Goal: Task Accomplishment & Management: Manage account settings

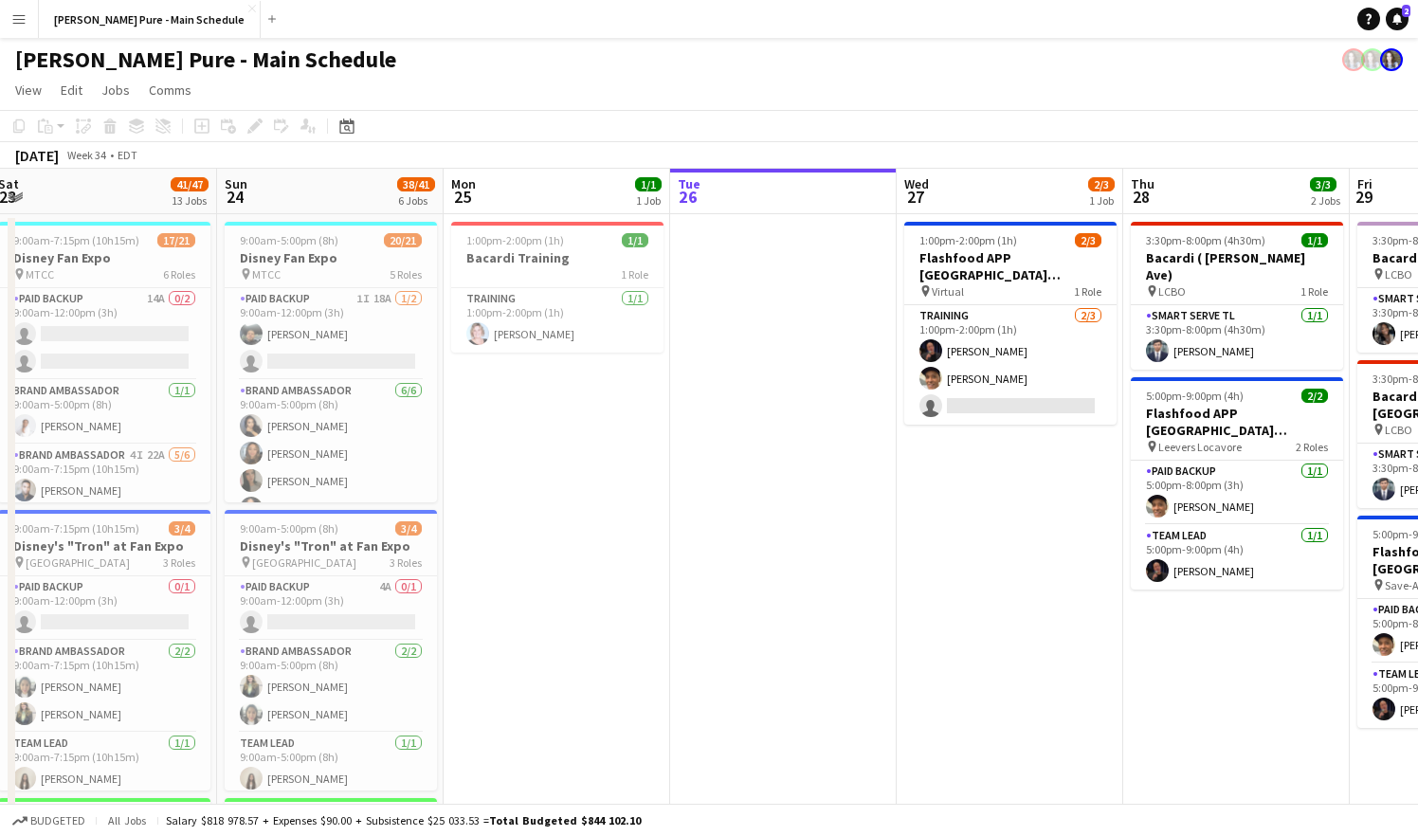
scroll to position [0, 459]
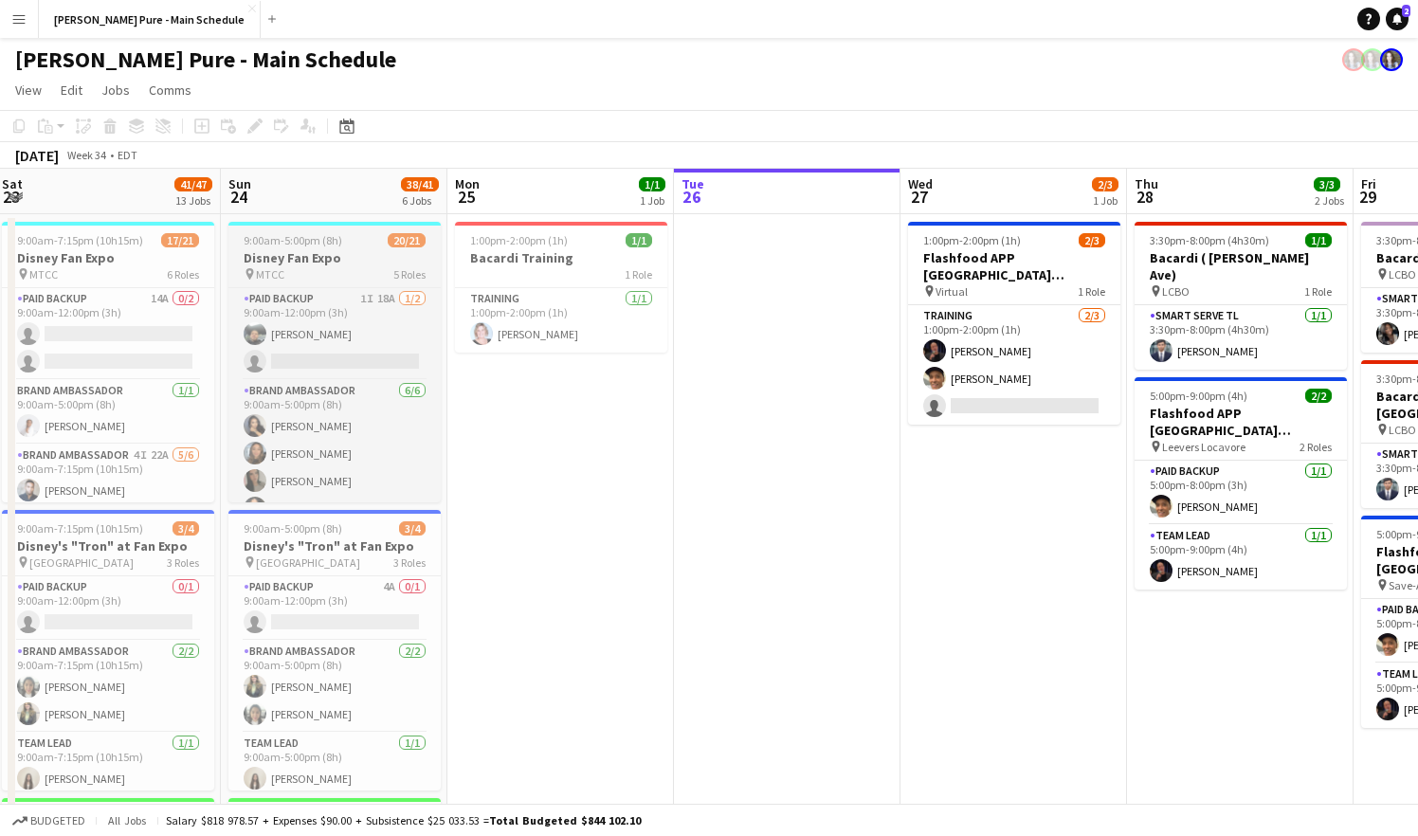
click at [336, 267] on div "pin MTCC 5 Roles" at bounding box center [334, 273] width 212 height 15
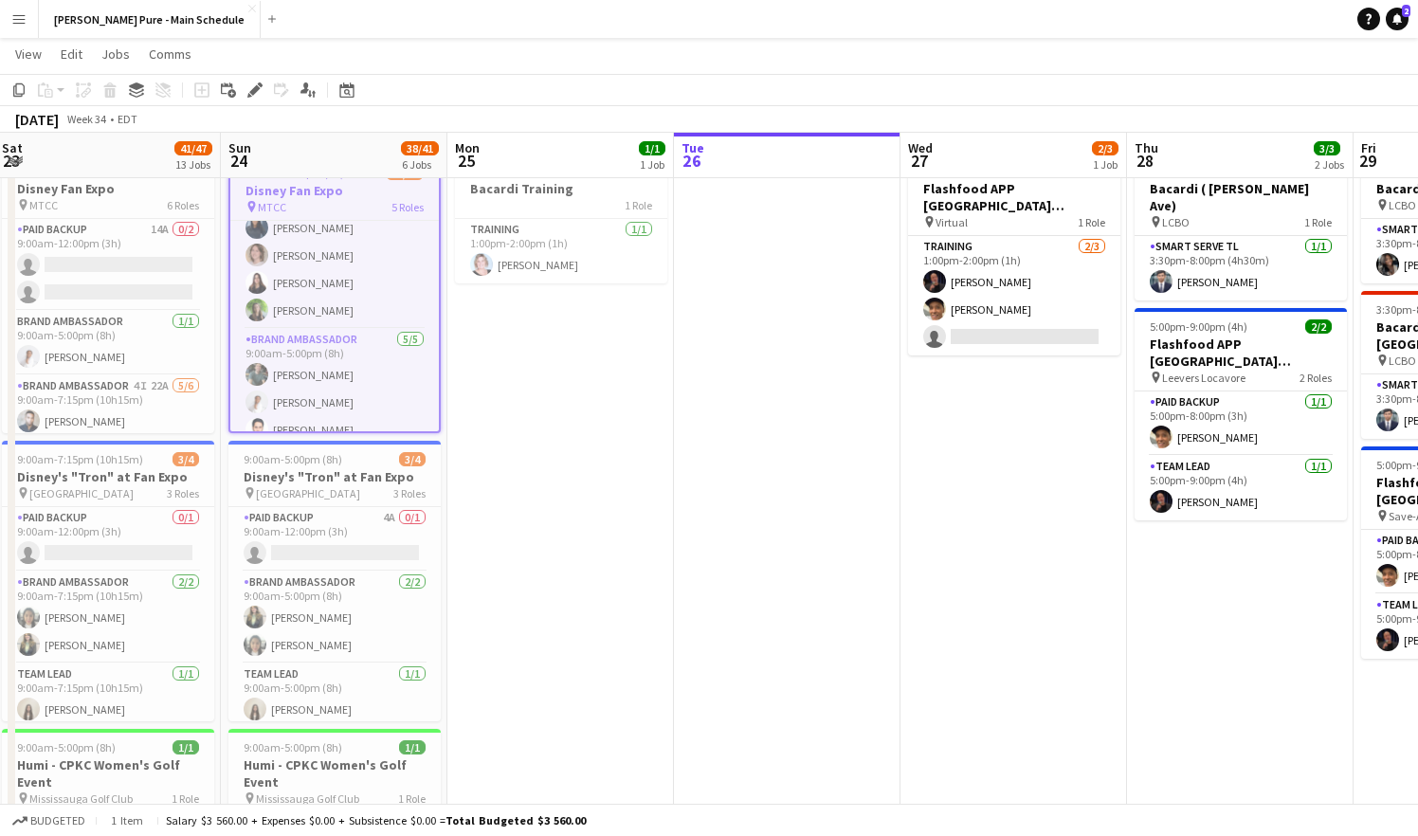
scroll to position [552, 0]
click at [322, 369] on app-card-role "Team Lead [DATE] 9:00am-5:00pm (8h) [PERSON_NAME] [PERSON_NAME]" at bounding box center [334, 385] width 209 height 92
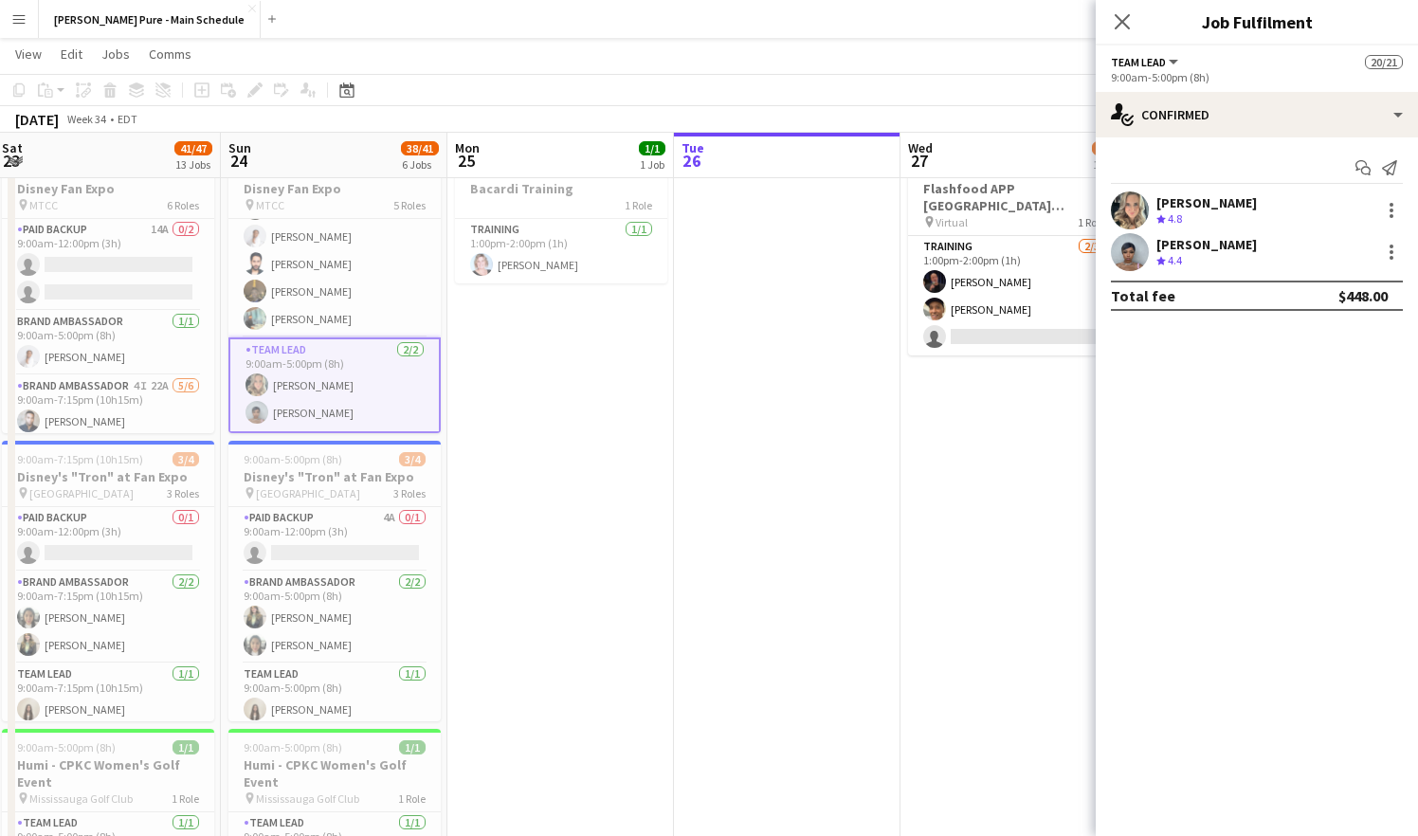
click at [322, 369] on app-card-role "Team Lead [DATE] 9:00am-5:00pm (8h) [PERSON_NAME] [PERSON_NAME]" at bounding box center [334, 386] width 212 height 96
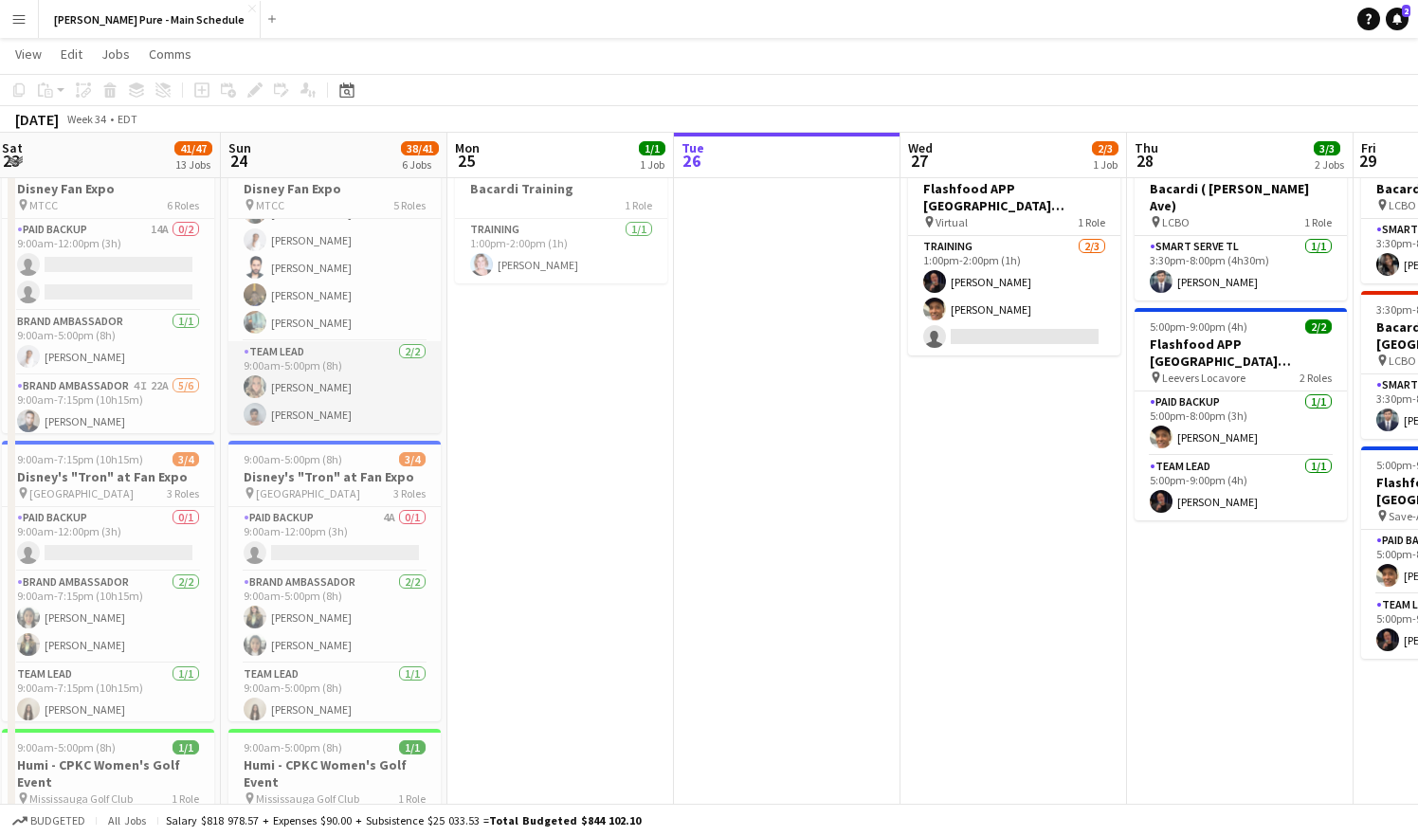
click at [322, 369] on app-card-role "Team Lead [DATE] 9:00am-5:00pm (8h) [PERSON_NAME] [PERSON_NAME]" at bounding box center [334, 387] width 212 height 92
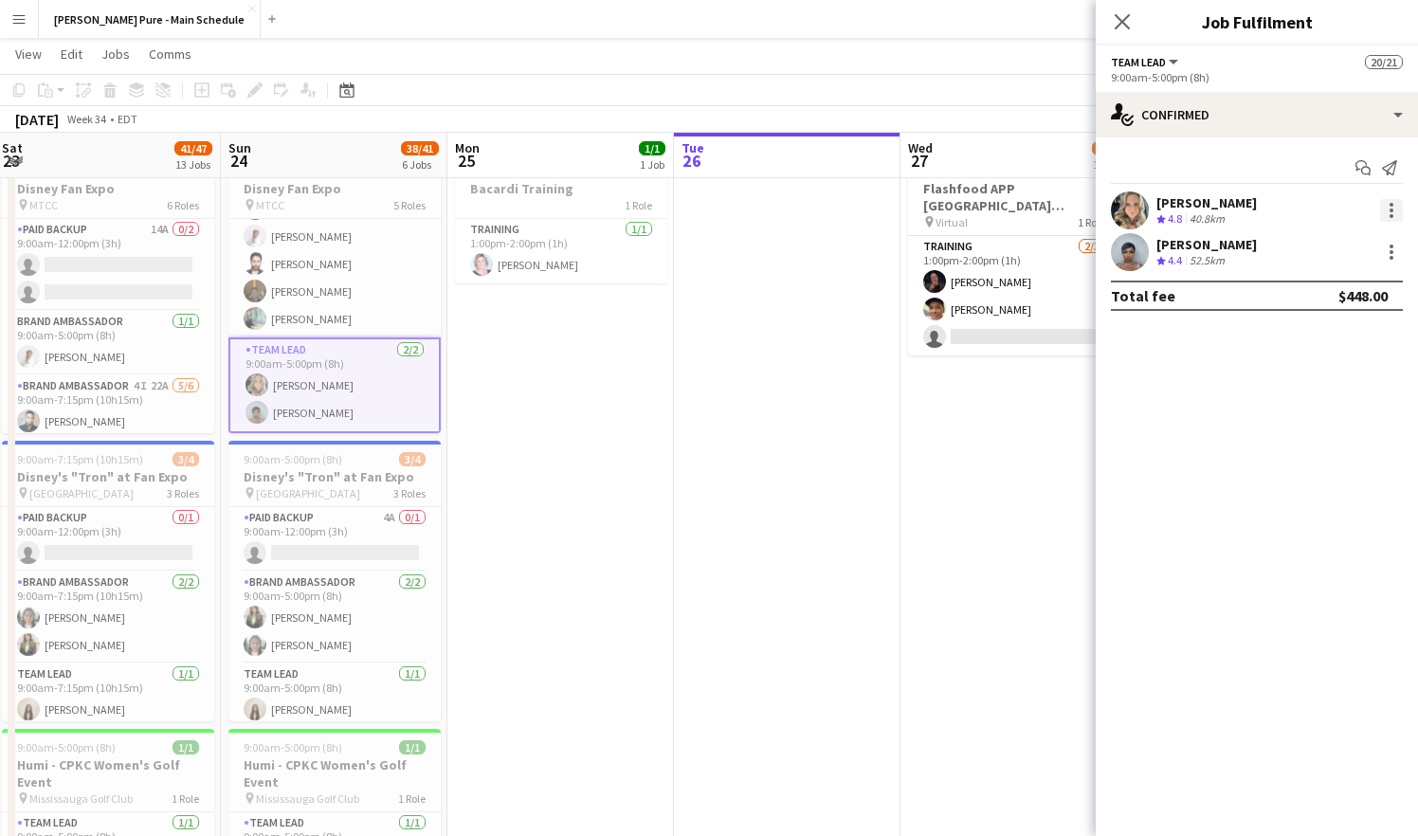
click at [1398, 212] on div at bounding box center [1391, 210] width 23 height 23
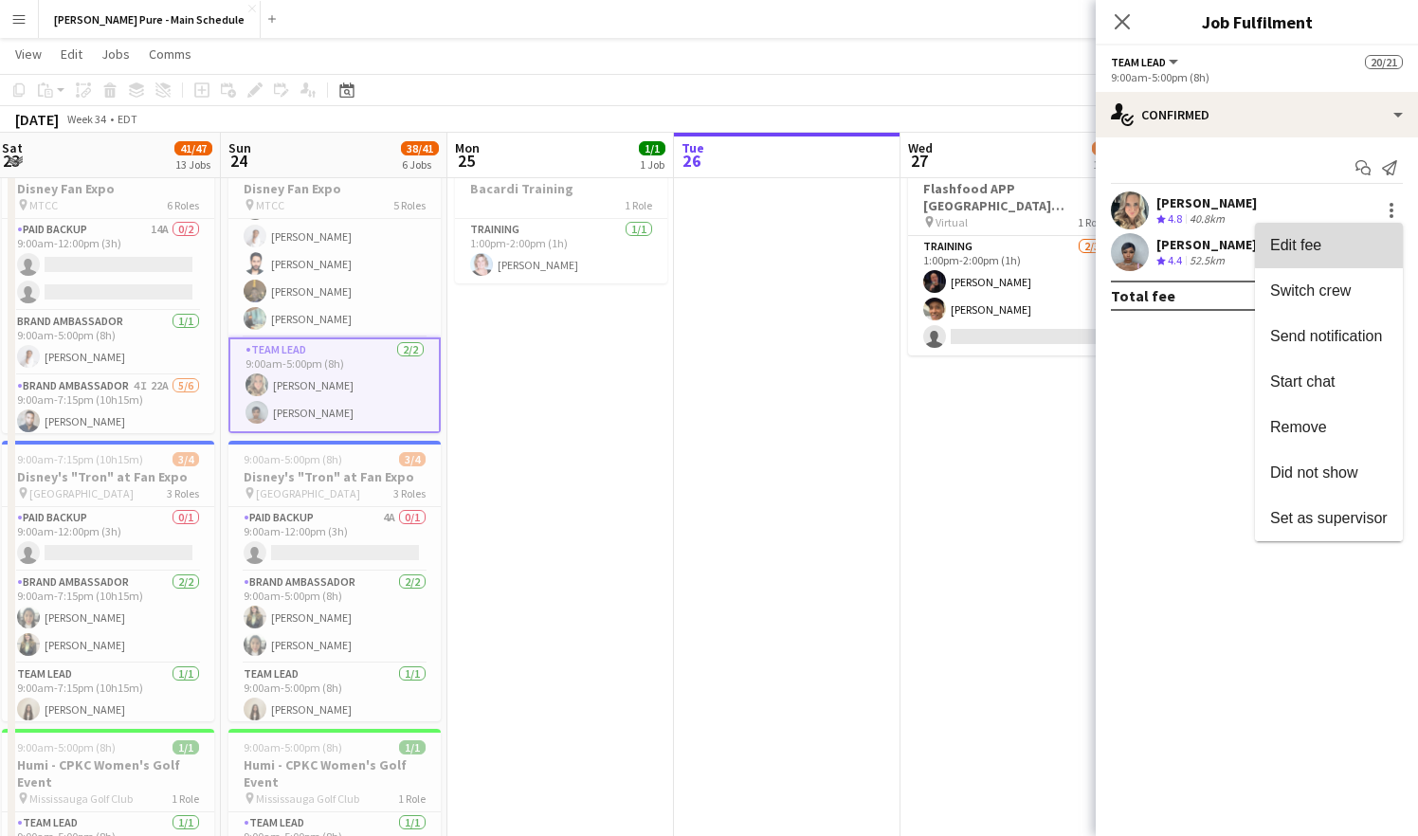
click at [1353, 244] on span "Edit fee" at bounding box center [1329, 245] width 118 height 17
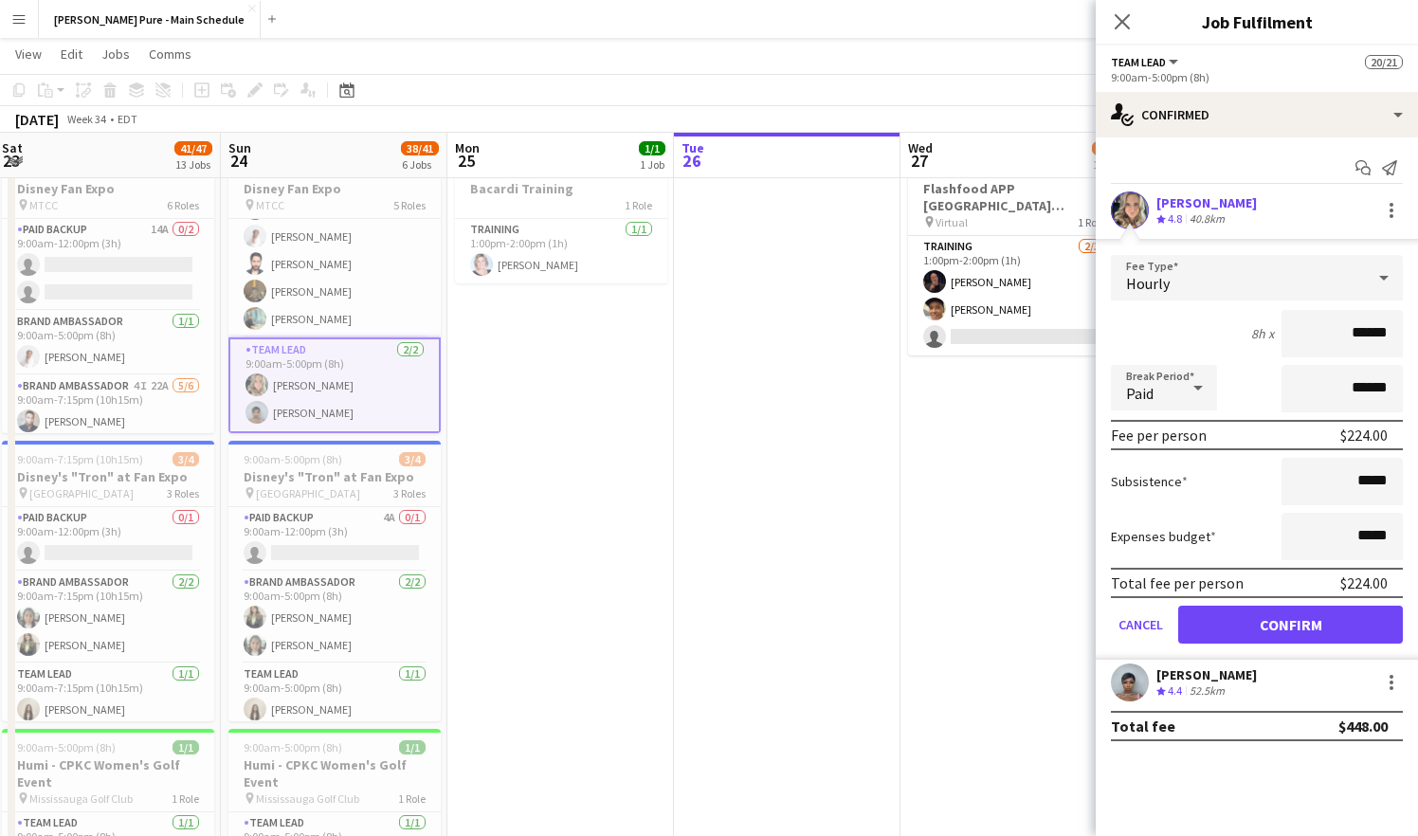
click at [1368, 331] on input "******" at bounding box center [1342, 333] width 121 height 47
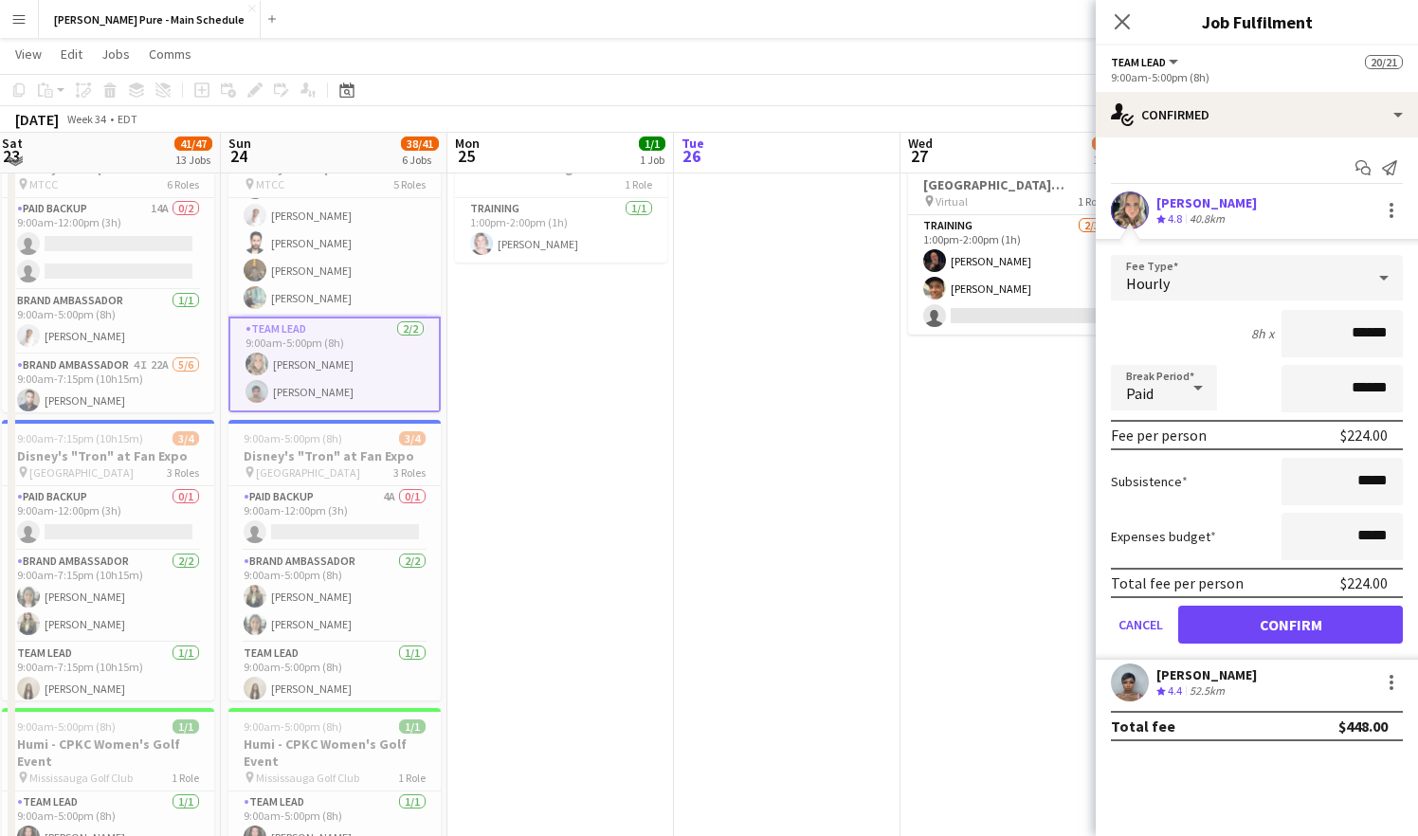
scroll to position [78, 0]
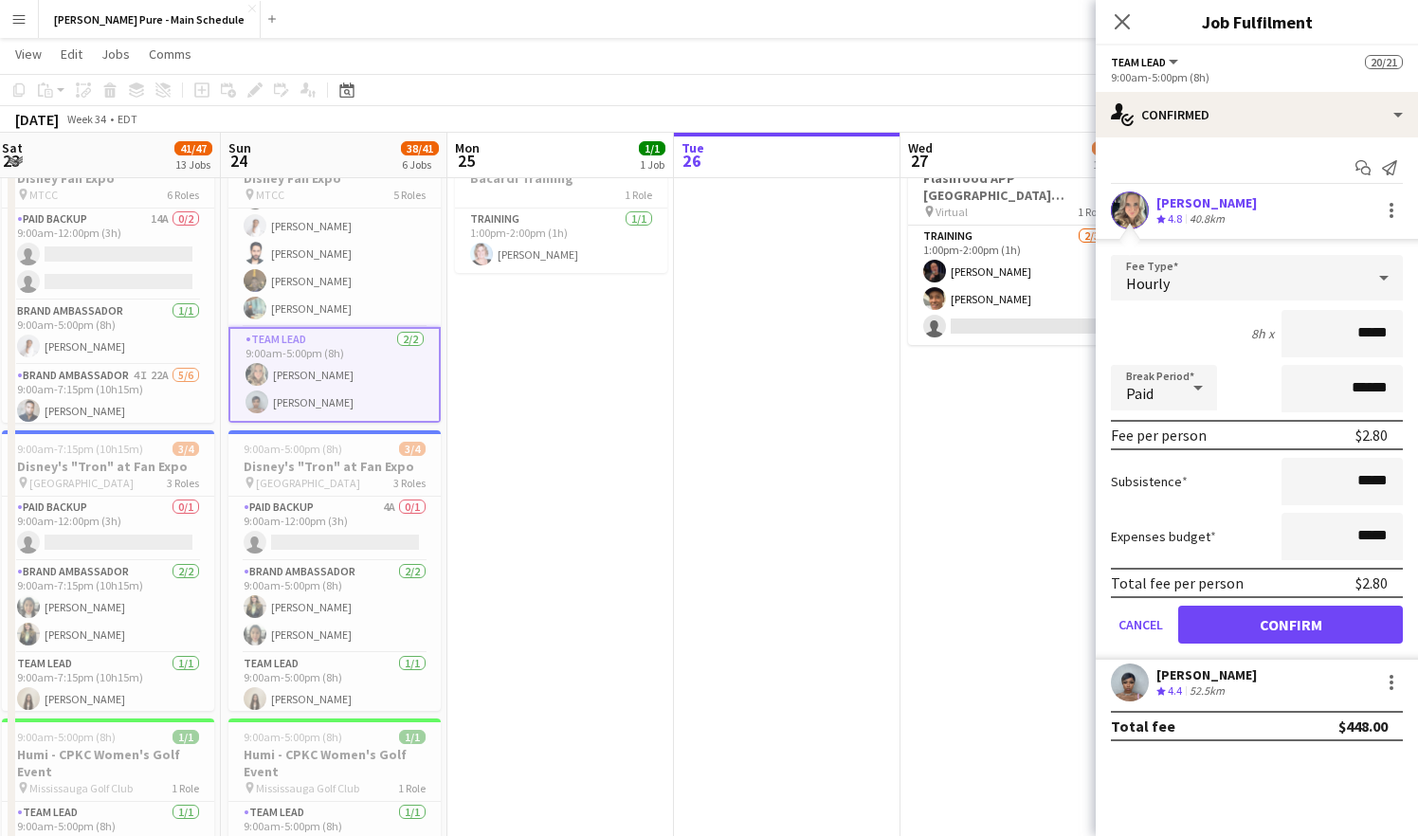
click at [1386, 329] on input "*****" at bounding box center [1342, 333] width 121 height 47
type input "**"
type input "***"
click at [1362, 399] on input "******" at bounding box center [1342, 388] width 121 height 47
click at [1387, 330] on input "***" at bounding box center [1342, 333] width 121 height 47
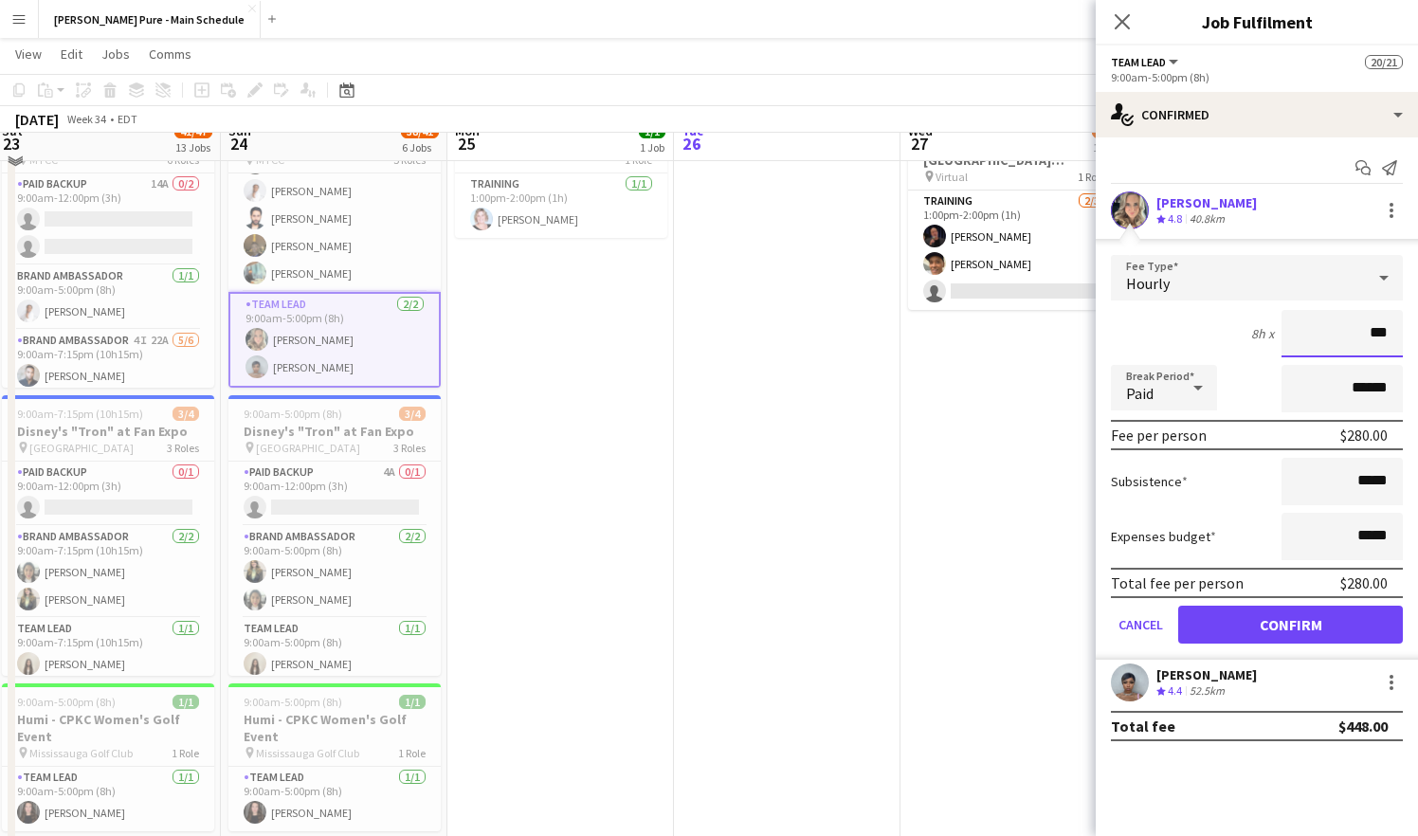
scroll to position [119, 0]
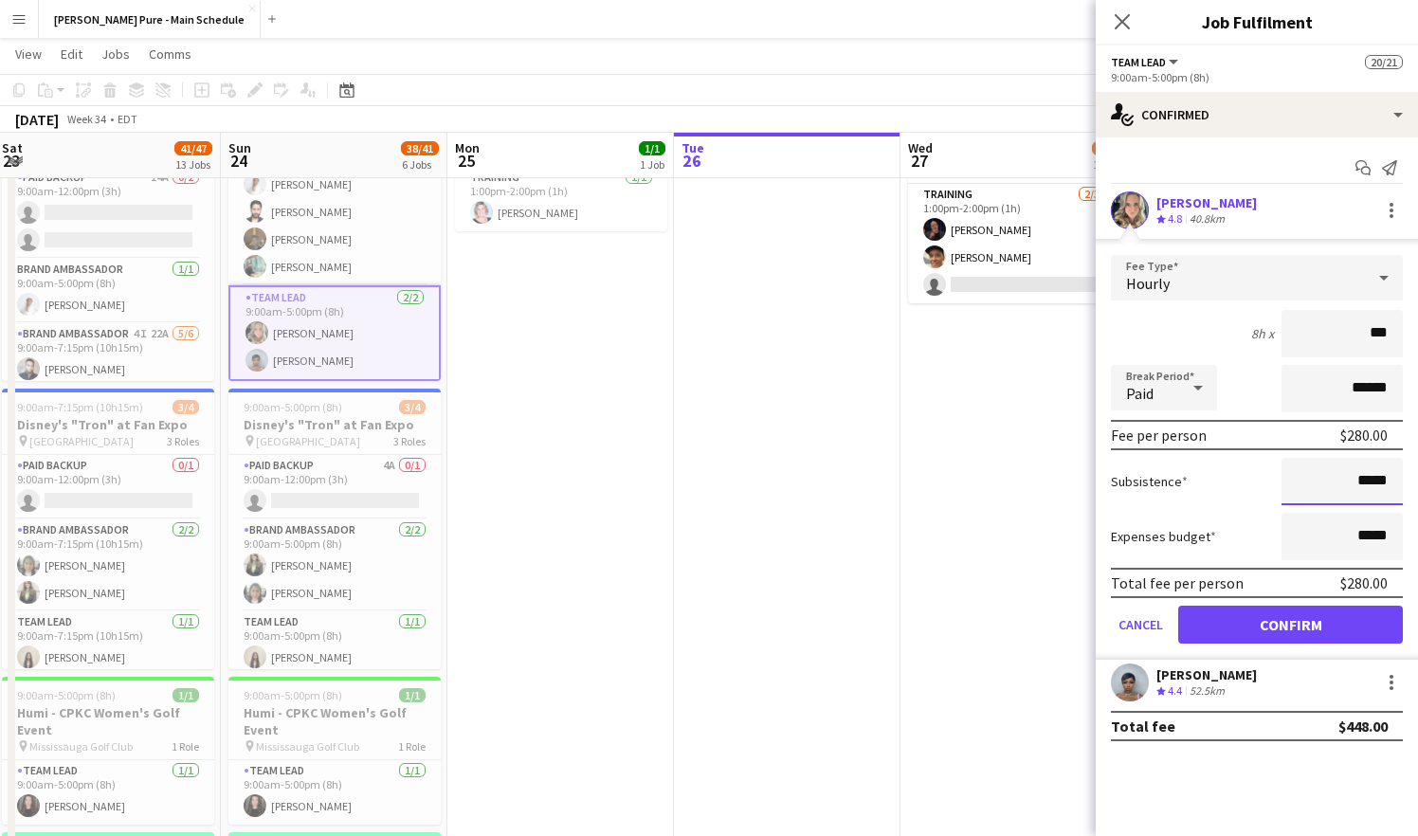
click at [1371, 471] on input "*****" at bounding box center [1342, 481] width 121 height 47
click at [1111, 23] on app-icon "Close pop-in" at bounding box center [1122, 22] width 27 height 27
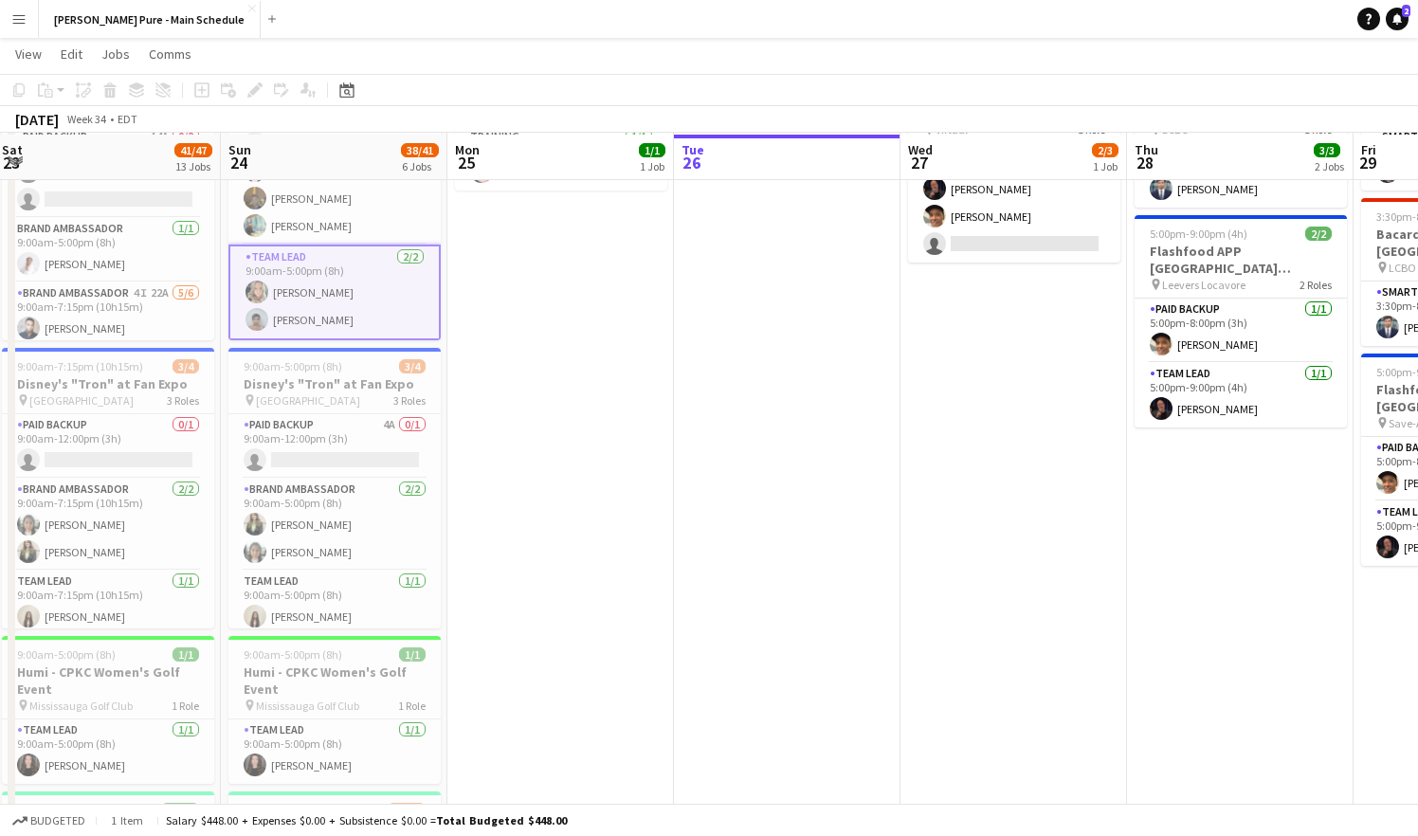
scroll to position [162, 0]
click at [324, 320] on app-card-role "Team Lead [DATE] 9:00am-5:00pm (8h) [PERSON_NAME] [PERSON_NAME]" at bounding box center [334, 291] width 212 height 96
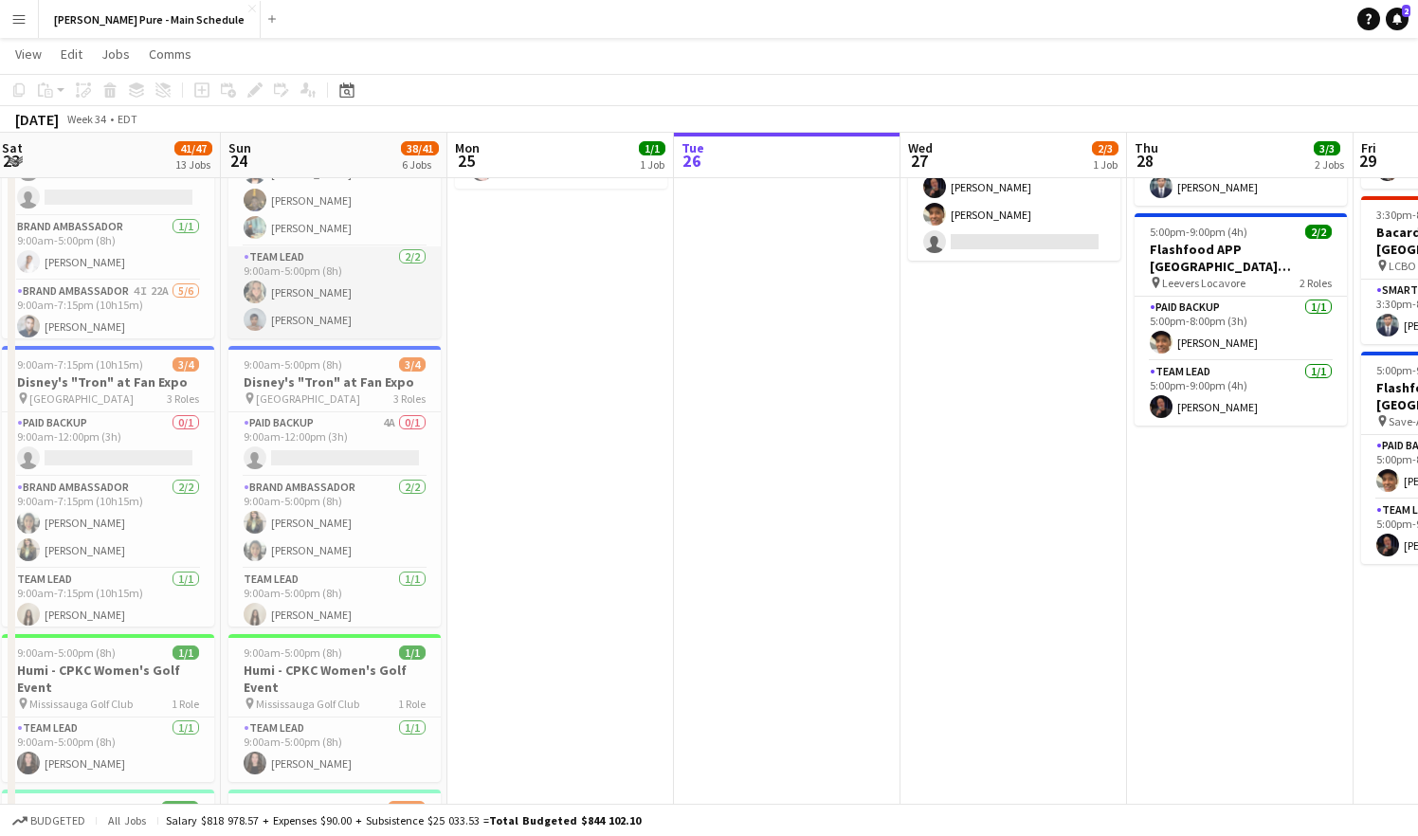
click at [313, 299] on app-card-role "Team Lead [DATE] 9:00am-5:00pm (8h) [PERSON_NAME] [PERSON_NAME]" at bounding box center [334, 293] width 212 height 92
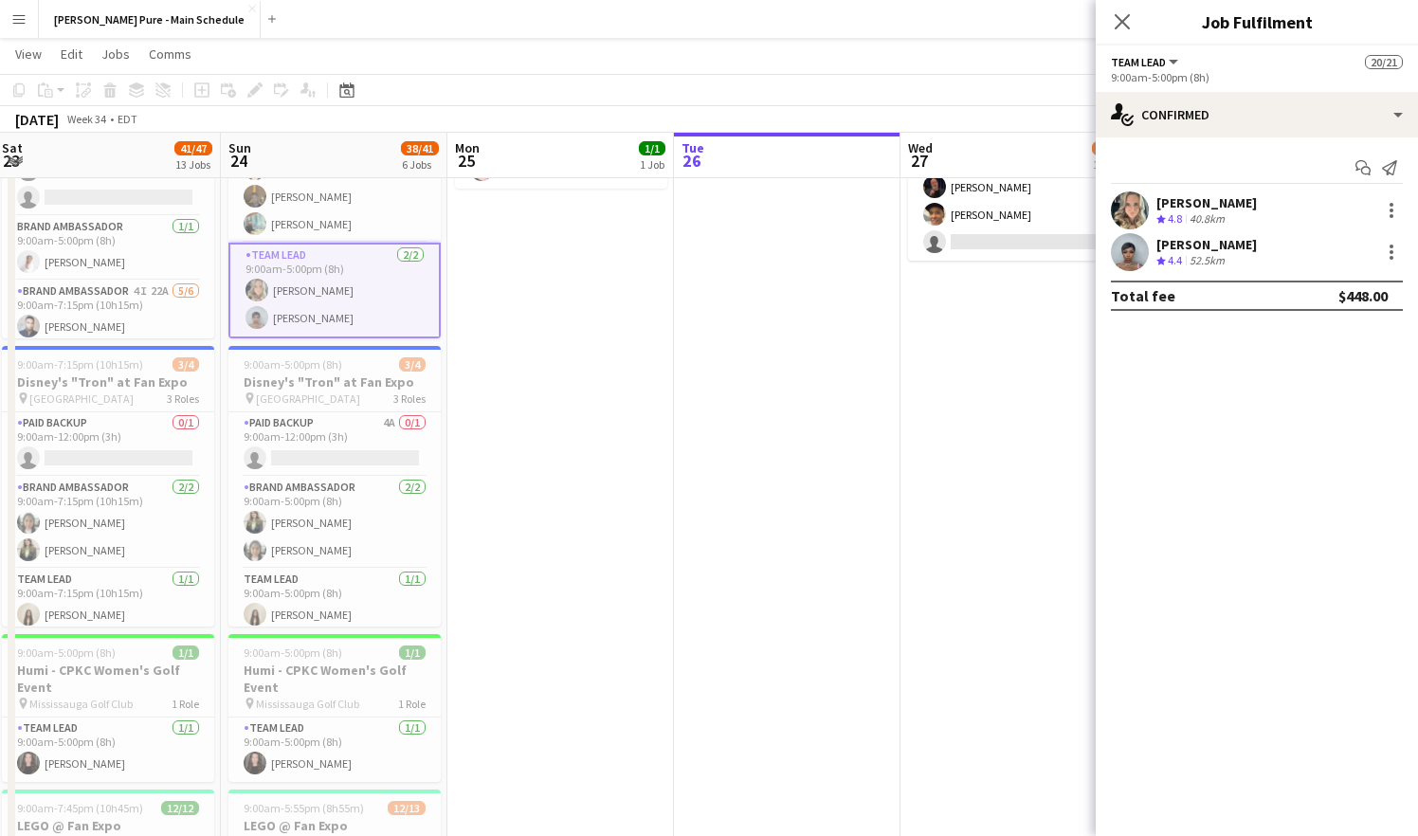
click at [313, 299] on app-card-role "Team Lead [DATE] 9:00am-5:00pm (8h) [PERSON_NAME] [PERSON_NAME]" at bounding box center [334, 291] width 212 height 96
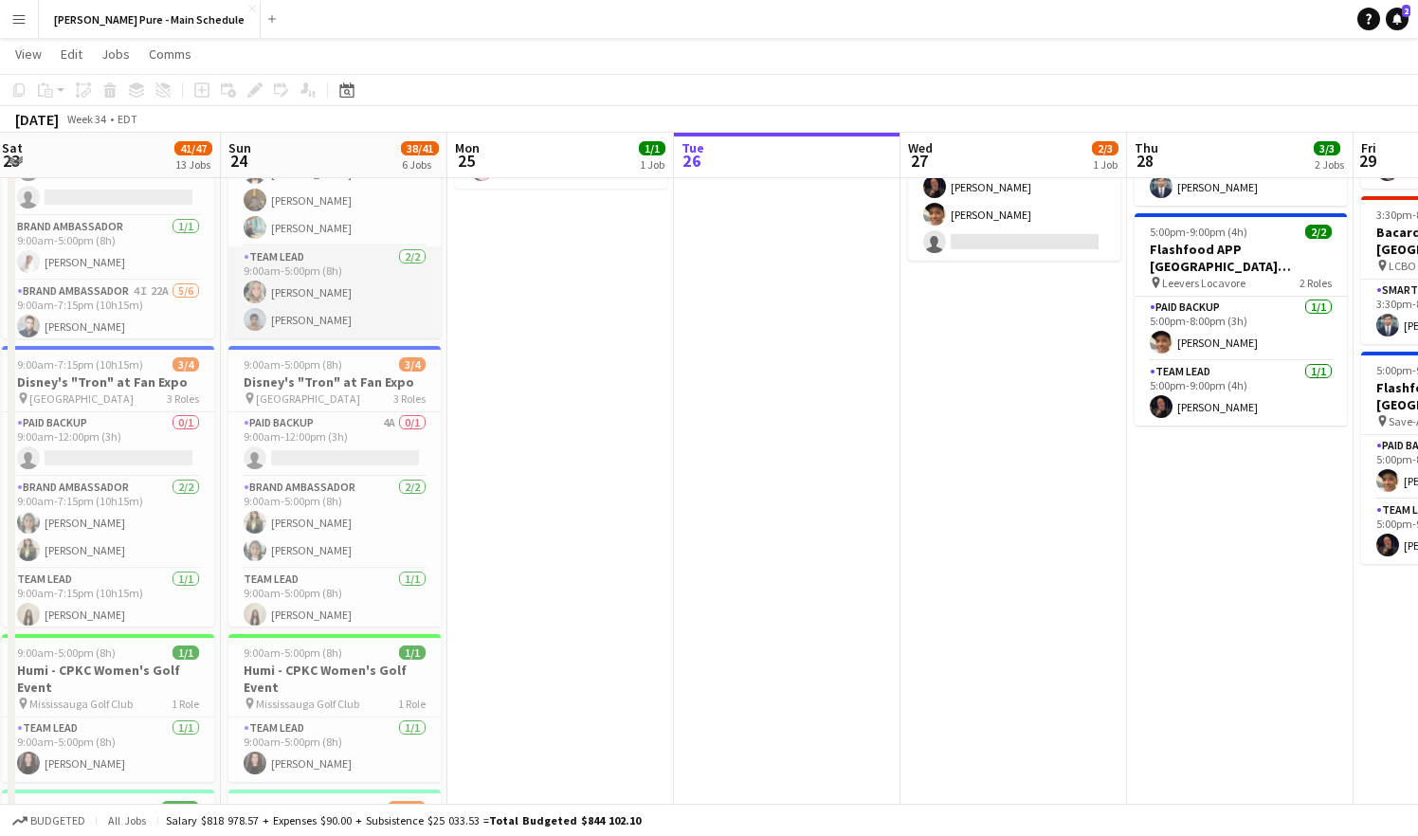
click at [313, 299] on app-card-role "Team Lead [DATE] 9:00am-5:00pm (8h) [PERSON_NAME] [PERSON_NAME]" at bounding box center [334, 293] width 212 height 92
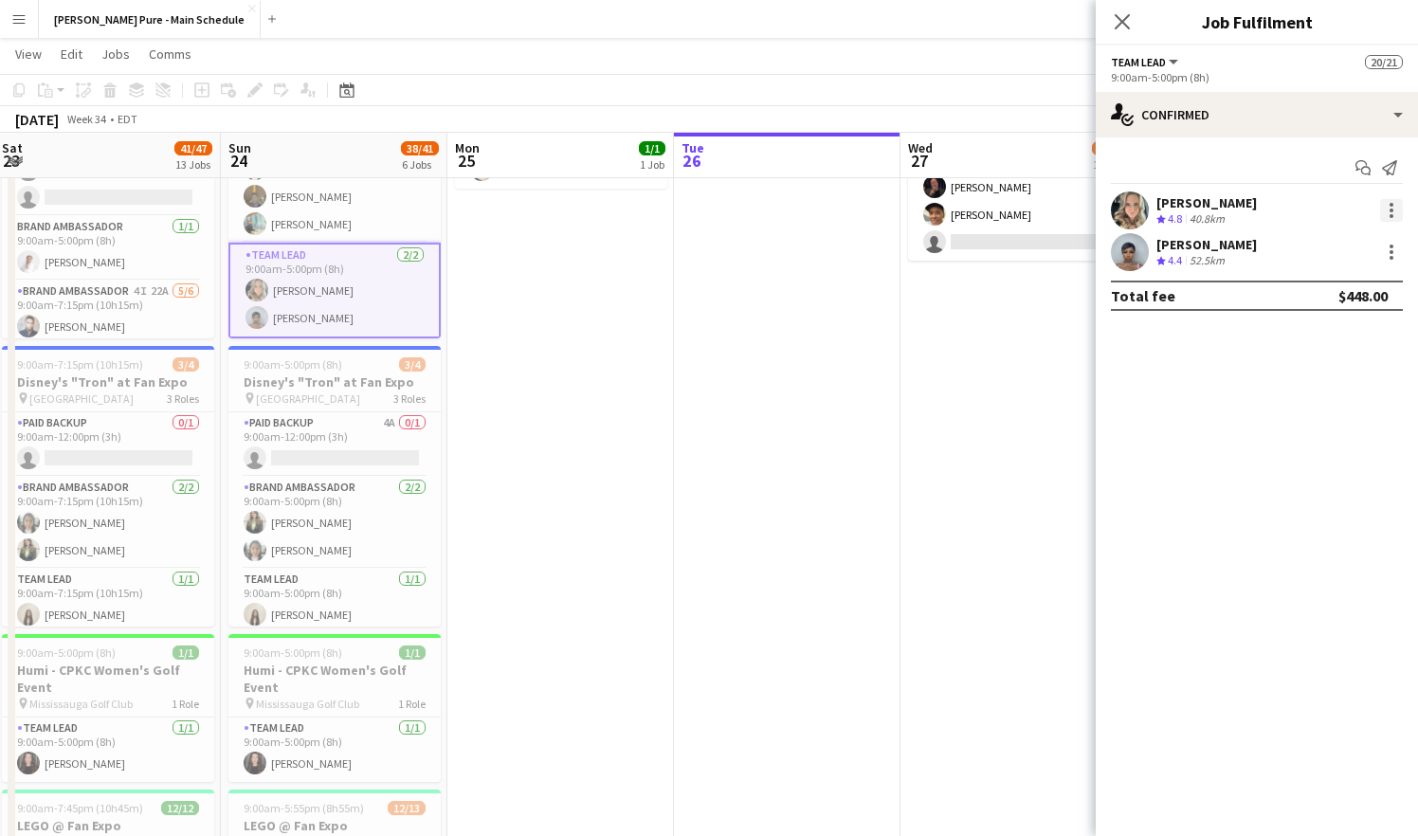
click at [1392, 210] on div at bounding box center [1392, 211] width 4 height 4
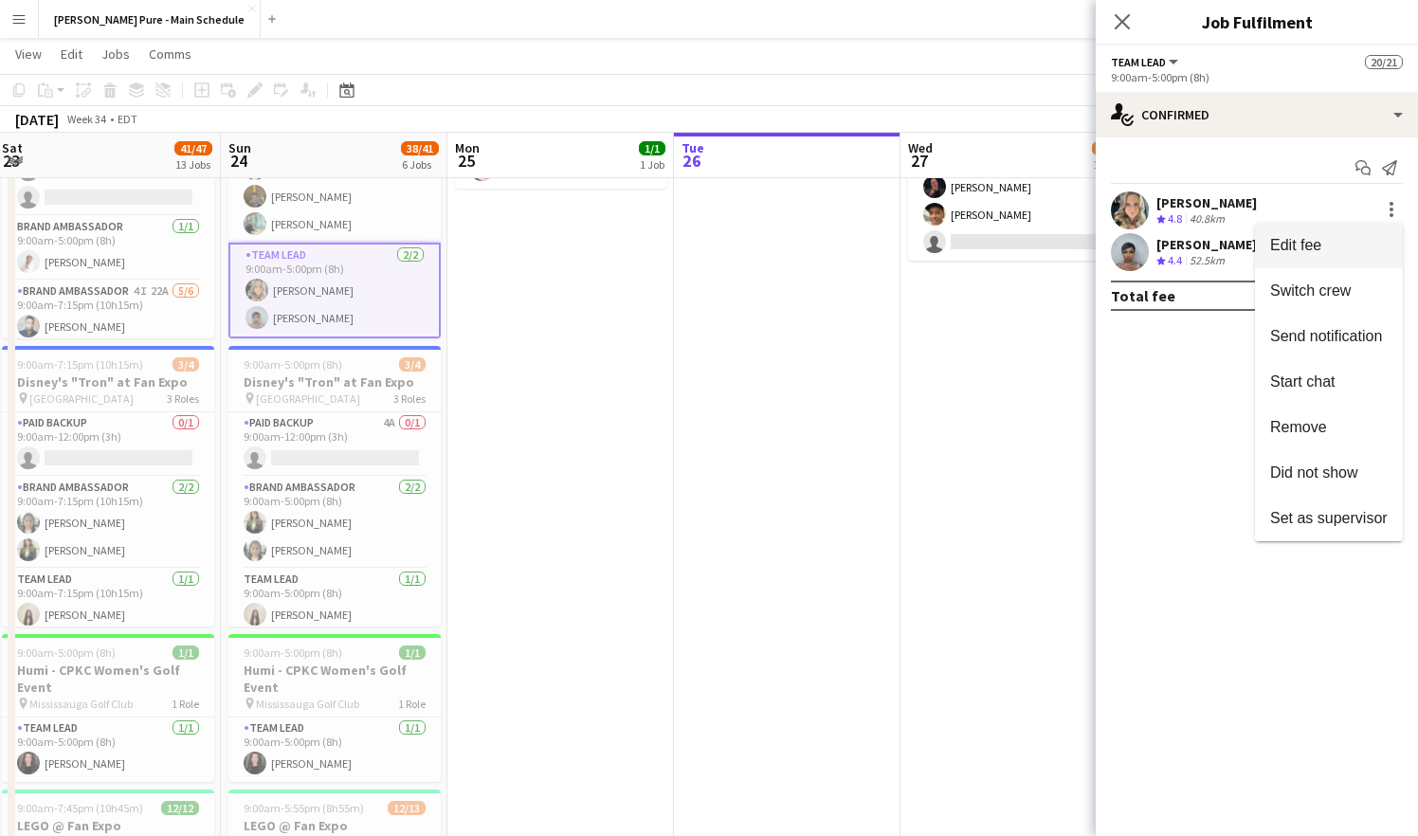
click at [1342, 250] on span "Edit fee" at bounding box center [1329, 245] width 118 height 17
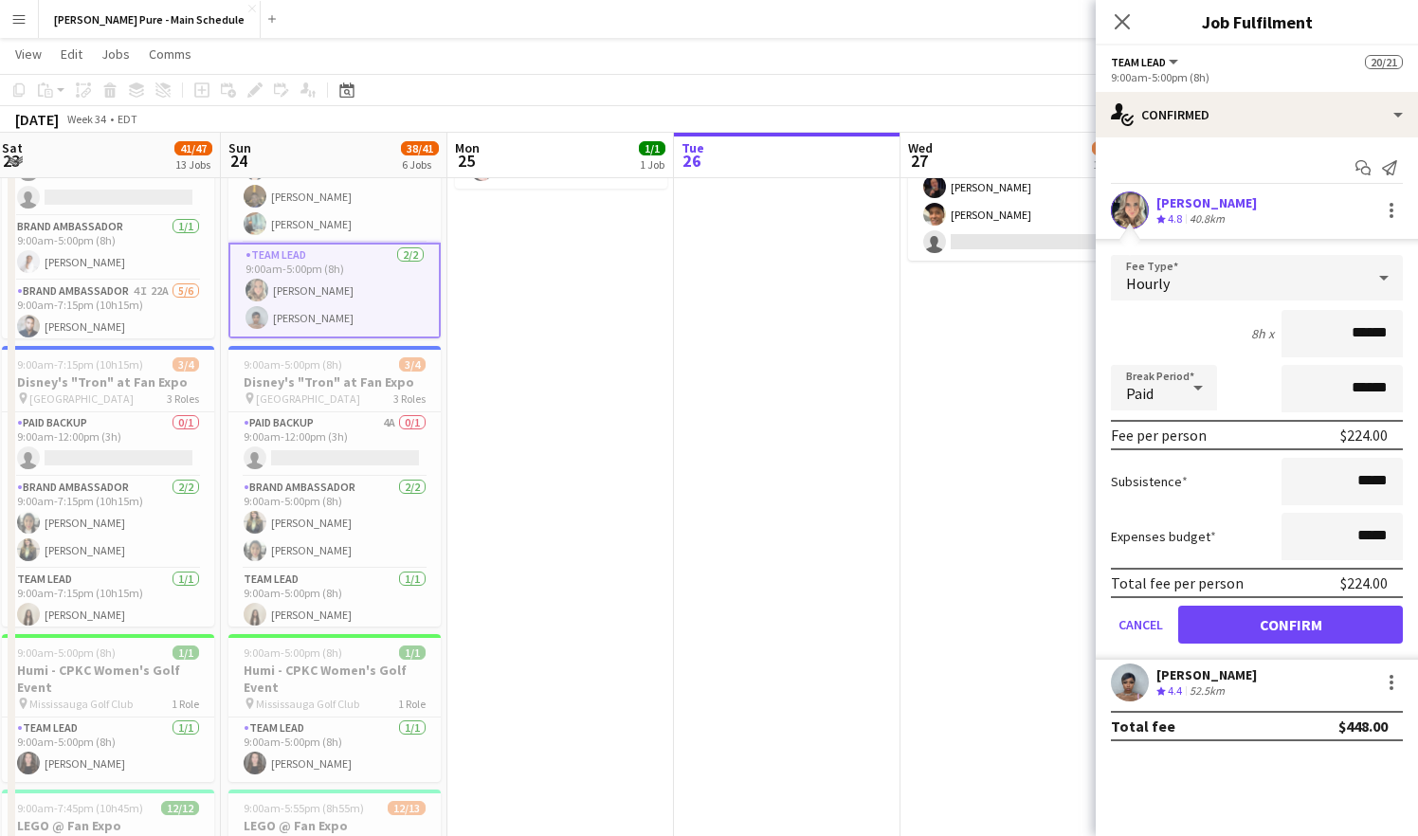
click at [1364, 335] on input "******" at bounding box center [1342, 333] width 121 height 47
type input "*****"
click at [1123, 21] on icon at bounding box center [1122, 21] width 18 height 18
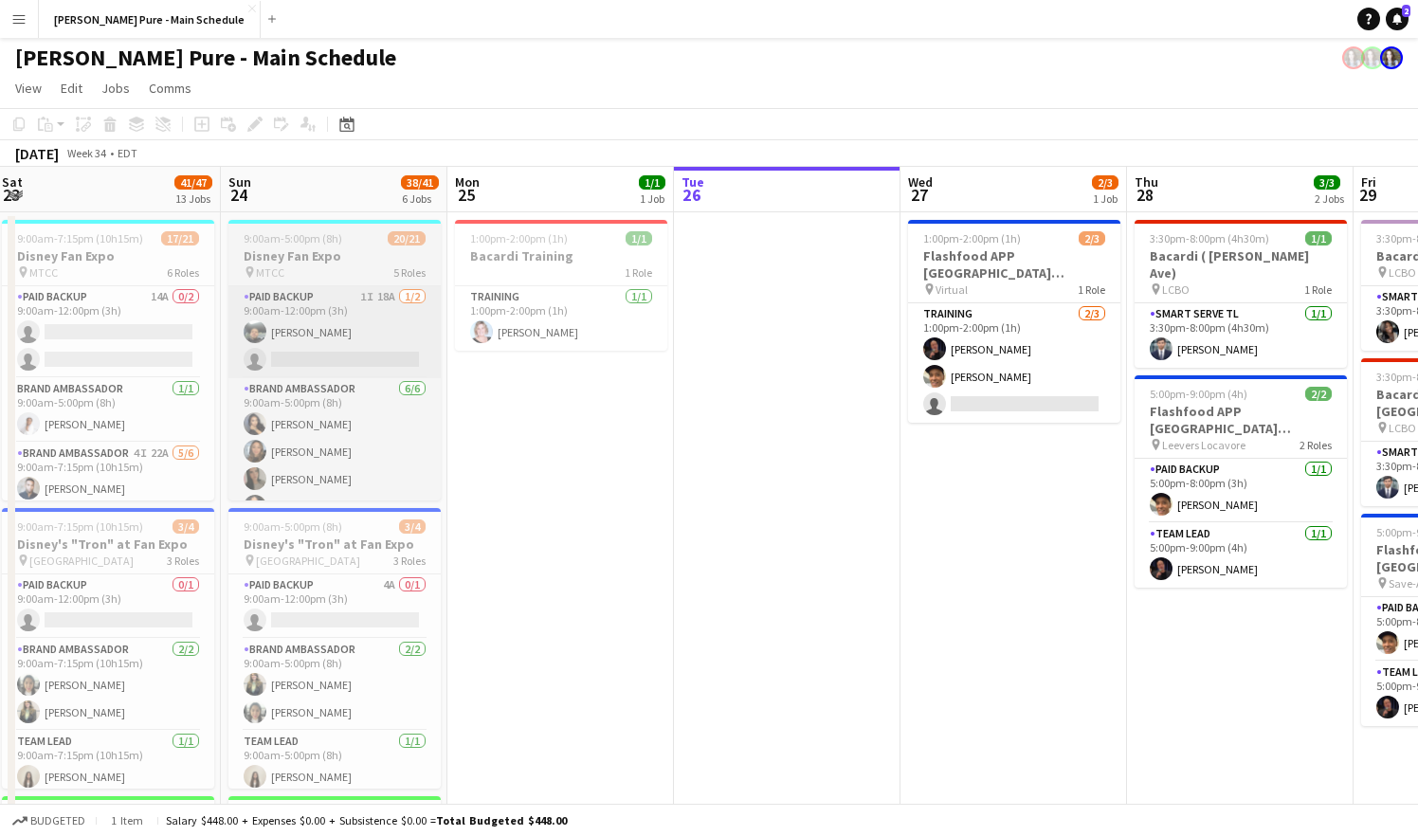
scroll to position [0, 0]
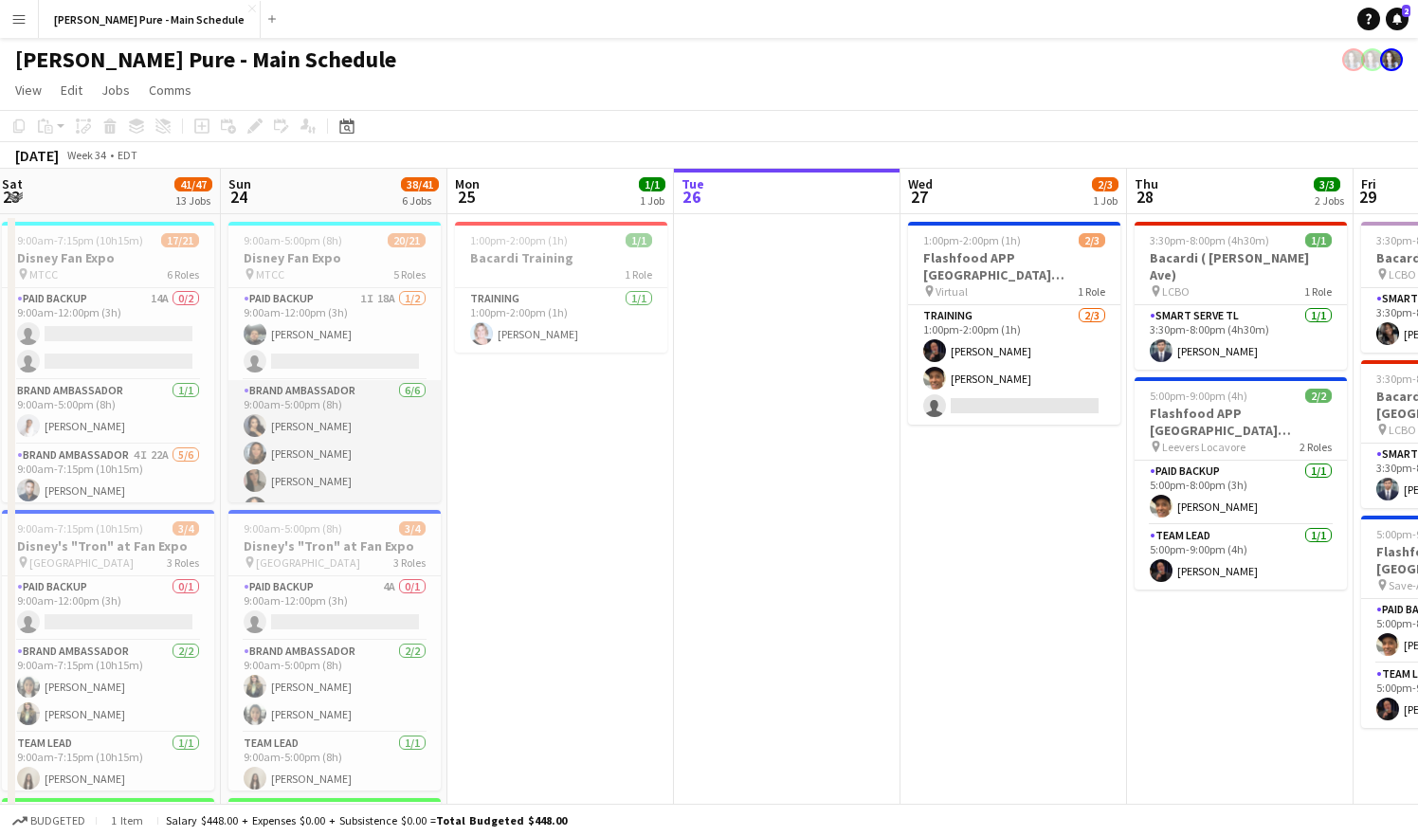
click at [317, 414] on app-card-role "Brand Ambassador [DATE] 9:00am-5:00pm (8h) [PERSON_NAME] [PERSON_NAME] [PERSON_…" at bounding box center [334, 481] width 212 height 202
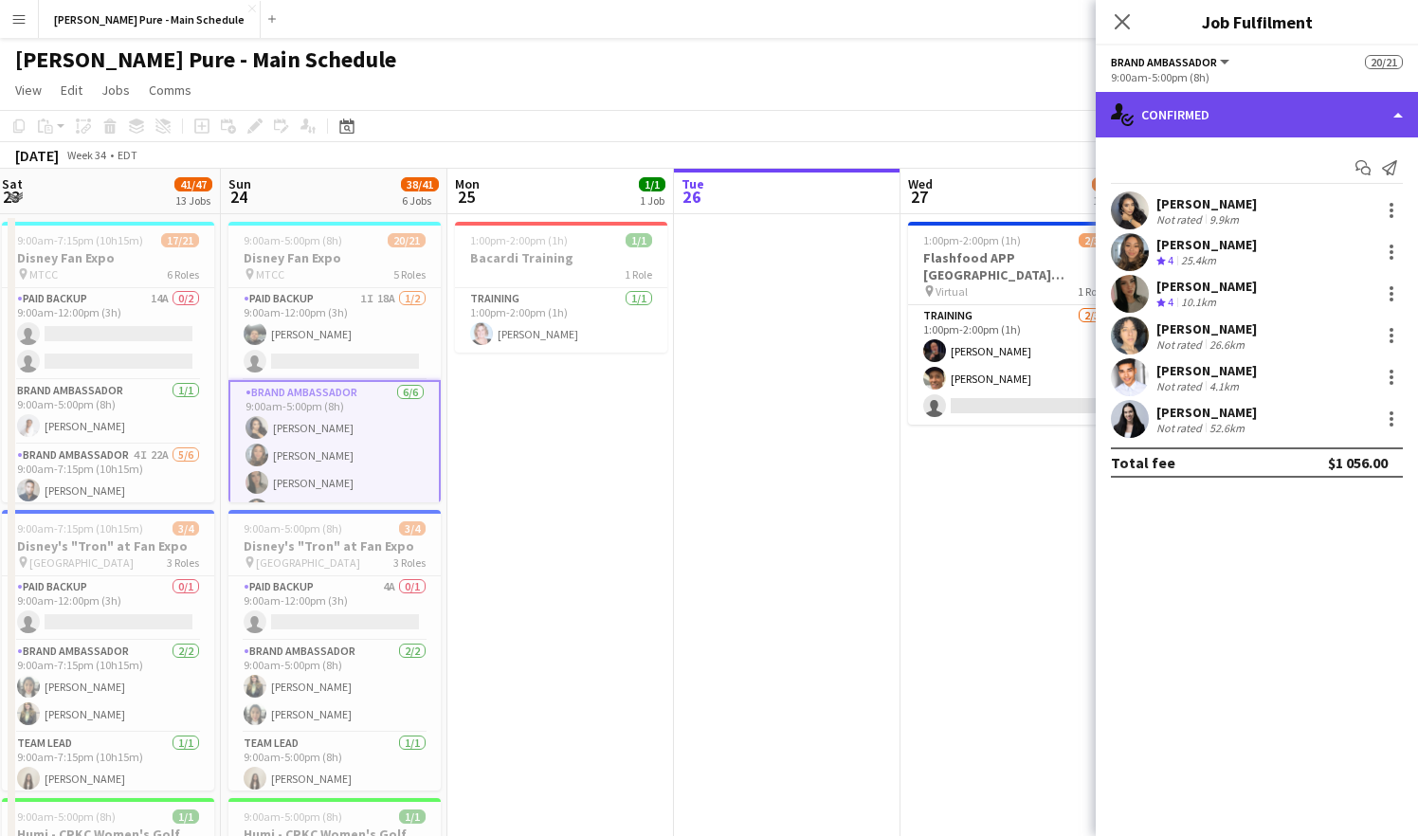
click at [1246, 120] on div "single-neutral-actions-check-2 Confirmed" at bounding box center [1257, 115] width 322 height 46
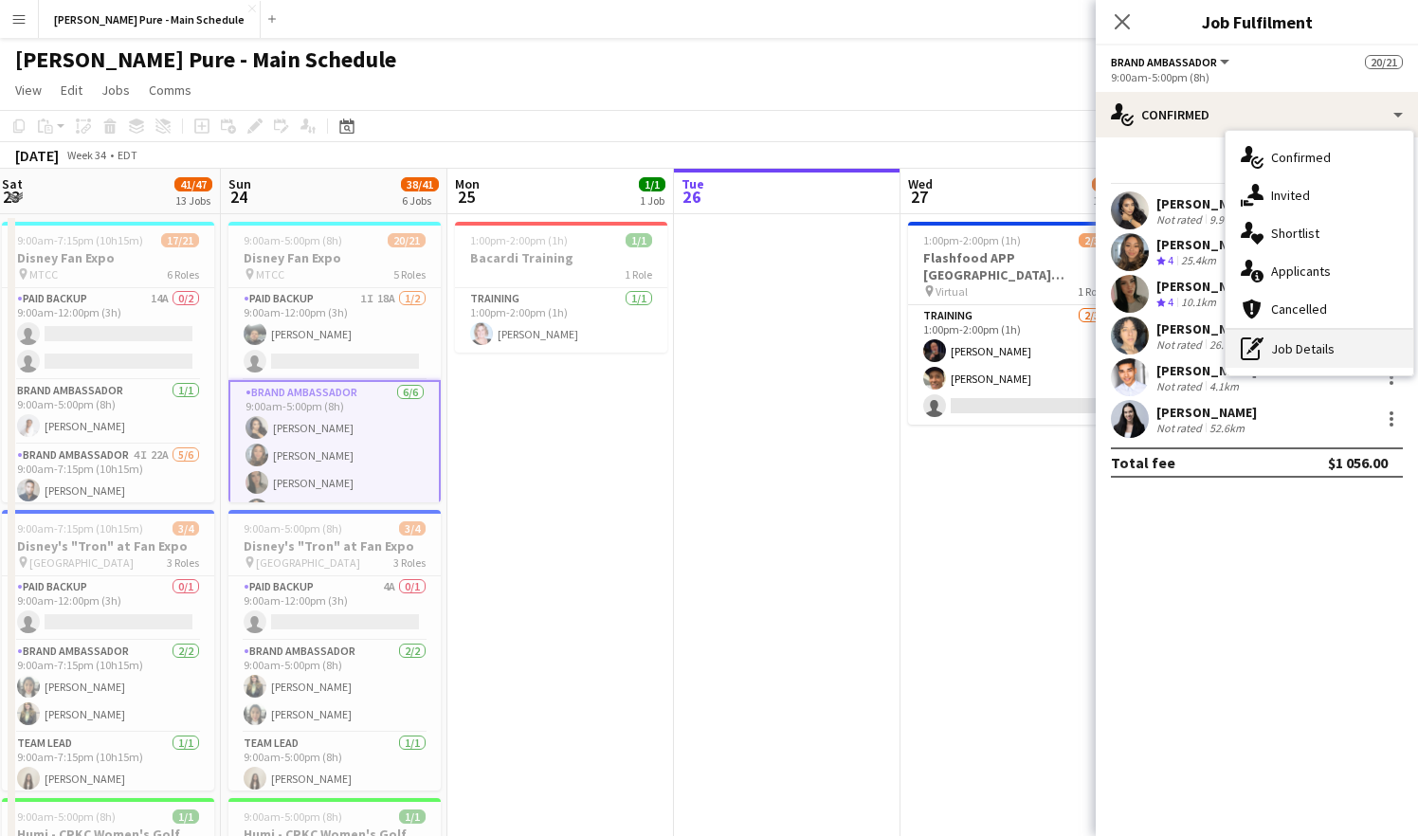
click at [1296, 351] on div "pen-write Job Details" at bounding box center [1320, 349] width 188 height 38
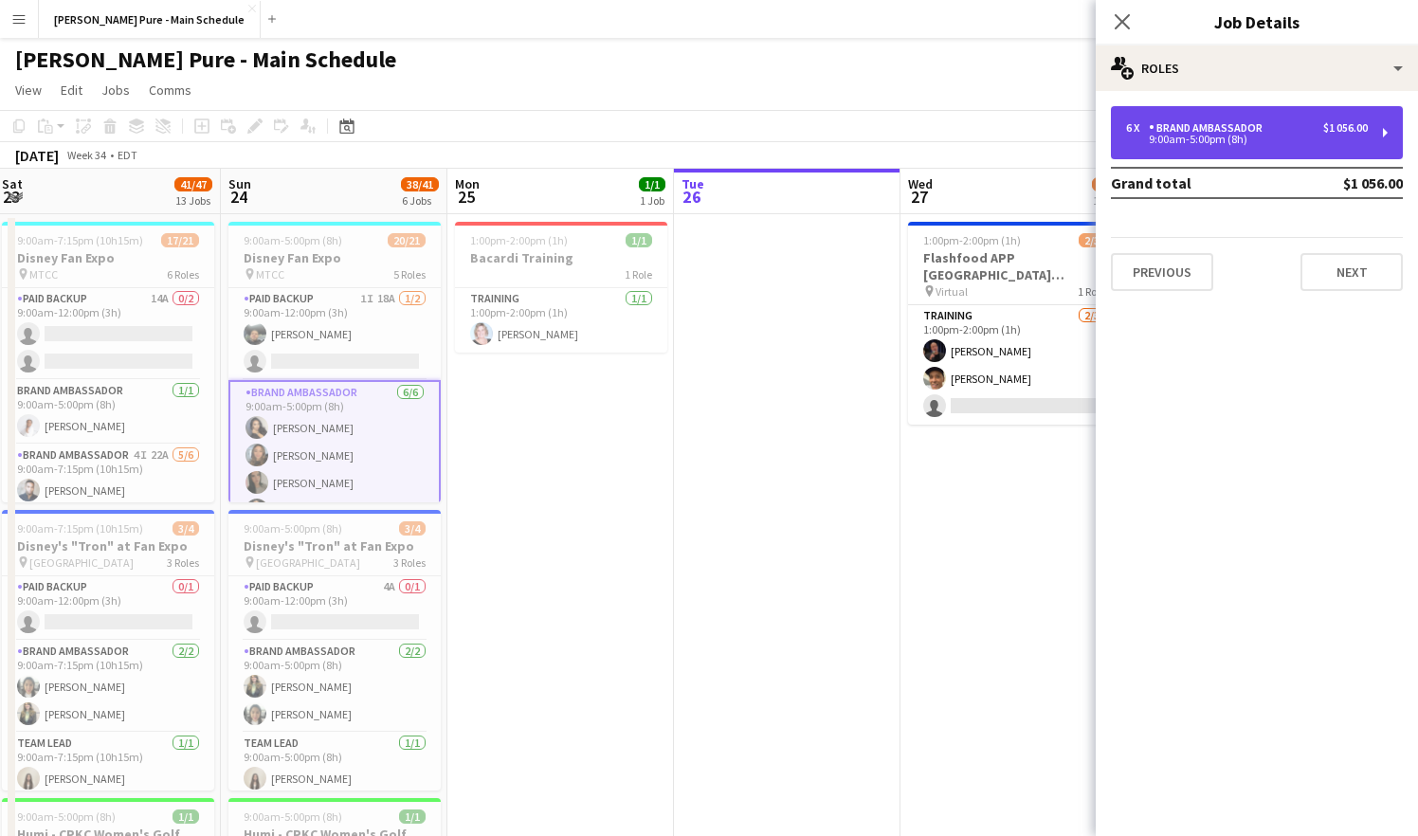
click at [1347, 121] on div "$1 056.00" at bounding box center [1346, 127] width 45 height 13
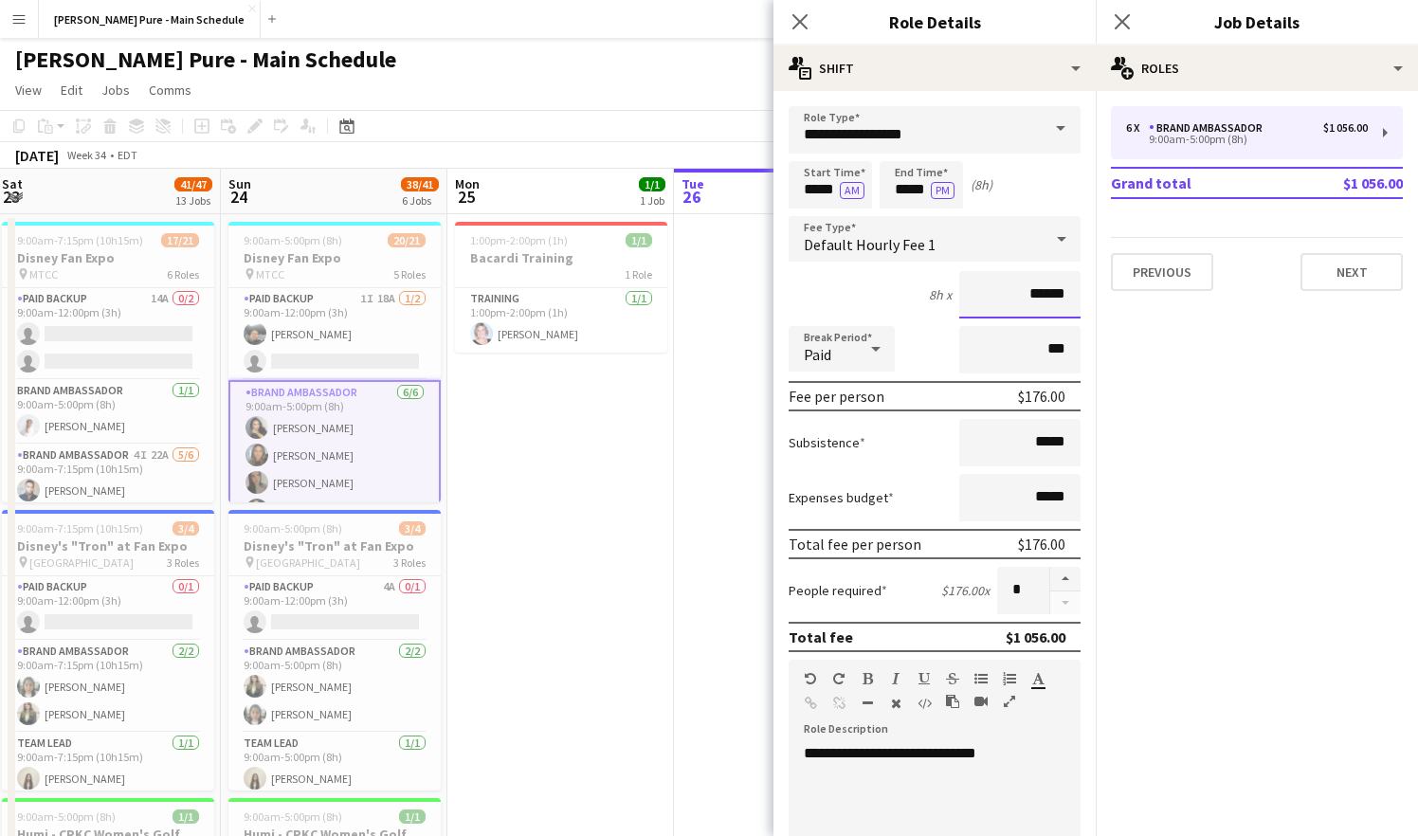
click at [1049, 291] on input "******" at bounding box center [1020, 294] width 121 height 47
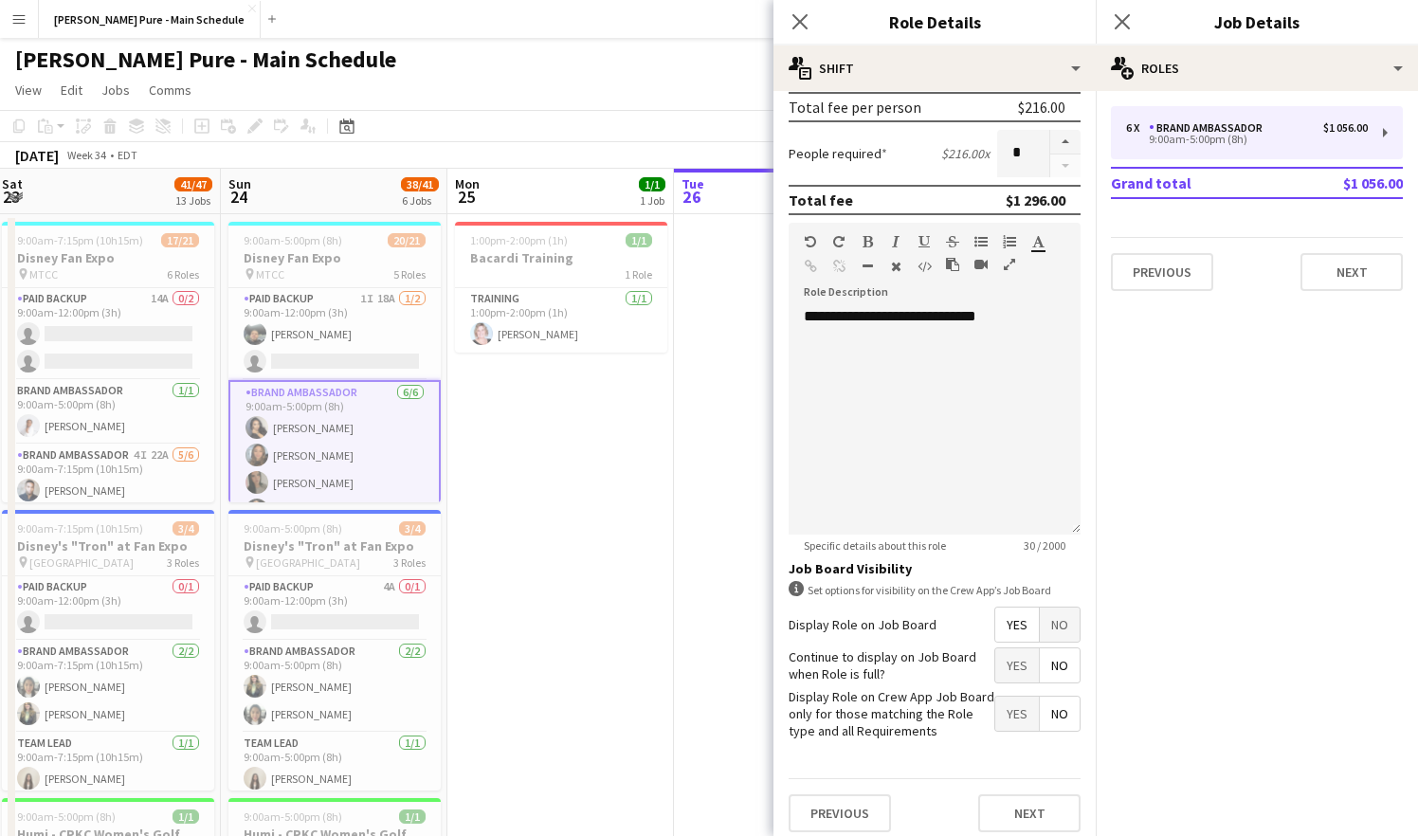
scroll to position [448, 0]
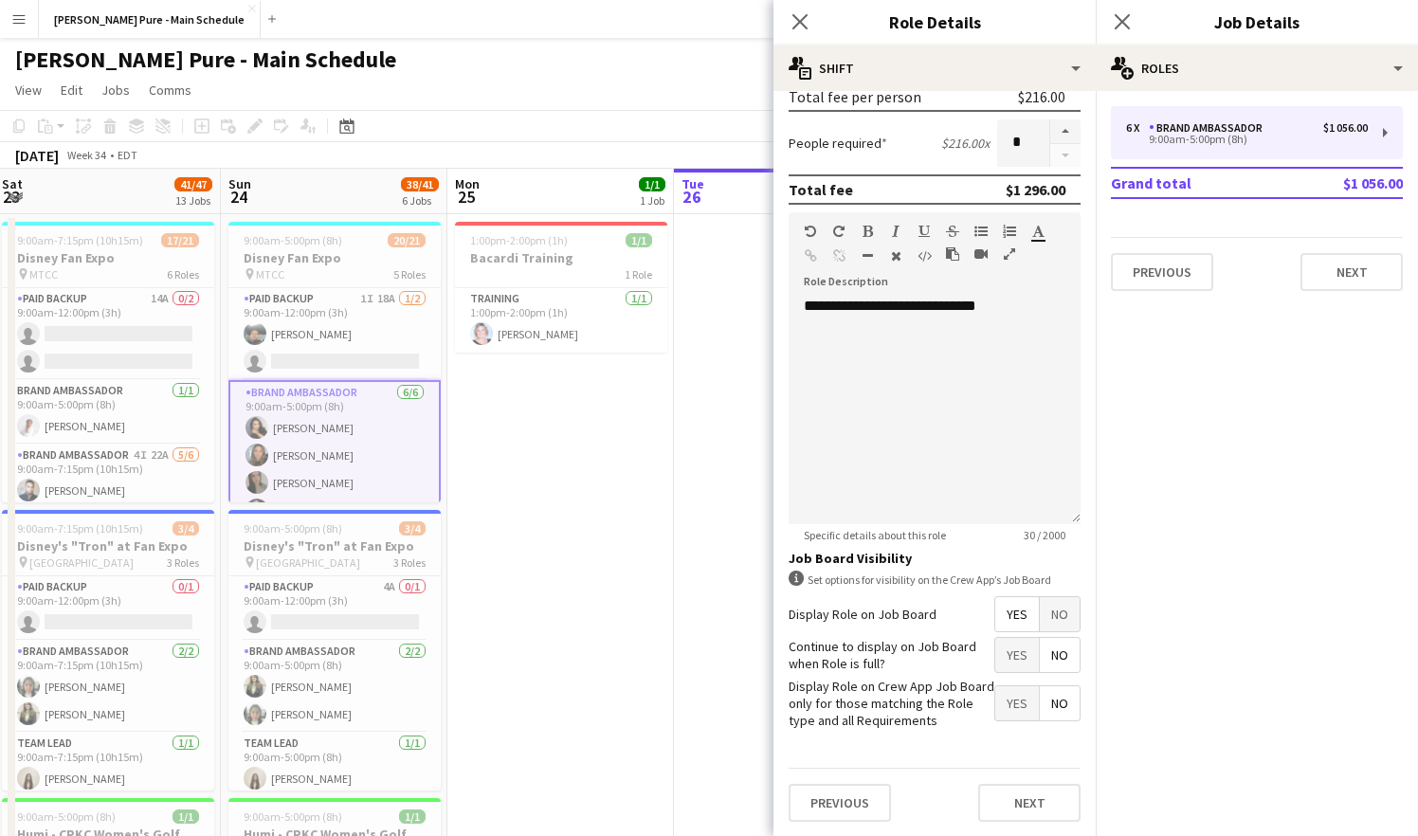
type input "******"
click at [1056, 611] on span "No" at bounding box center [1060, 614] width 40 height 34
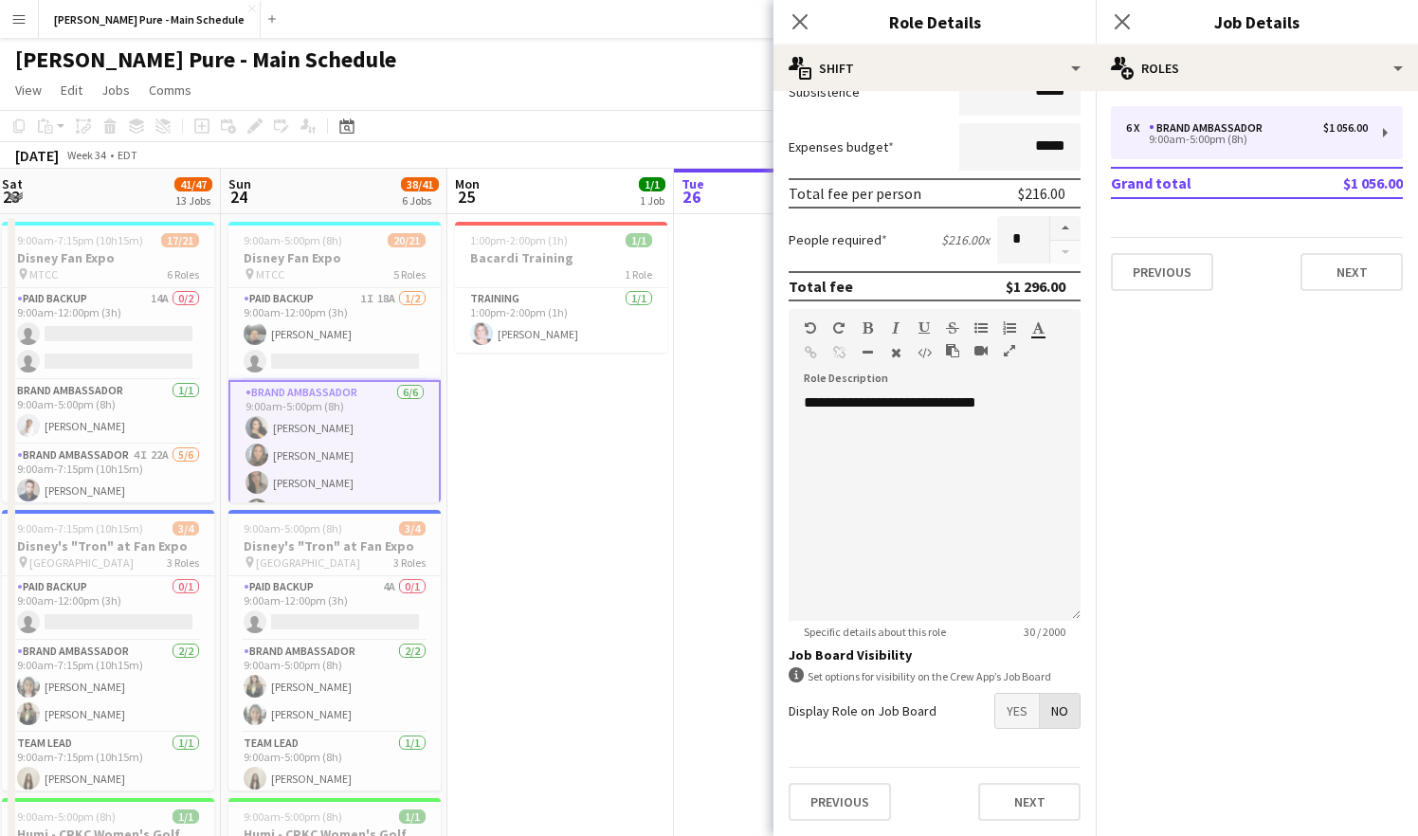
scroll to position [351, 0]
click at [1024, 799] on button "Next" at bounding box center [1029, 802] width 102 height 38
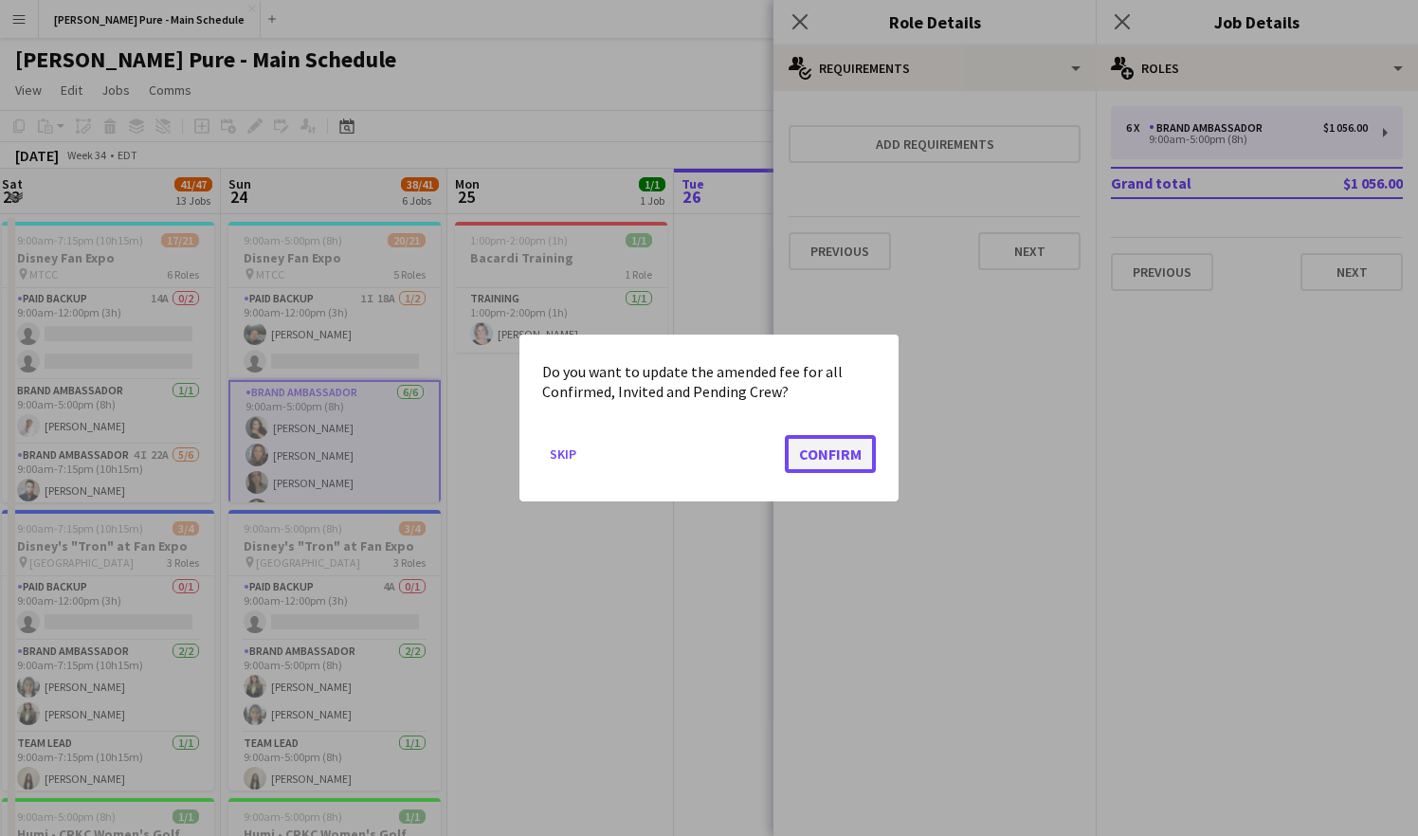
click at [829, 443] on button "Confirm" at bounding box center [830, 454] width 91 height 38
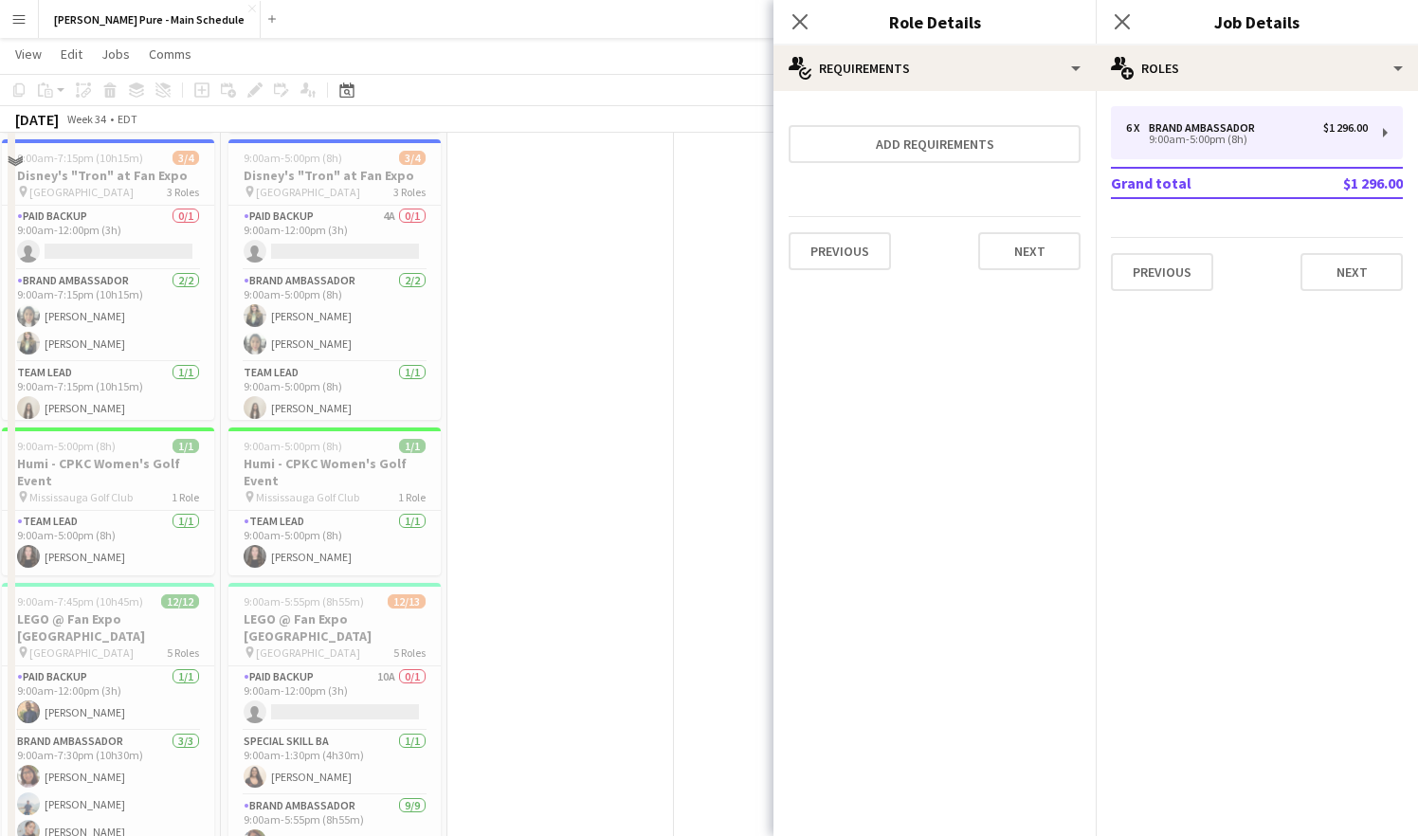
scroll to position [295, 0]
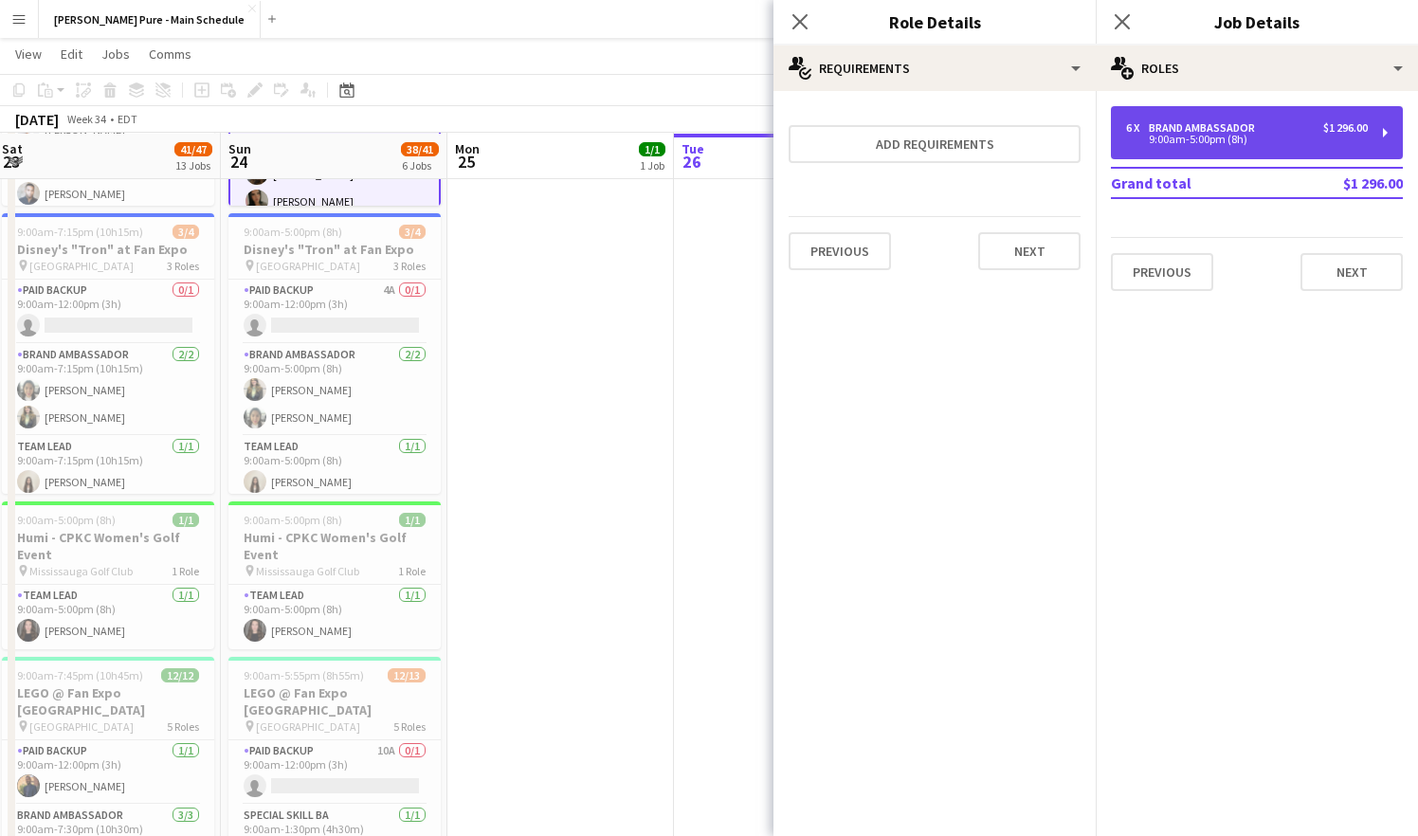
click at [1252, 133] on div "Brand Ambassador" at bounding box center [1206, 127] width 114 height 13
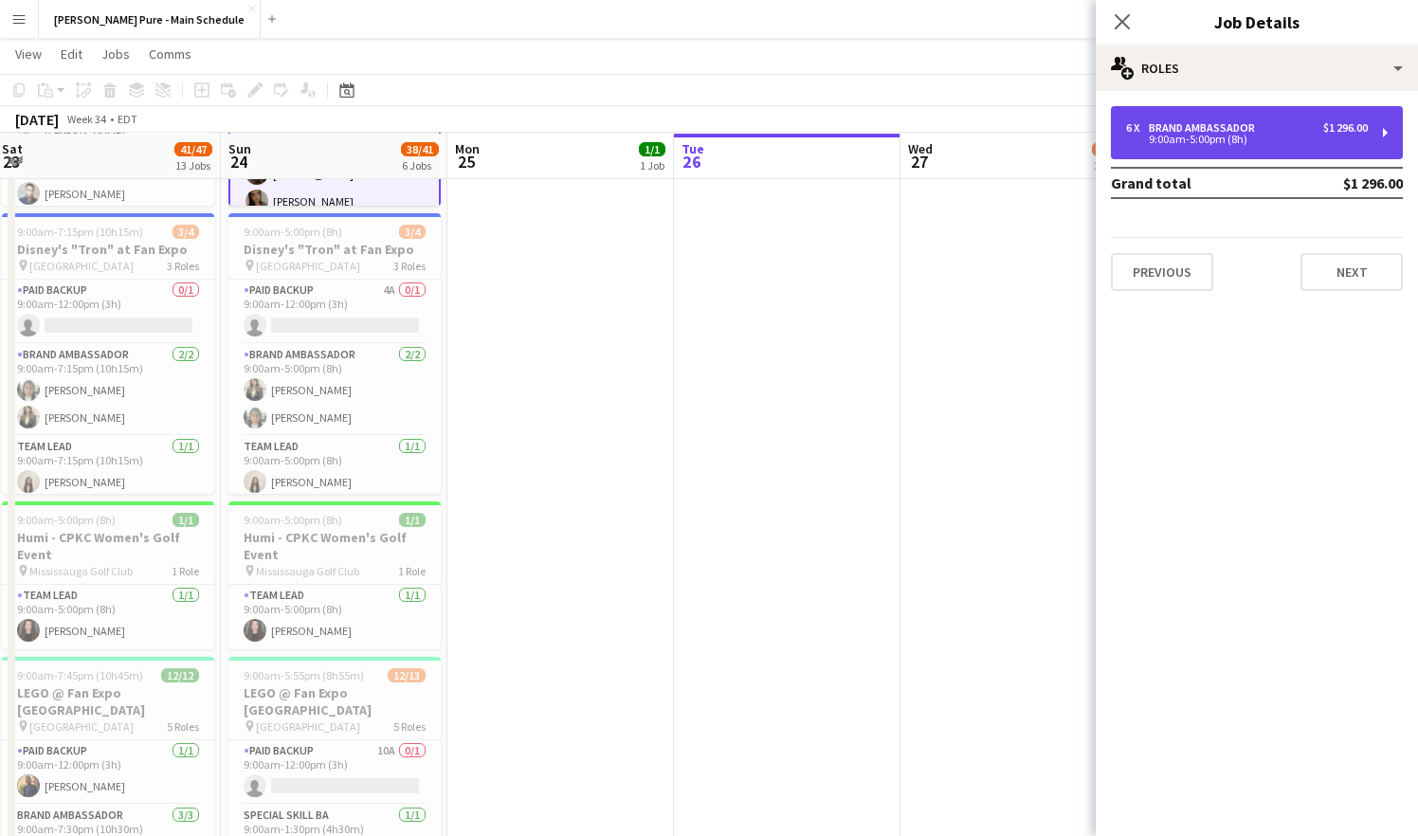
click at [1353, 134] on div "$1 296.00" at bounding box center [1346, 127] width 45 height 13
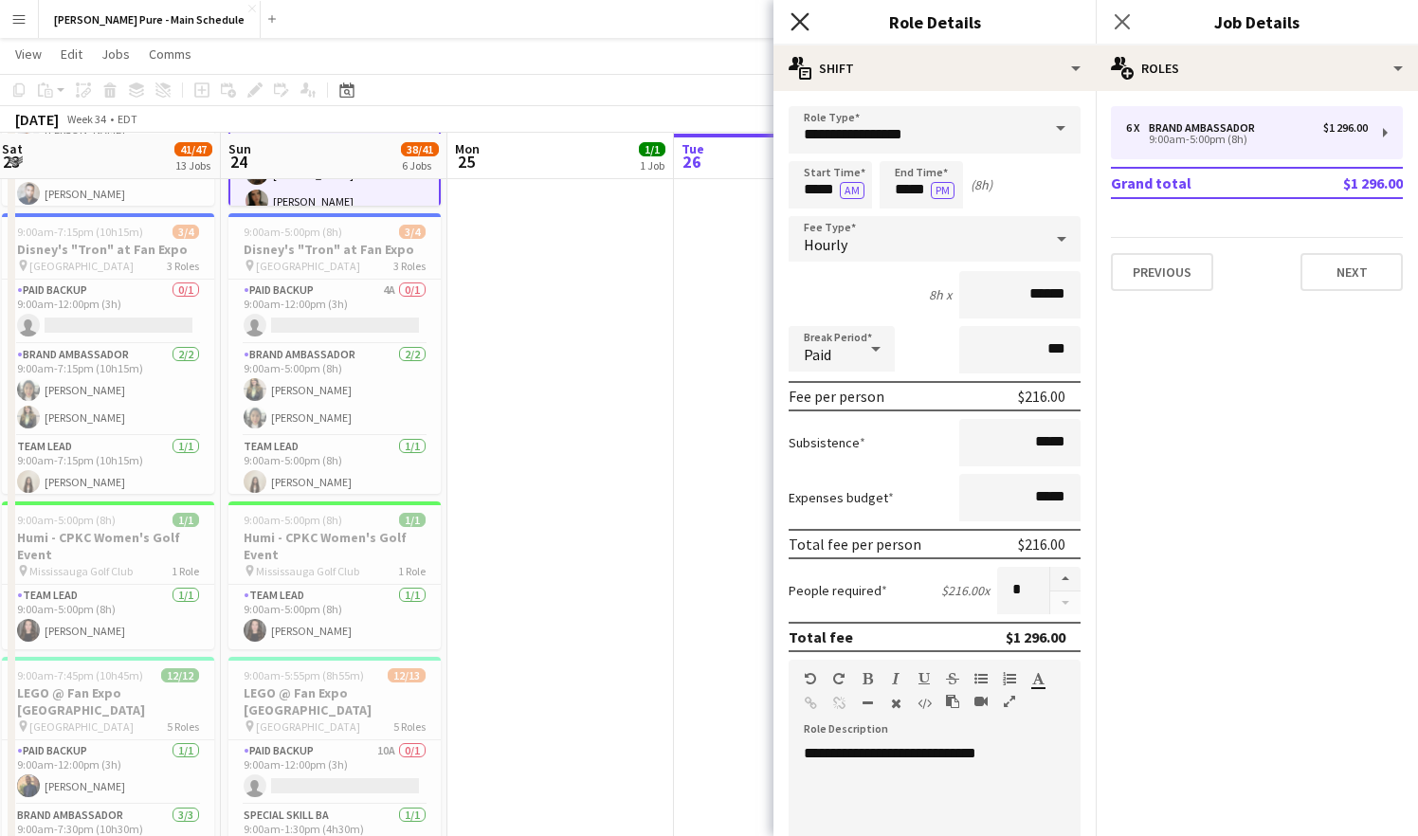
click at [792, 28] on icon at bounding box center [800, 21] width 18 height 18
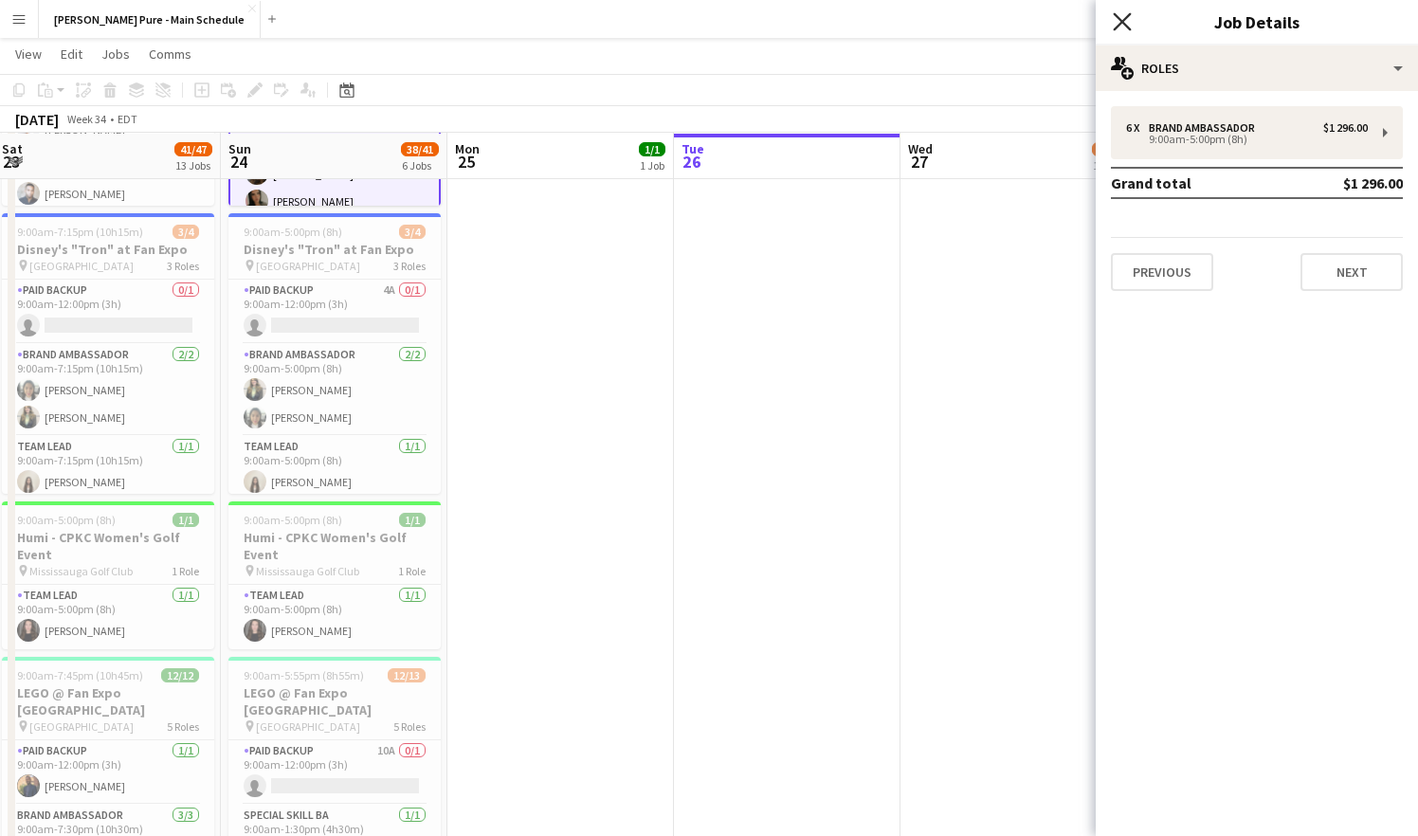
click at [1118, 23] on icon "Close pop-in" at bounding box center [1122, 21] width 18 height 18
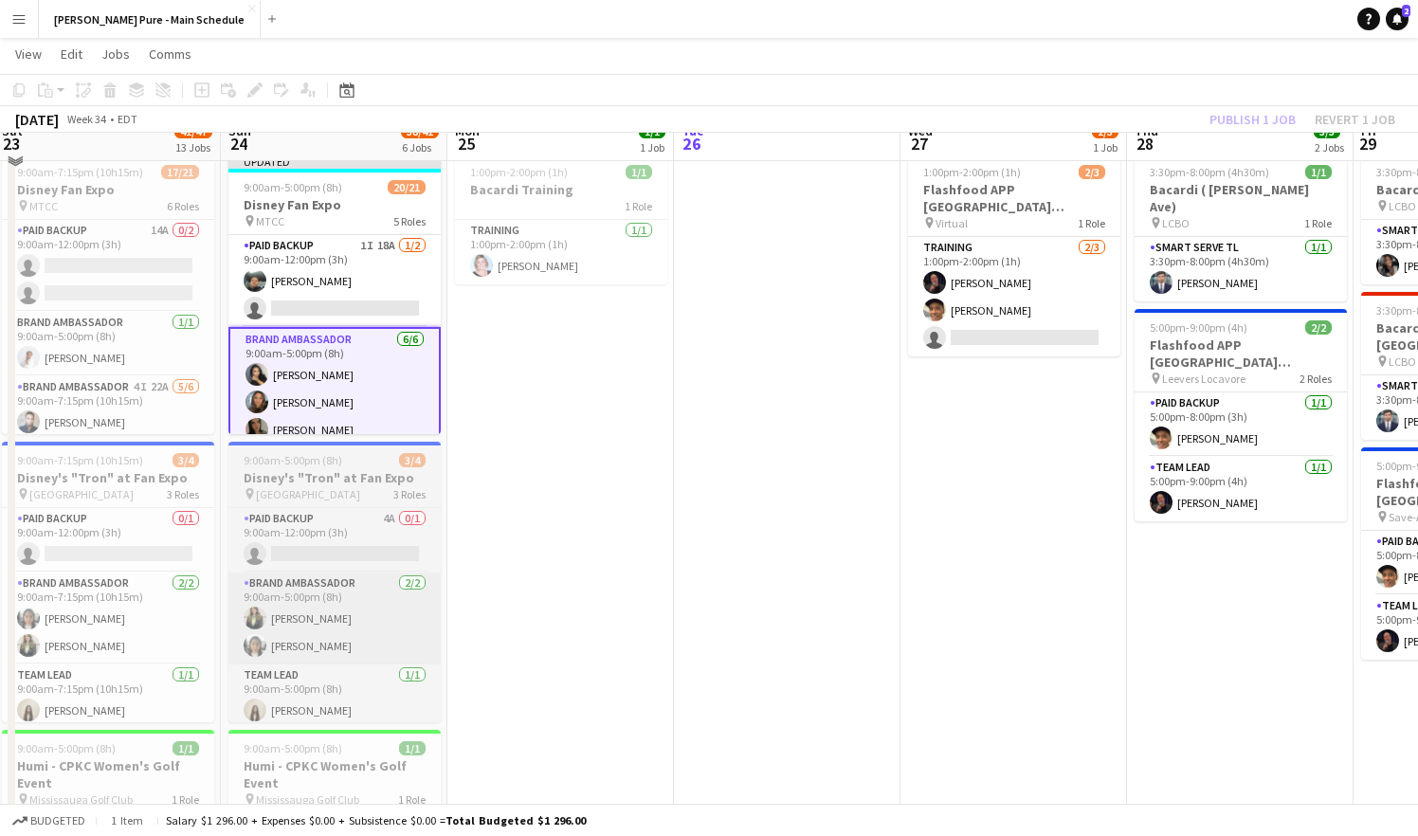
scroll to position [0, 0]
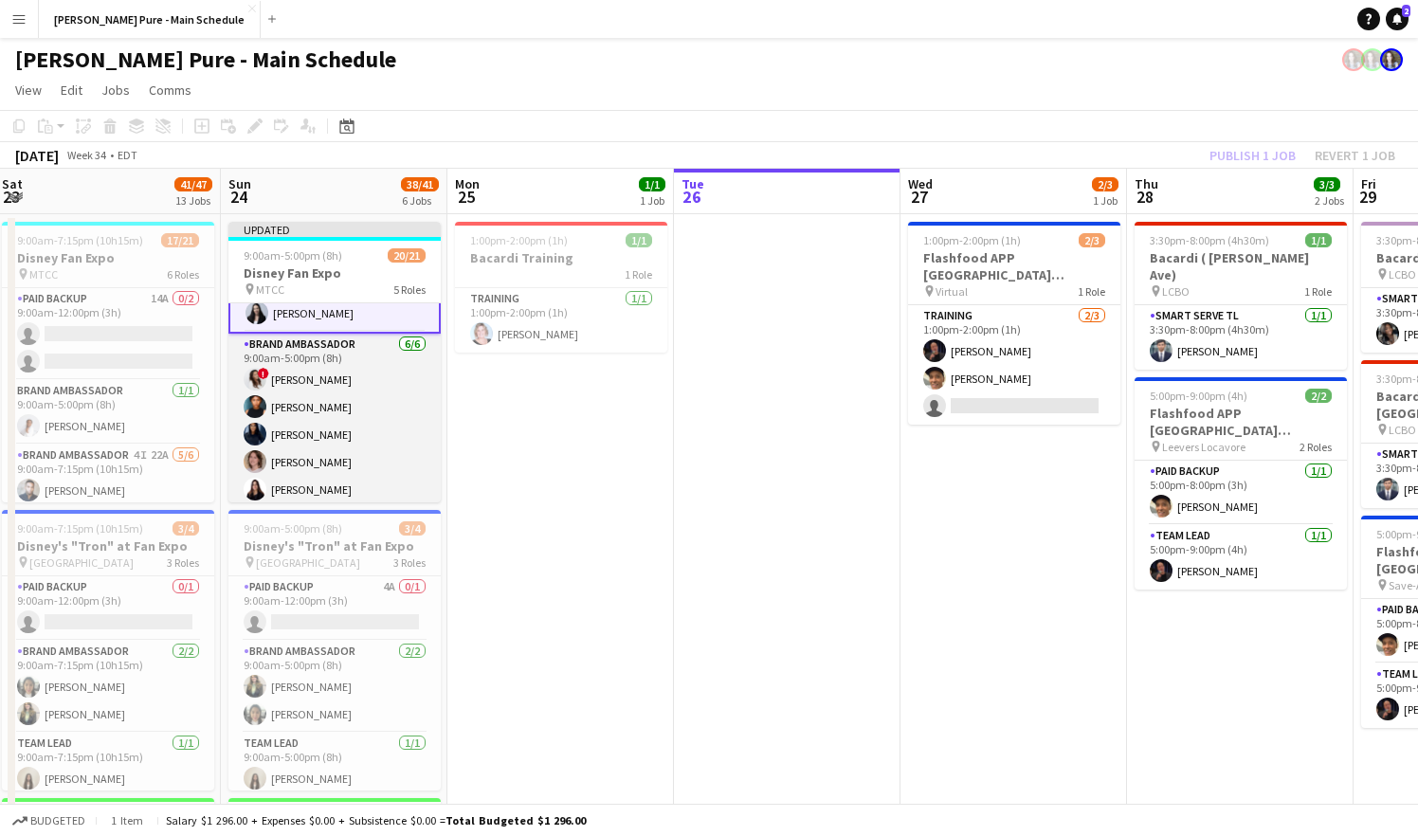
click at [345, 362] on app-card-role "Brand Ambassador [DATE] 9:00am-5:00pm (8h) ! [PERSON_NAME] [PERSON_NAME] [PERSO…" at bounding box center [334, 435] width 212 height 202
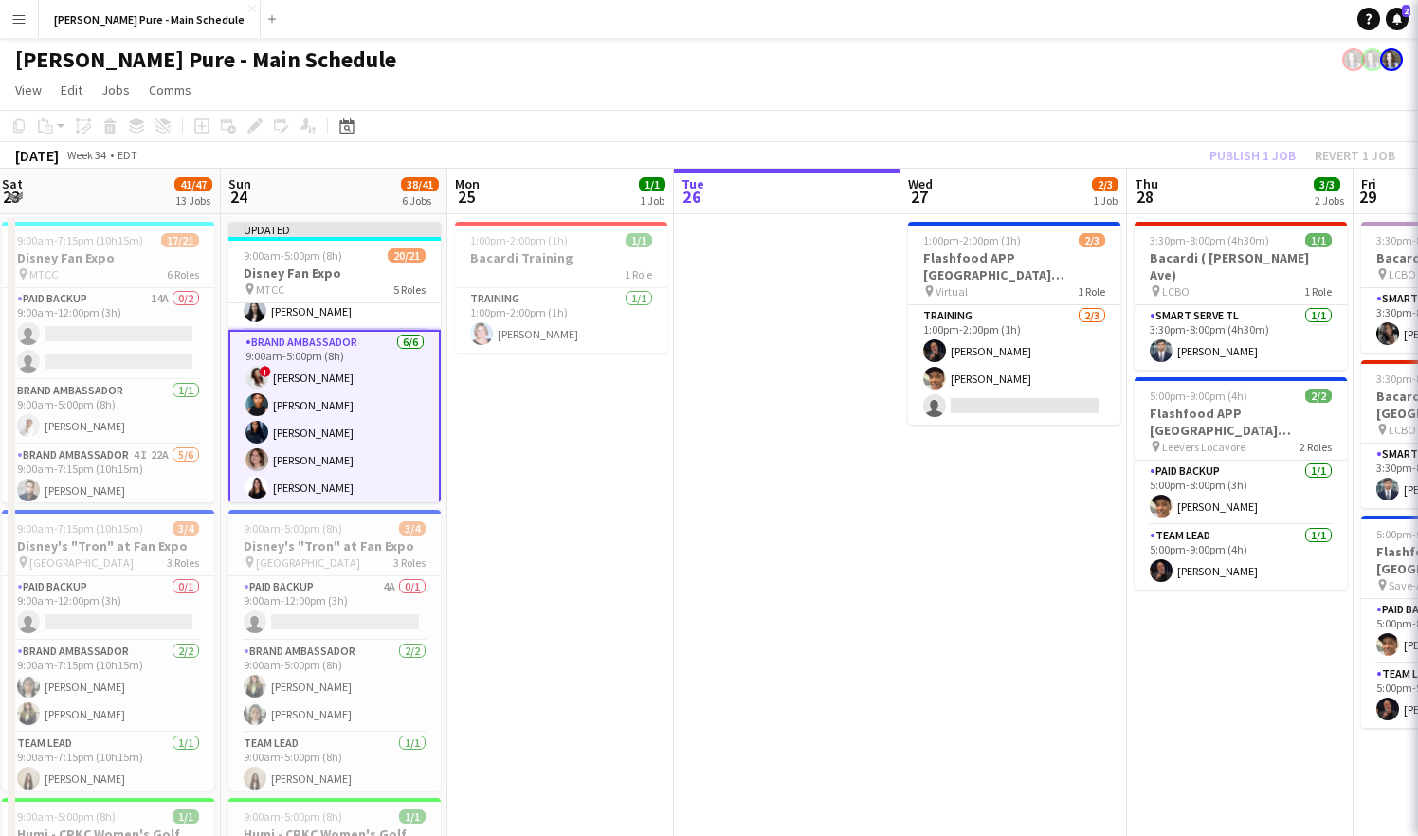
scroll to position [265, 0]
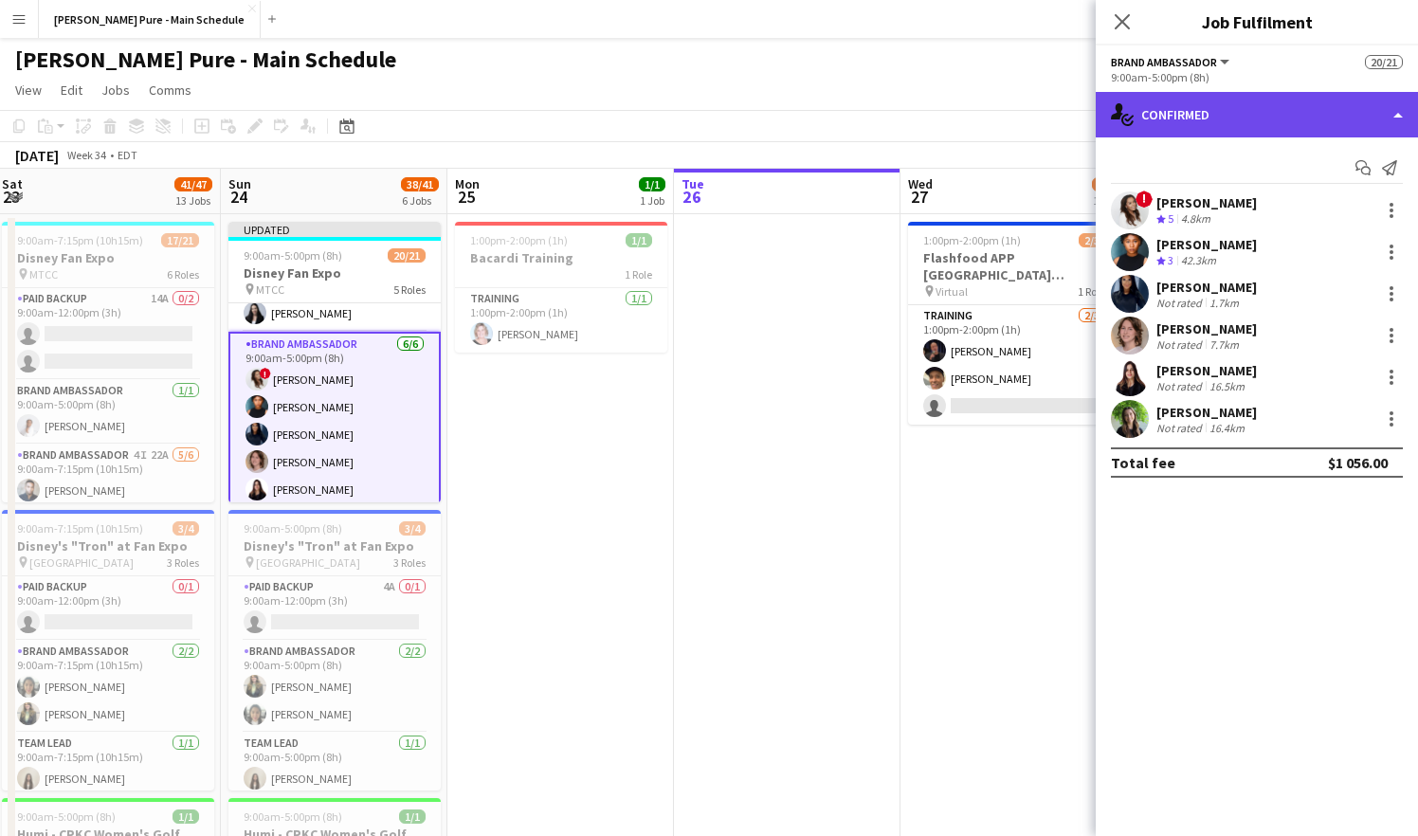
click at [1398, 118] on div "single-neutral-actions-check-2 Confirmed" at bounding box center [1257, 115] width 322 height 46
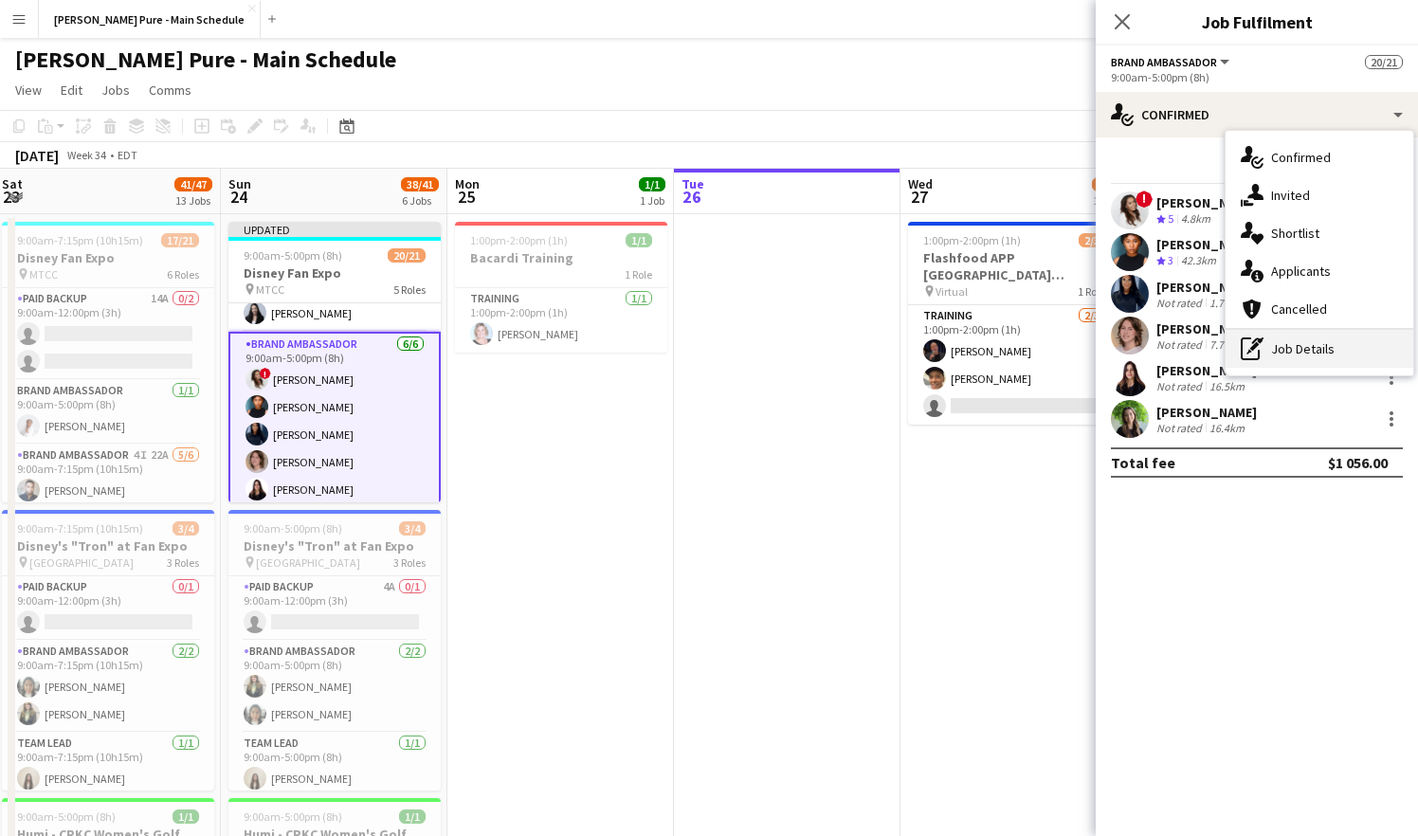
click at [1279, 340] on div "pen-write Job Details" at bounding box center [1320, 349] width 188 height 38
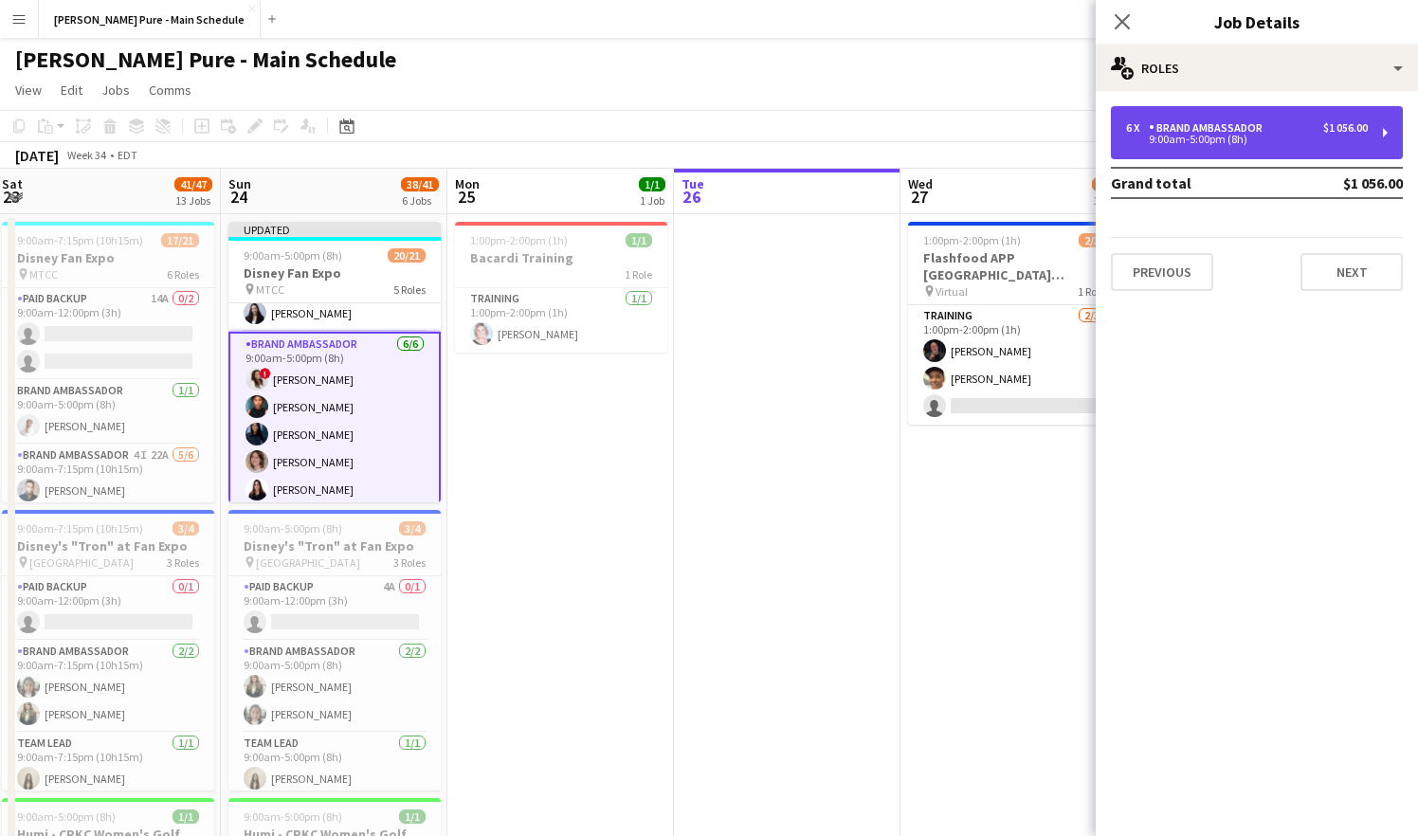
click at [1332, 115] on div "6 x Brand Ambassador $1 056.00 9:00am-5:00pm (8h)" at bounding box center [1257, 132] width 292 height 53
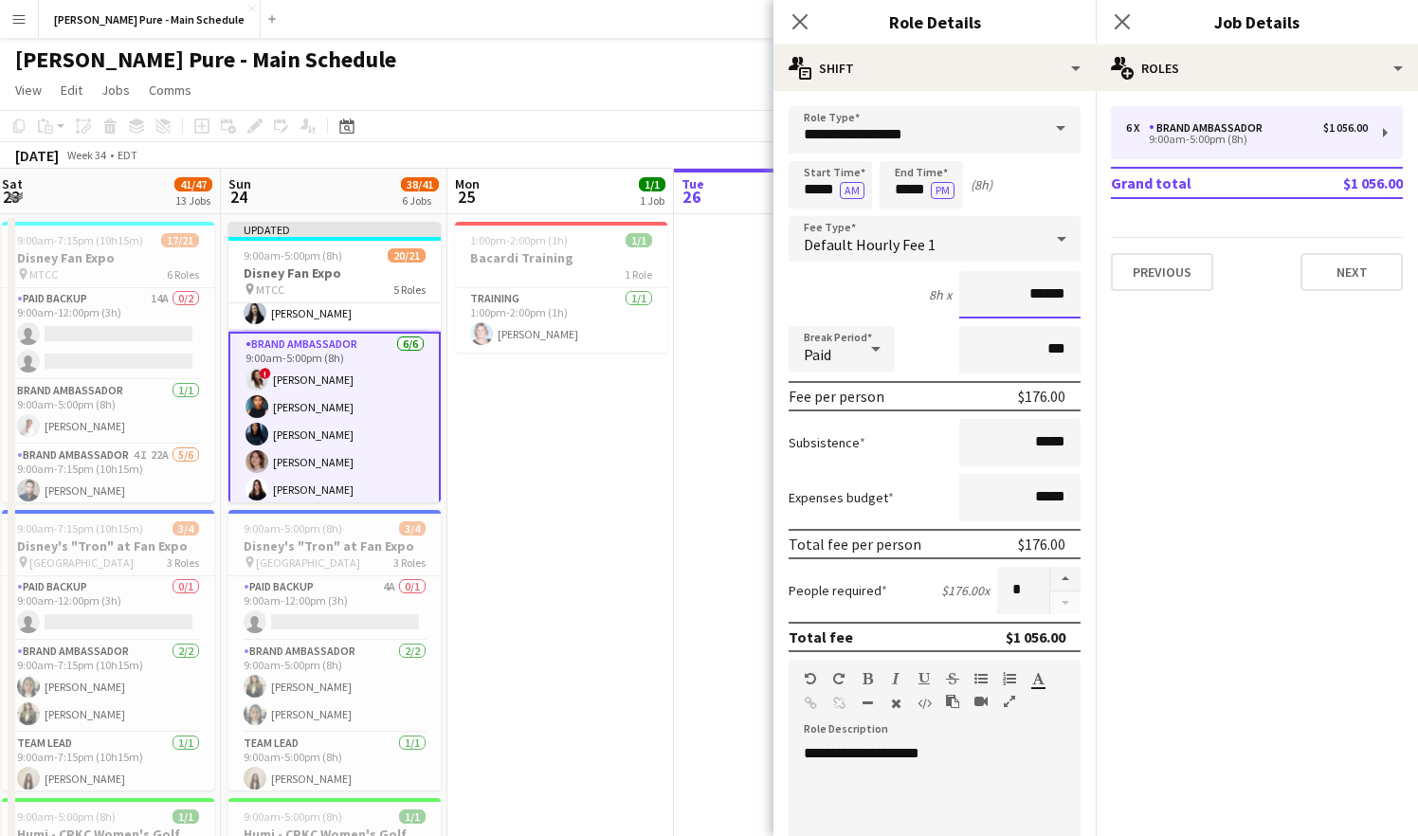
click at [1044, 296] on input "******" at bounding box center [1020, 294] width 121 height 47
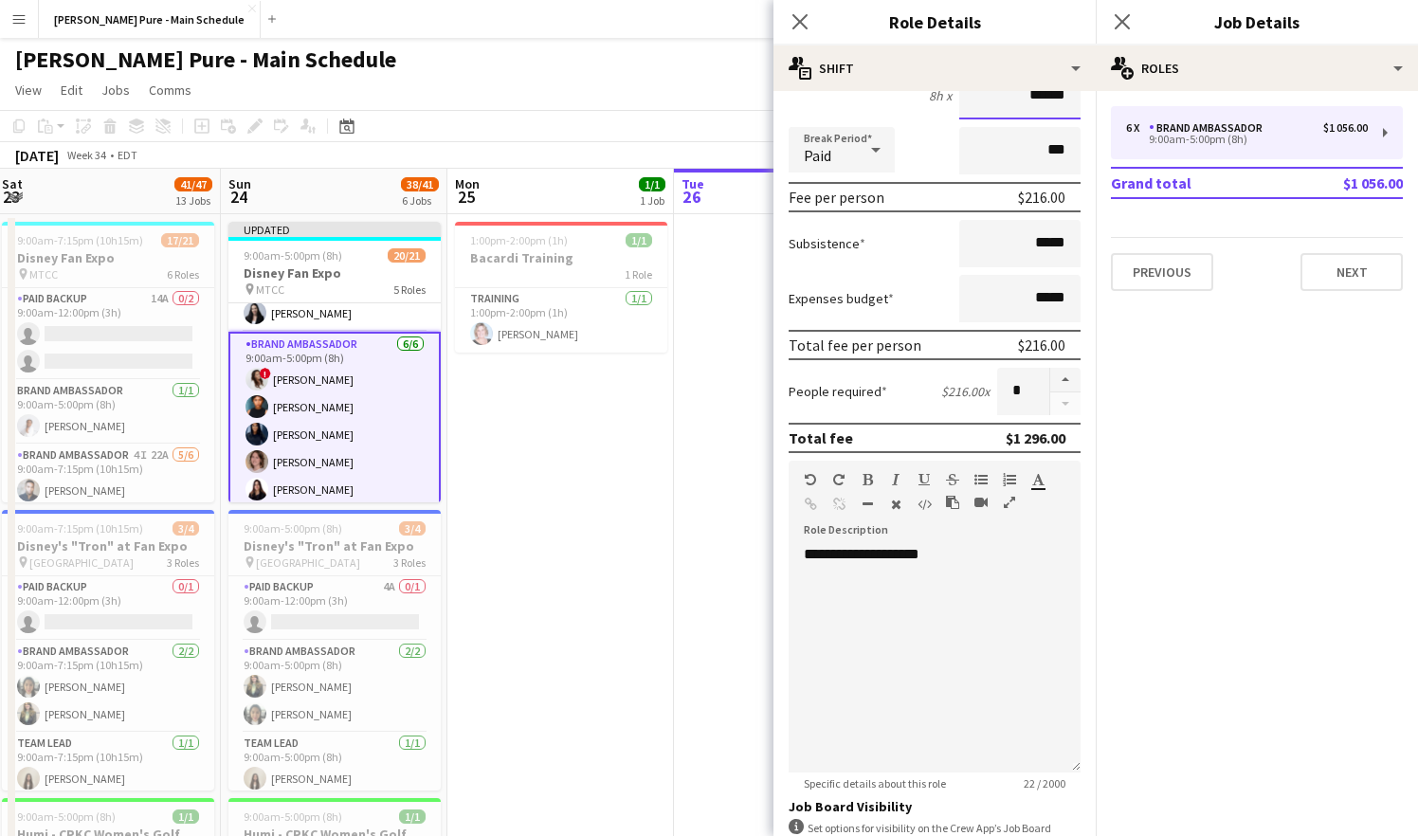
scroll to position [448, 0]
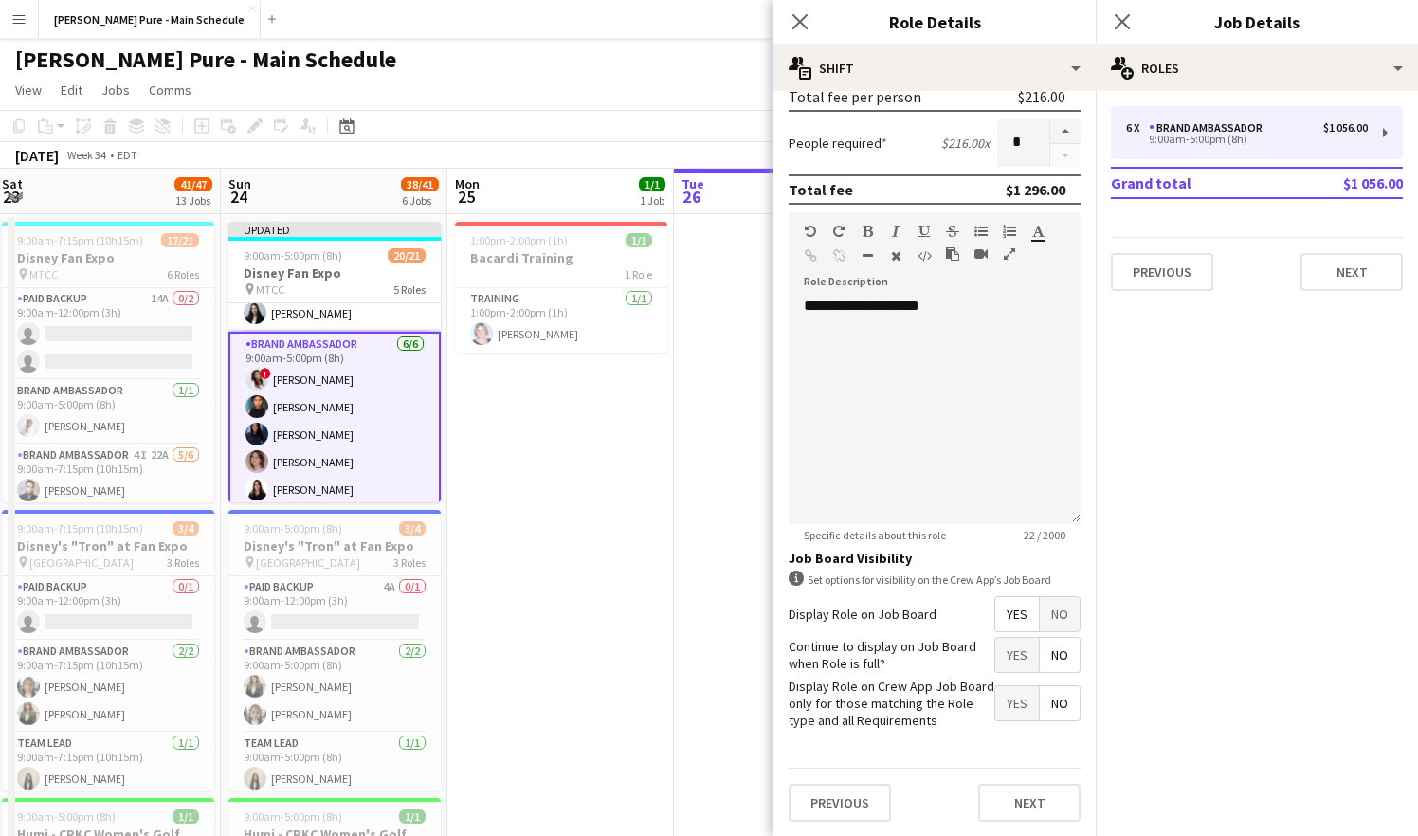
type input "******"
click at [1056, 613] on span "No" at bounding box center [1060, 614] width 40 height 34
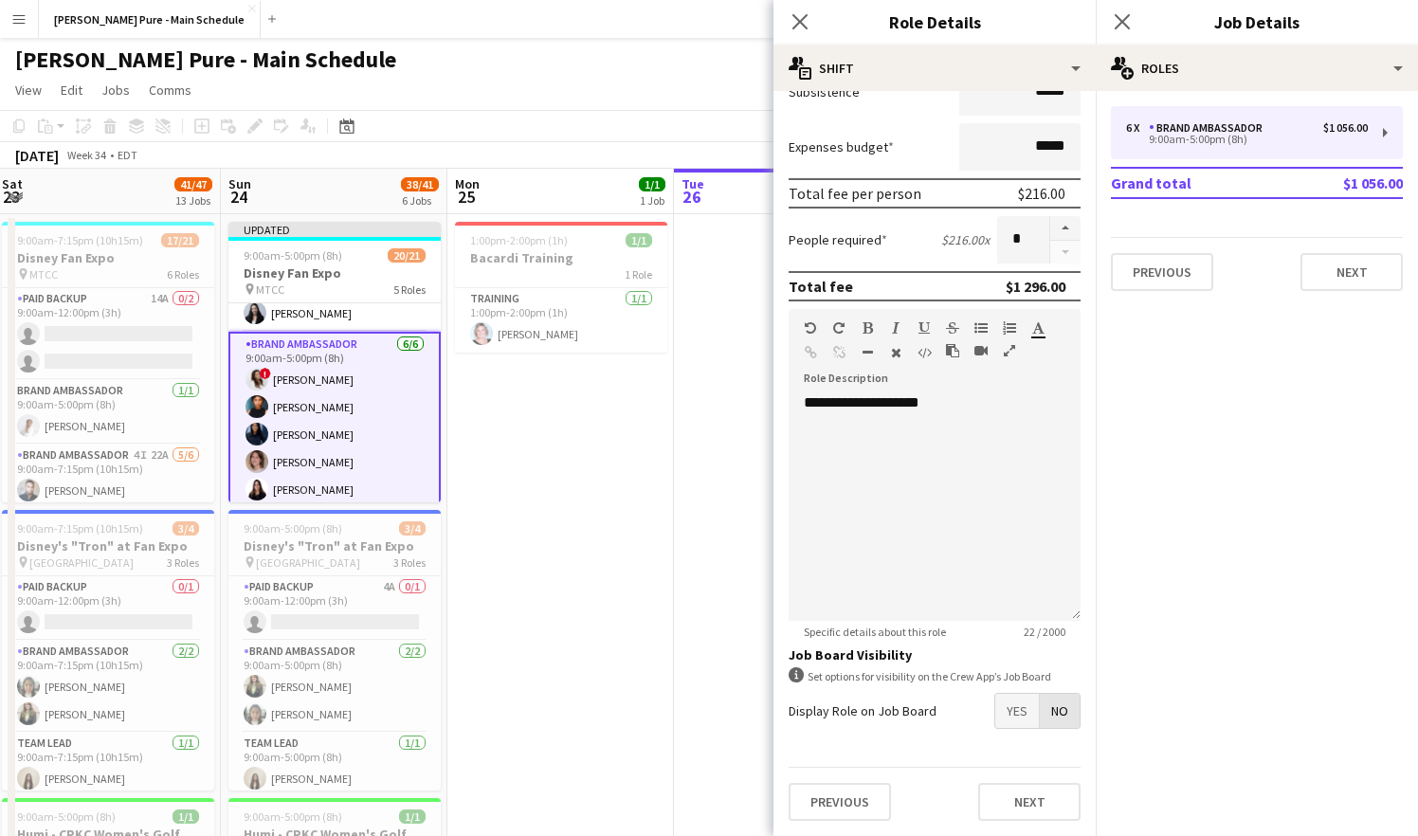
scroll to position [351, 0]
click at [1035, 808] on button "Next" at bounding box center [1029, 802] width 102 height 38
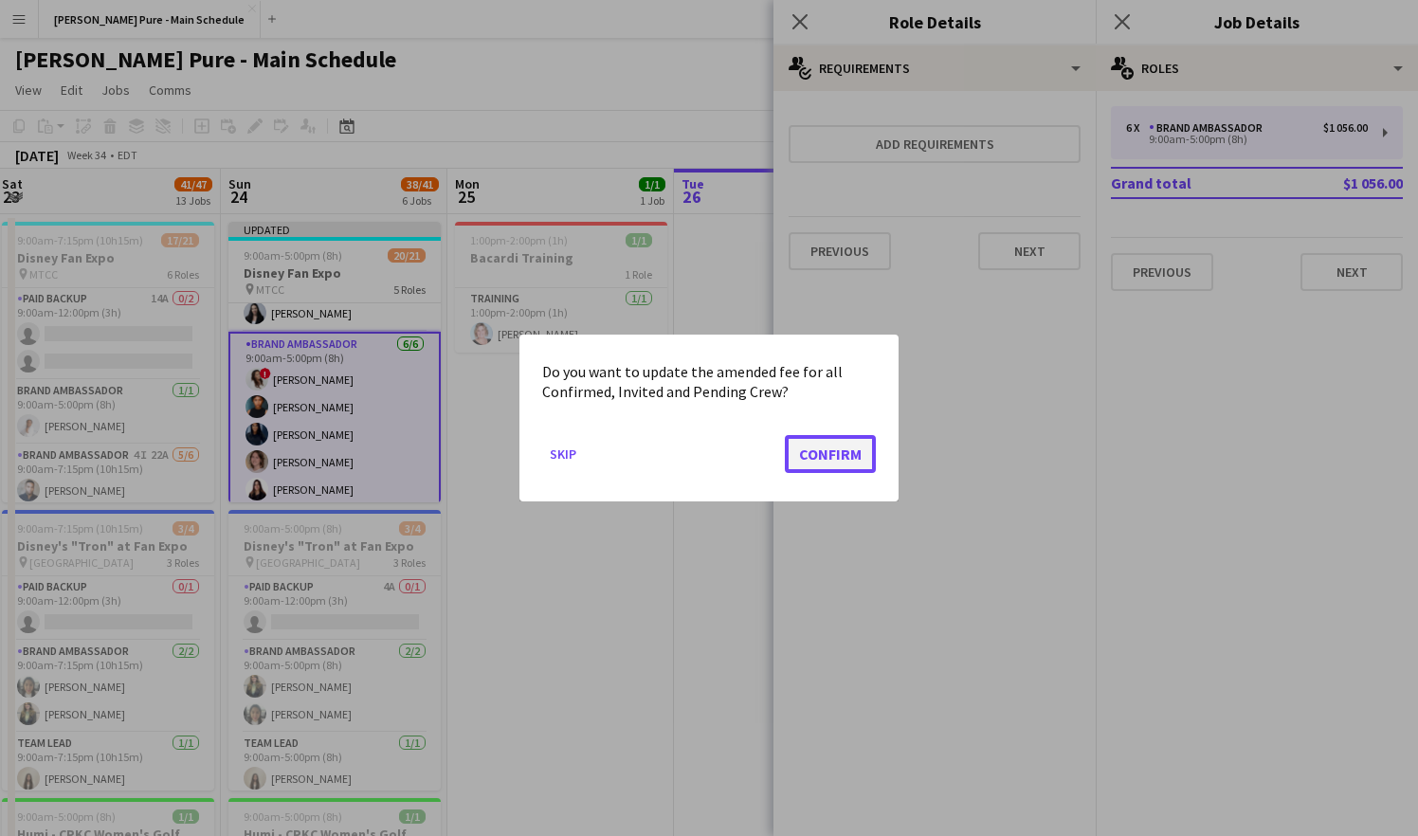
click at [834, 448] on button "Confirm" at bounding box center [830, 454] width 91 height 38
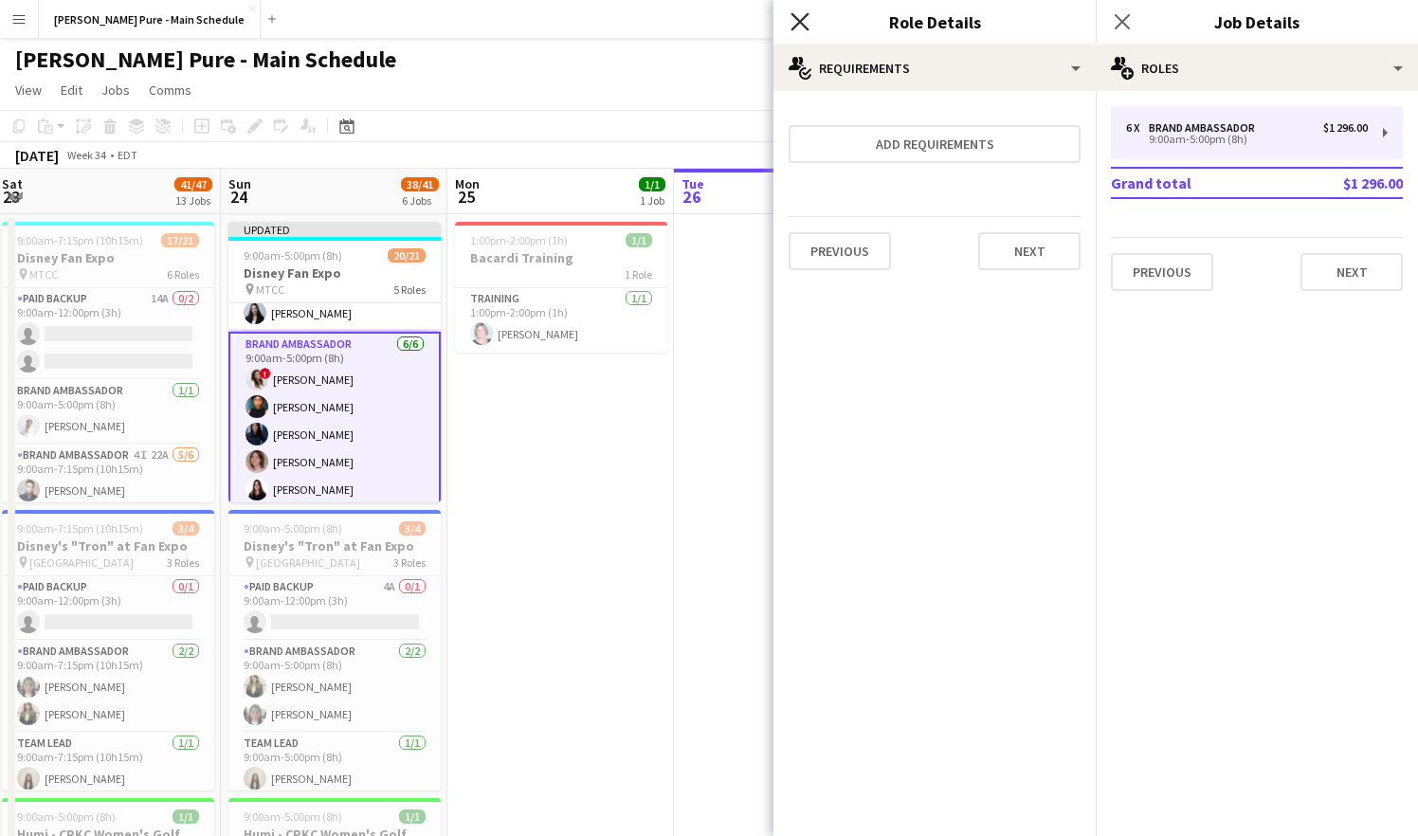
click at [806, 18] on icon "Close pop-in" at bounding box center [800, 21] width 18 height 18
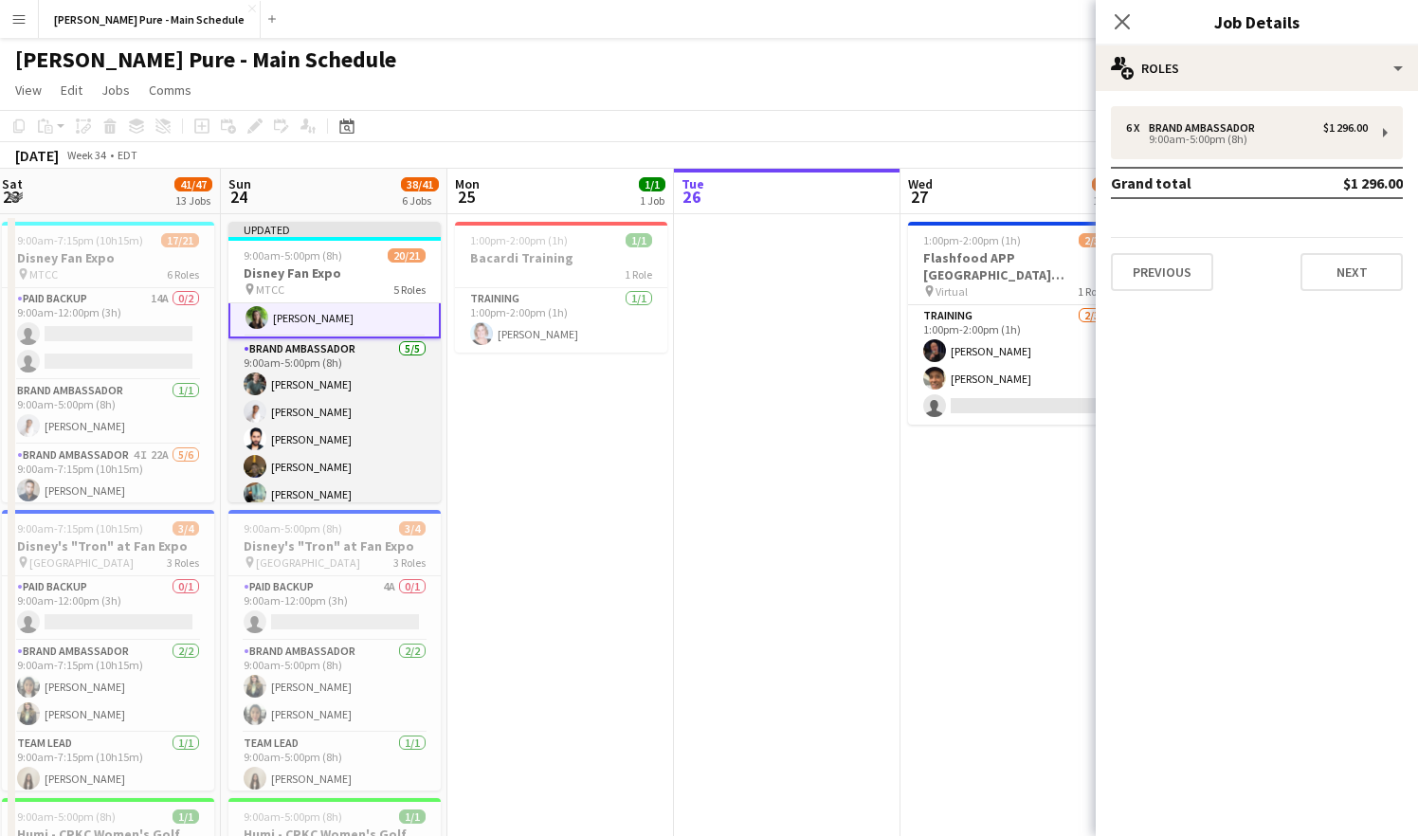
click at [382, 372] on app-card-role "Brand Ambassador [DATE] 9:00am-5:00pm (8h) [PERSON_NAME] [PERSON_NAME] [PERSON_…" at bounding box center [334, 425] width 212 height 174
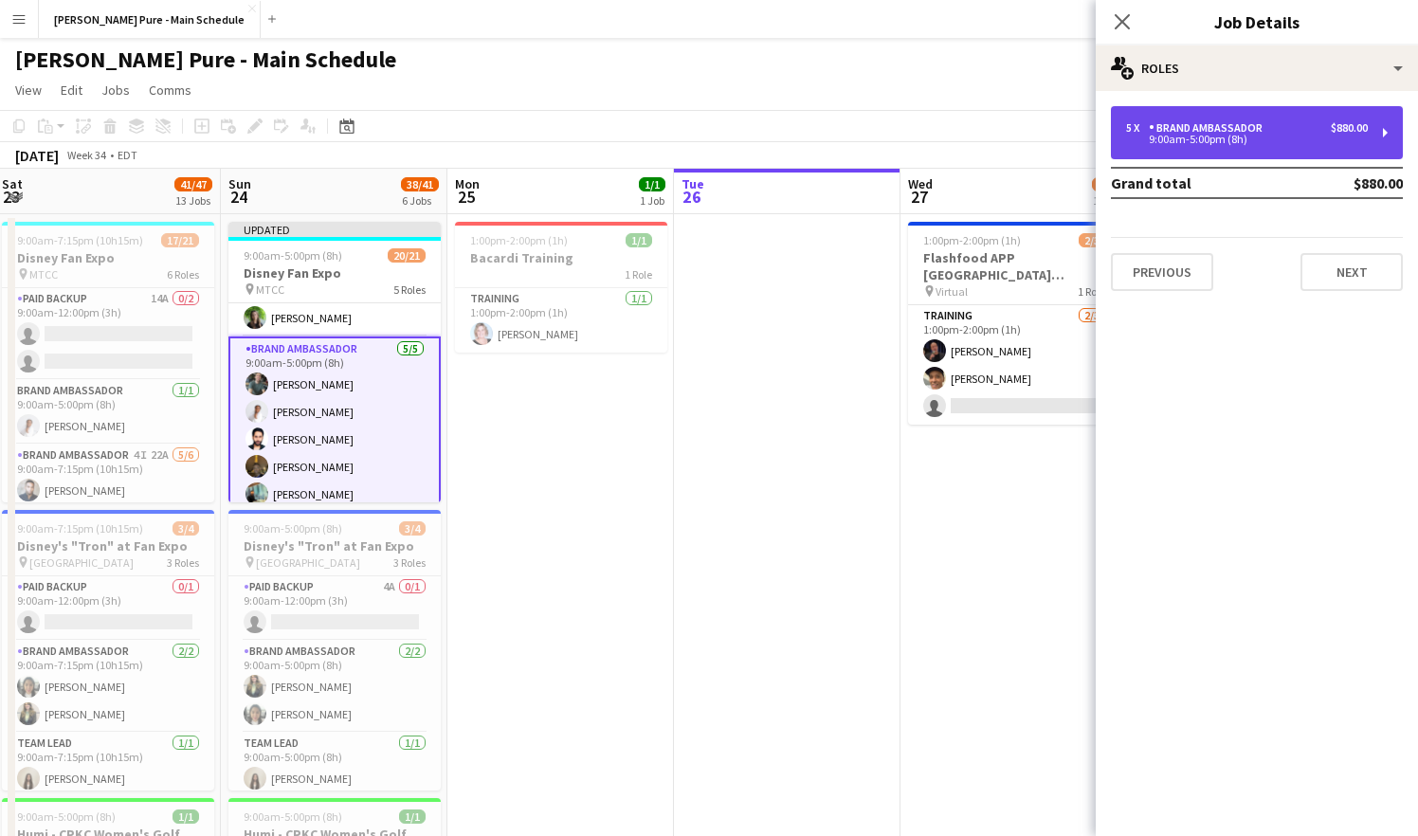
click at [1301, 122] on div "5 x Brand Ambassador $880.00" at bounding box center [1247, 127] width 242 height 13
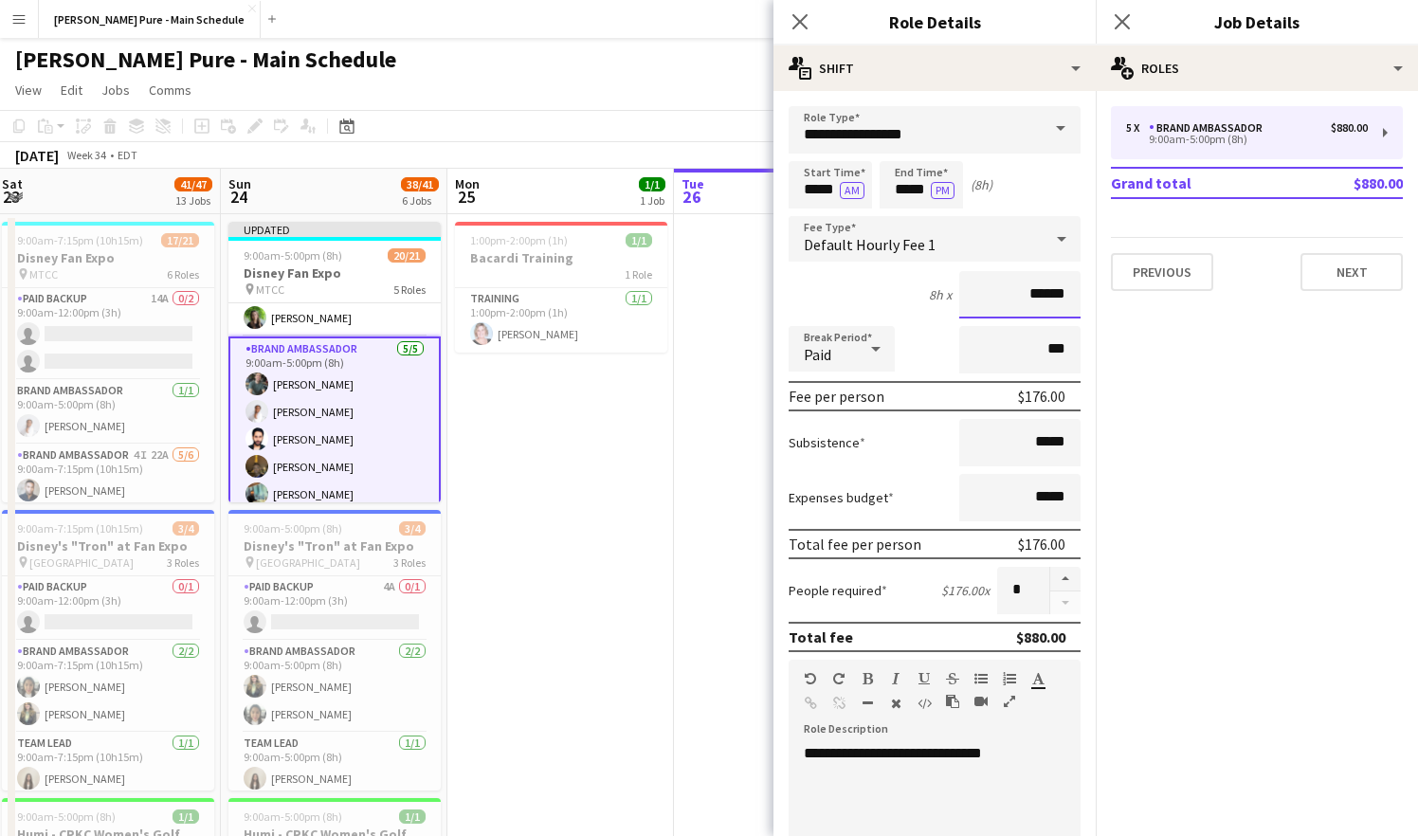
click at [1044, 297] on input "******" at bounding box center [1020, 294] width 121 height 47
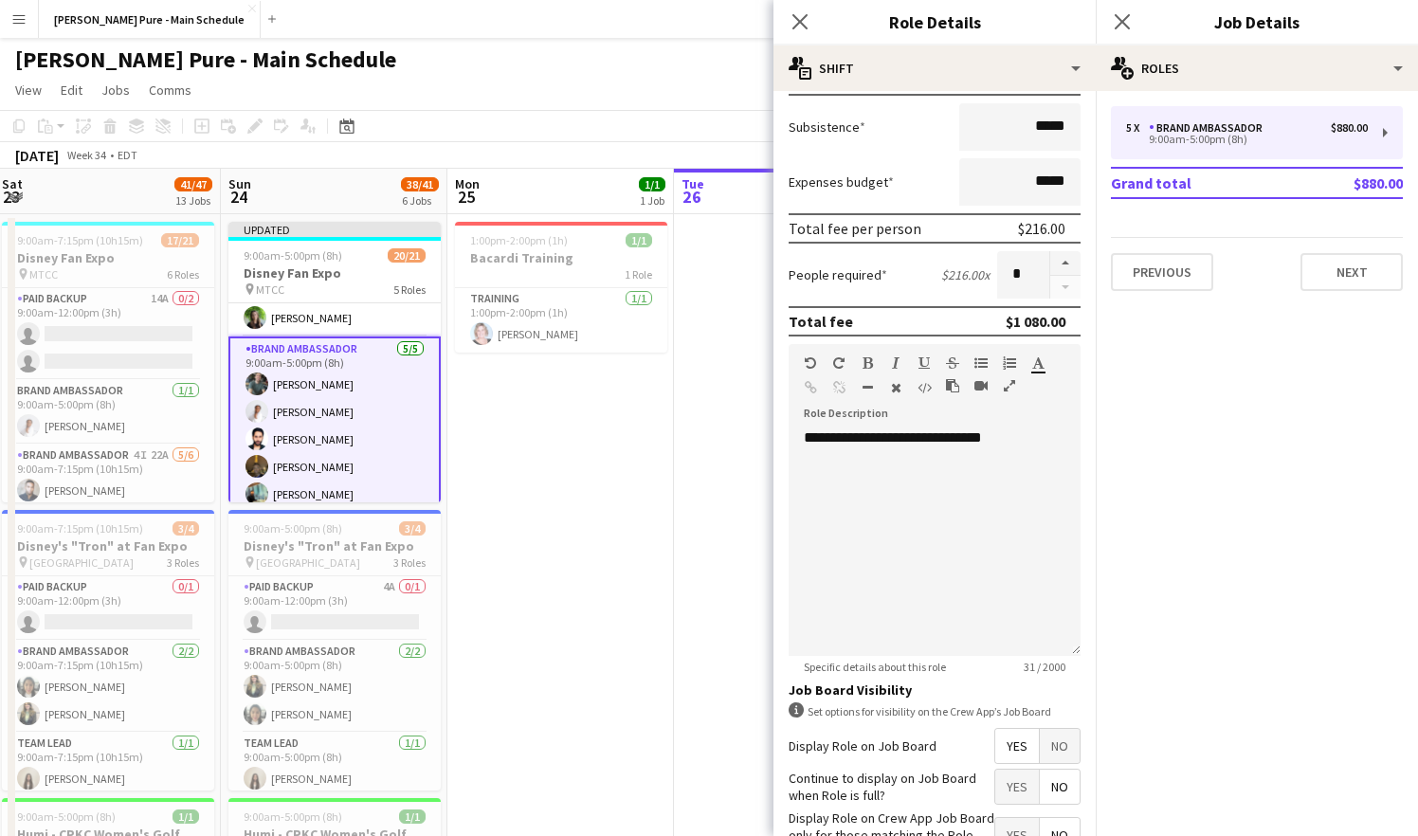
scroll to position [448, 0]
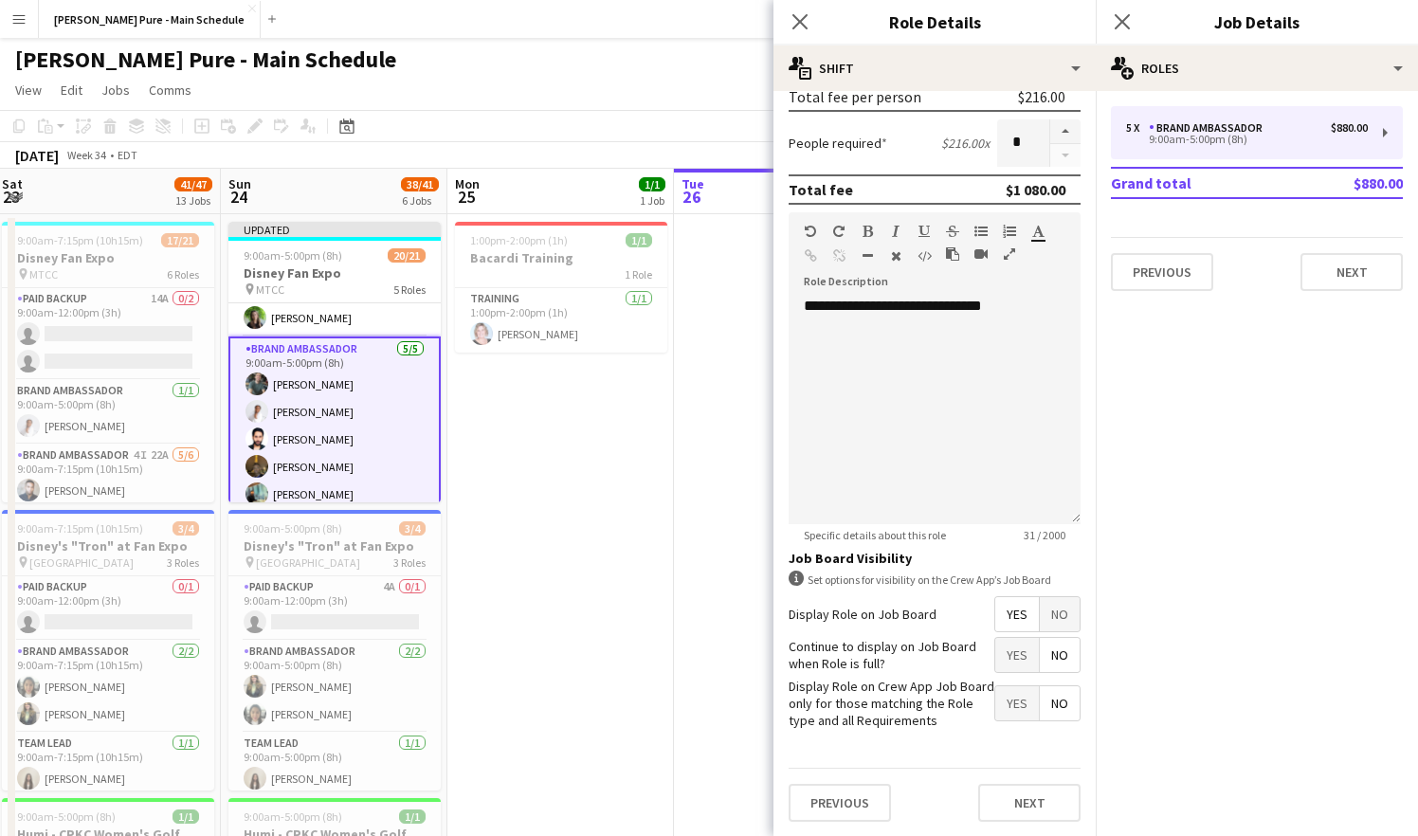
type input "******"
click at [1067, 615] on span "No" at bounding box center [1060, 614] width 40 height 34
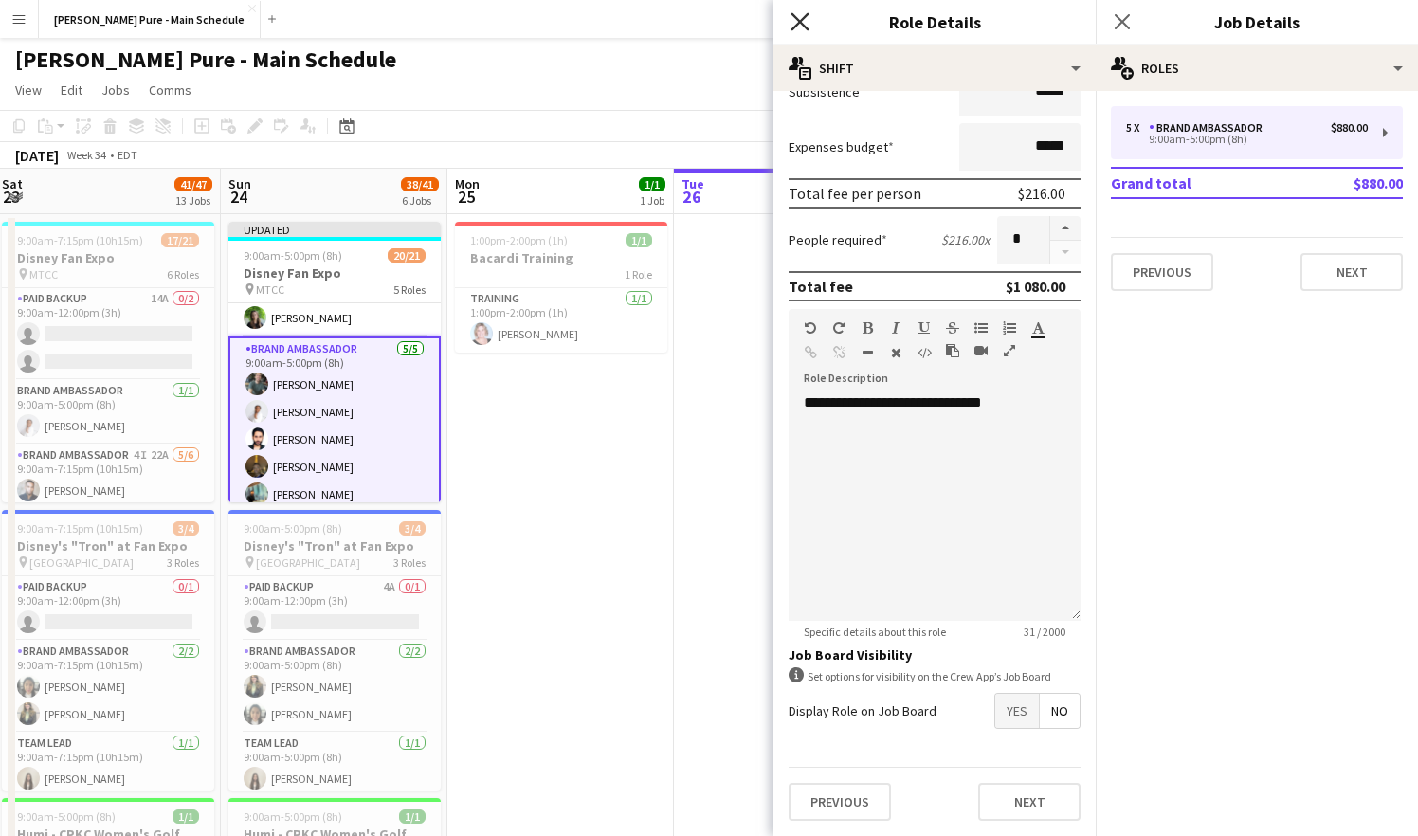
click at [795, 22] on icon "Close pop-in" at bounding box center [800, 21] width 18 height 18
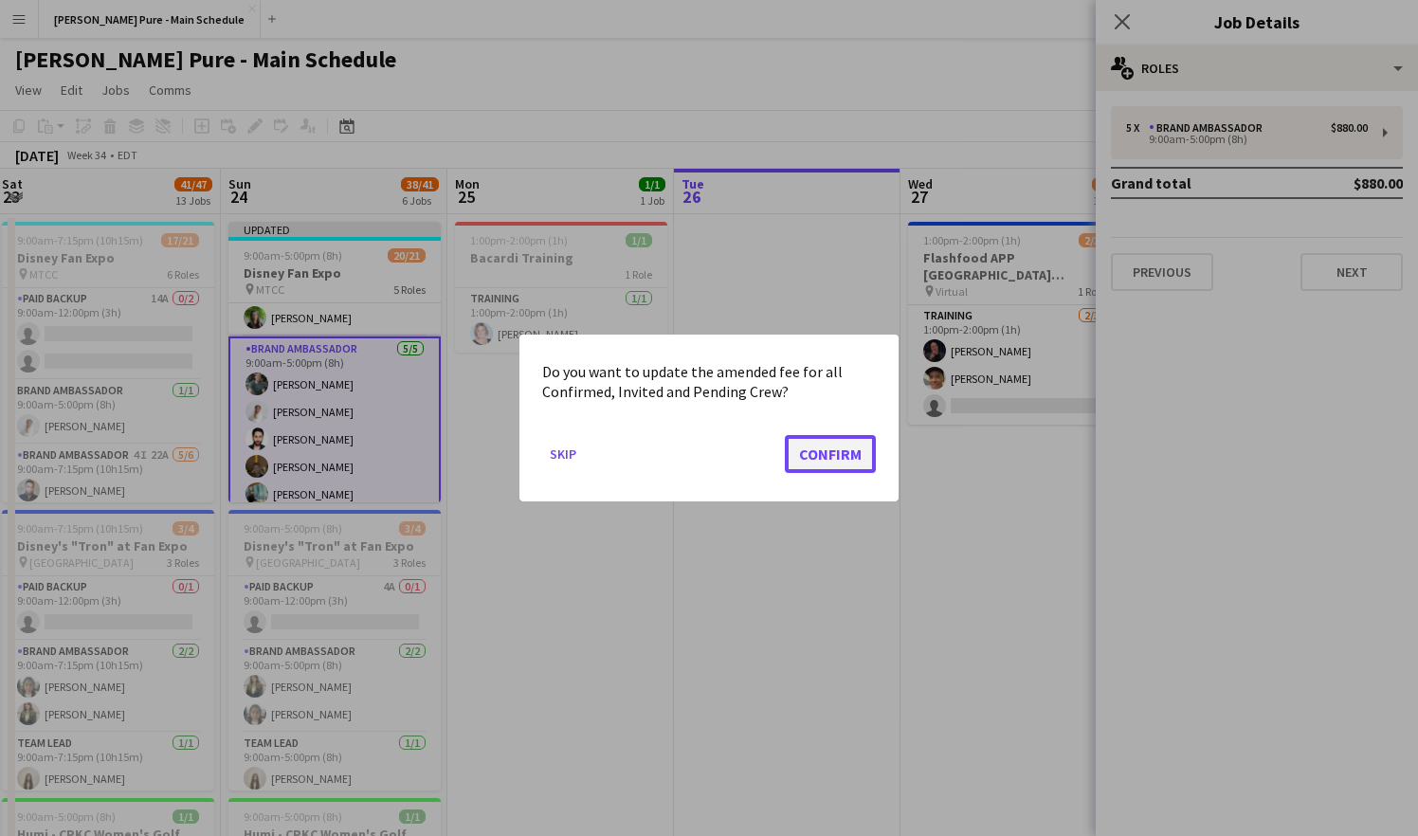
click at [847, 448] on button "Confirm" at bounding box center [830, 454] width 91 height 38
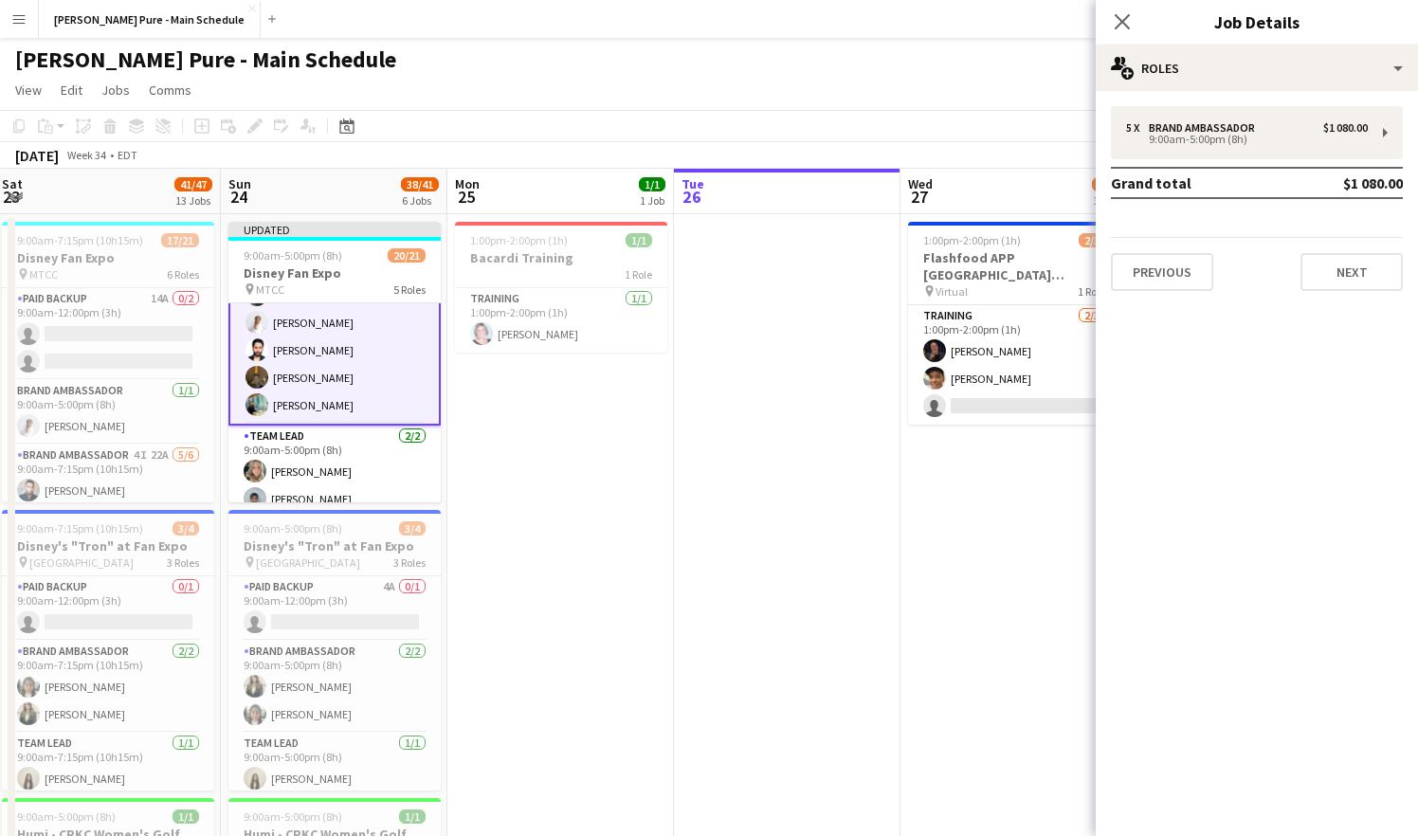
scroll to position [567, 0]
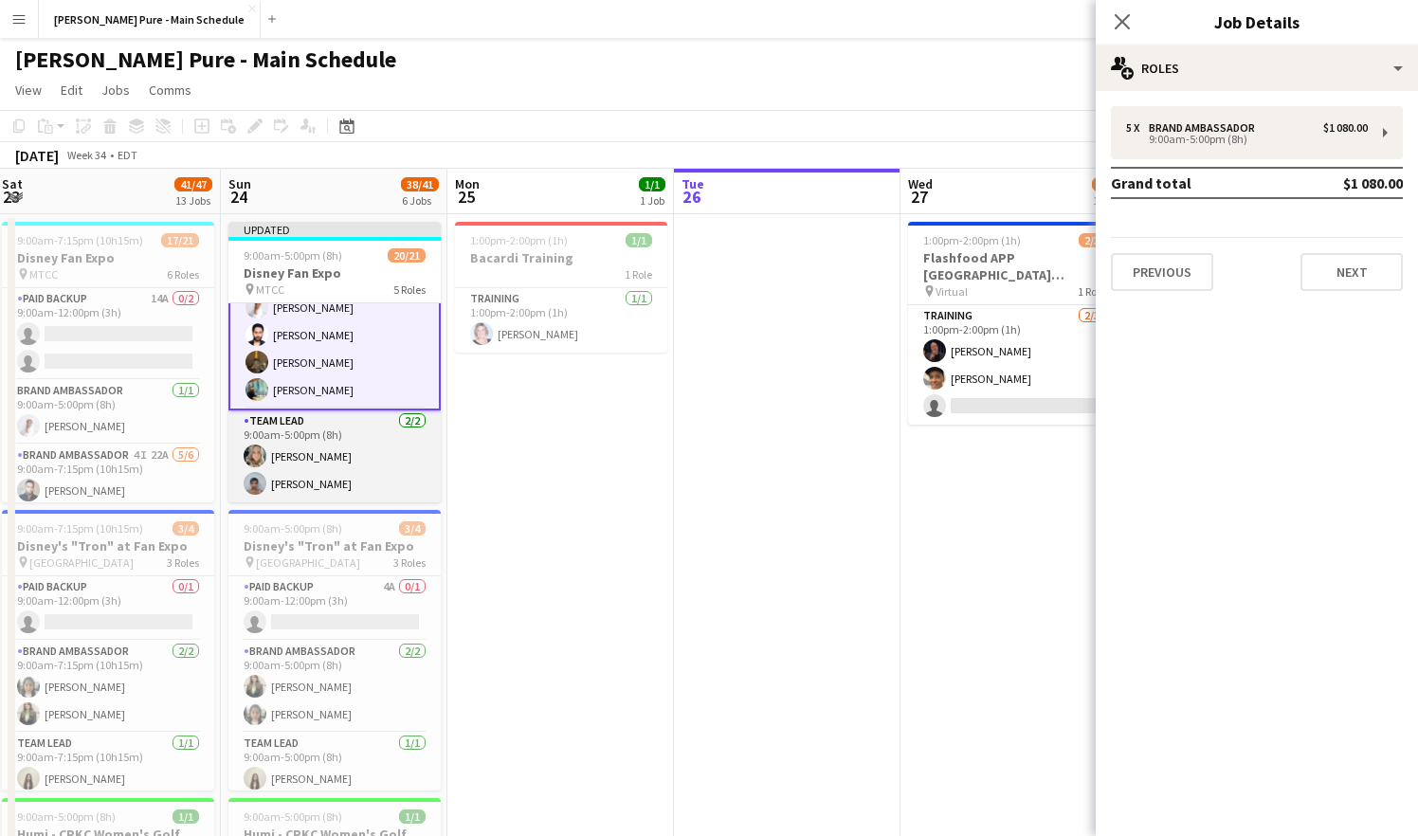
click at [342, 430] on app-card-role "Team Lead [DATE] 9:00am-5:00pm (8h) [PERSON_NAME] [PERSON_NAME]" at bounding box center [334, 457] width 212 height 92
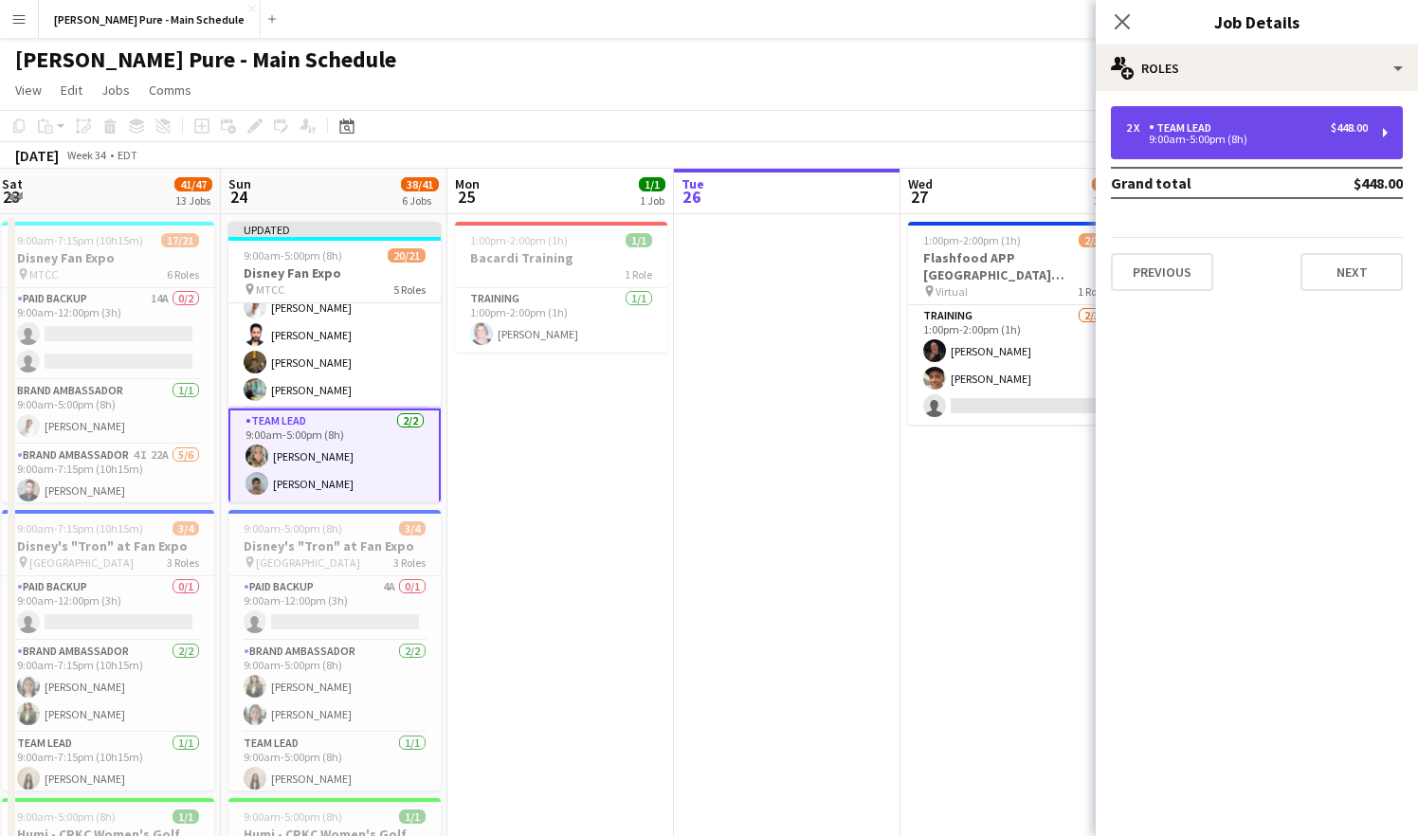
click at [1286, 139] on div "9:00am-5:00pm (8h)" at bounding box center [1247, 139] width 242 height 9
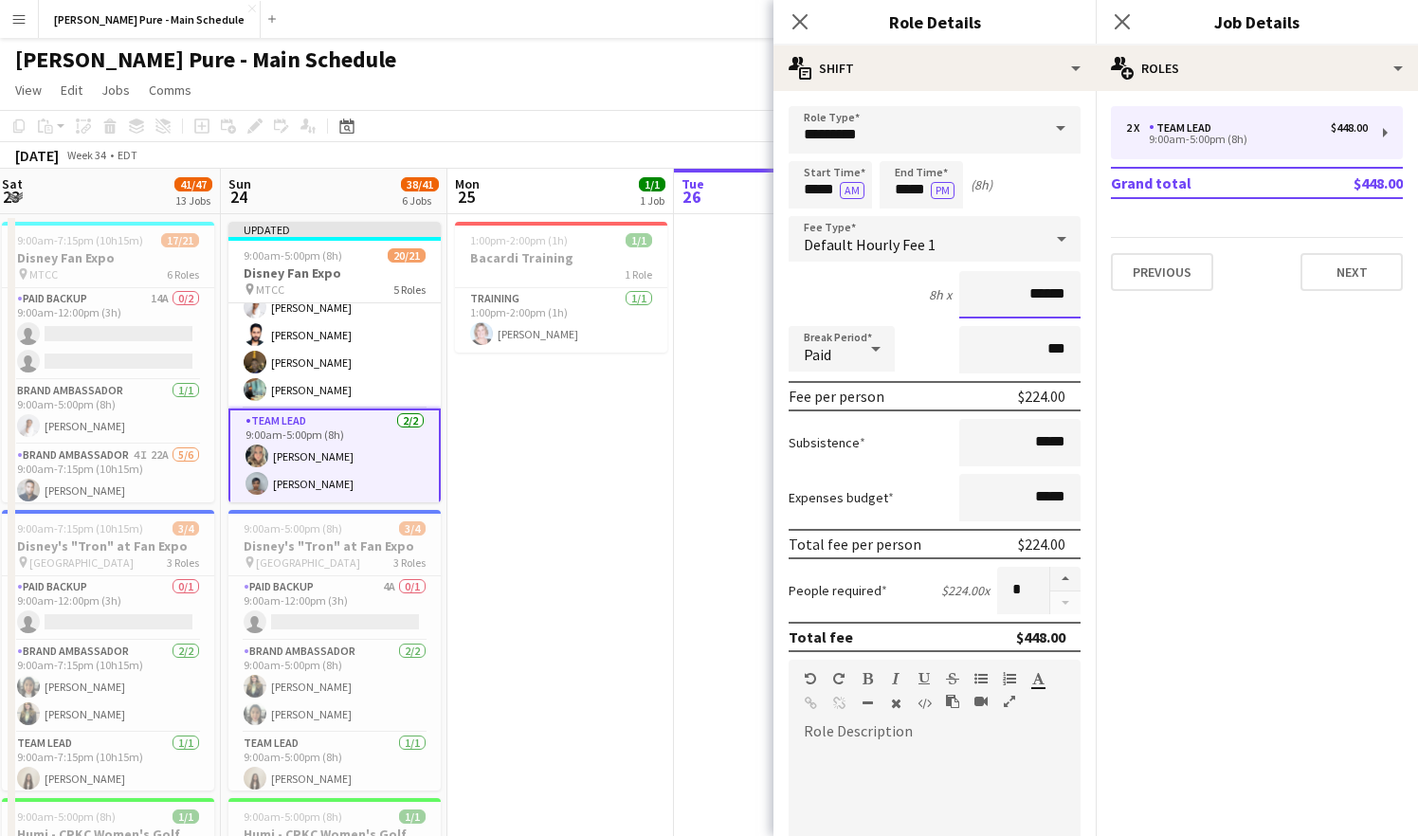
click at [1037, 300] on input "******" at bounding box center [1020, 294] width 121 height 47
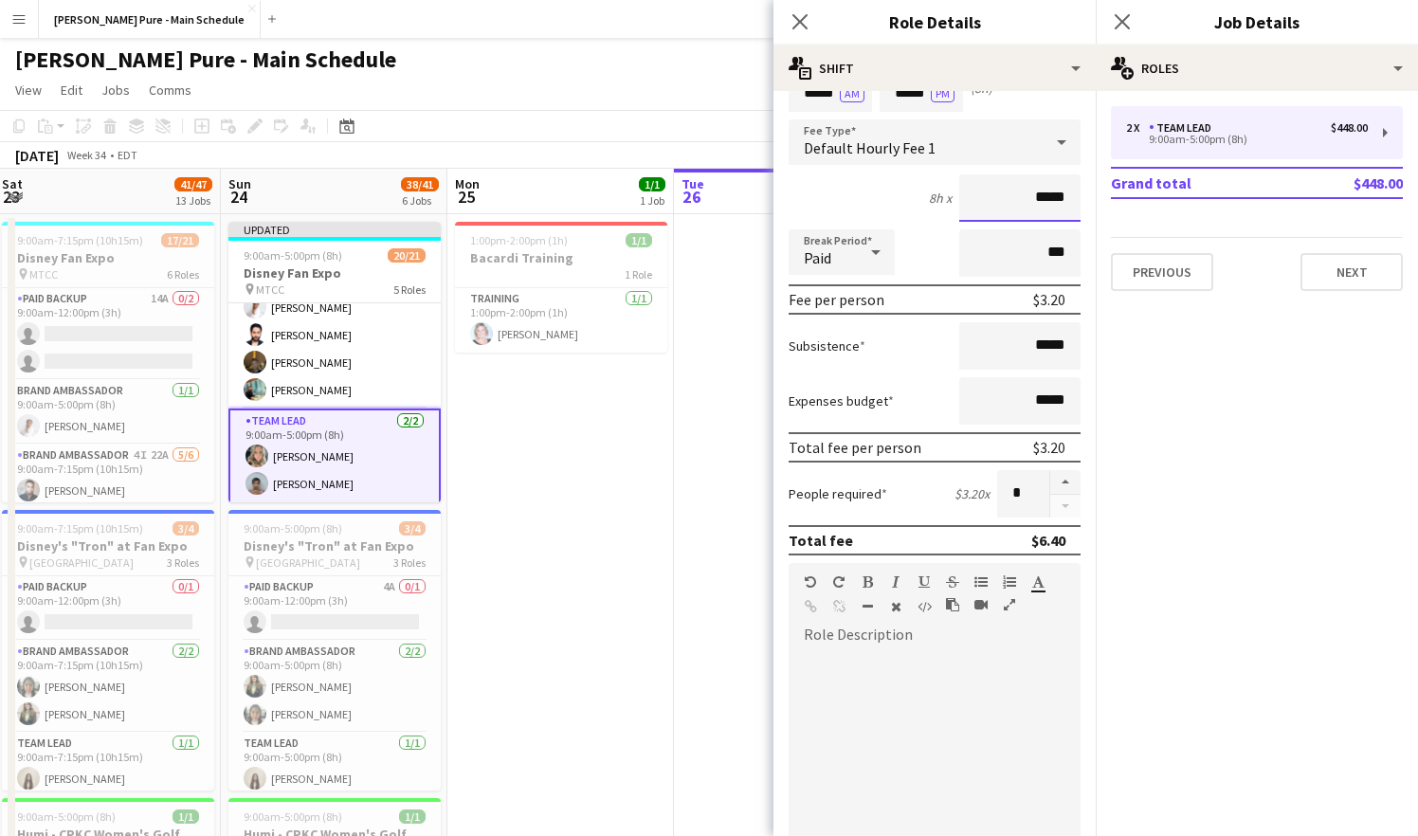
scroll to position [0, 0]
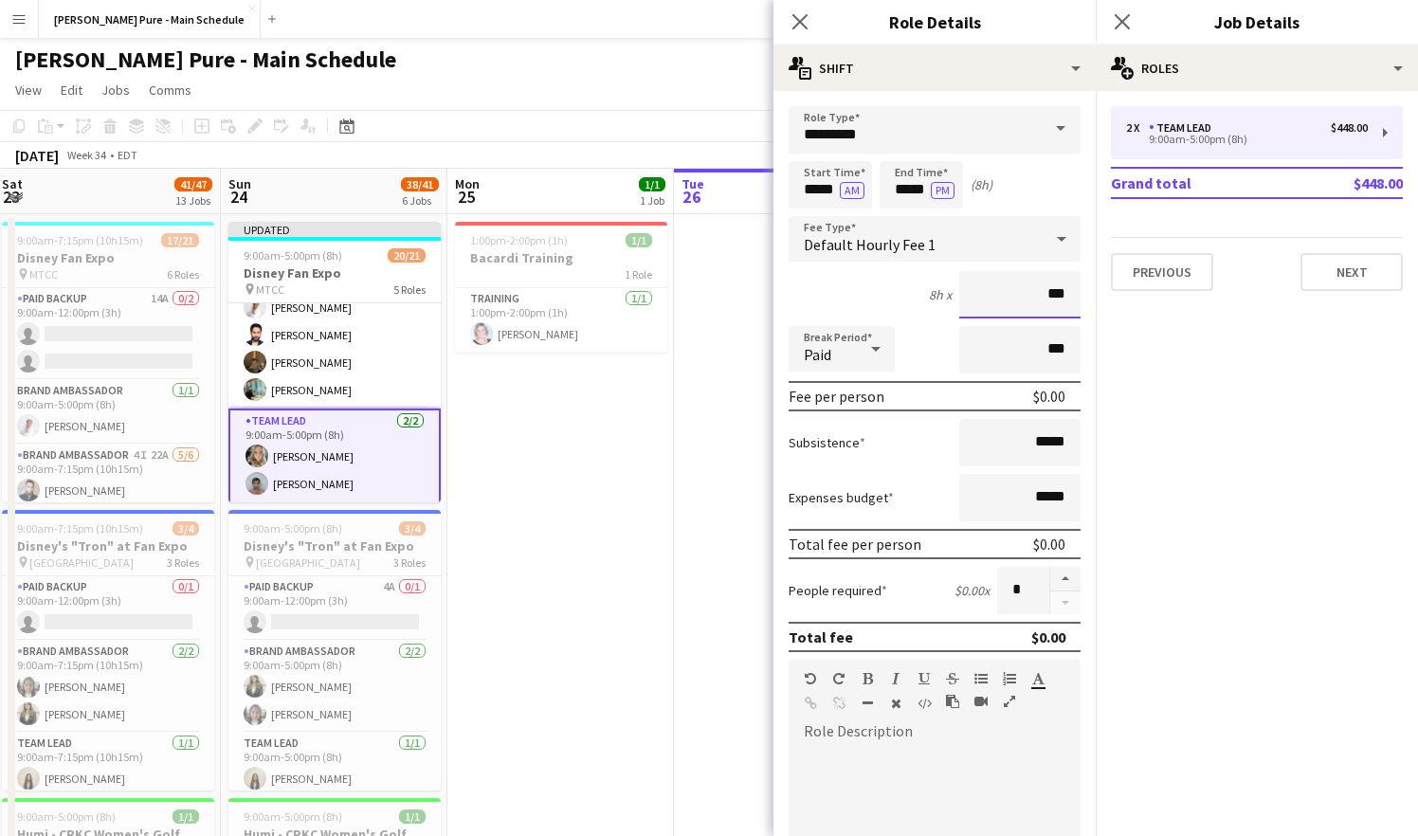
type input "**"
click at [1142, 400] on mat-expansion-panel "pencil3 General details 2 x Team Lead $448.00 9:00am-5:00pm (8h) Grand total $4…" at bounding box center [1257, 463] width 322 height 745
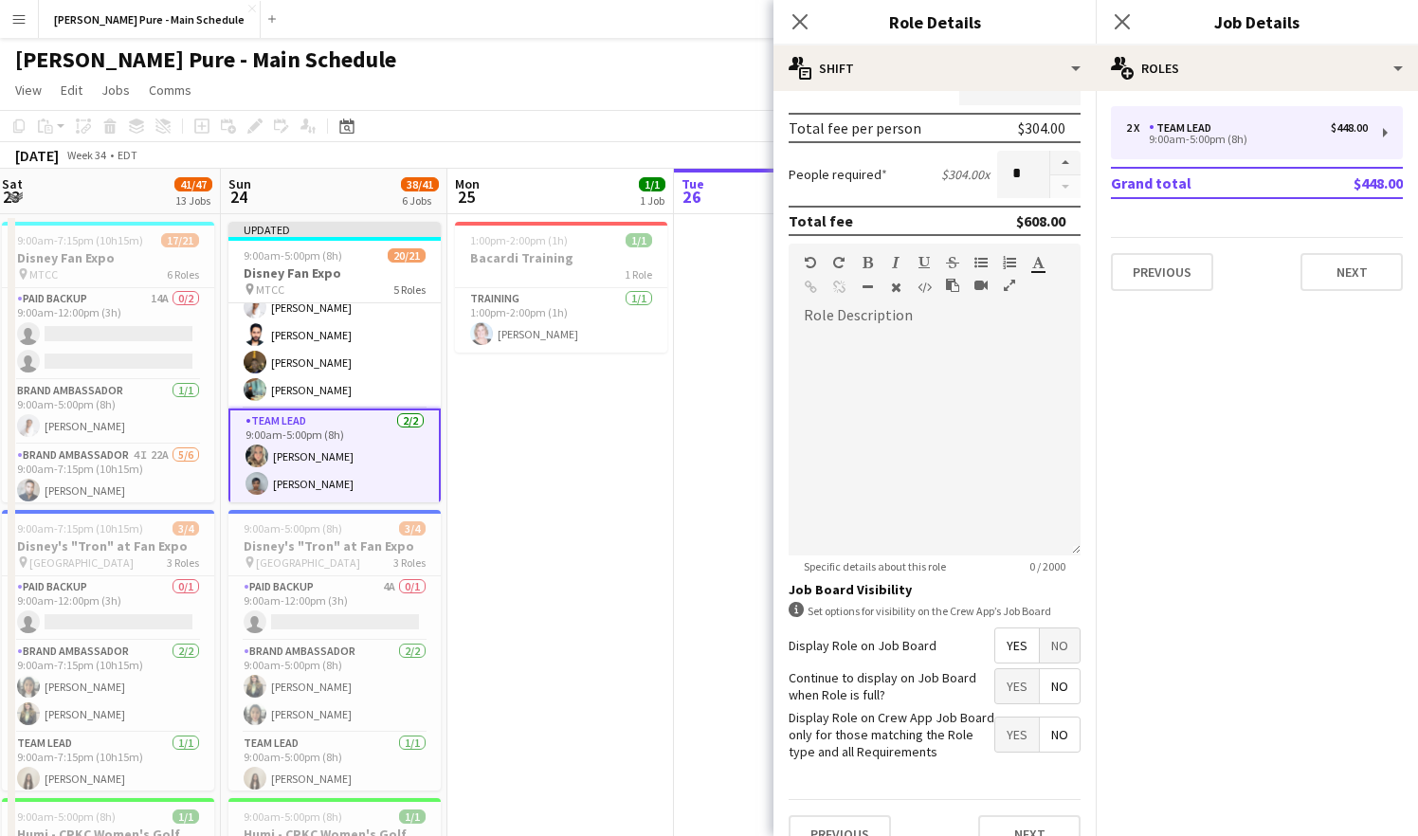
scroll to position [448, 0]
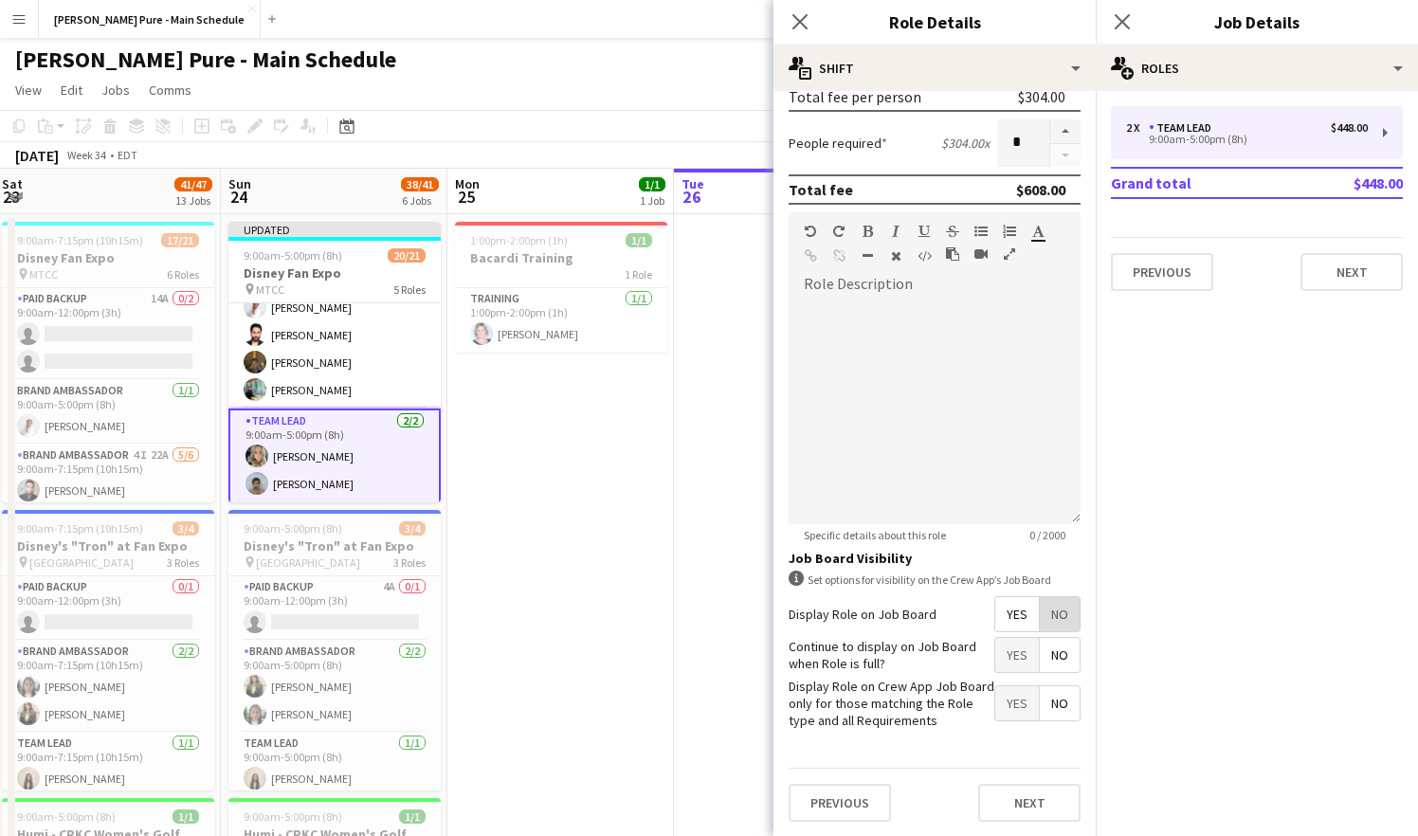
click at [1056, 617] on span "No" at bounding box center [1060, 614] width 40 height 34
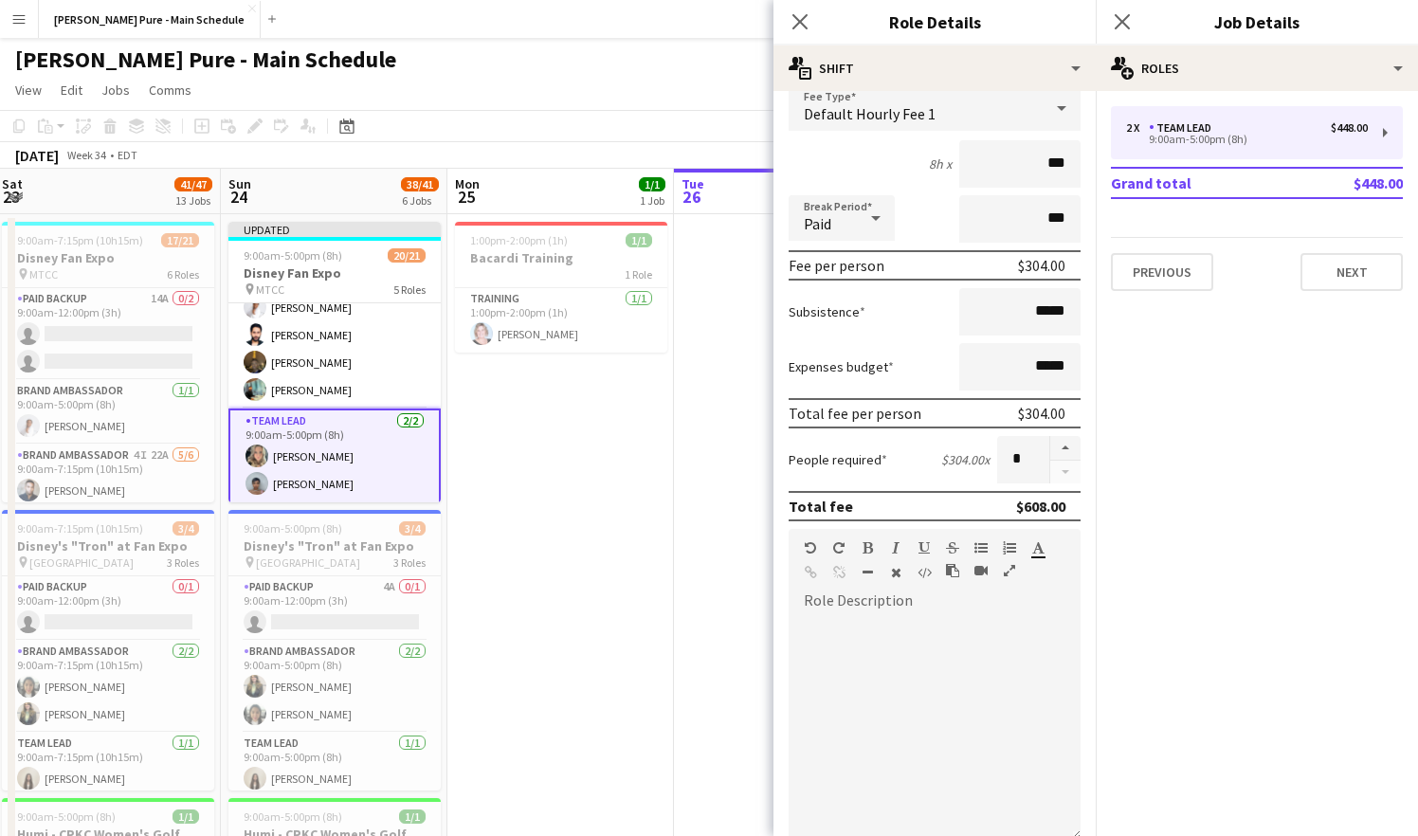
scroll to position [125, 0]
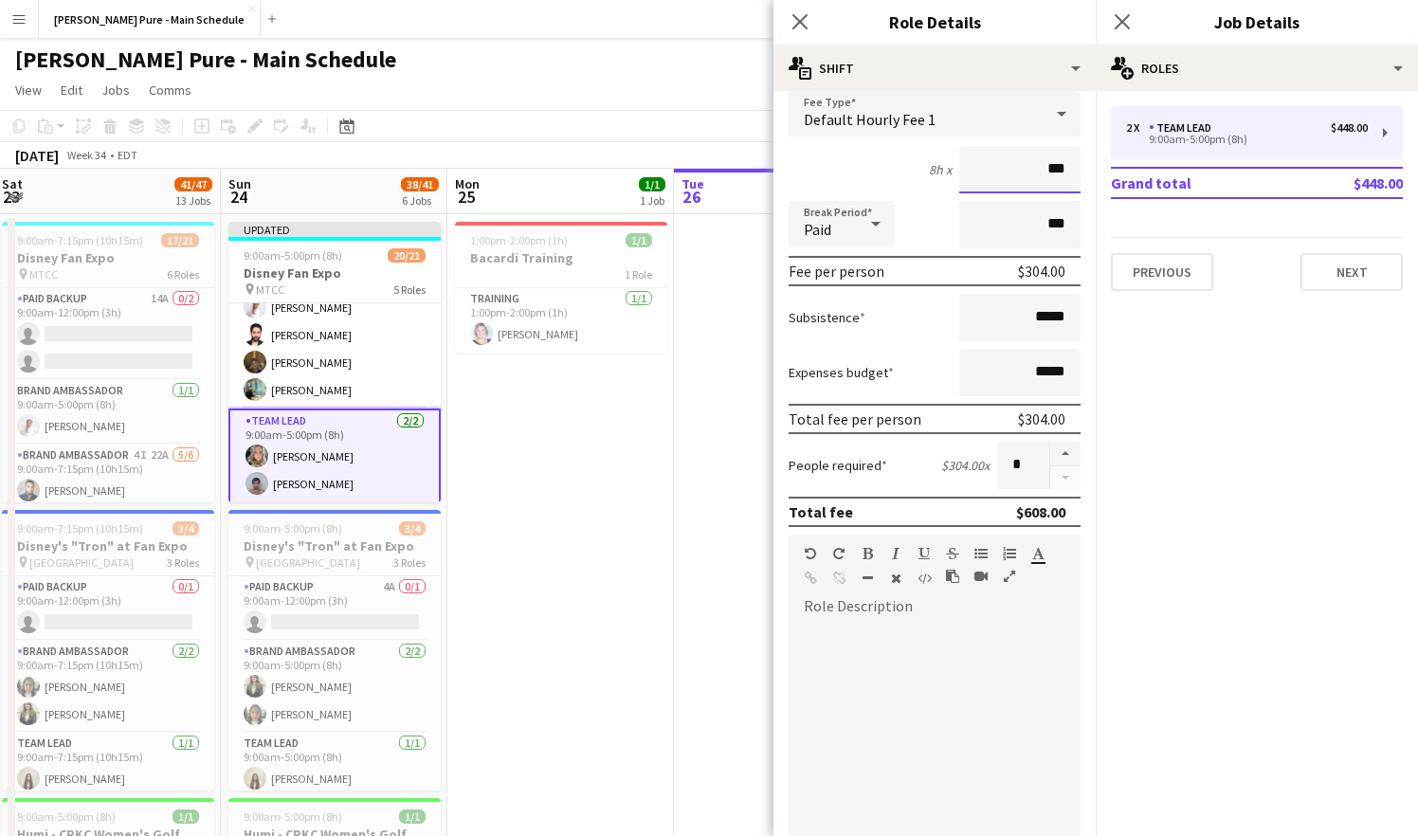
click at [1068, 168] on input "***" at bounding box center [1020, 169] width 121 height 47
type input "******"
click at [1167, 394] on mat-expansion-panel "pencil3 General details 2 x Team Lead $448.00 9:00am-5:00pm (8h) Grand total $4…" at bounding box center [1257, 463] width 322 height 745
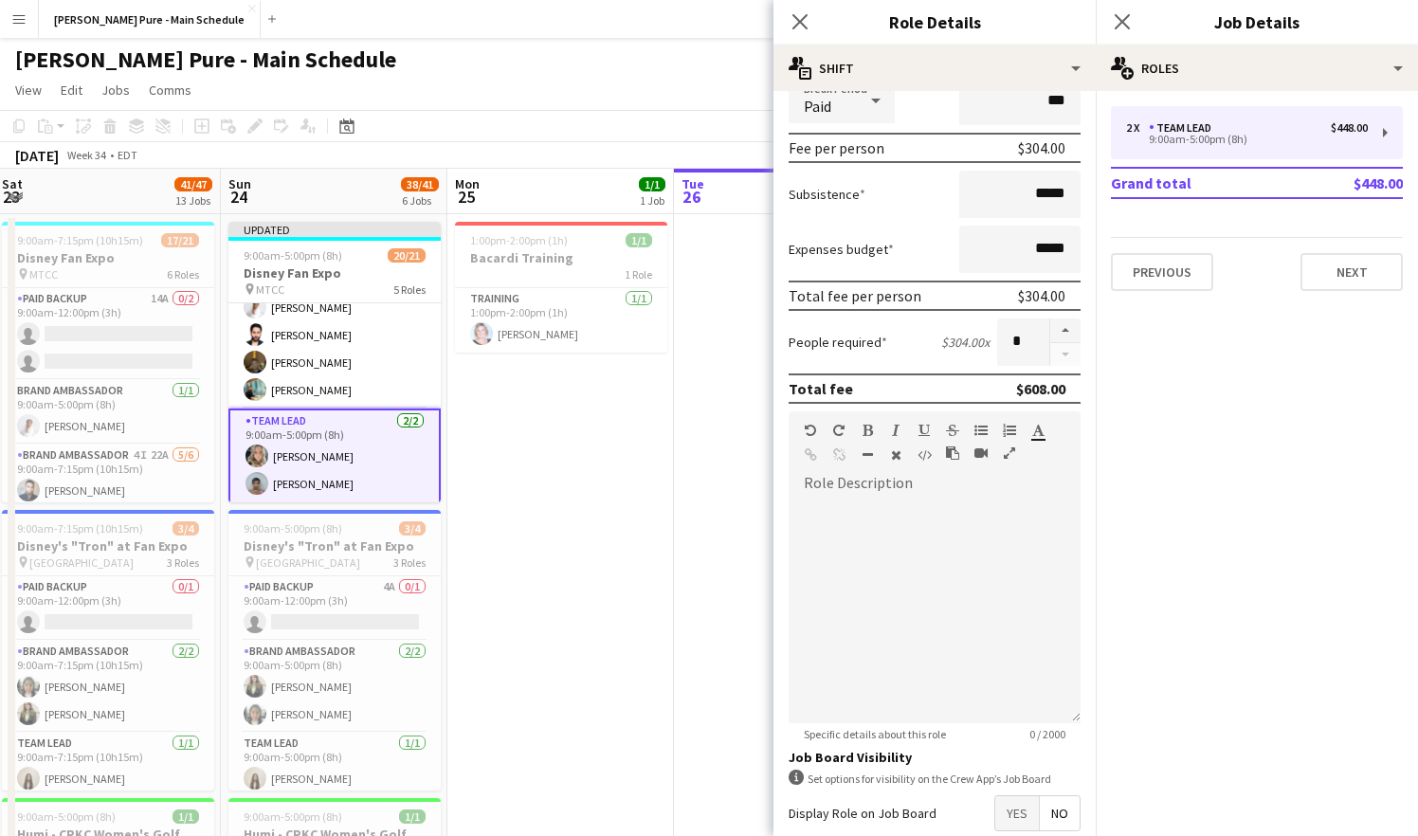
scroll to position [351, 0]
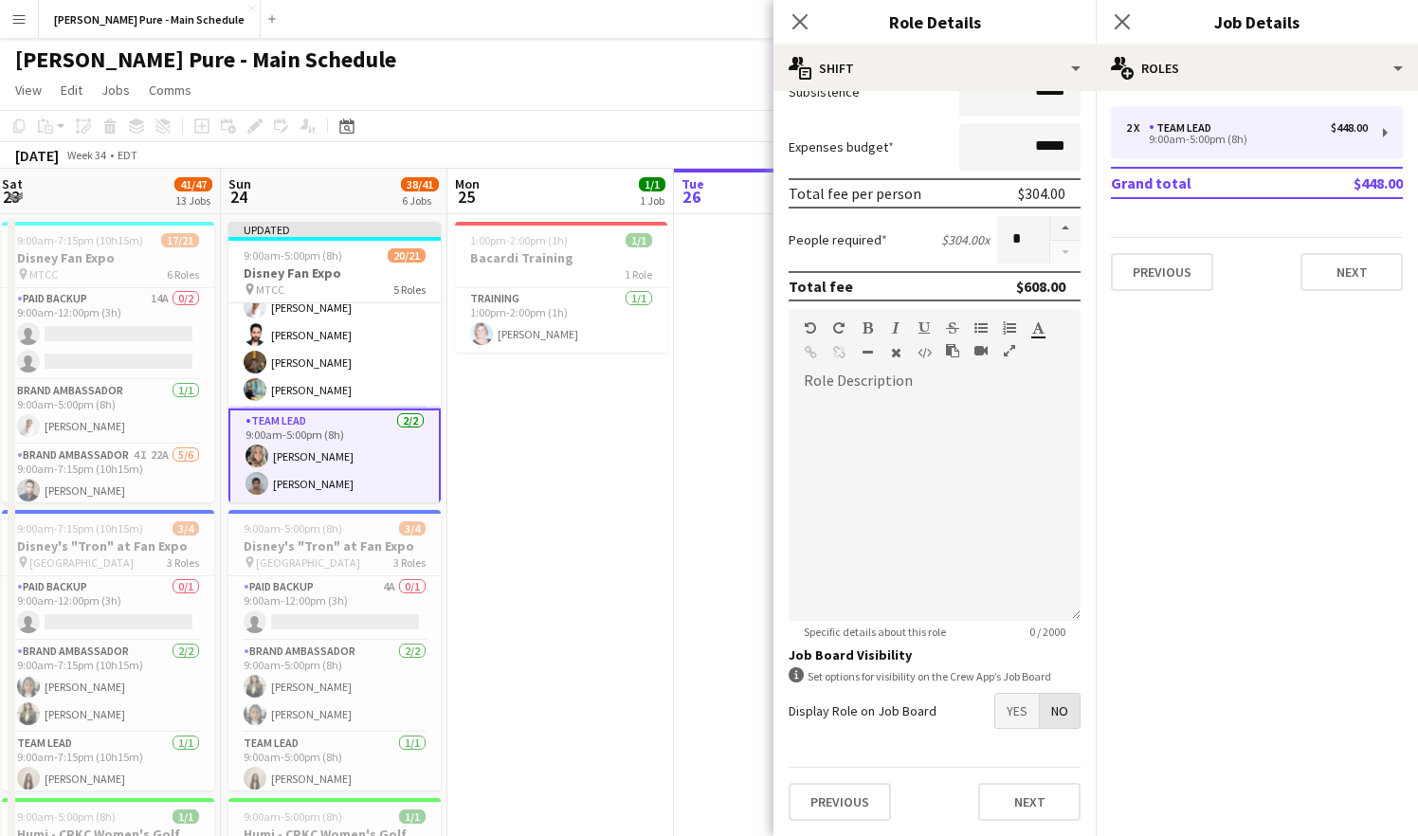
click at [1066, 717] on span "No" at bounding box center [1060, 711] width 40 height 34
click at [1044, 809] on button "Next" at bounding box center [1029, 802] width 102 height 38
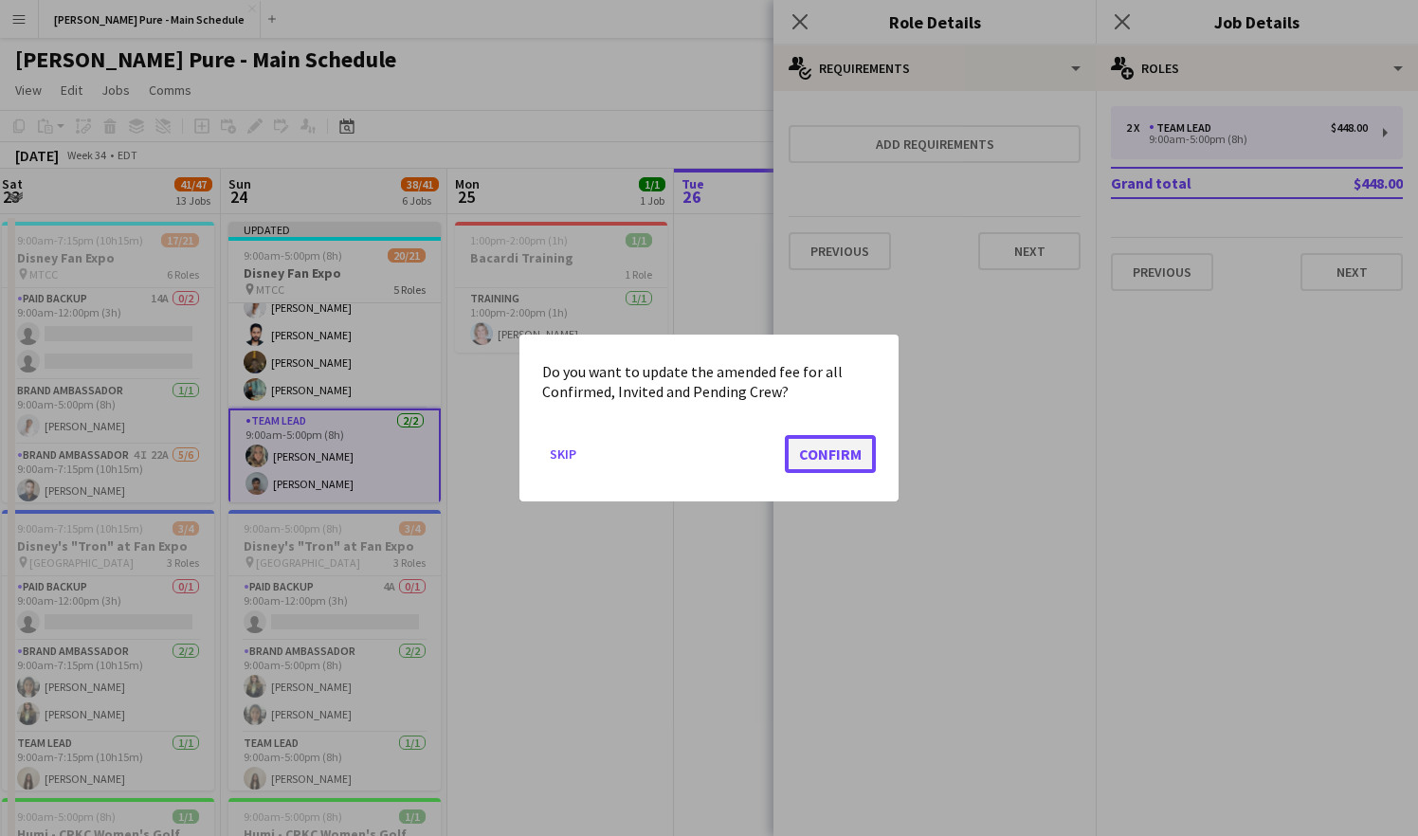
click at [837, 436] on button "Confirm" at bounding box center [830, 454] width 91 height 38
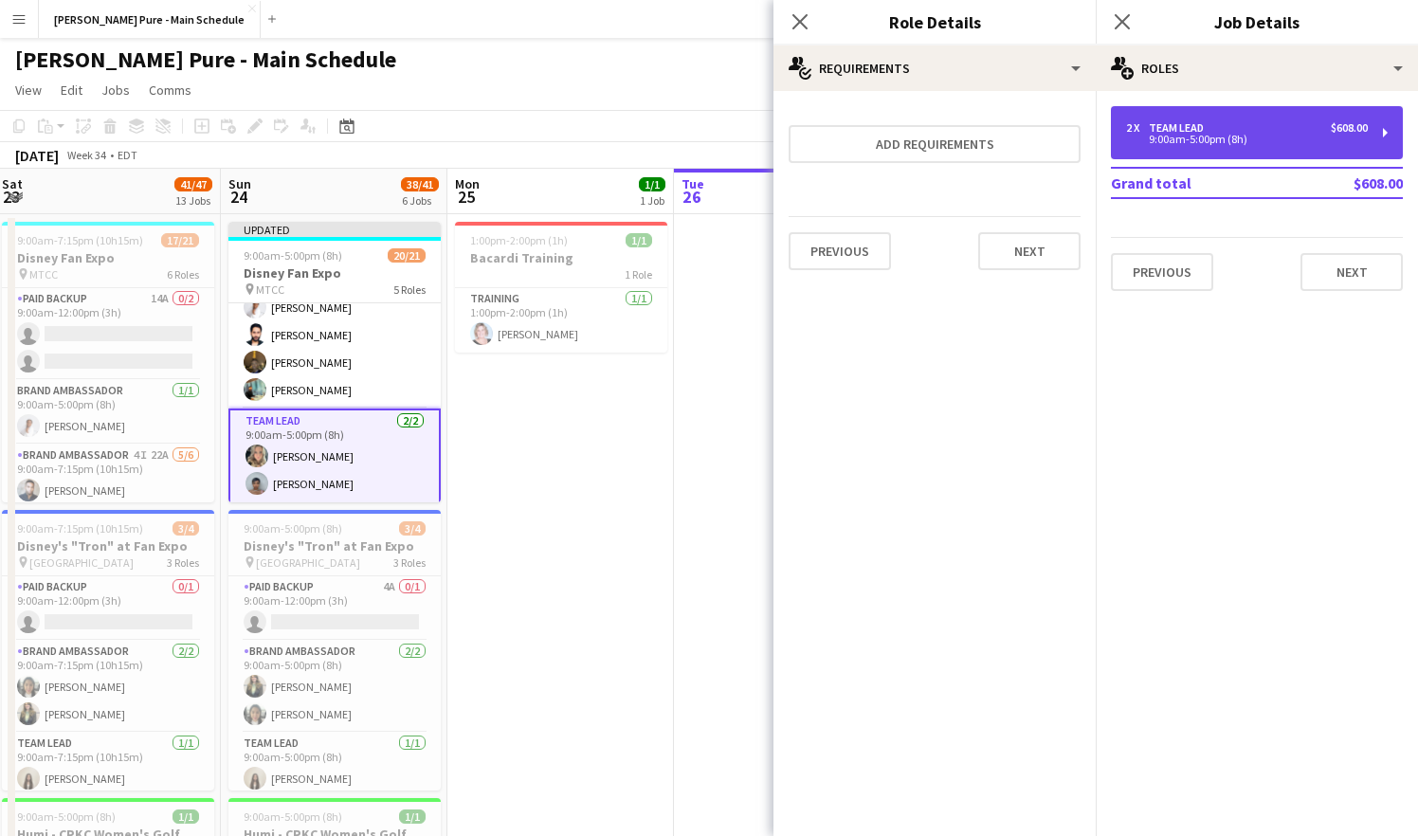
click at [1323, 134] on div "2 x Team Lead $608.00" at bounding box center [1247, 127] width 242 height 13
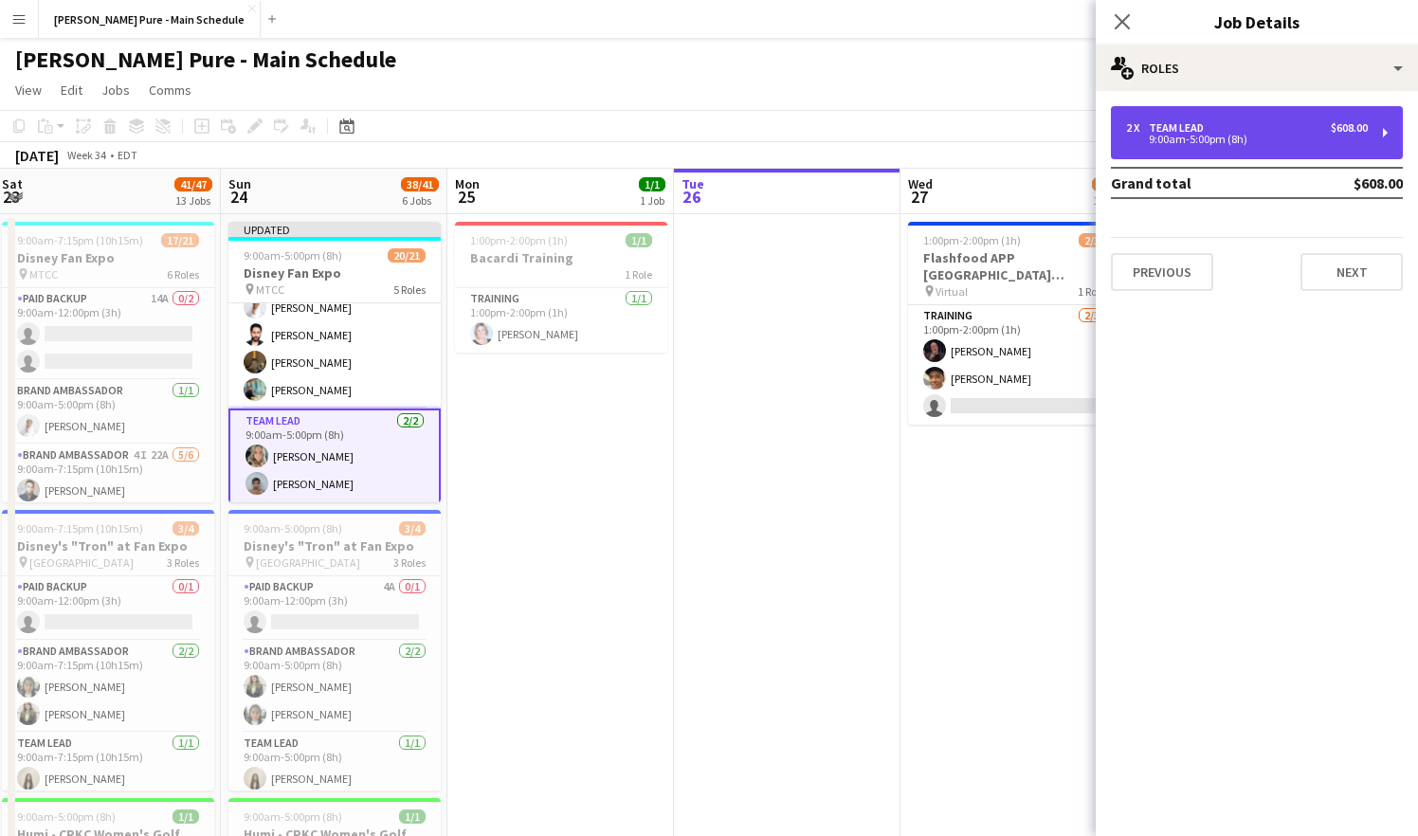
click at [1365, 133] on div "$608.00" at bounding box center [1349, 127] width 37 height 13
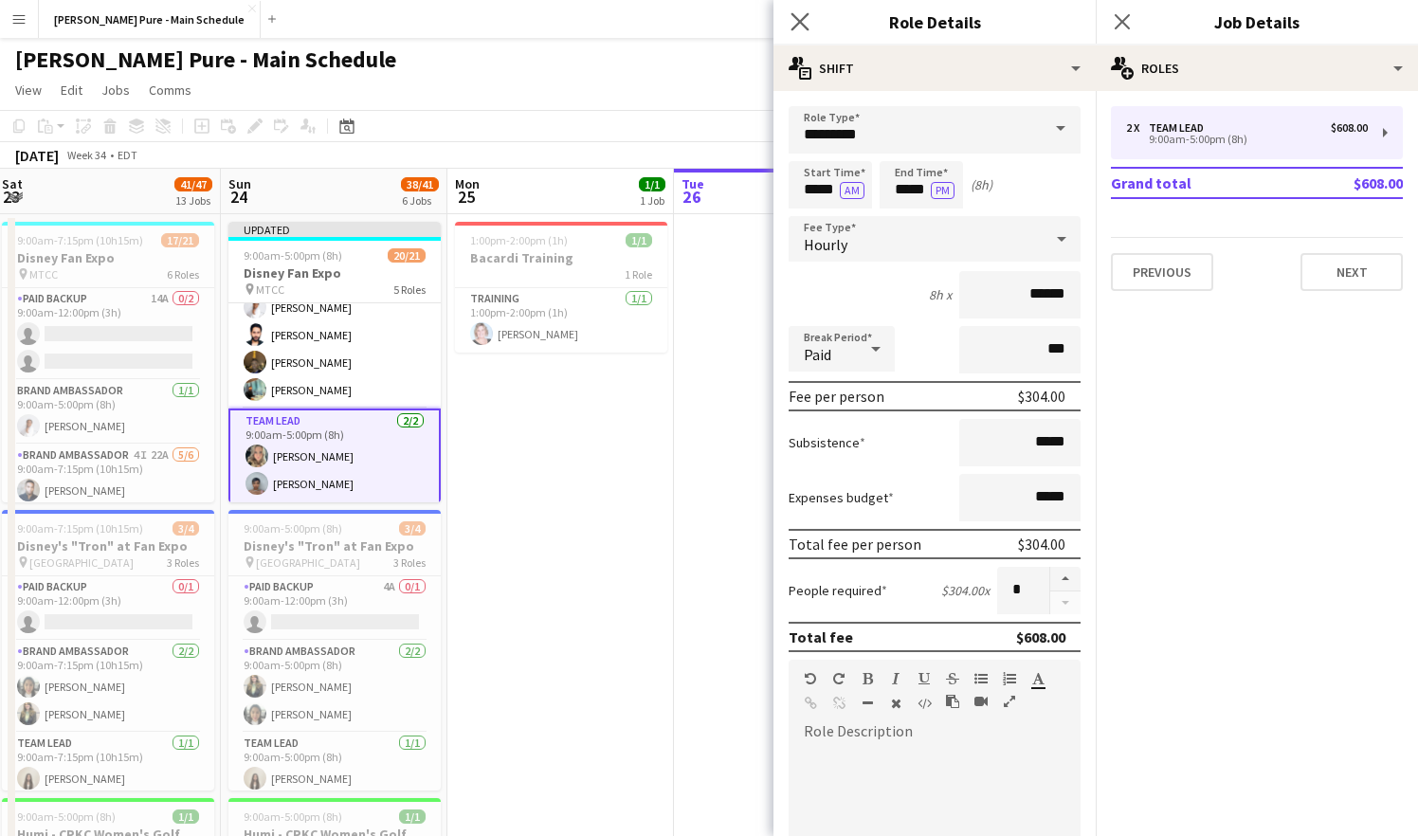
click at [800, 9] on app-icon "Close pop-in" at bounding box center [800, 22] width 27 height 27
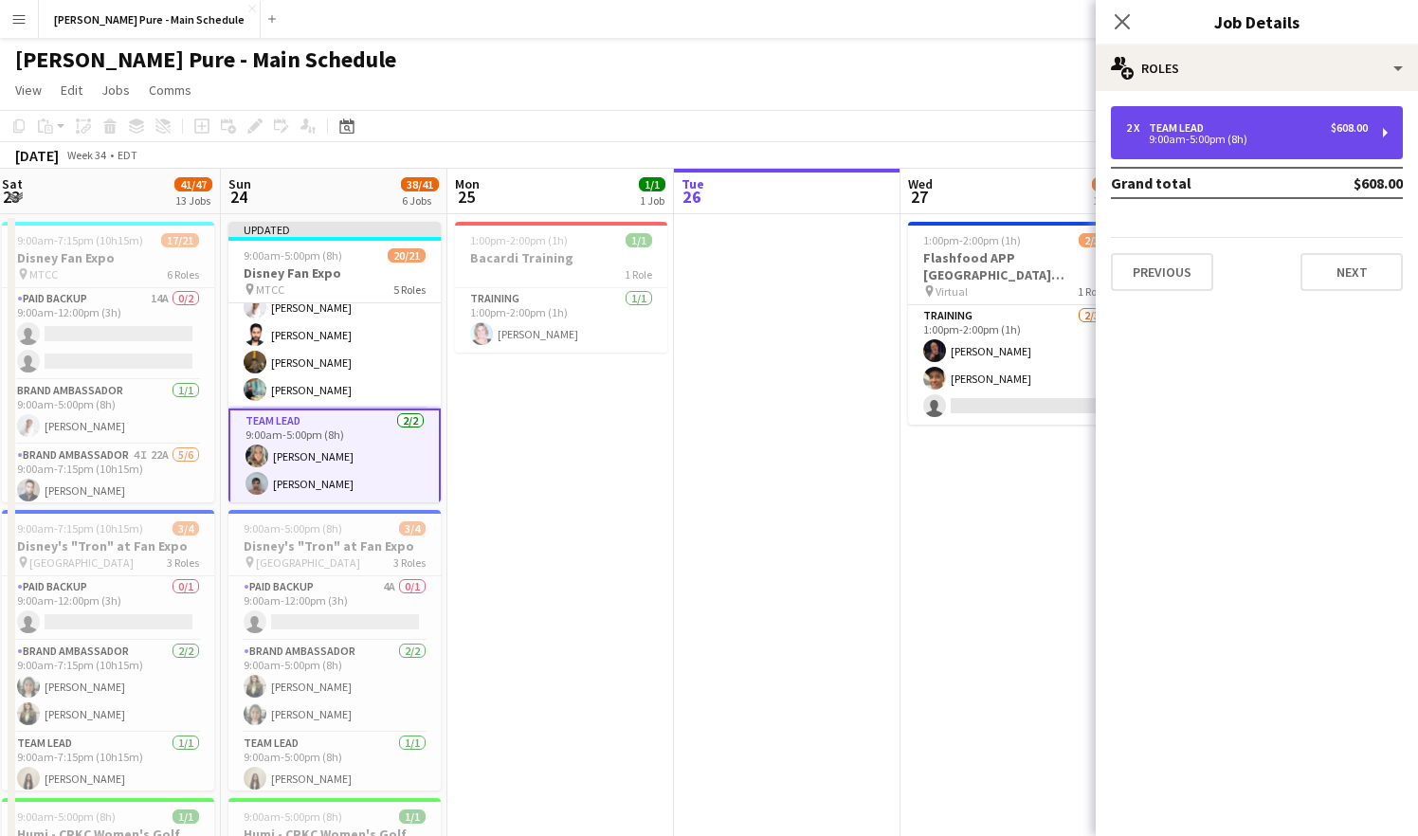
click at [1169, 129] on div "Team Lead" at bounding box center [1180, 127] width 63 height 13
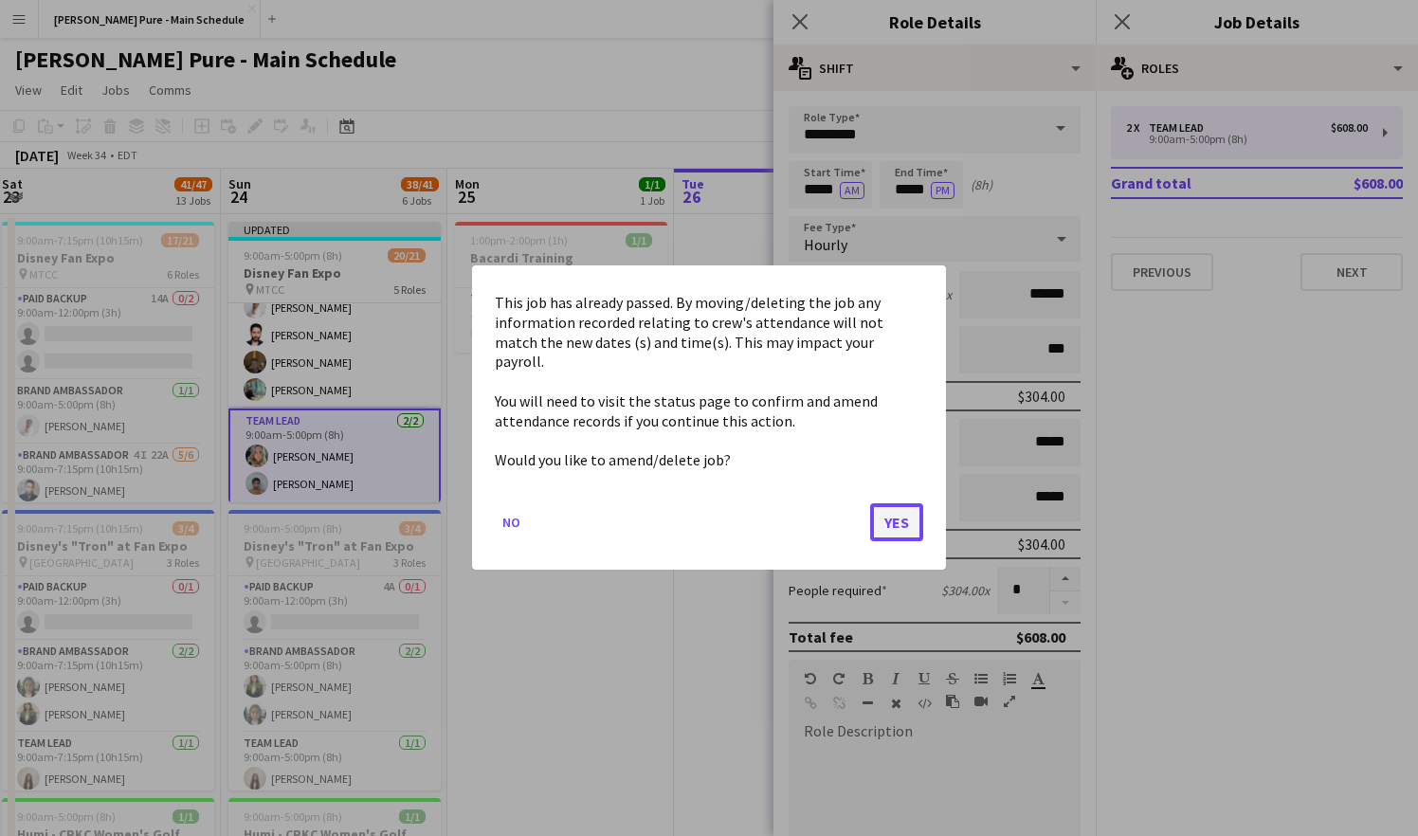
click at [905, 513] on button "Yes" at bounding box center [896, 523] width 53 height 38
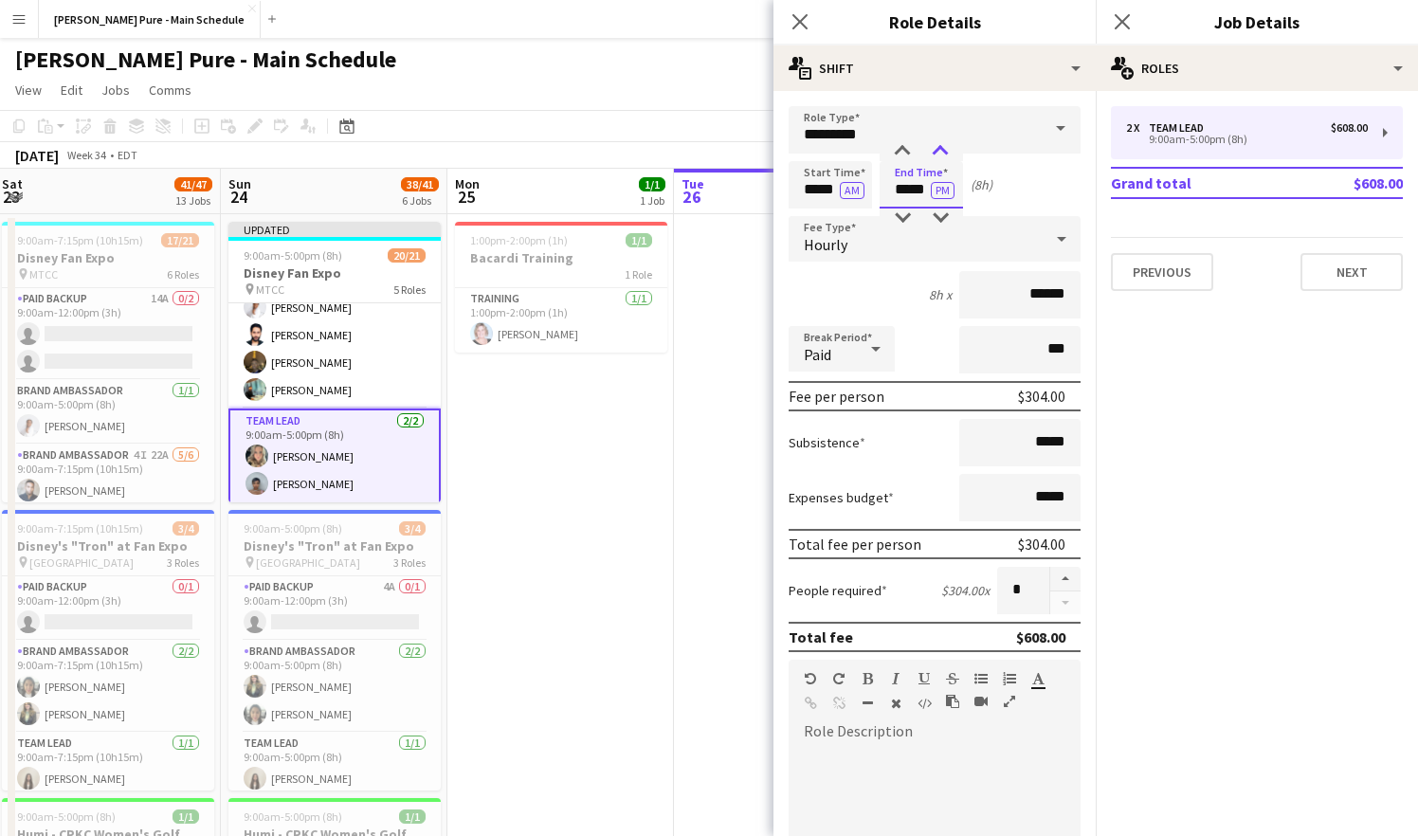
click at [941, 144] on div at bounding box center [941, 151] width 38 height 19
type input "*****"
click at [941, 144] on div at bounding box center [941, 151] width 38 height 19
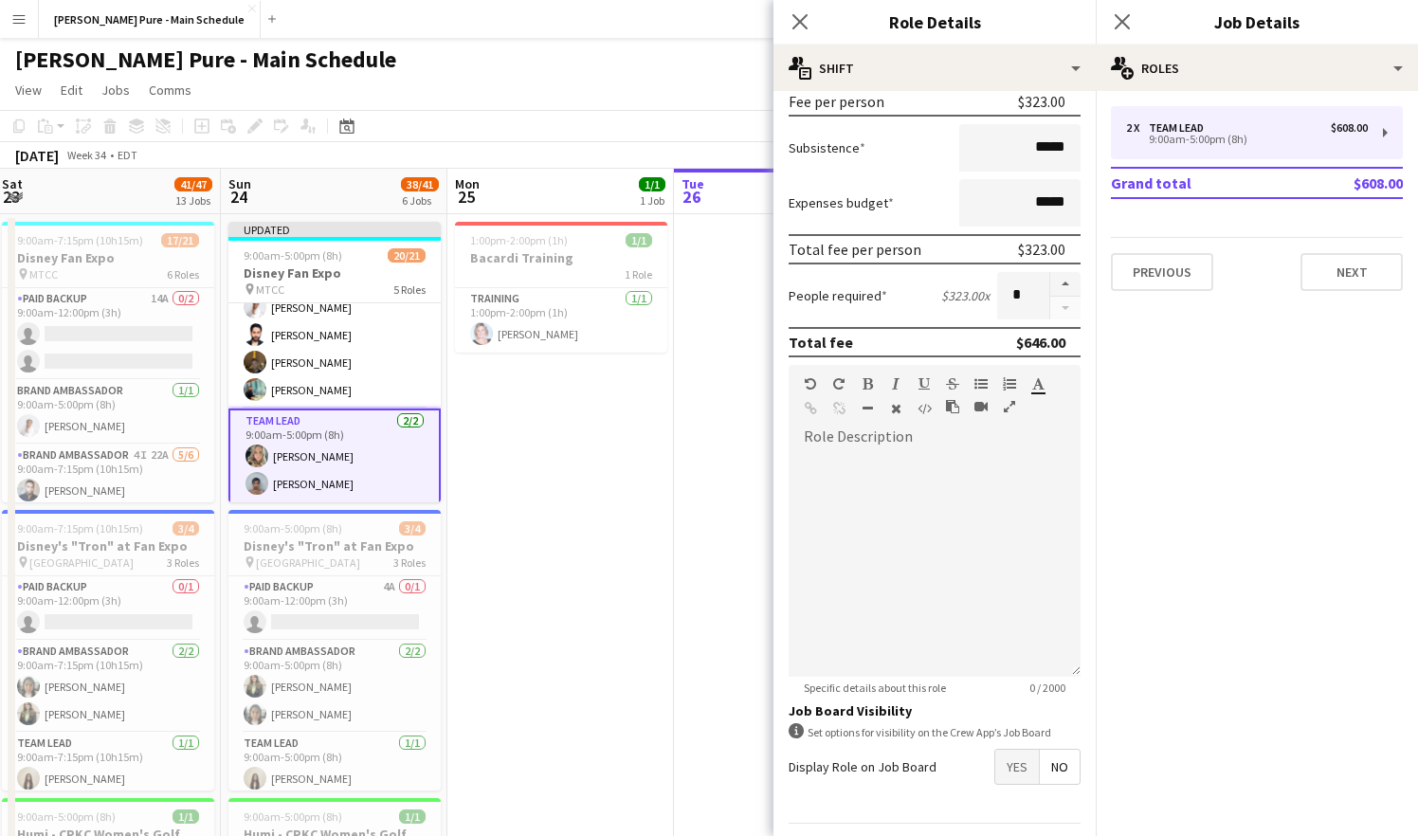
scroll to position [351, 0]
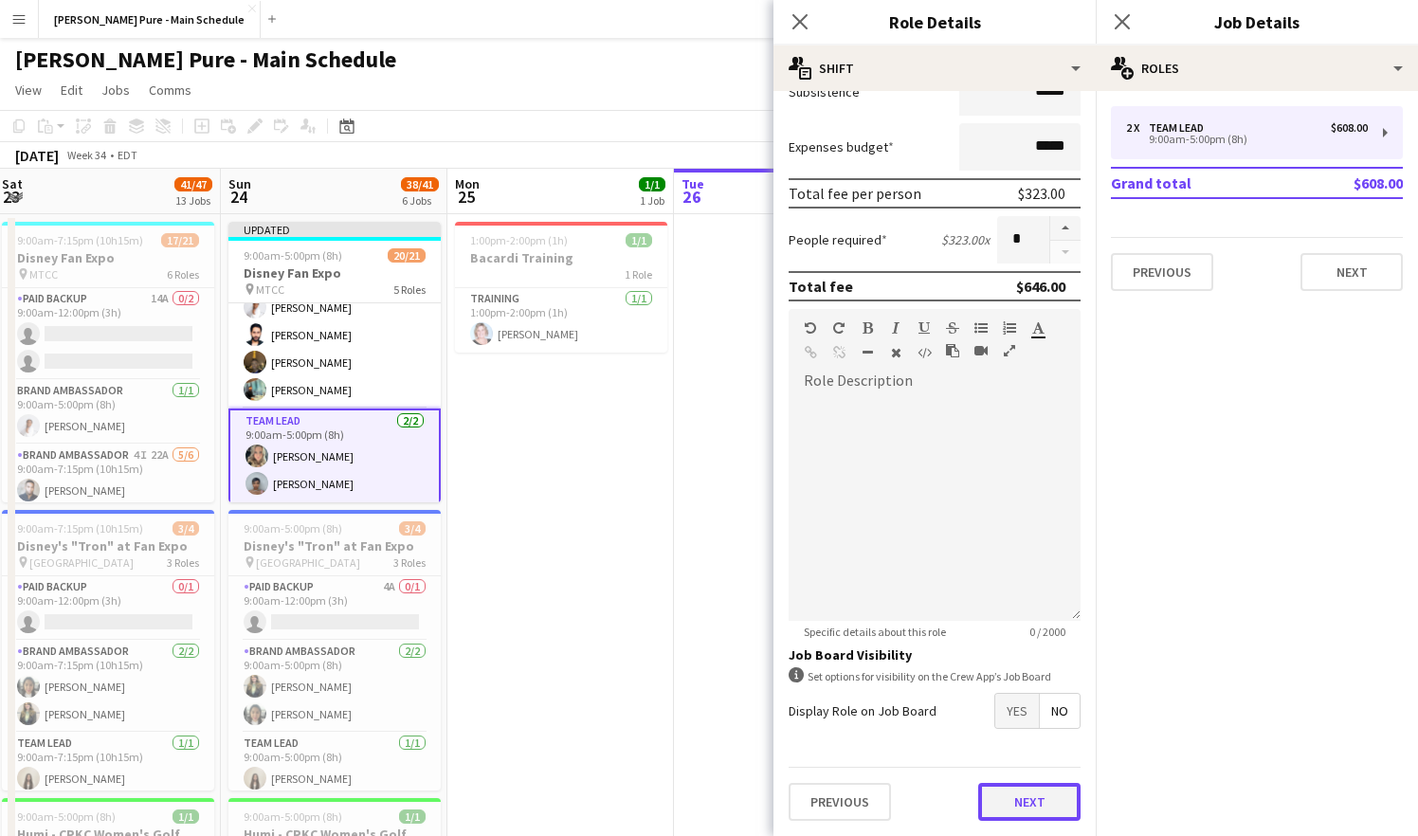
click at [1024, 818] on button "Next" at bounding box center [1029, 802] width 102 height 38
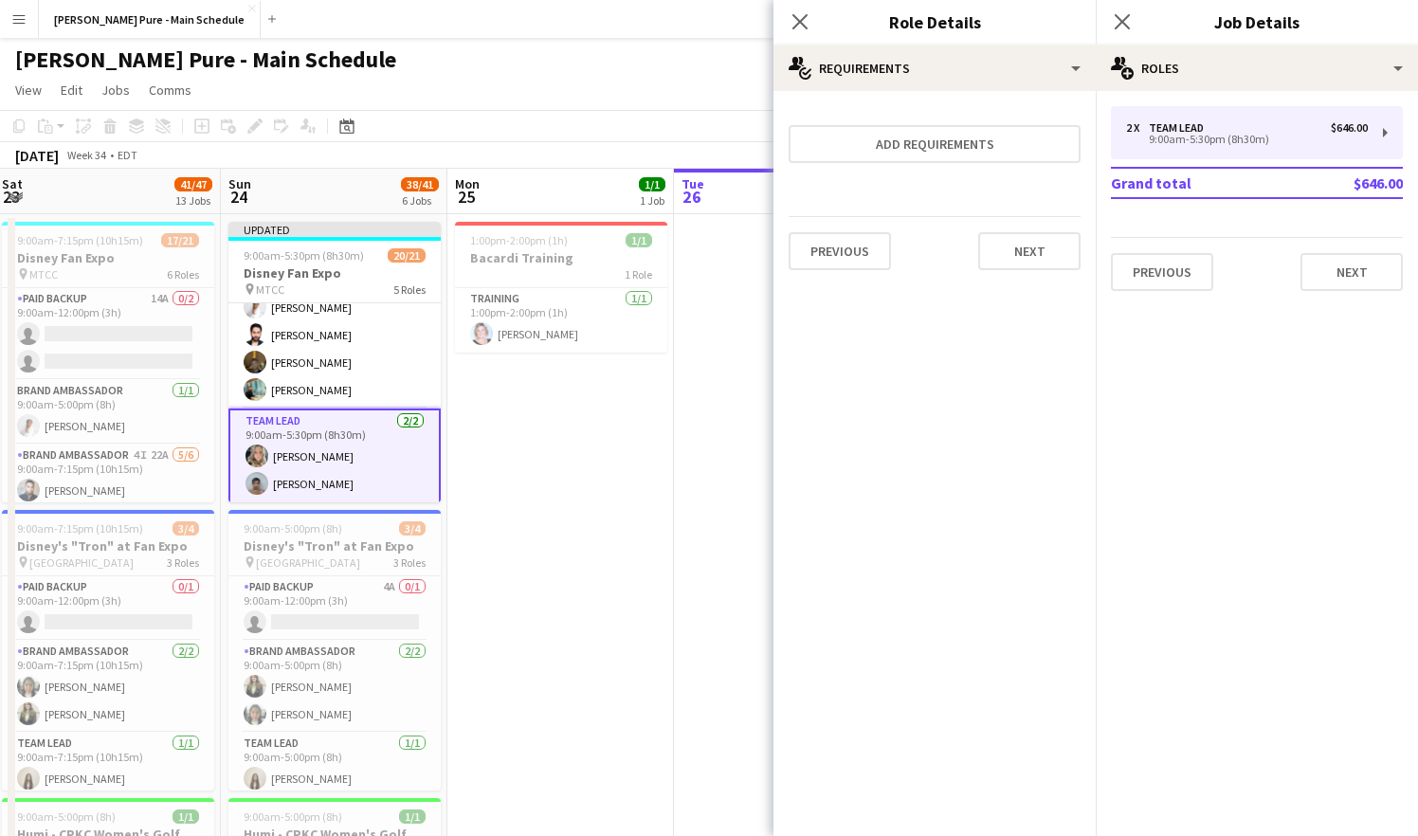
scroll to position [0, 0]
click at [794, 13] on icon "Close pop-in" at bounding box center [800, 21] width 18 height 18
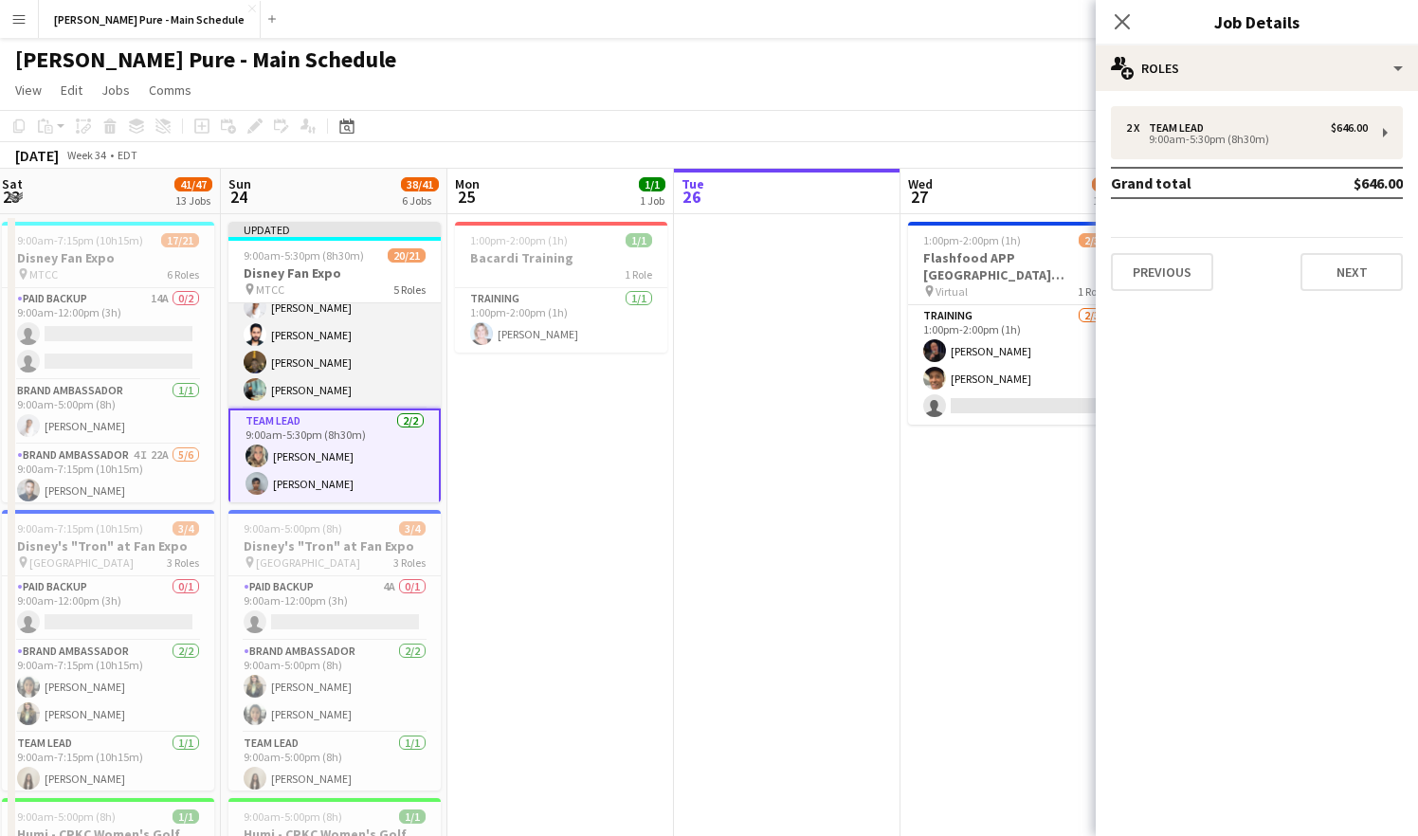
click at [327, 366] on app-card-role "Brand Ambassador [DATE] 9:00am-5:00pm (8h) [PERSON_NAME] [PERSON_NAME] [PERSON_…" at bounding box center [334, 321] width 212 height 174
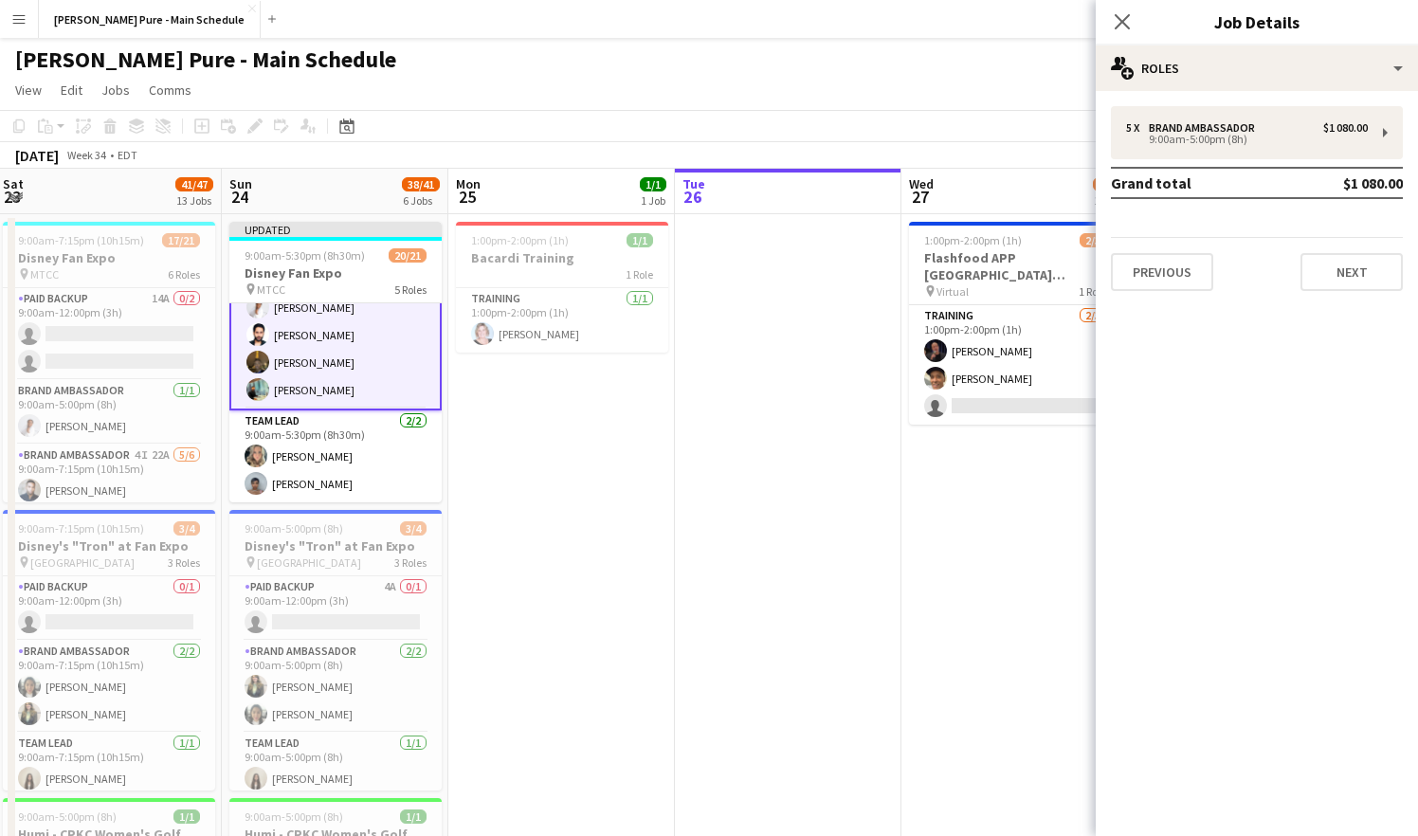
scroll to position [522, 0]
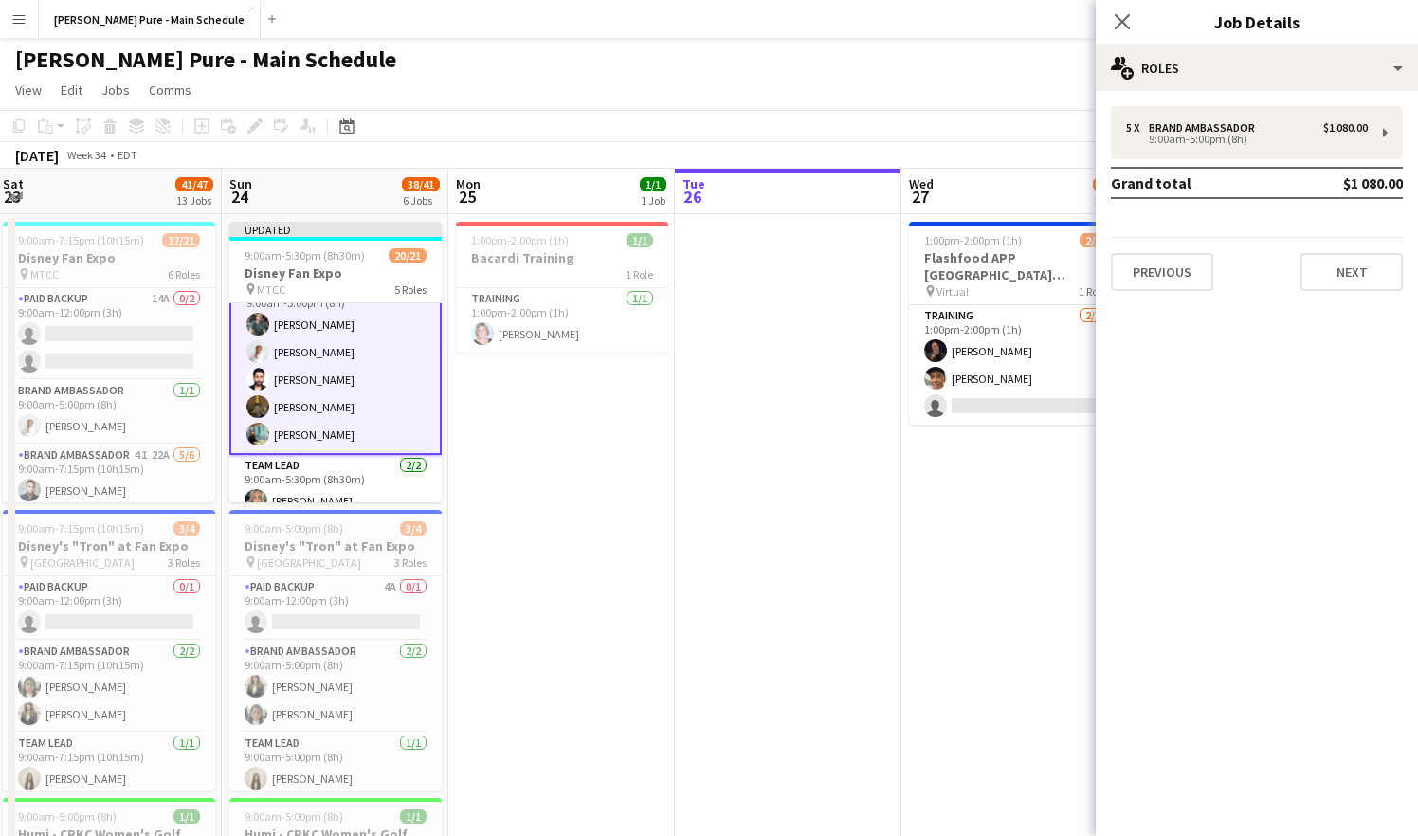
click at [1290, 105] on div "5 x Brand Ambassador $1 080.00 9:00am-5:00pm (8h) Grand total $1 080.00 Previou…" at bounding box center [1257, 198] width 322 height 215
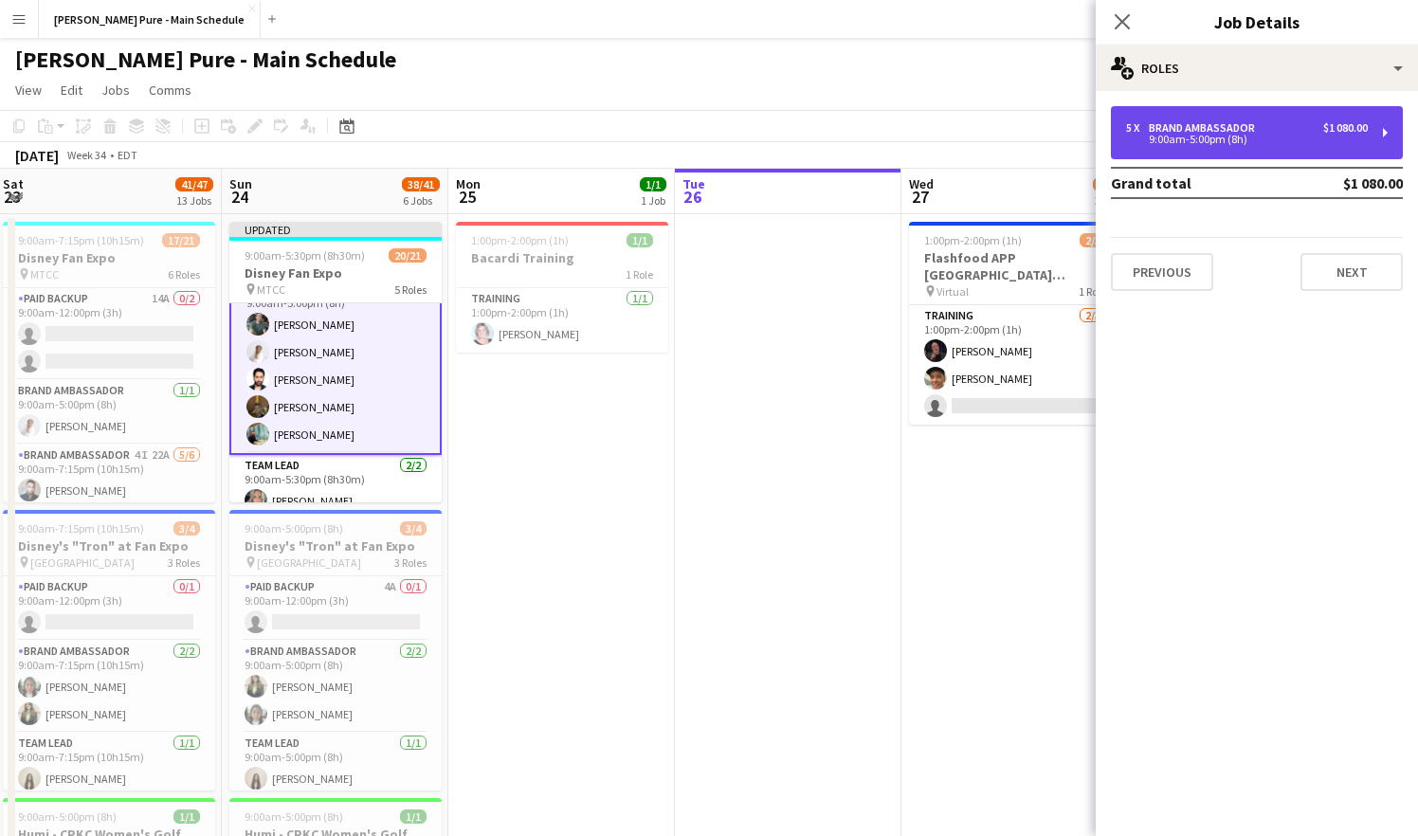
click at [1289, 124] on div "5 x Brand Ambassador $1 080.00" at bounding box center [1247, 127] width 242 height 13
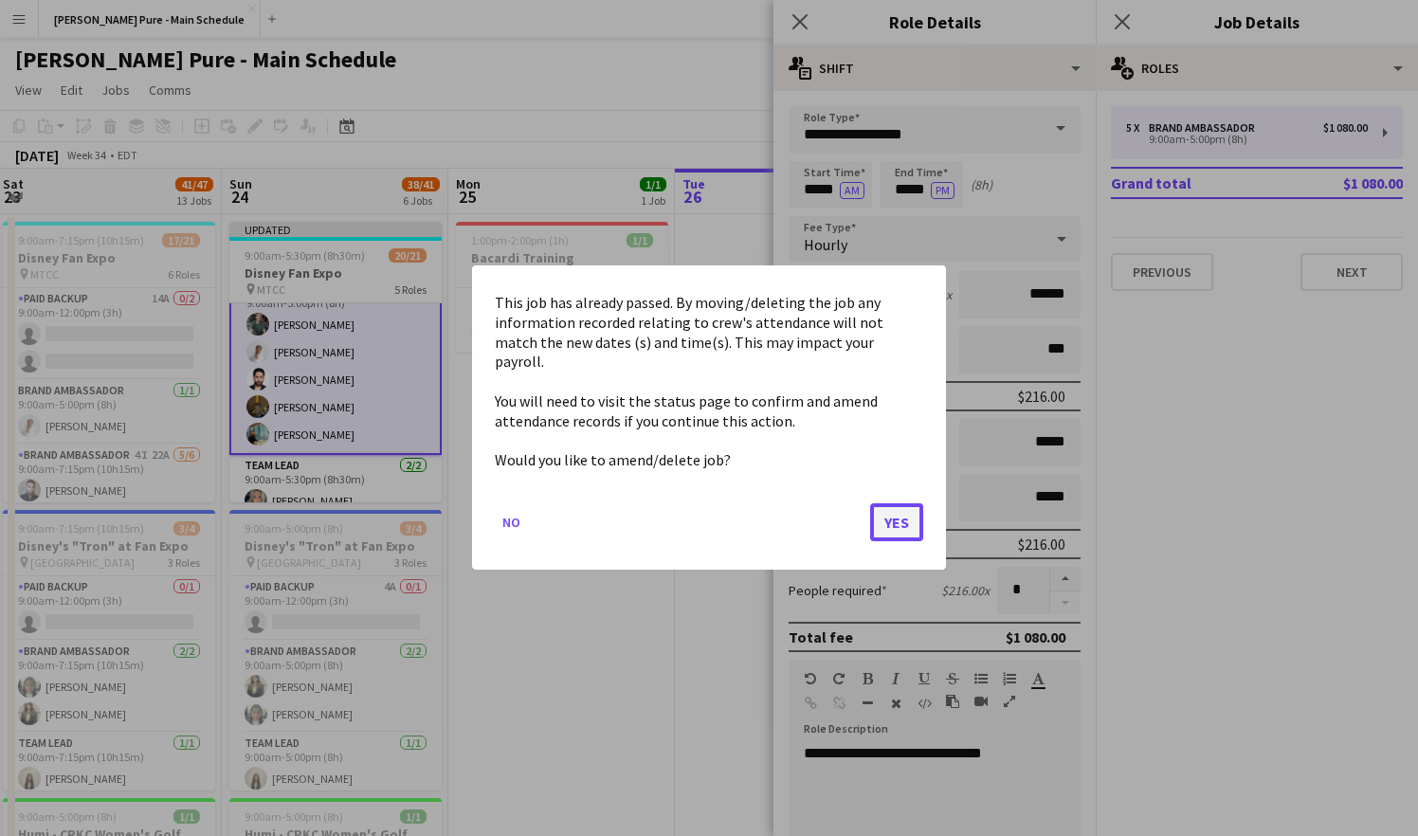
click at [886, 512] on button "Yes" at bounding box center [896, 523] width 53 height 38
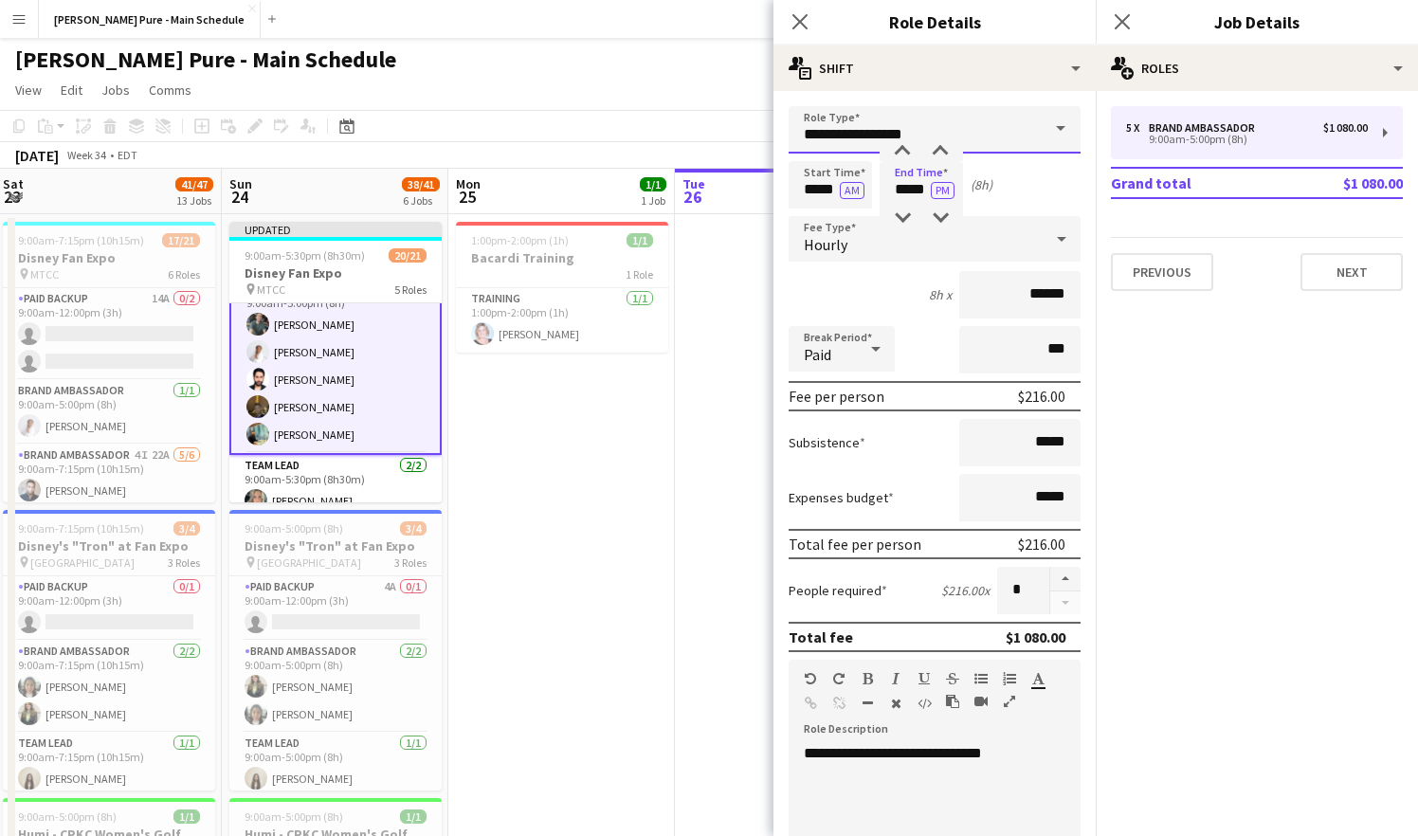
click at [951, 137] on input "**********" at bounding box center [935, 129] width 292 height 47
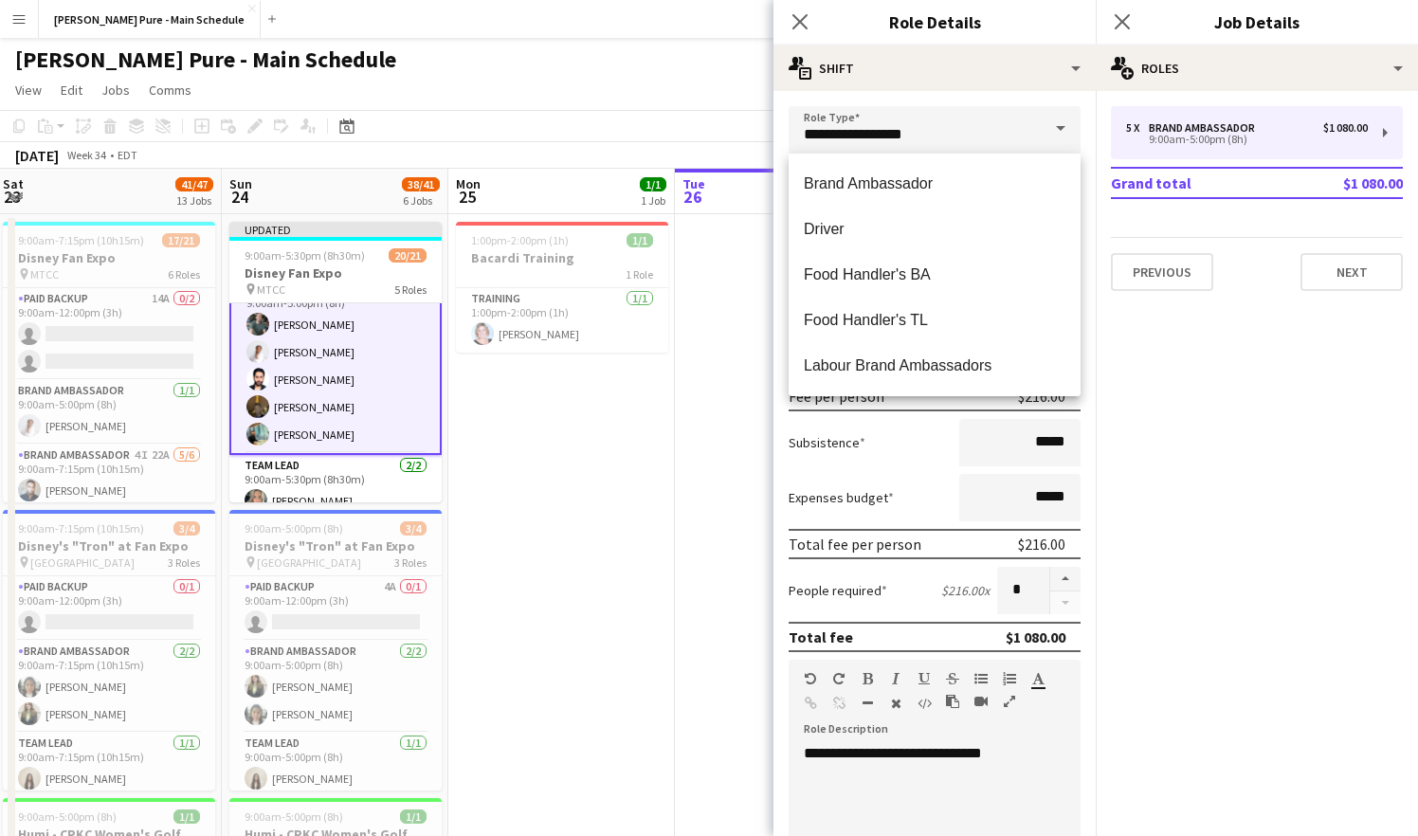
click at [1136, 425] on mat-expansion-panel "pencil3 General details 5 x Brand Ambassador $1 080.00 9:00am-5:00pm (8h) Grand…" at bounding box center [1257, 463] width 322 height 745
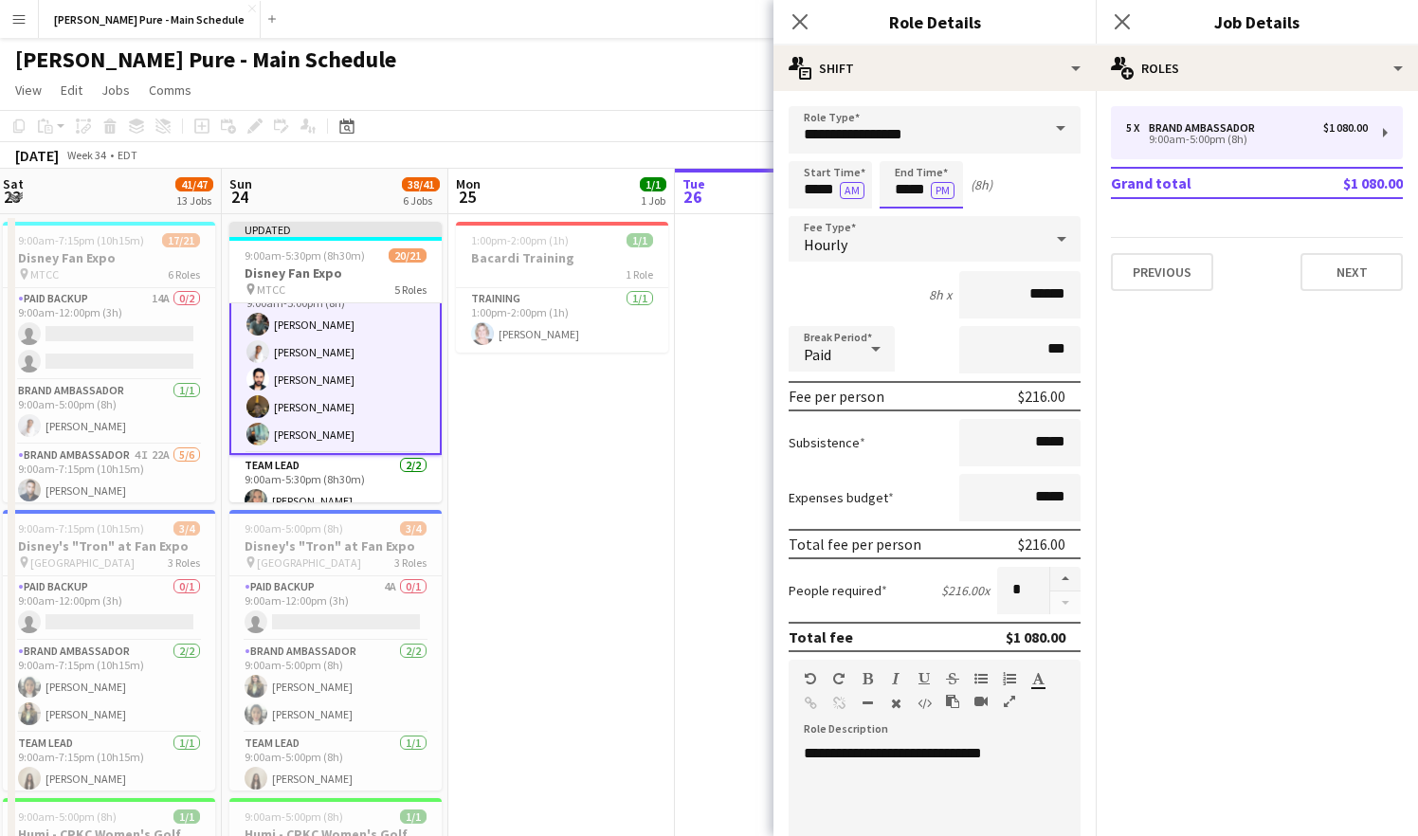
click at [923, 194] on input "*****" at bounding box center [921, 184] width 83 height 47
click at [940, 156] on div at bounding box center [941, 151] width 38 height 19
type input "*****"
click at [940, 156] on div at bounding box center [941, 151] width 38 height 19
click at [1241, 431] on mat-expansion-panel "pencil3 General details 5 x Brand Ambassador $1 080.00 9:00am-5:00pm (8h) Grand…" at bounding box center [1257, 463] width 322 height 745
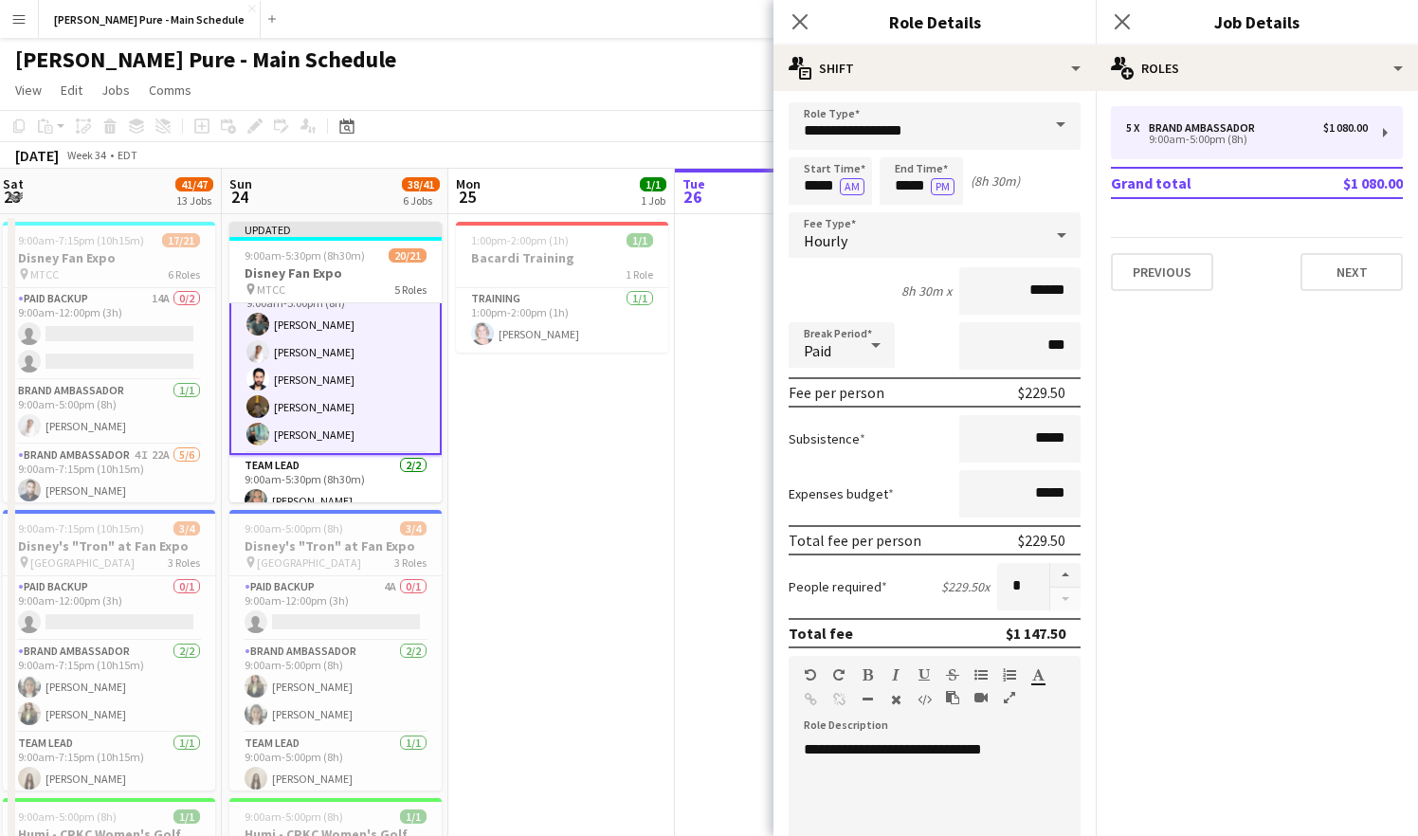
scroll to position [0, 0]
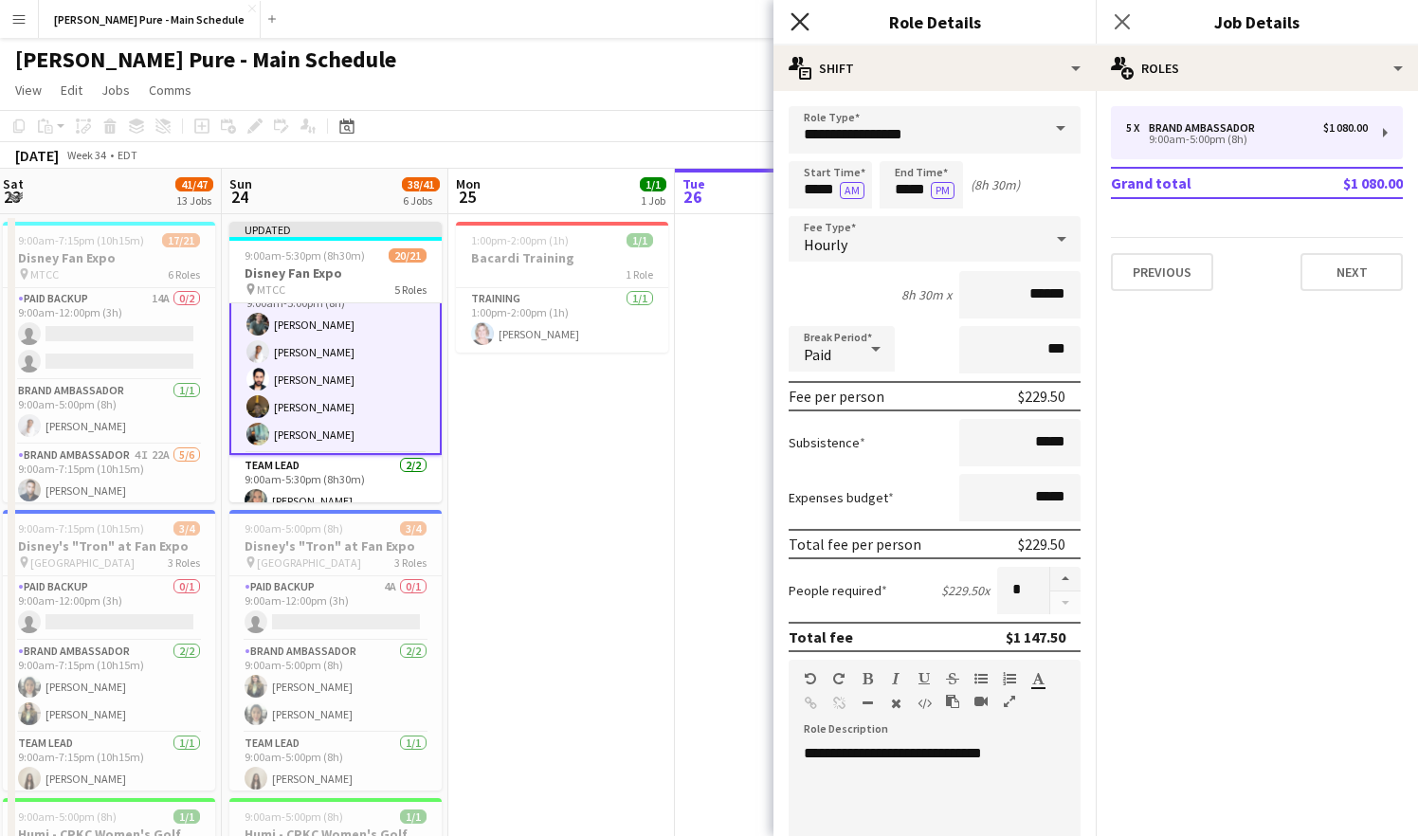
click at [803, 25] on icon at bounding box center [800, 21] width 18 height 18
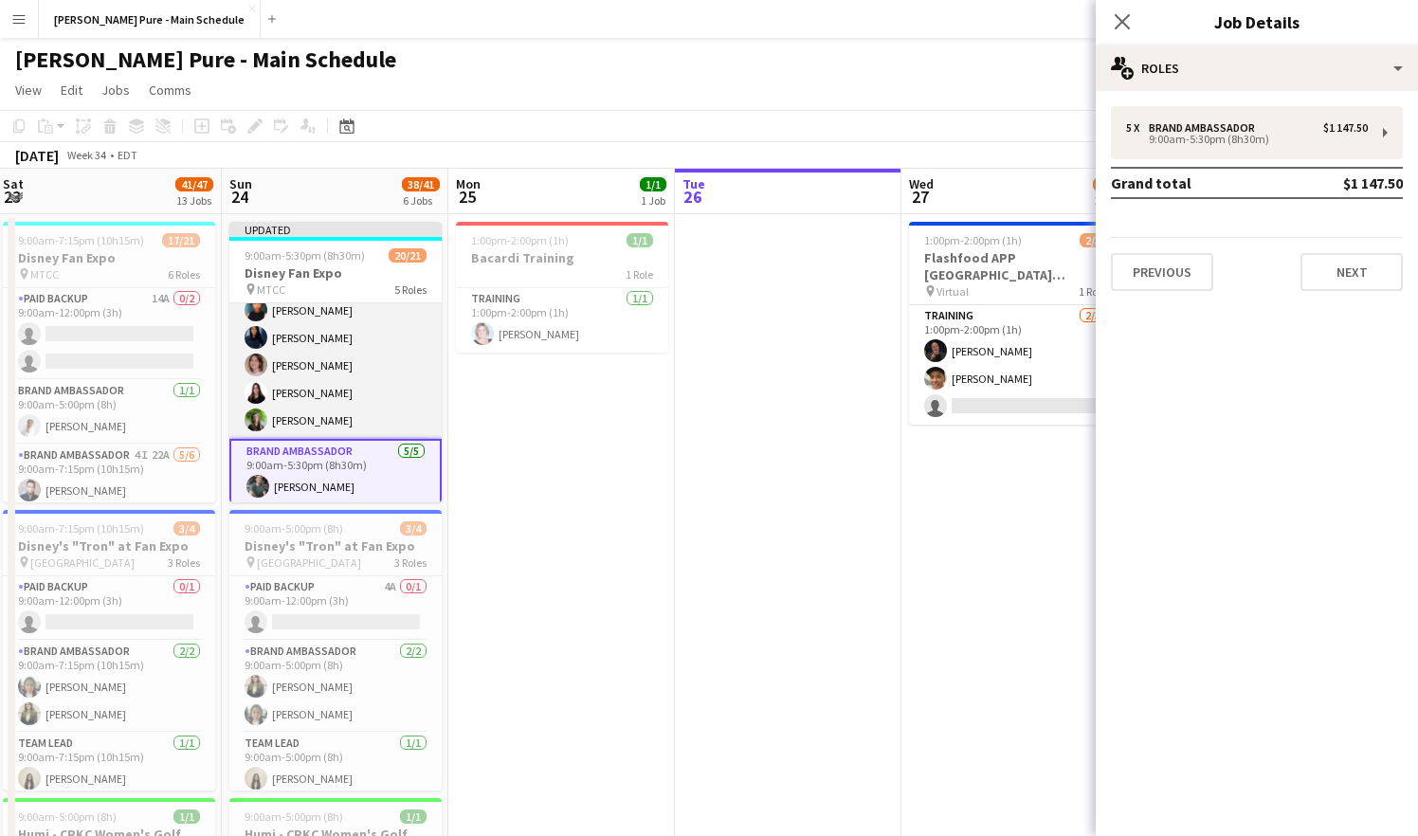
click at [339, 391] on app-card-role "Brand Ambassador [DATE] 9:00am-5:00pm (8h) ! [PERSON_NAME] [PERSON_NAME] [PERSO…" at bounding box center [335, 338] width 212 height 202
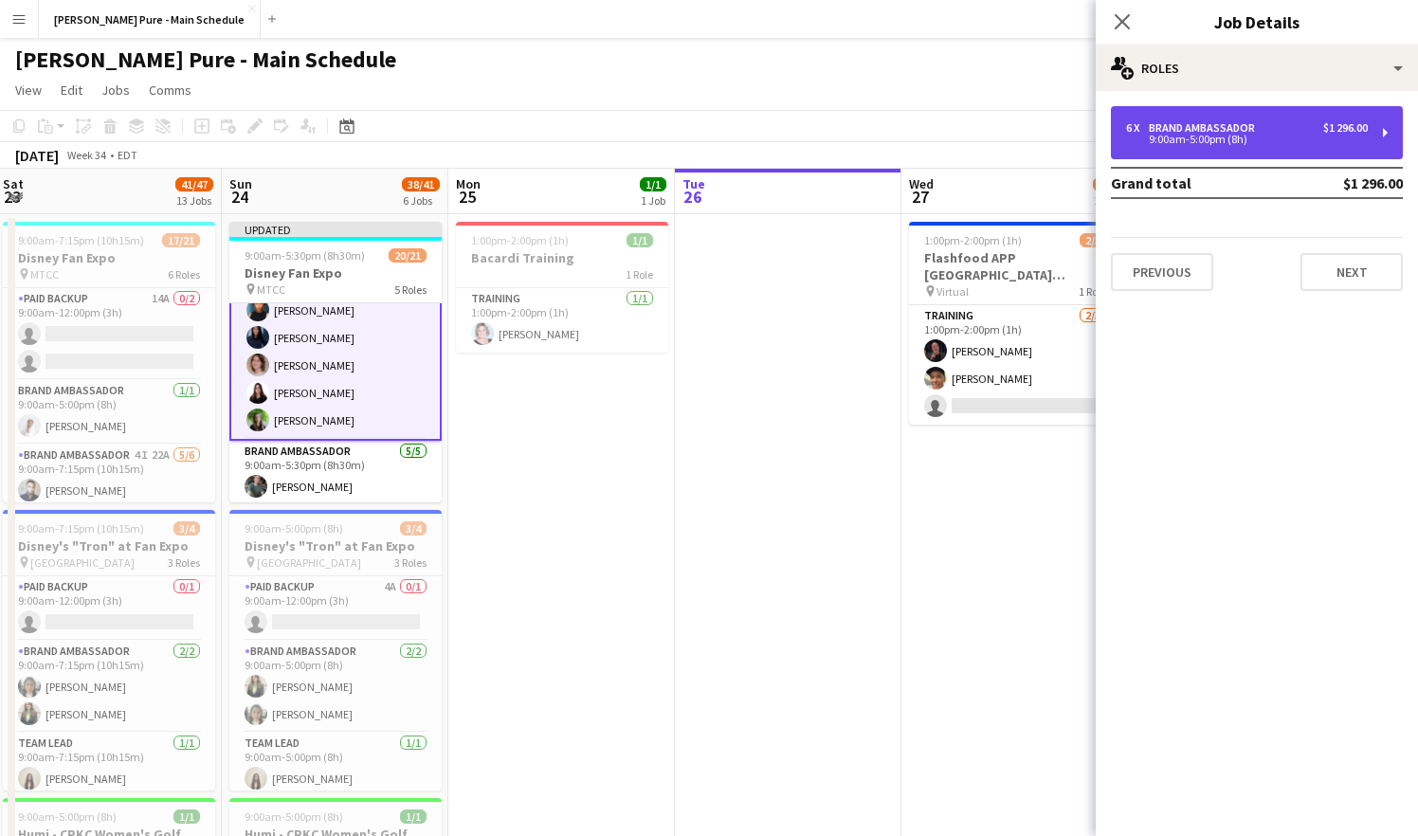
click at [1179, 144] on div "9:00am-5:00pm (8h)" at bounding box center [1247, 139] width 242 height 9
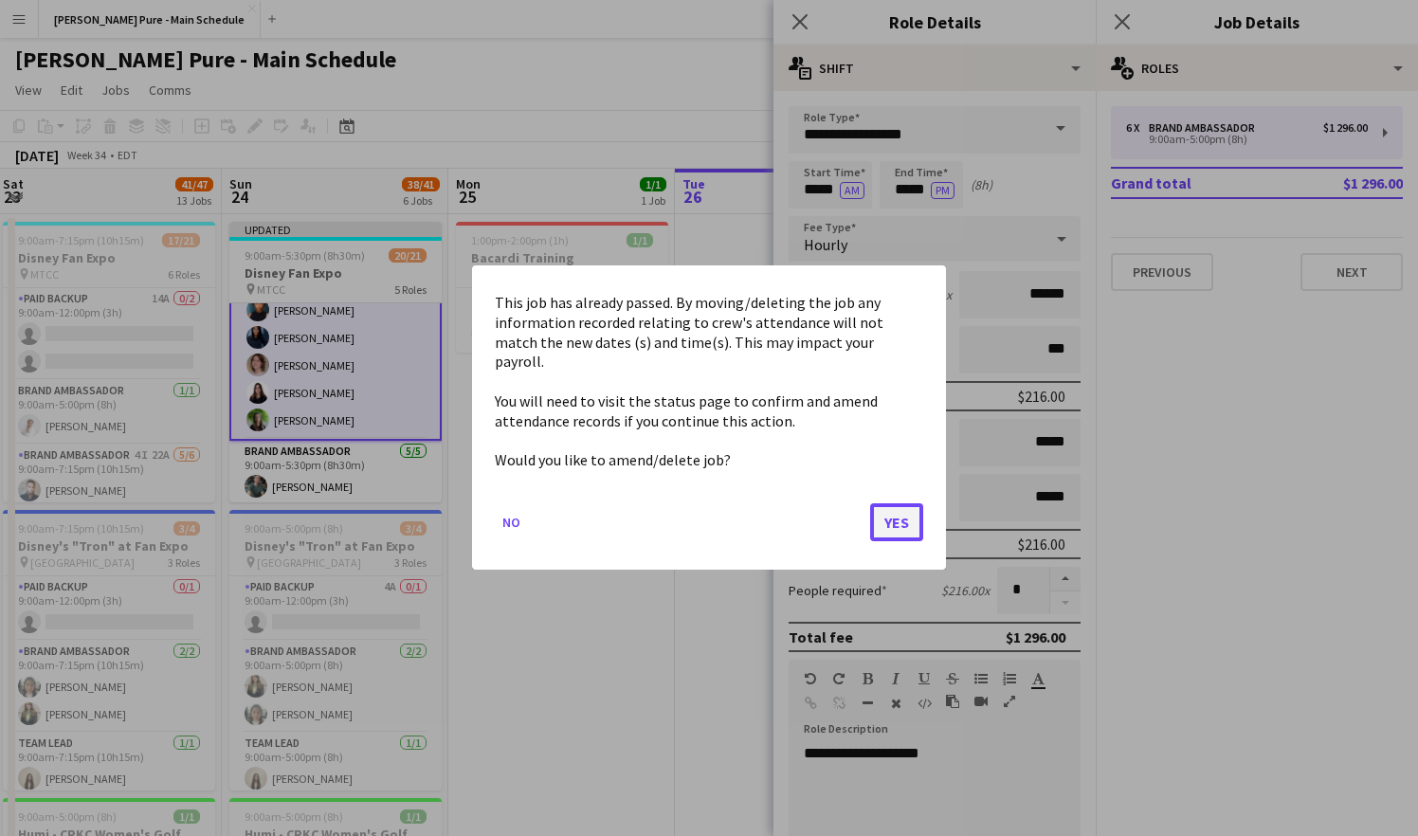
click at [895, 524] on button "Yes" at bounding box center [896, 523] width 53 height 38
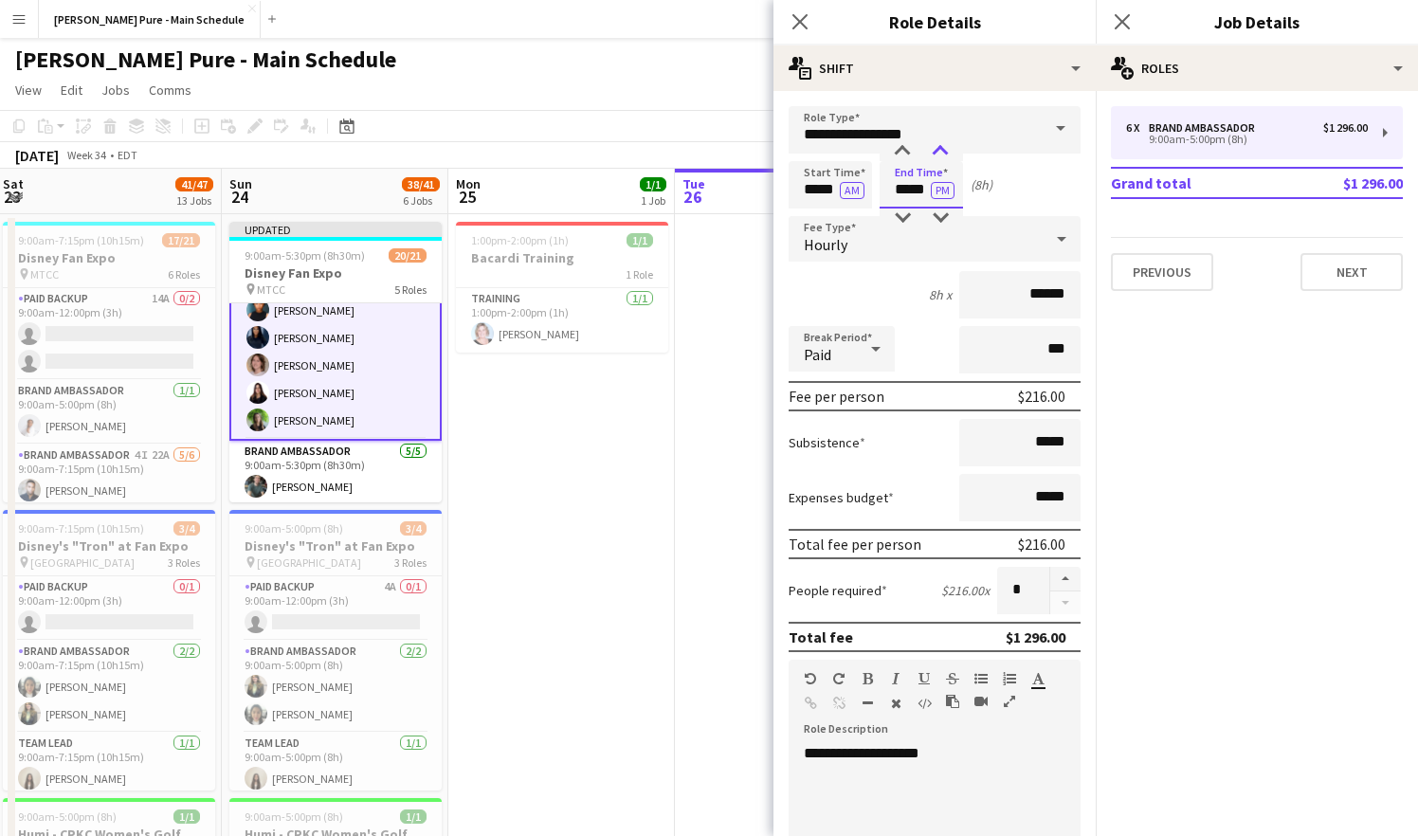
click at [940, 149] on div at bounding box center [941, 151] width 38 height 19
type input "*****"
click at [940, 149] on div at bounding box center [941, 151] width 38 height 19
click at [813, 9] on app-icon "Close pop-in" at bounding box center [800, 22] width 27 height 27
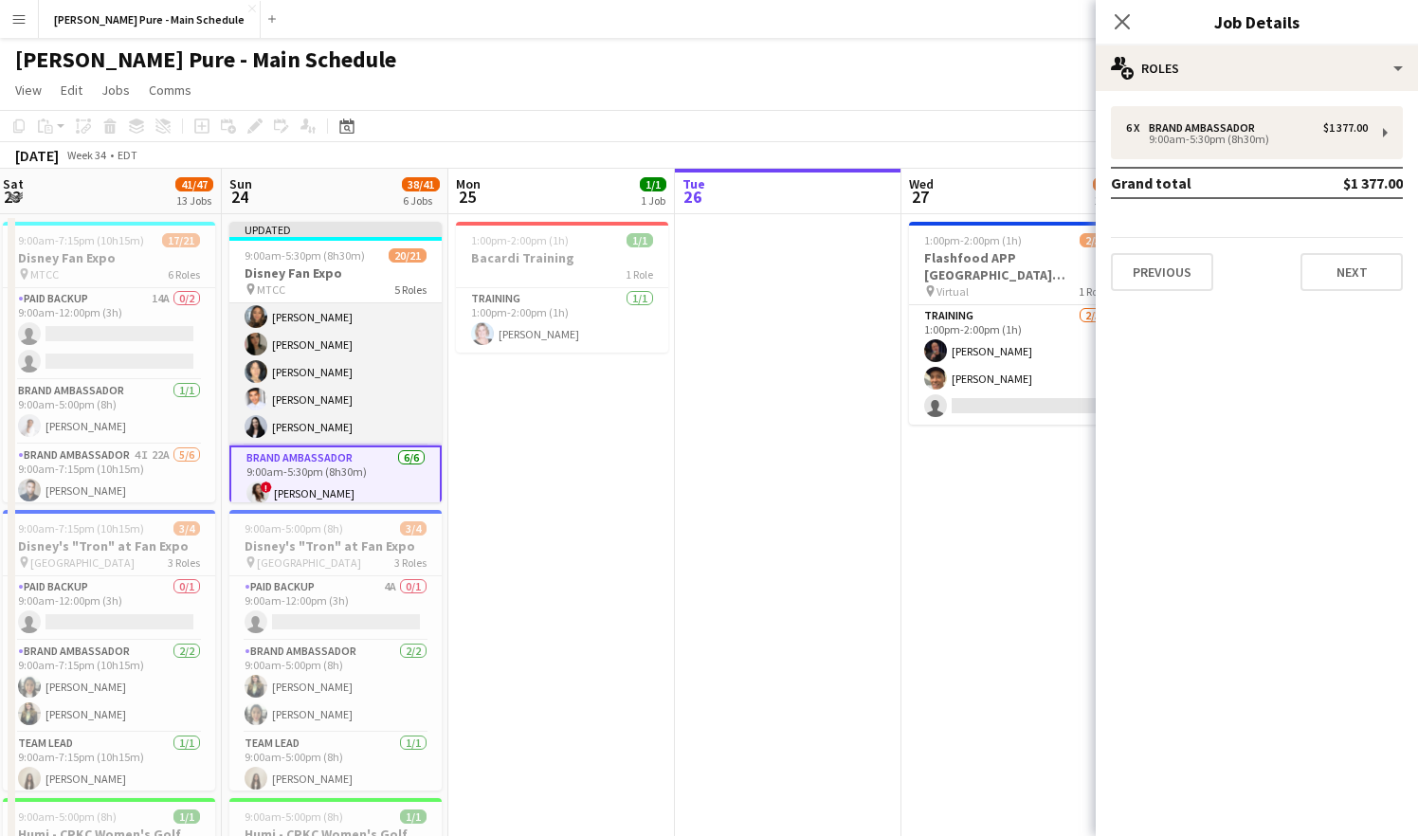
click at [313, 338] on app-card-role "Brand Ambassador [DATE] 9:00am-5:00pm (8h) [PERSON_NAME] [PERSON_NAME] [PERSON_…" at bounding box center [335, 345] width 212 height 202
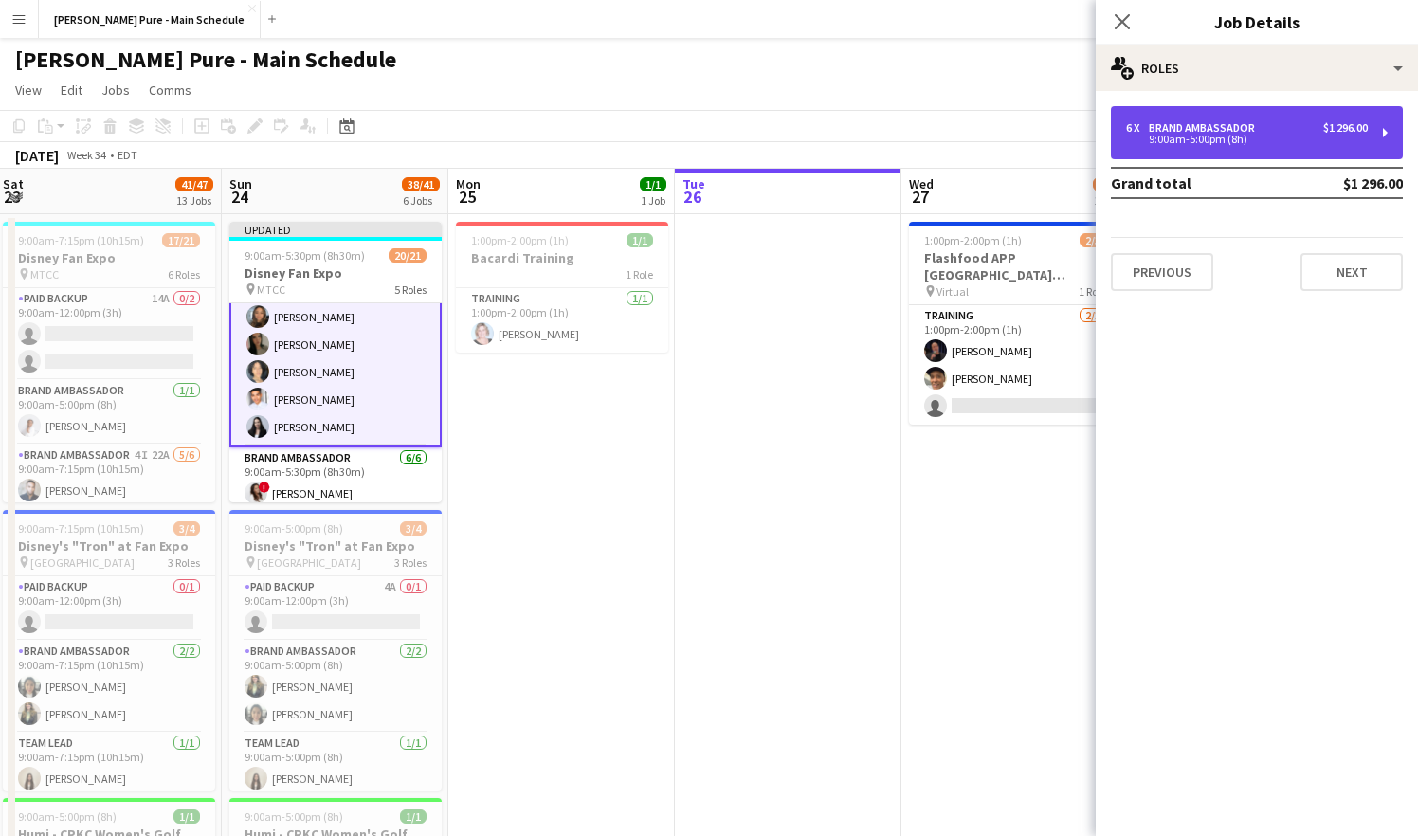
click at [1278, 150] on div "6 x Brand Ambassador $1 296.00 9:00am-5:00pm (8h)" at bounding box center [1257, 132] width 292 height 53
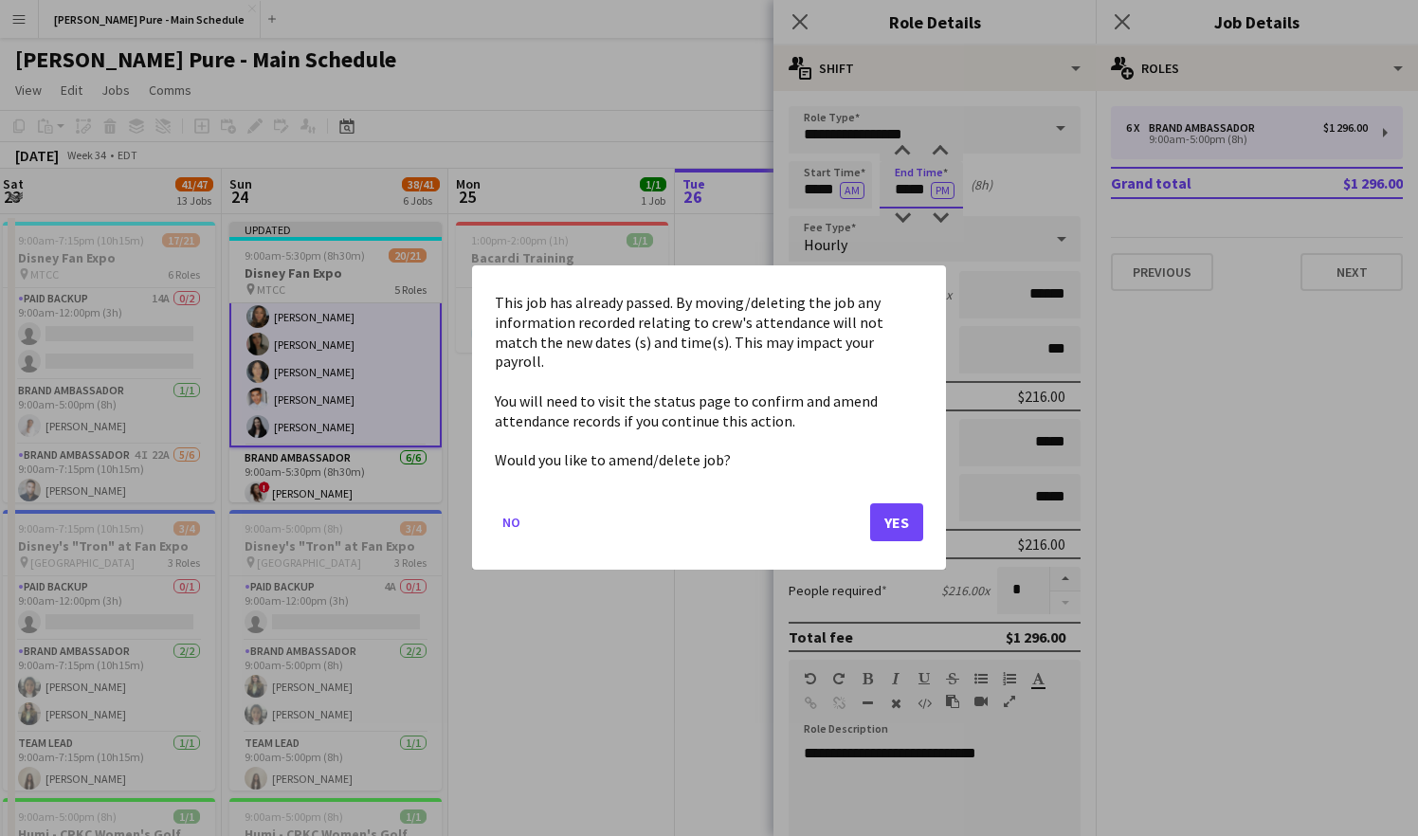
click at [893, 520] on button "Yes" at bounding box center [896, 523] width 53 height 38
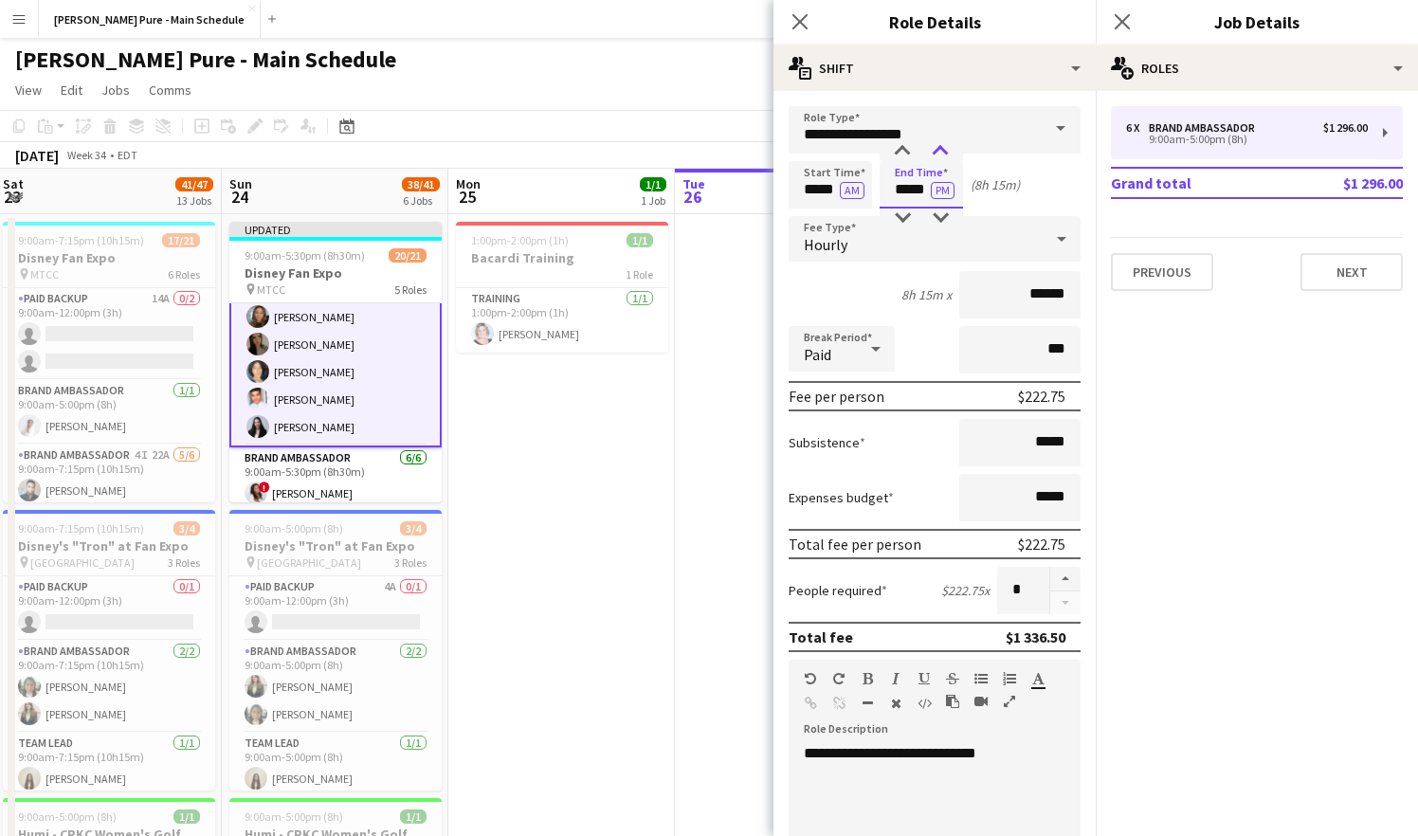
click at [941, 155] on div at bounding box center [941, 151] width 38 height 19
type input "*****"
click at [941, 155] on div at bounding box center [941, 151] width 38 height 19
click at [802, 19] on icon at bounding box center [800, 21] width 18 height 18
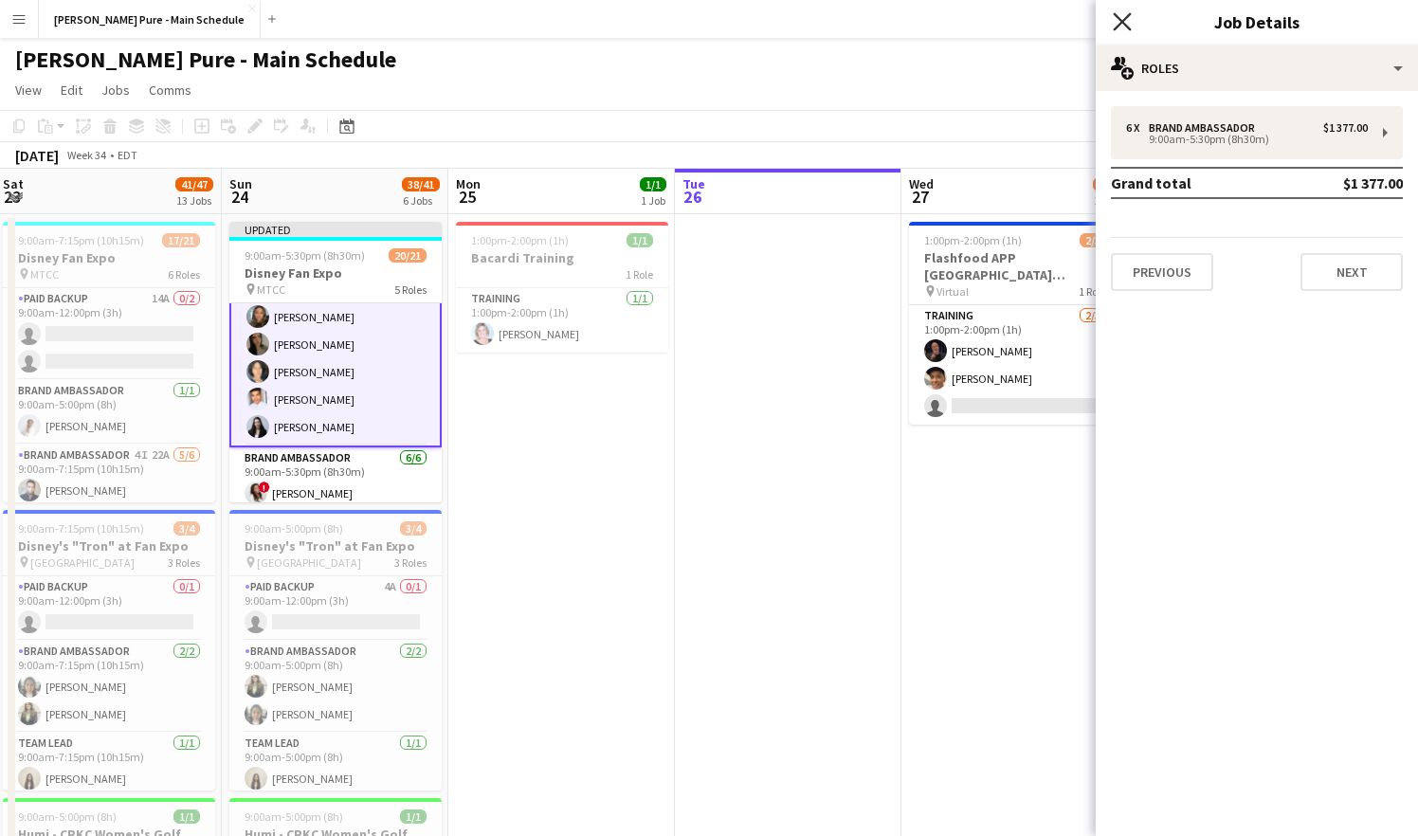
click at [1122, 20] on icon at bounding box center [1122, 21] width 18 height 18
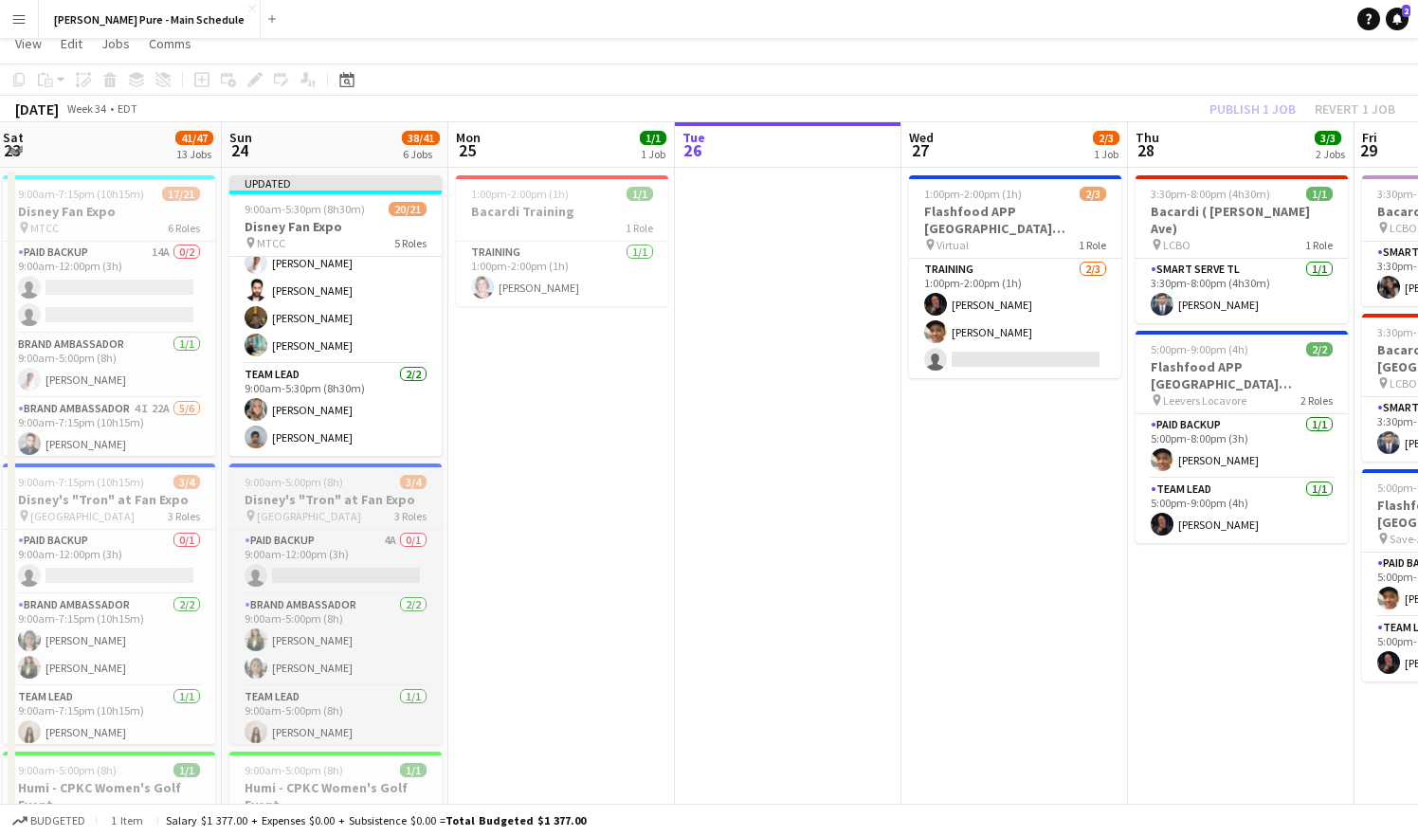
scroll to position [0, 0]
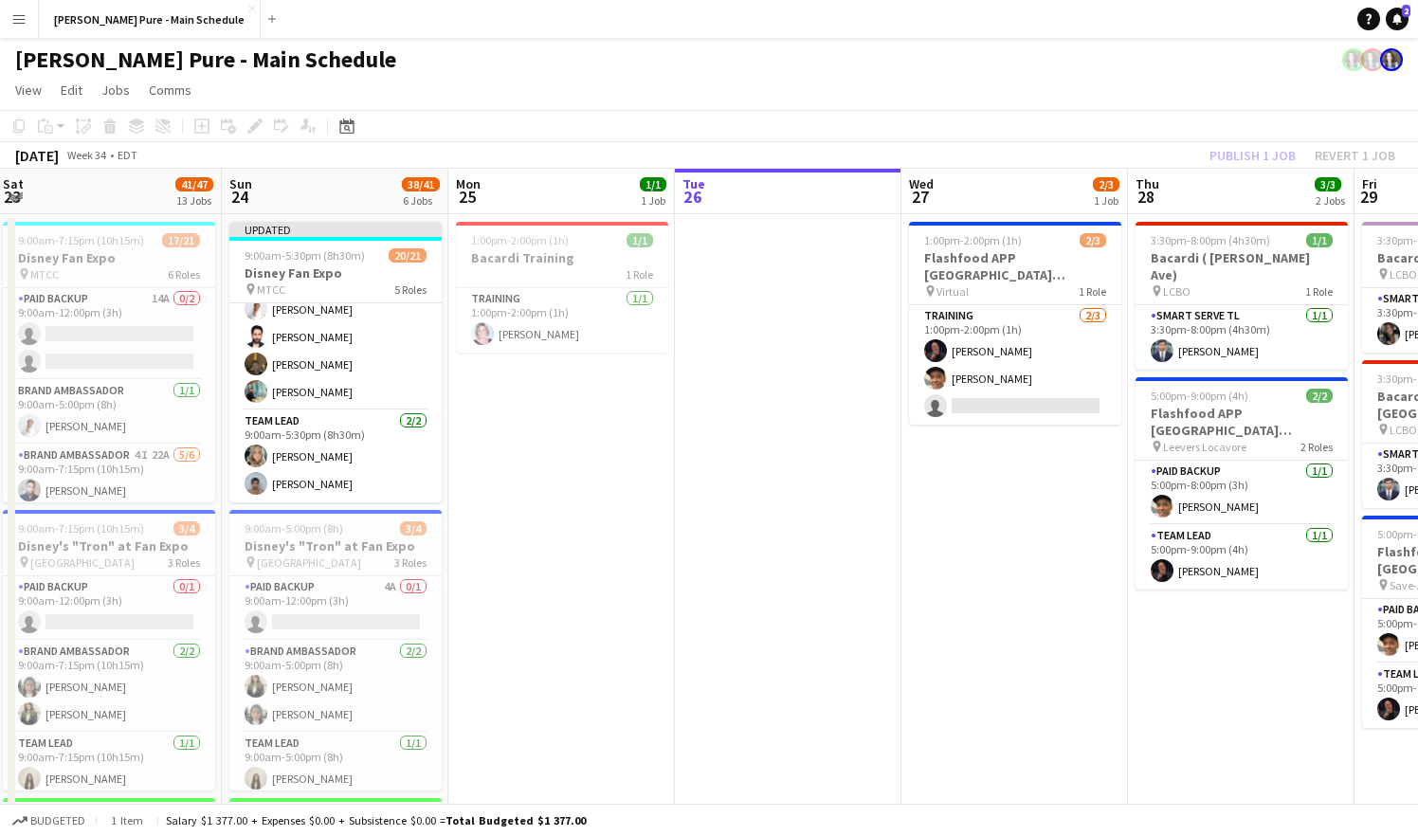
click at [647, 89] on app-page-menu "View Day view expanded Day view collapsed Month view Date picker Jump to [DATE]…" at bounding box center [709, 92] width 1418 height 36
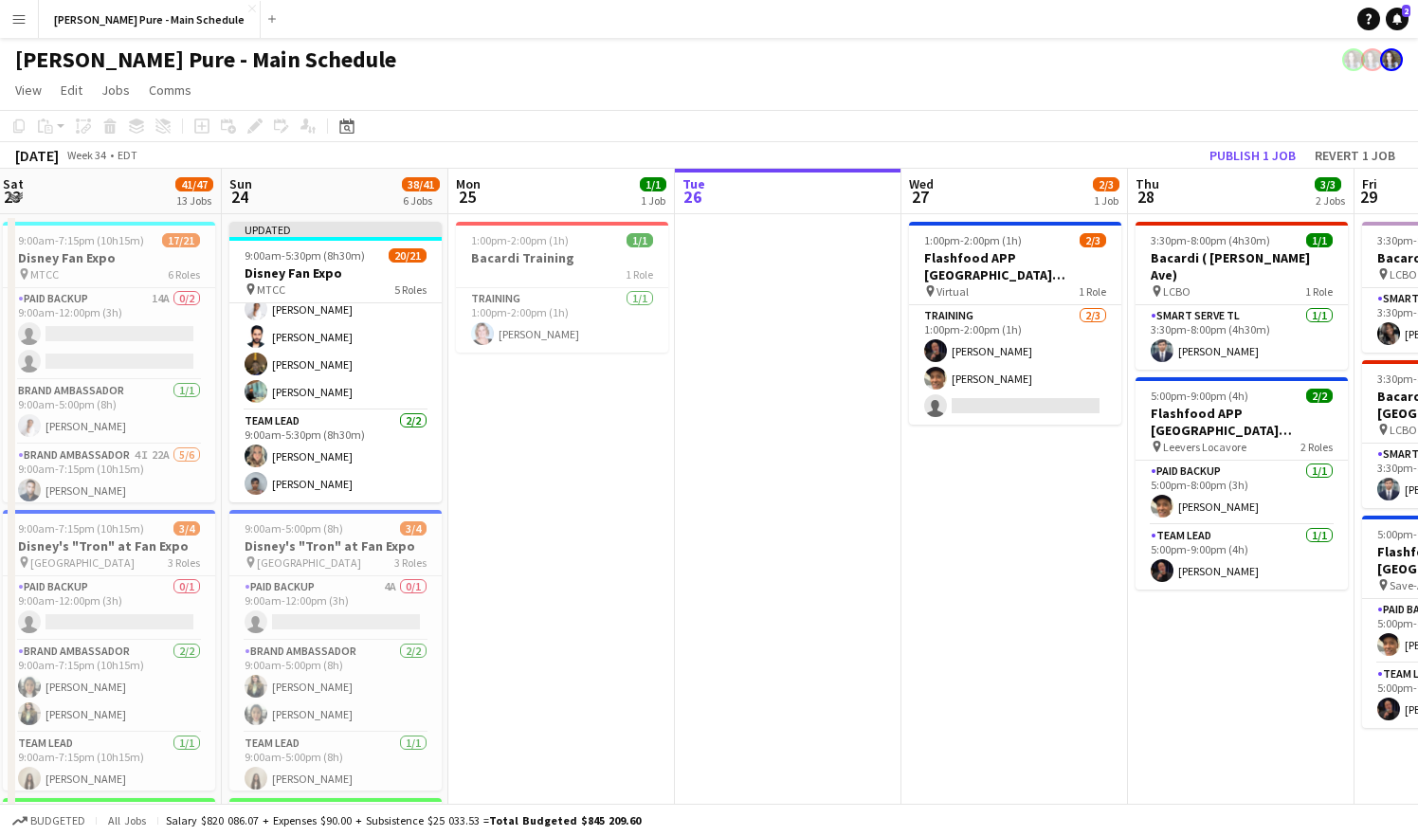
scroll to position [563, 0]
click at [1226, 157] on button "Publish 1 job" at bounding box center [1252, 155] width 101 height 25
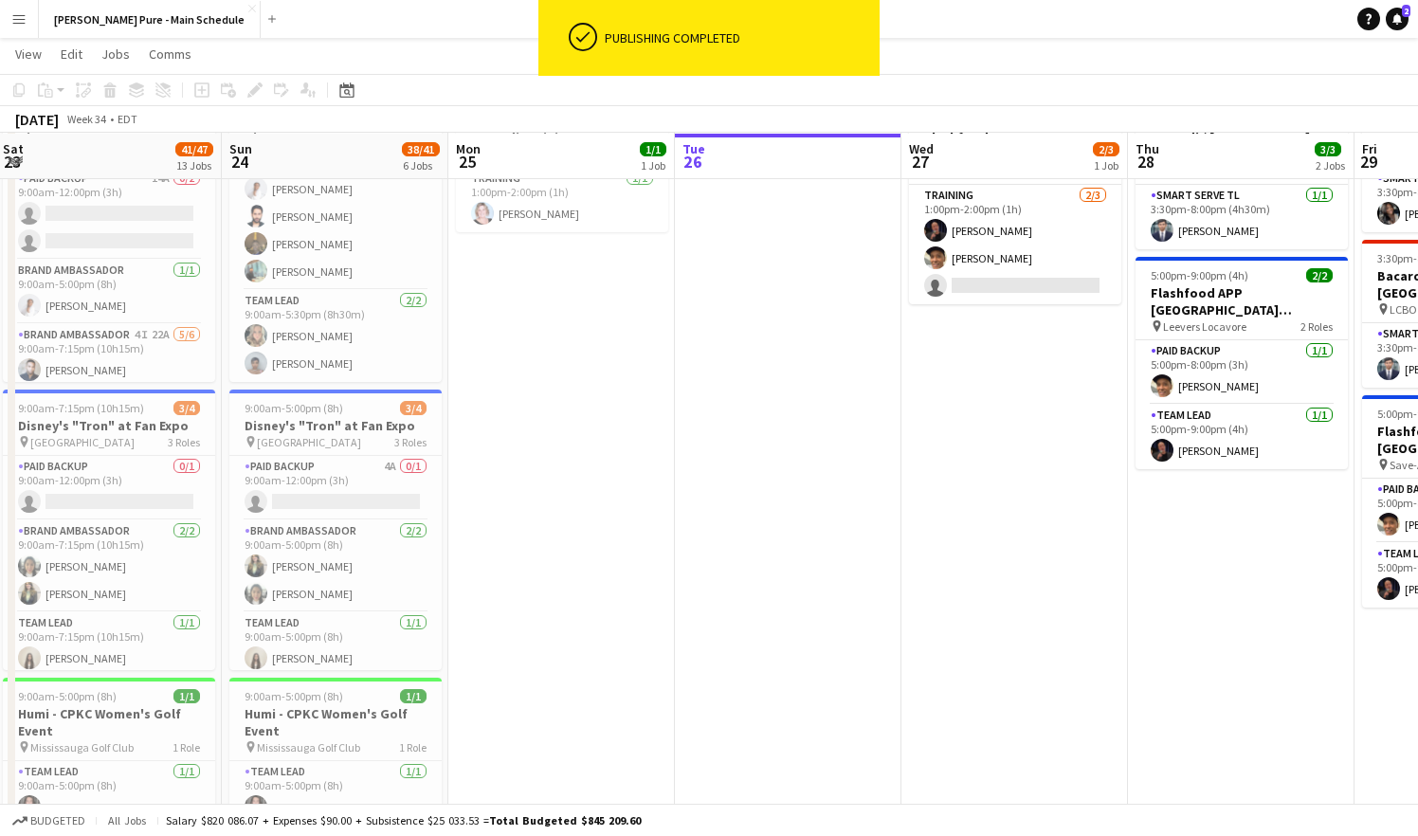
scroll to position [119, 0]
click at [349, 440] on span "[GEOGRAPHIC_DATA]" at bounding box center [309, 442] width 104 height 14
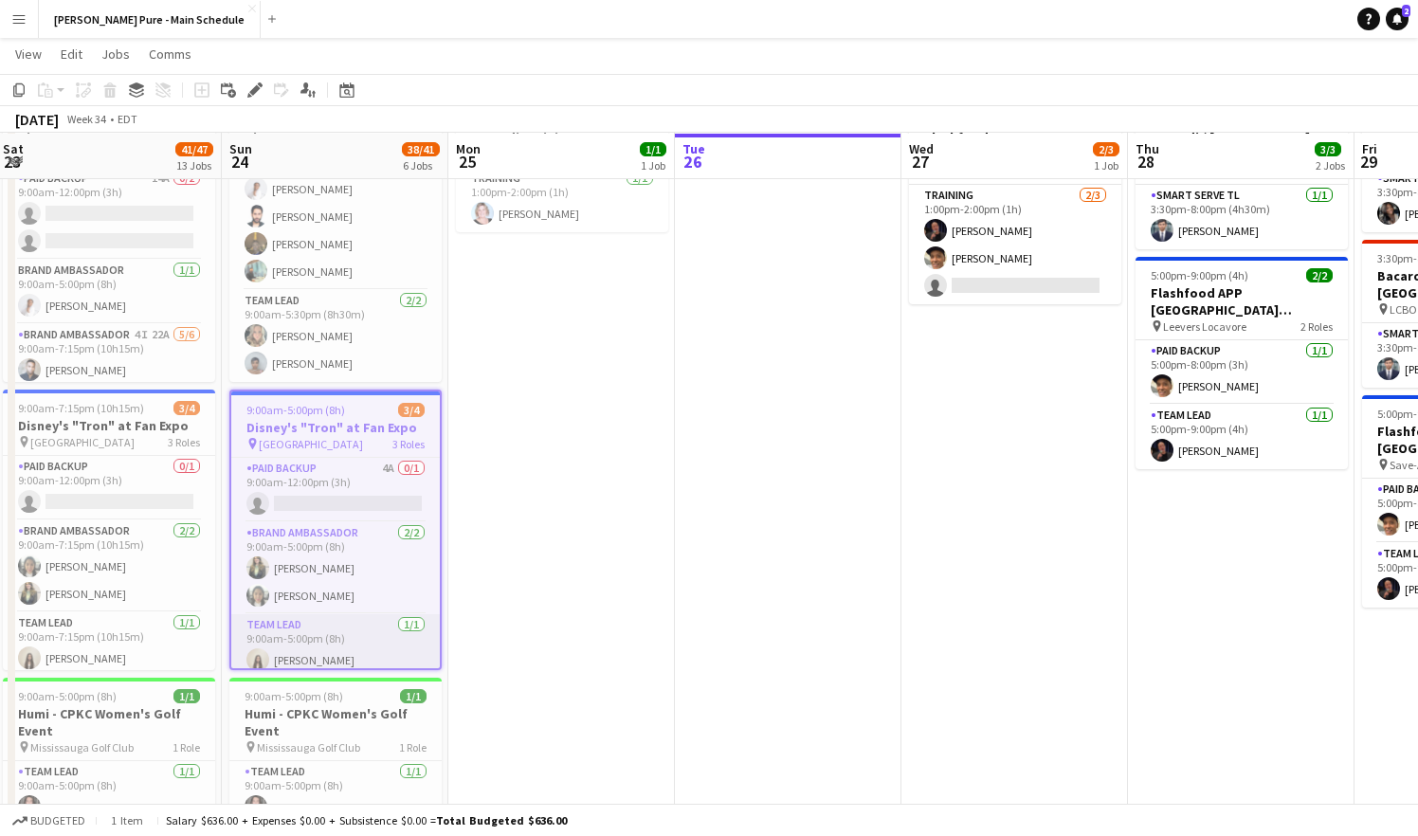
click at [304, 654] on app-card-role "Team Lead [DATE] 9:00am-5:00pm (8h) [PERSON_NAME]" at bounding box center [335, 646] width 209 height 64
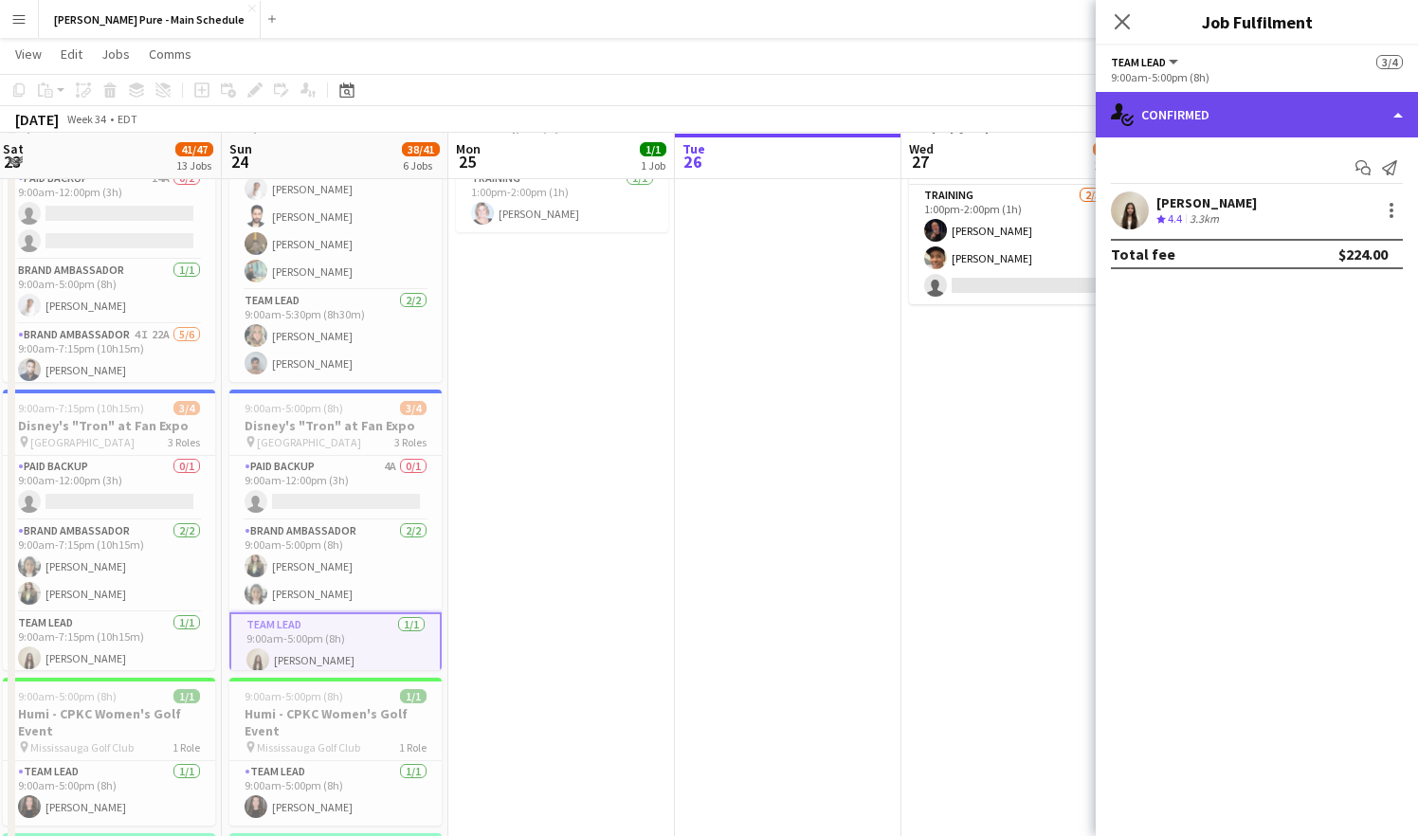
click at [1395, 119] on div "single-neutral-actions-check-2 Confirmed" at bounding box center [1257, 115] width 322 height 46
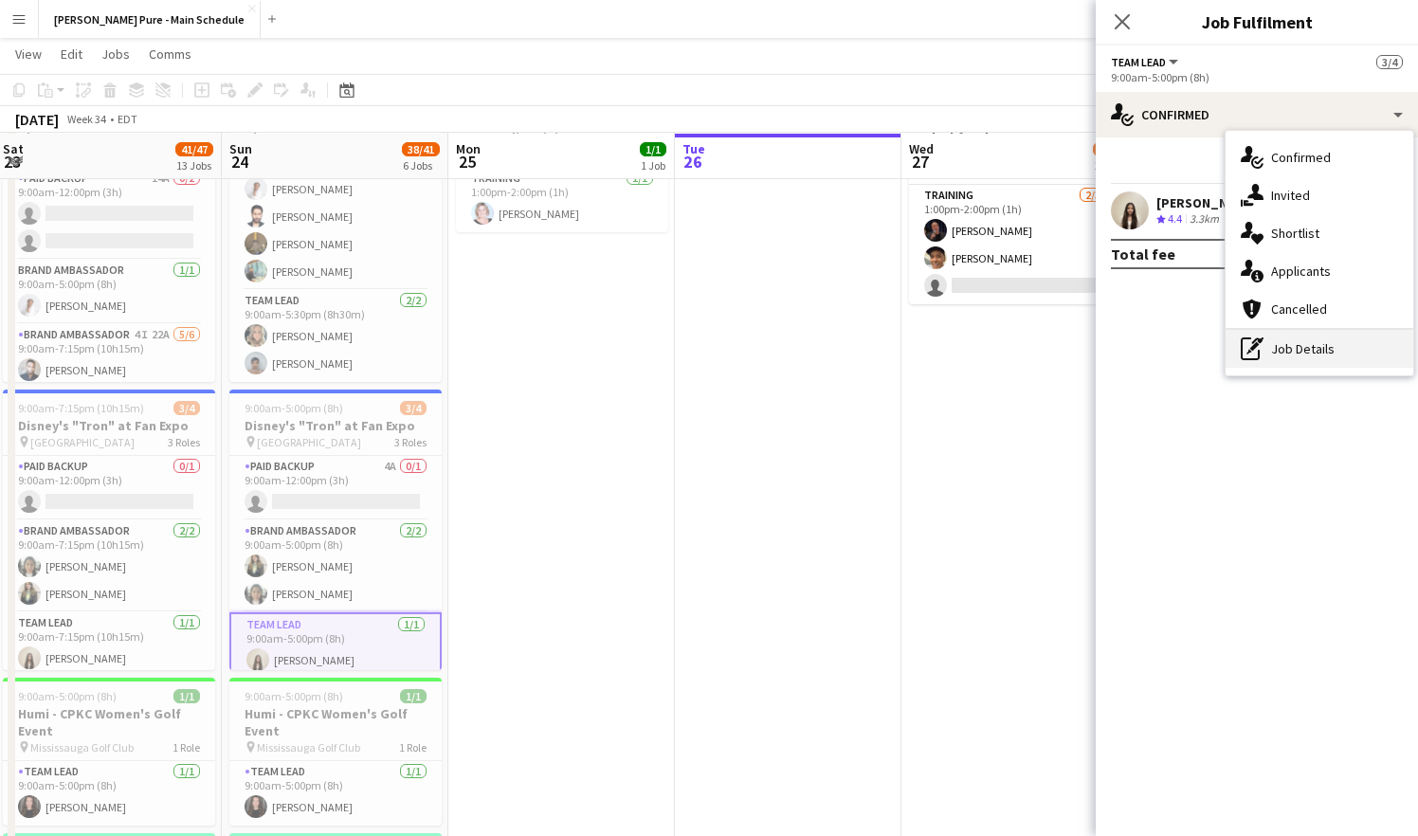
click at [1294, 345] on div "pen-write Job Details" at bounding box center [1320, 349] width 188 height 38
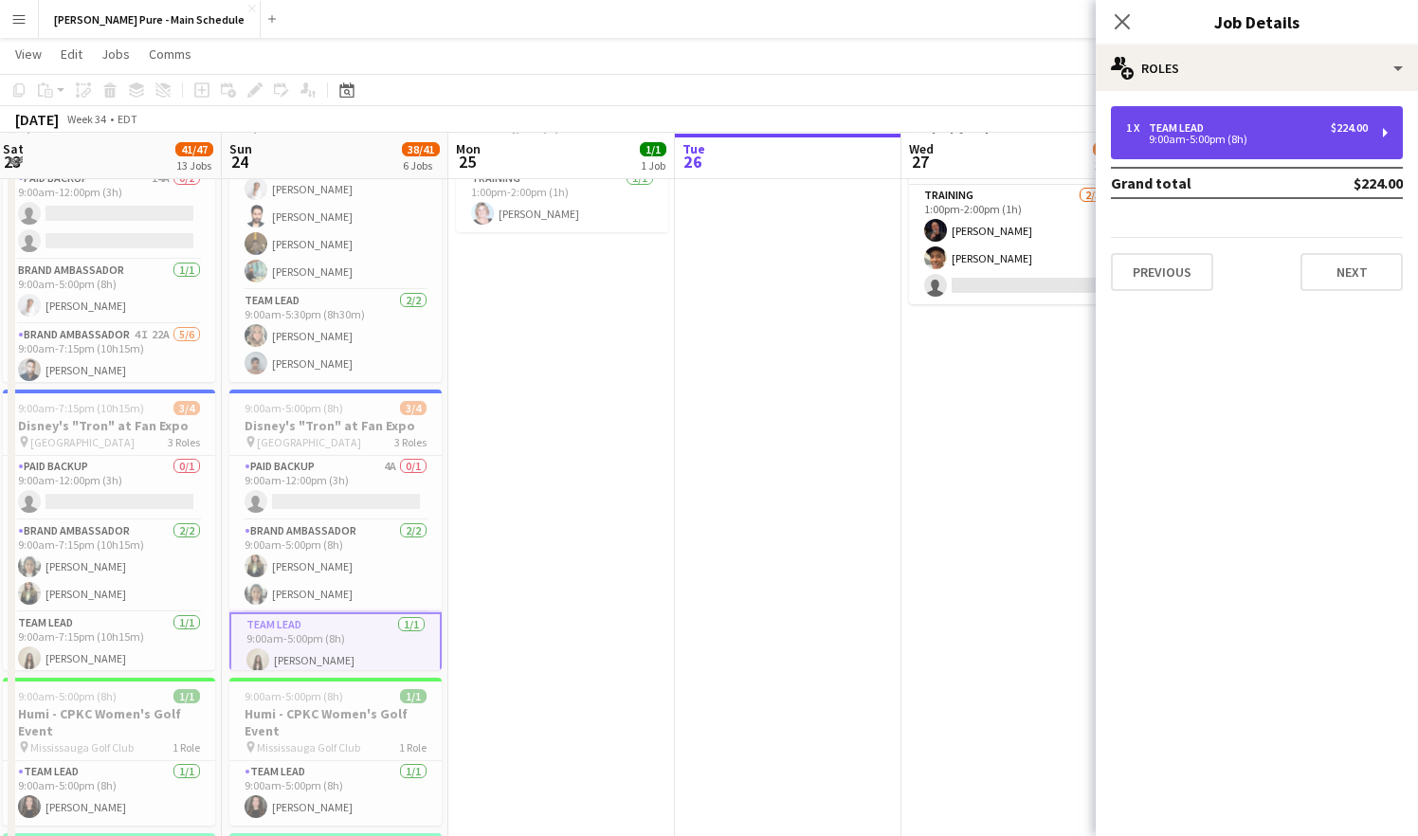
click at [1283, 137] on div "9:00am-5:00pm (8h)" at bounding box center [1247, 139] width 242 height 9
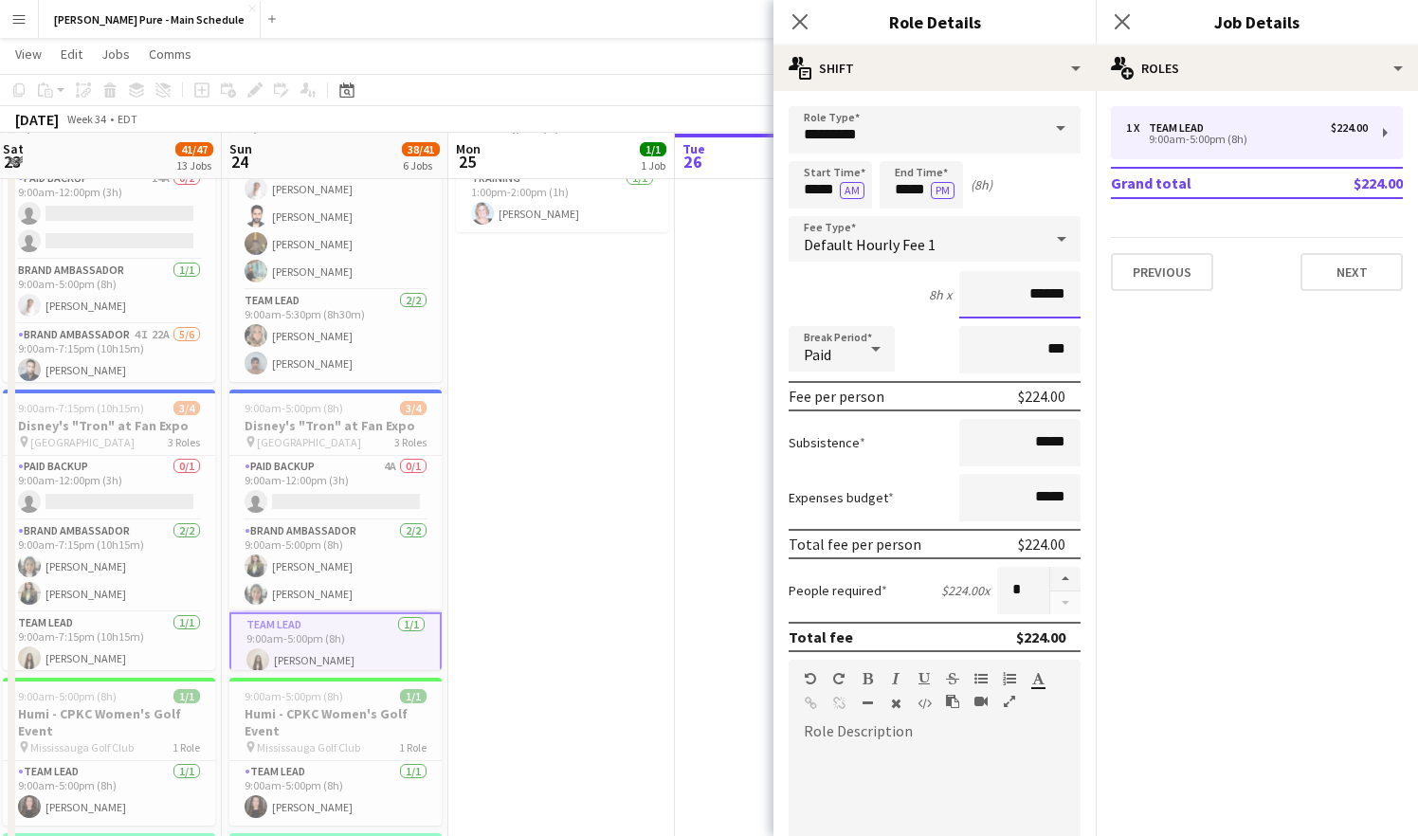
click at [1040, 296] on input "******" at bounding box center [1020, 294] width 121 height 47
type input "**"
type input "******"
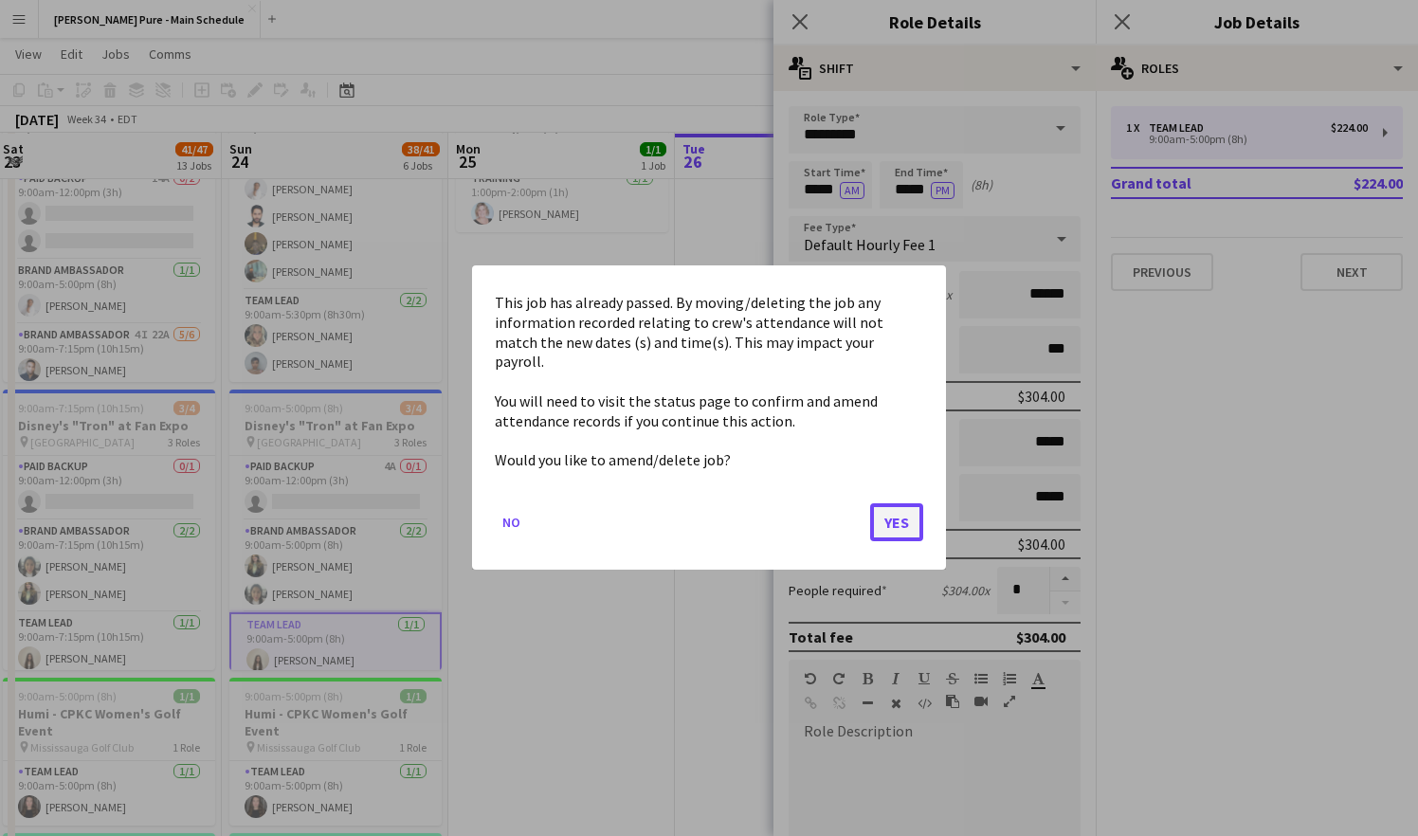
click at [900, 517] on button "Yes" at bounding box center [896, 523] width 53 height 38
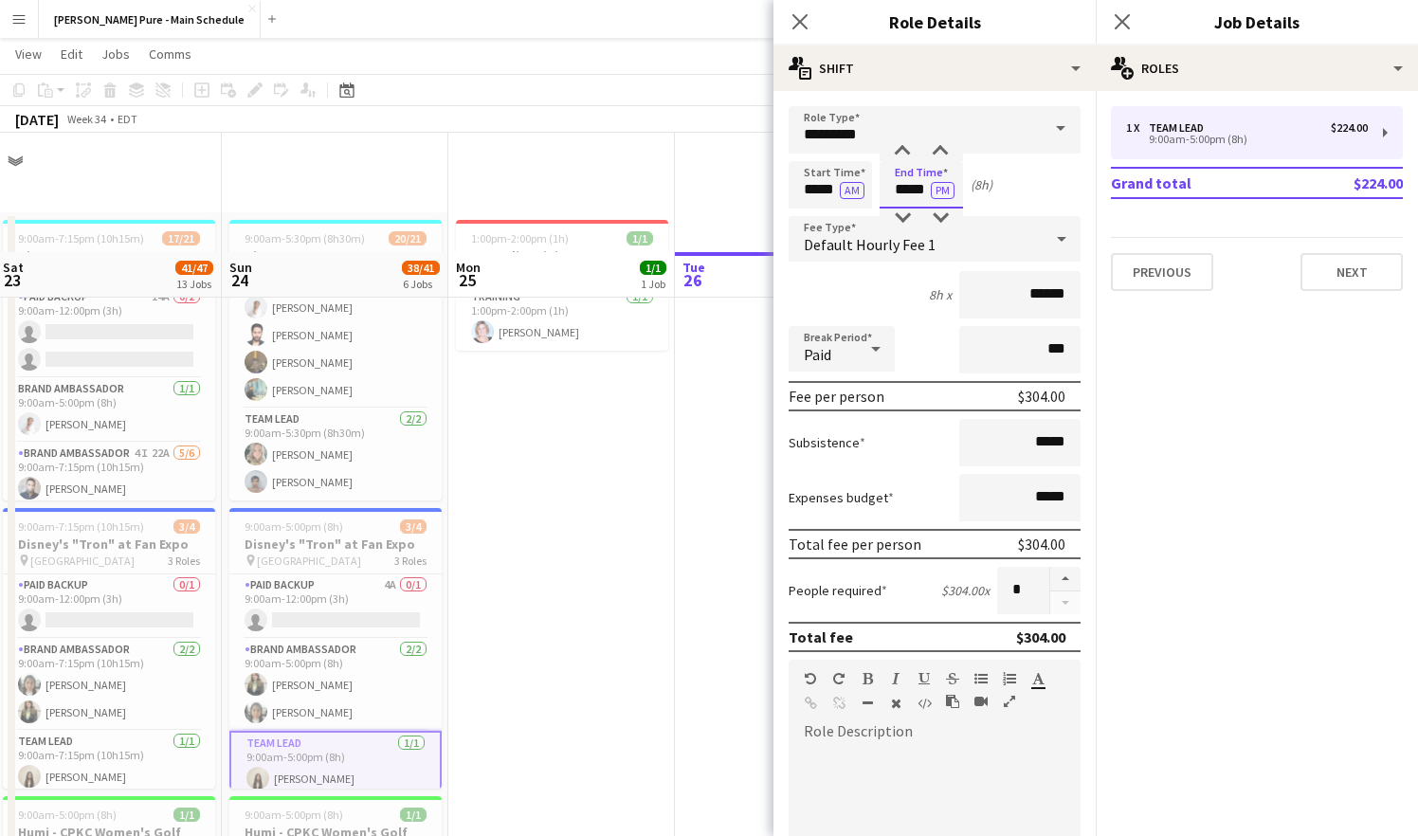
scroll to position [119, 0]
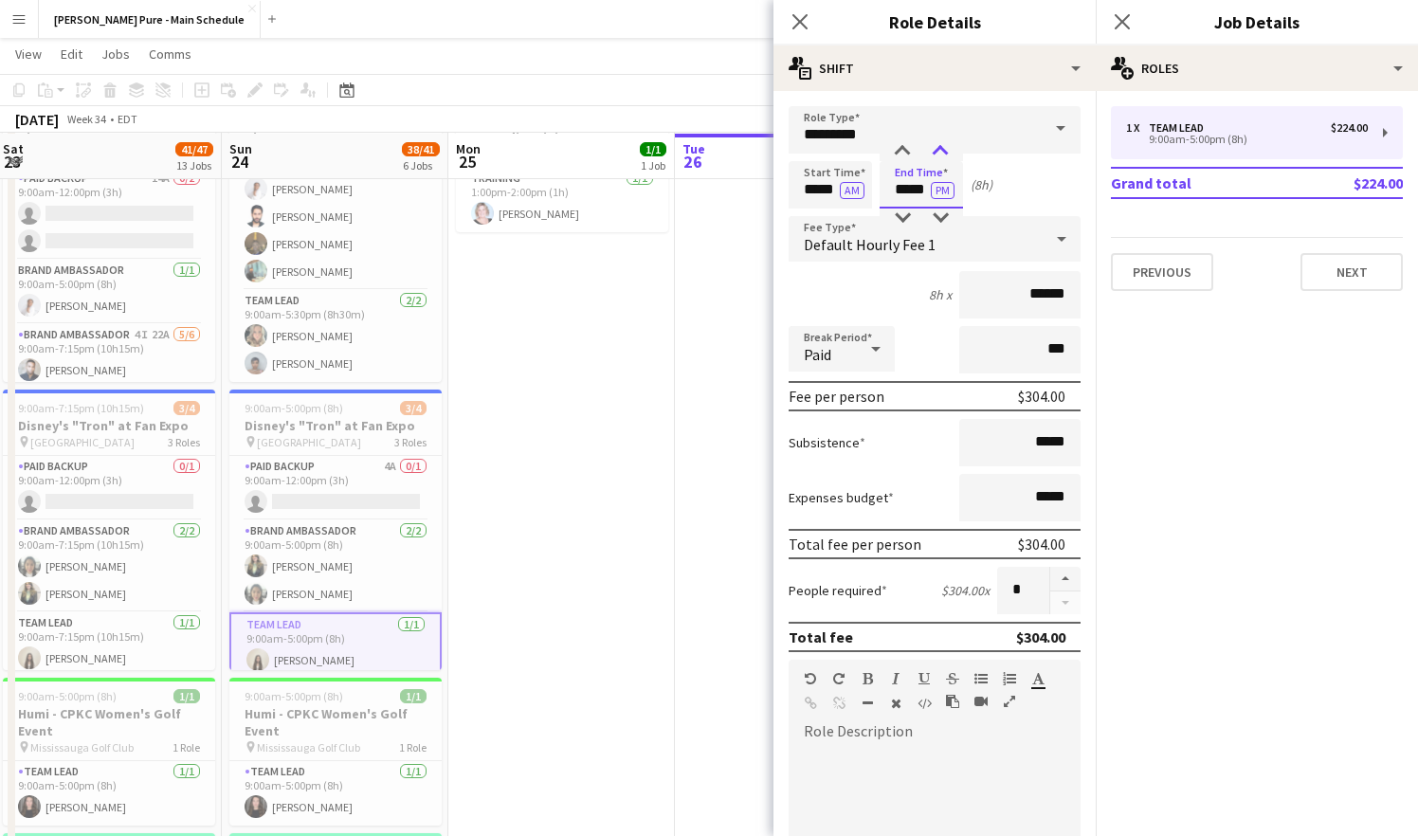
click at [941, 155] on div at bounding box center [941, 151] width 38 height 19
type input "*****"
click at [941, 155] on div at bounding box center [941, 151] width 38 height 19
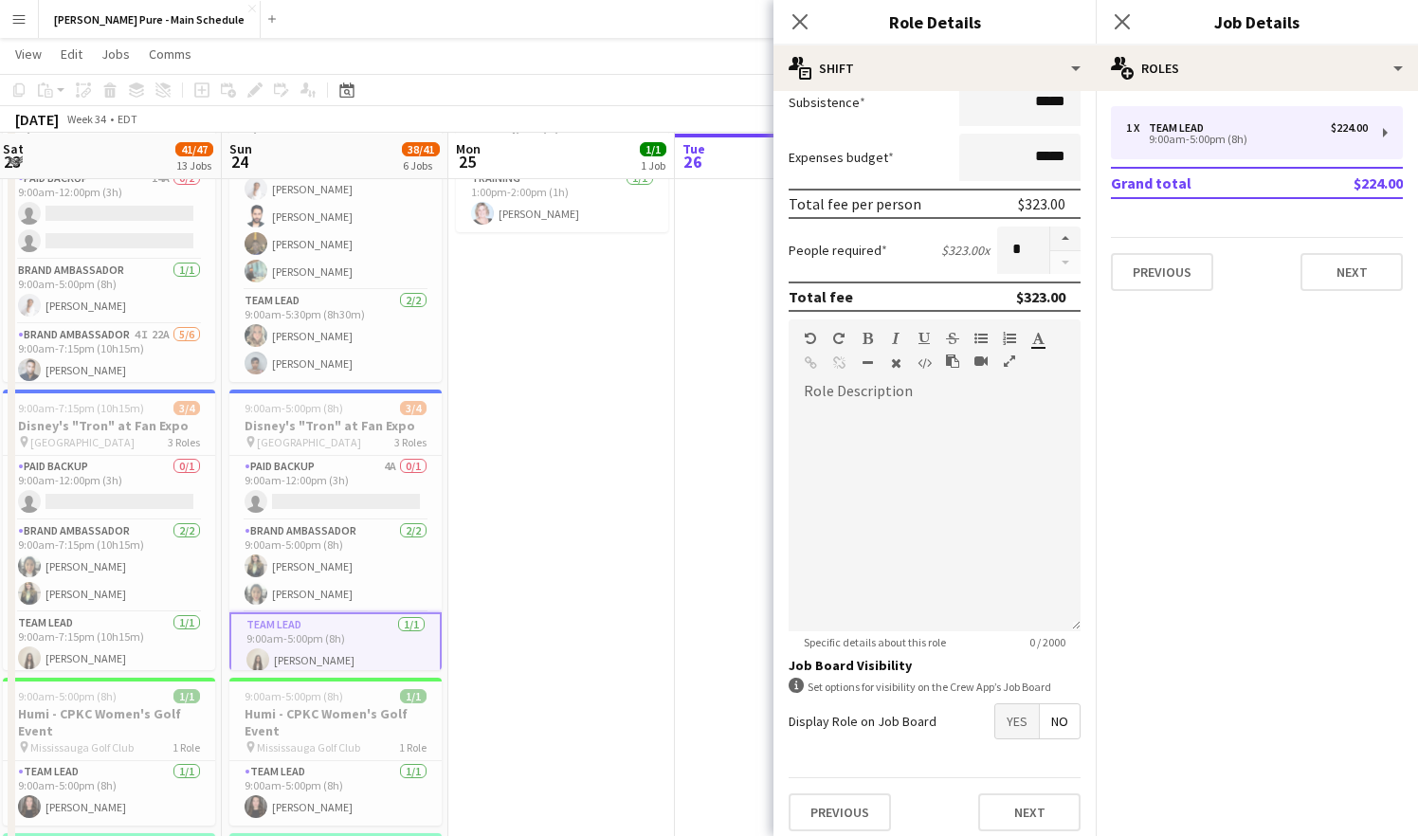
scroll to position [351, 0]
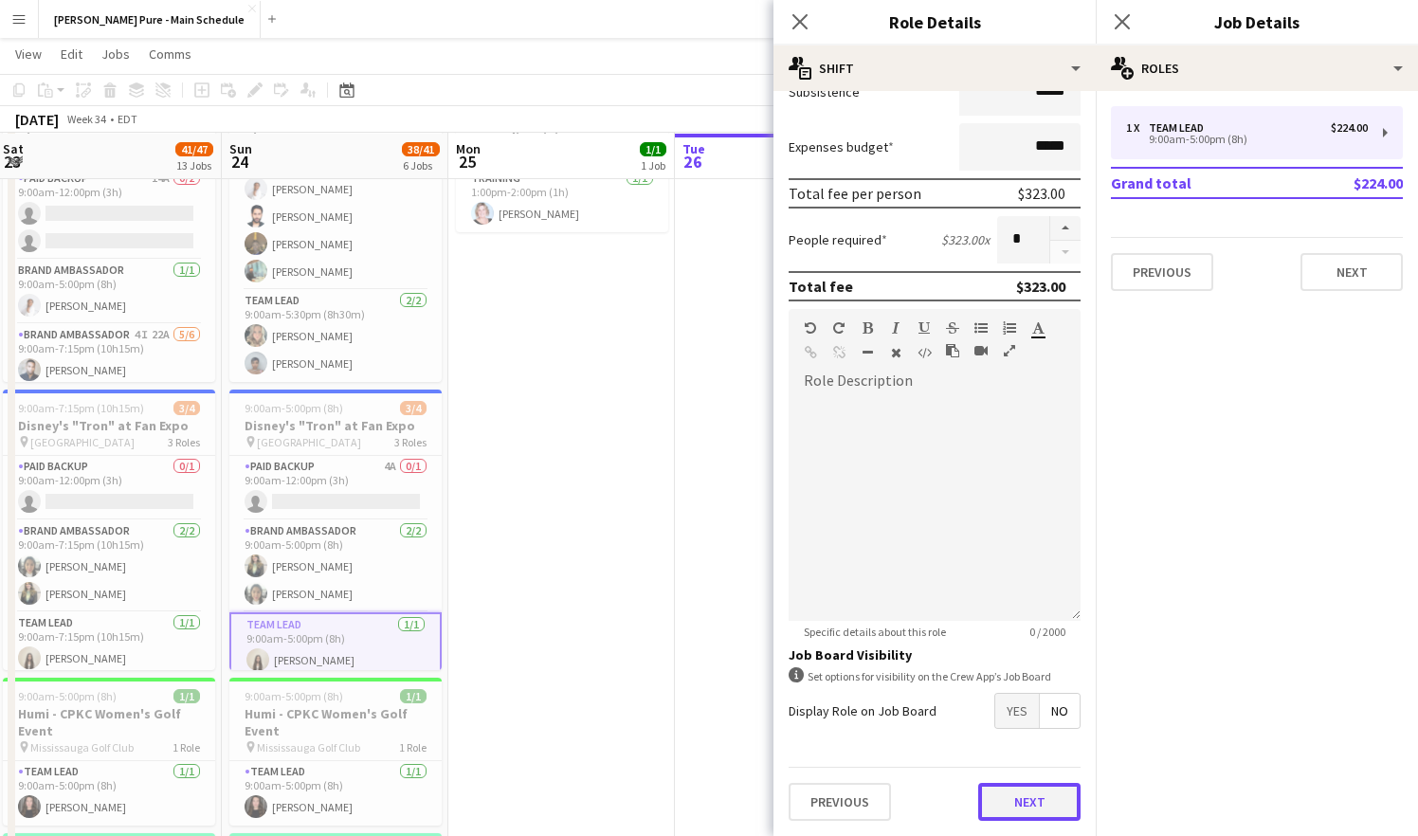
click at [1032, 791] on button "Next" at bounding box center [1029, 802] width 102 height 38
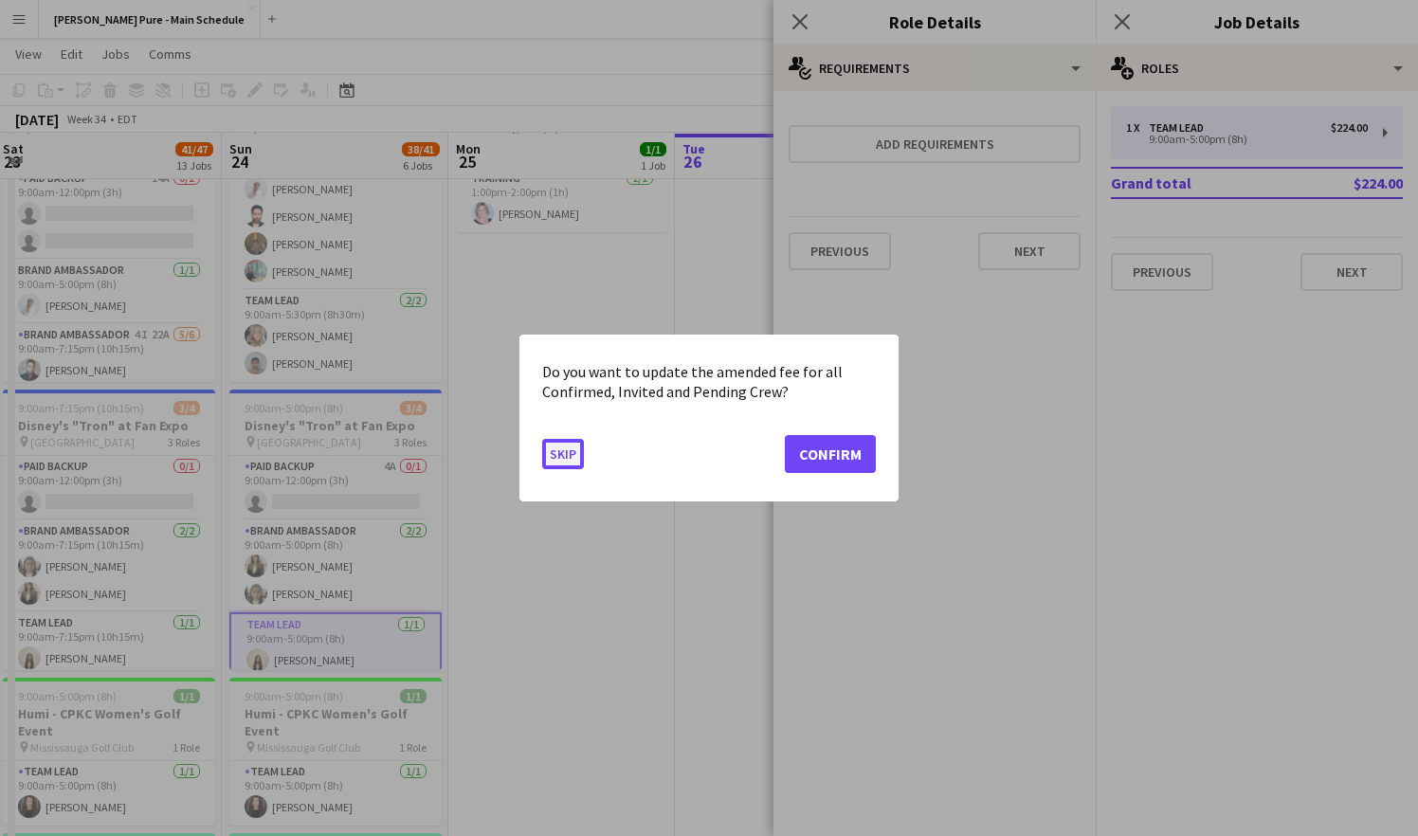
click at [568, 452] on button "Skip" at bounding box center [563, 454] width 42 height 30
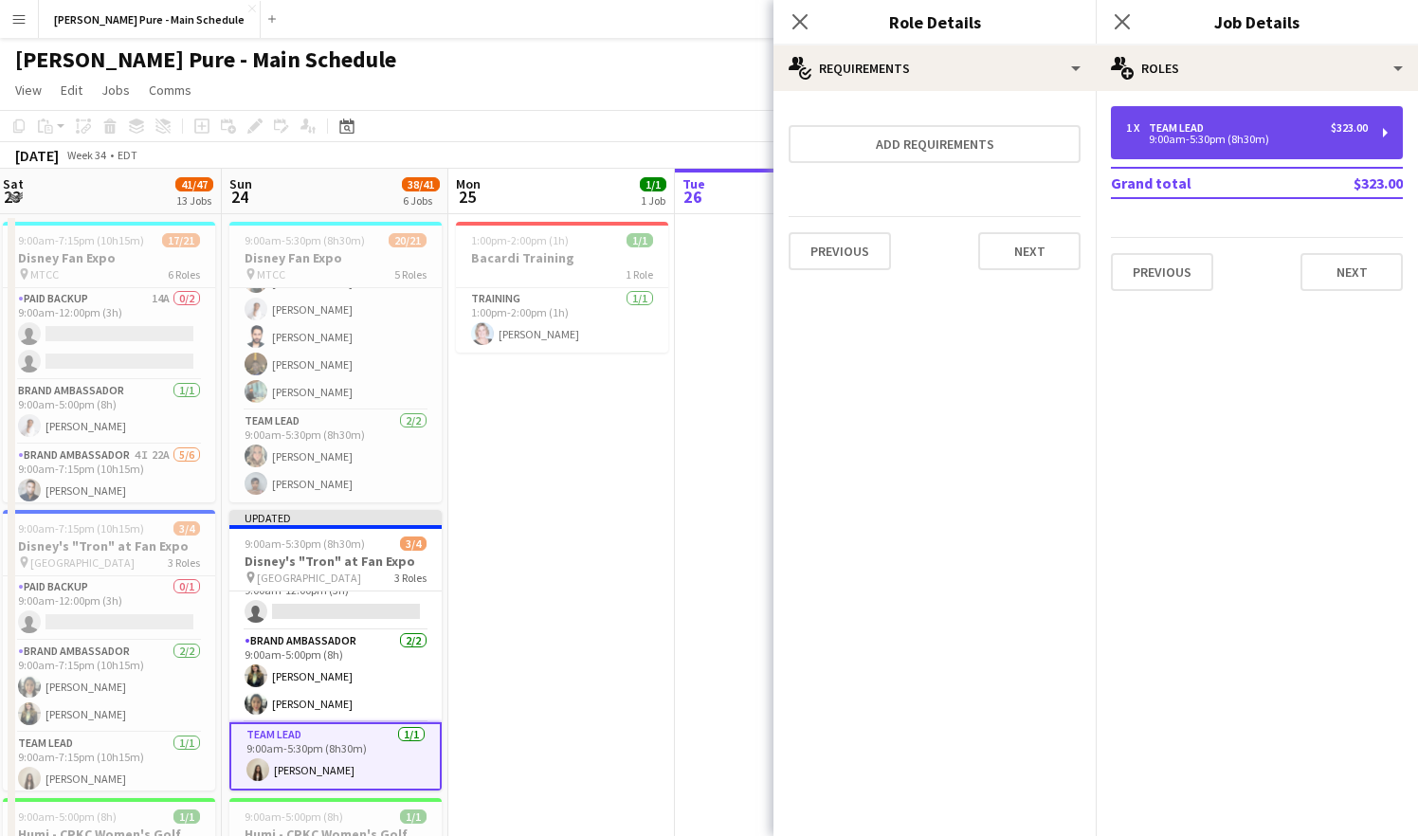
click at [1197, 130] on div "Team Lead" at bounding box center [1180, 127] width 63 height 13
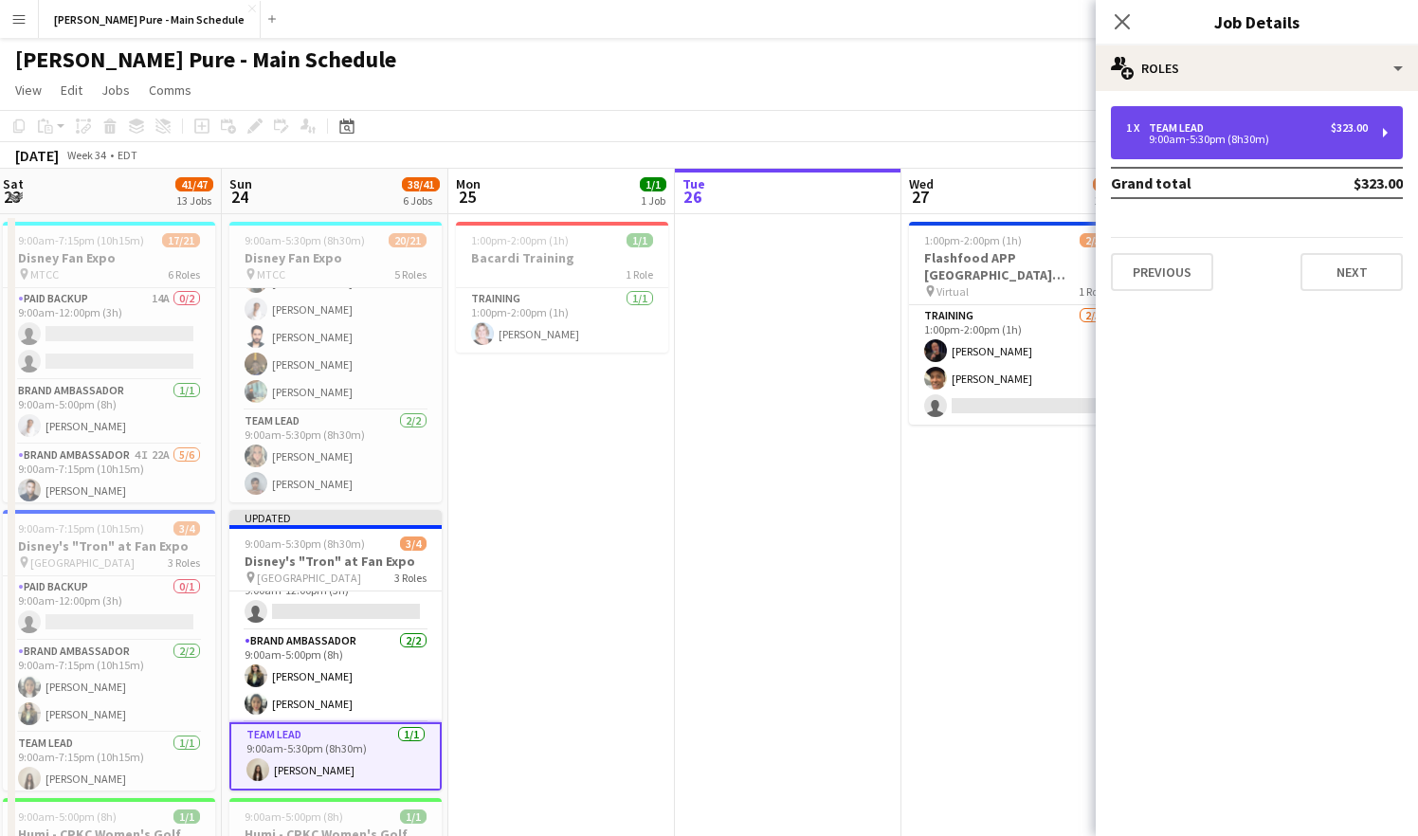
click at [1197, 130] on div "Team Lead" at bounding box center [1180, 127] width 63 height 13
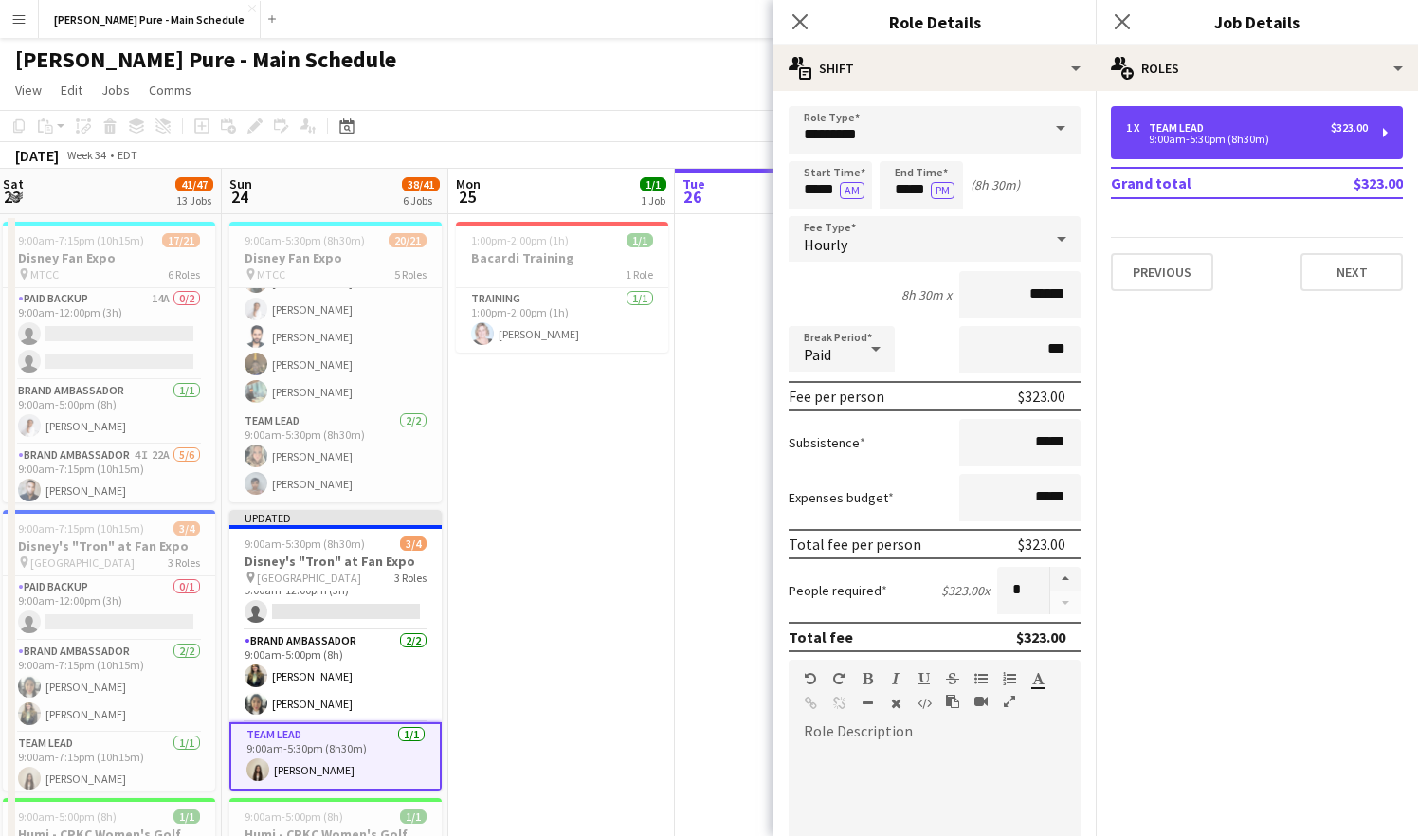
scroll to position [351, 0]
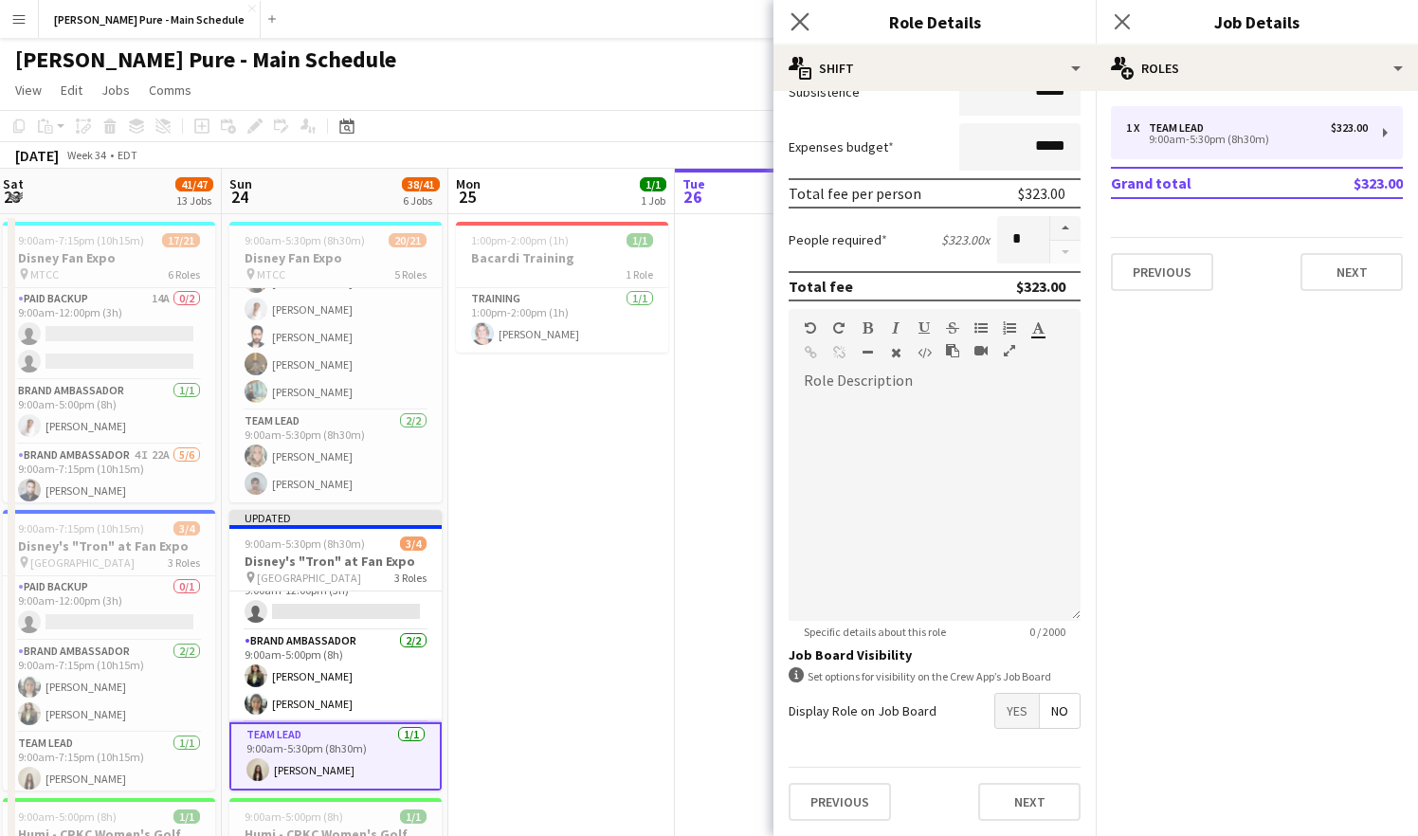
click at [791, 9] on app-icon "Close pop-in" at bounding box center [800, 22] width 27 height 27
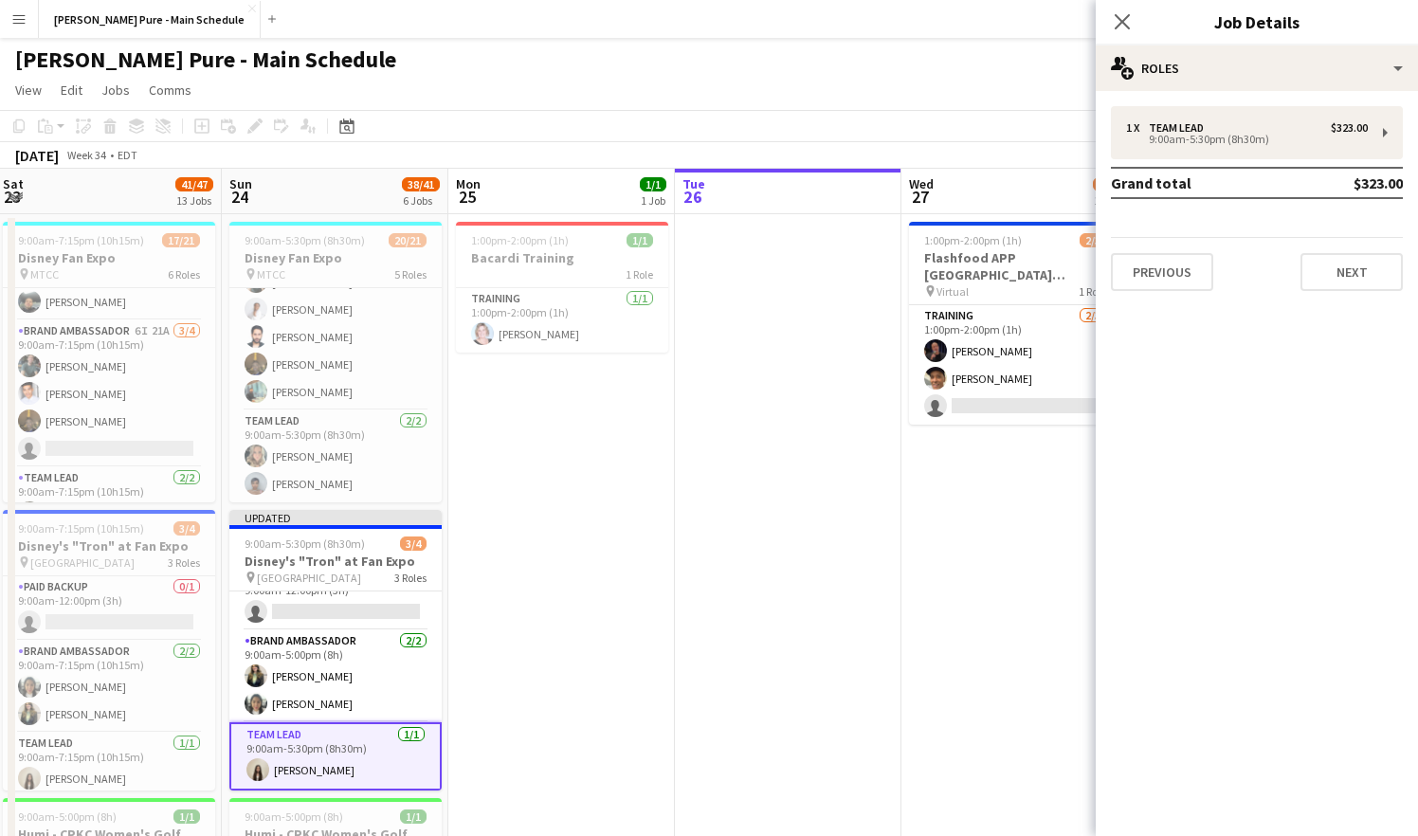
scroll to position [585, 0]
click at [119, 469] on app-card-role "Team Lead [DATE] 9:00am-7:15pm (10h15m) [PERSON_NAME] [PERSON_NAME]" at bounding box center [109, 457] width 212 height 92
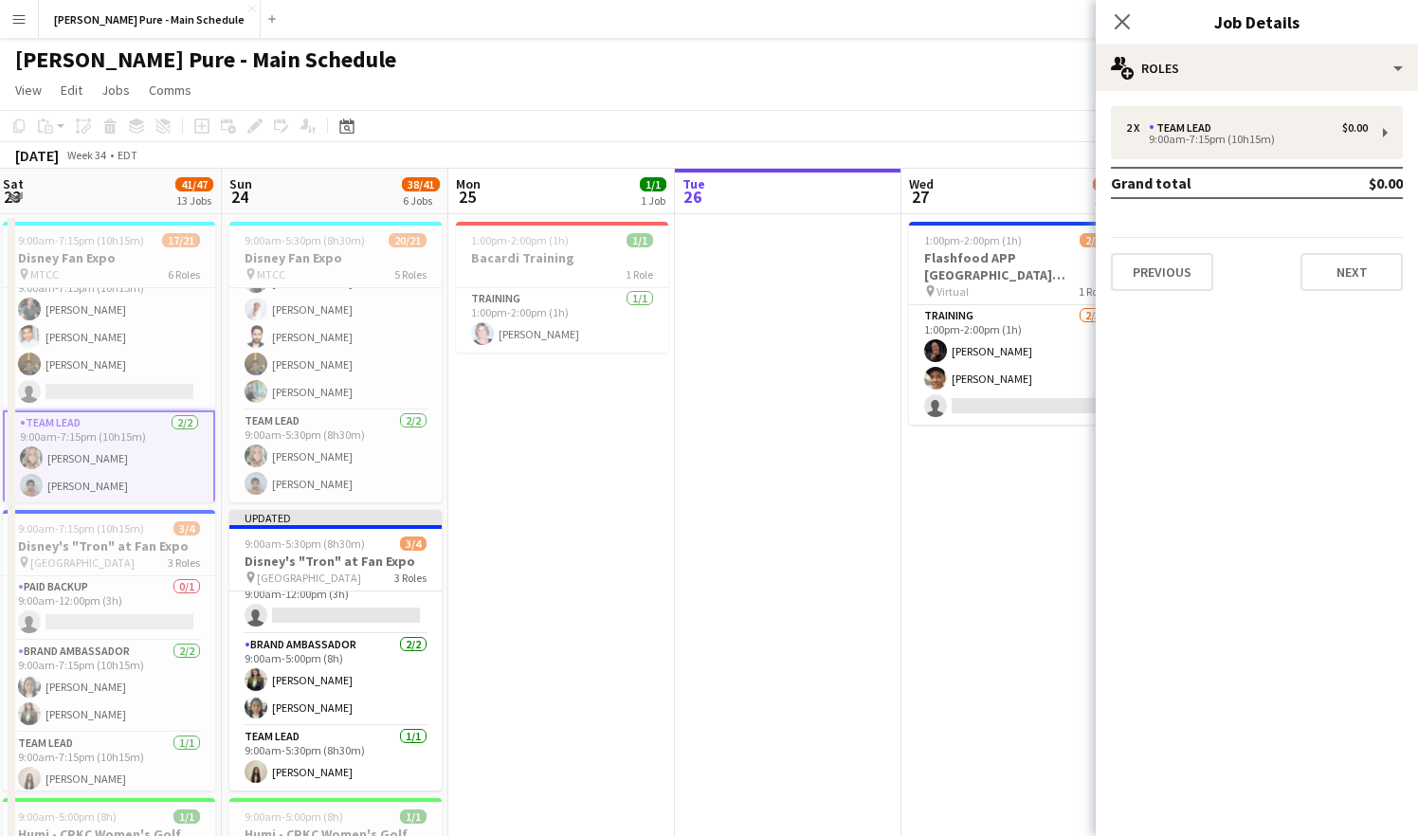
scroll to position [22, 0]
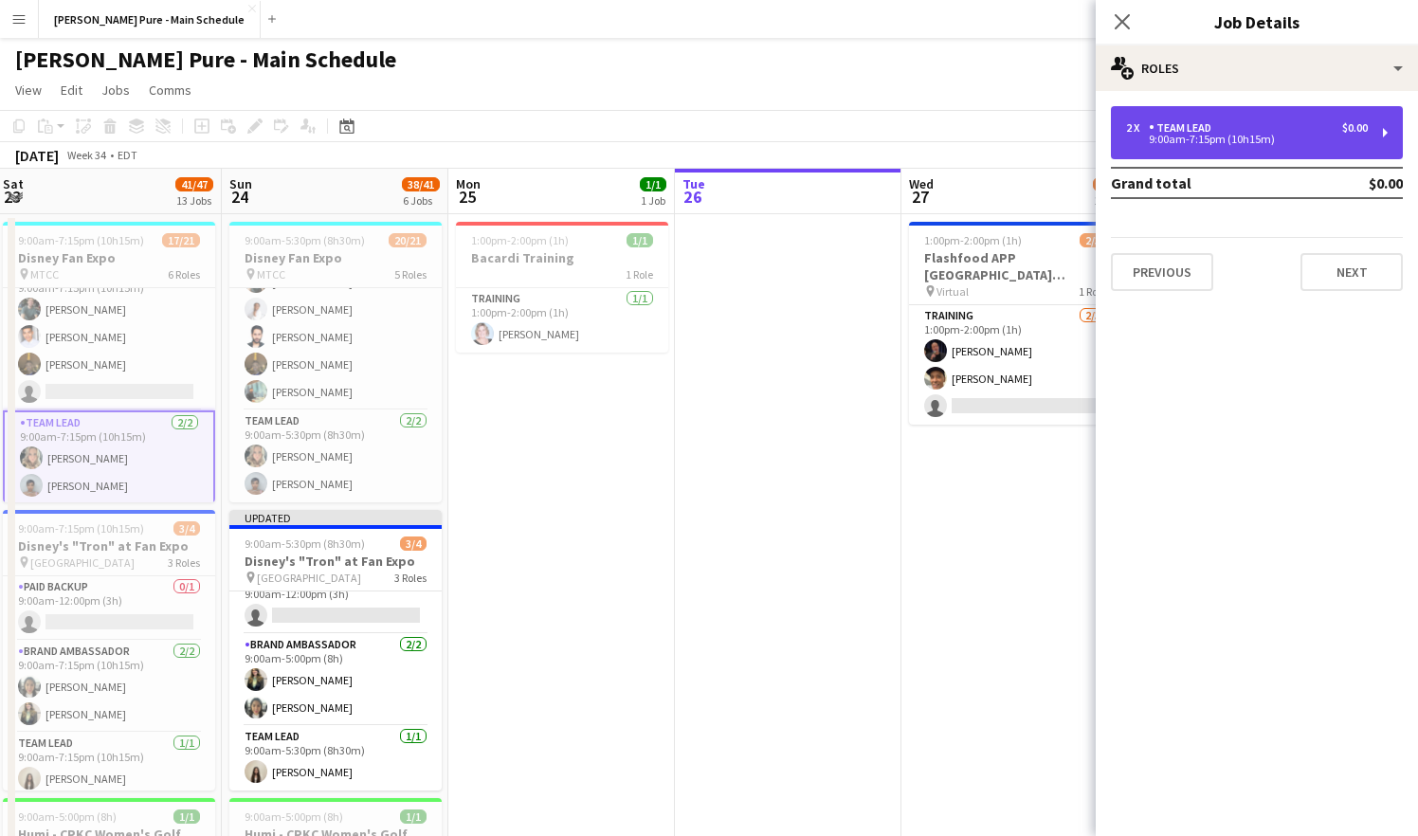
click at [1208, 131] on div "Team Lead" at bounding box center [1184, 127] width 70 height 13
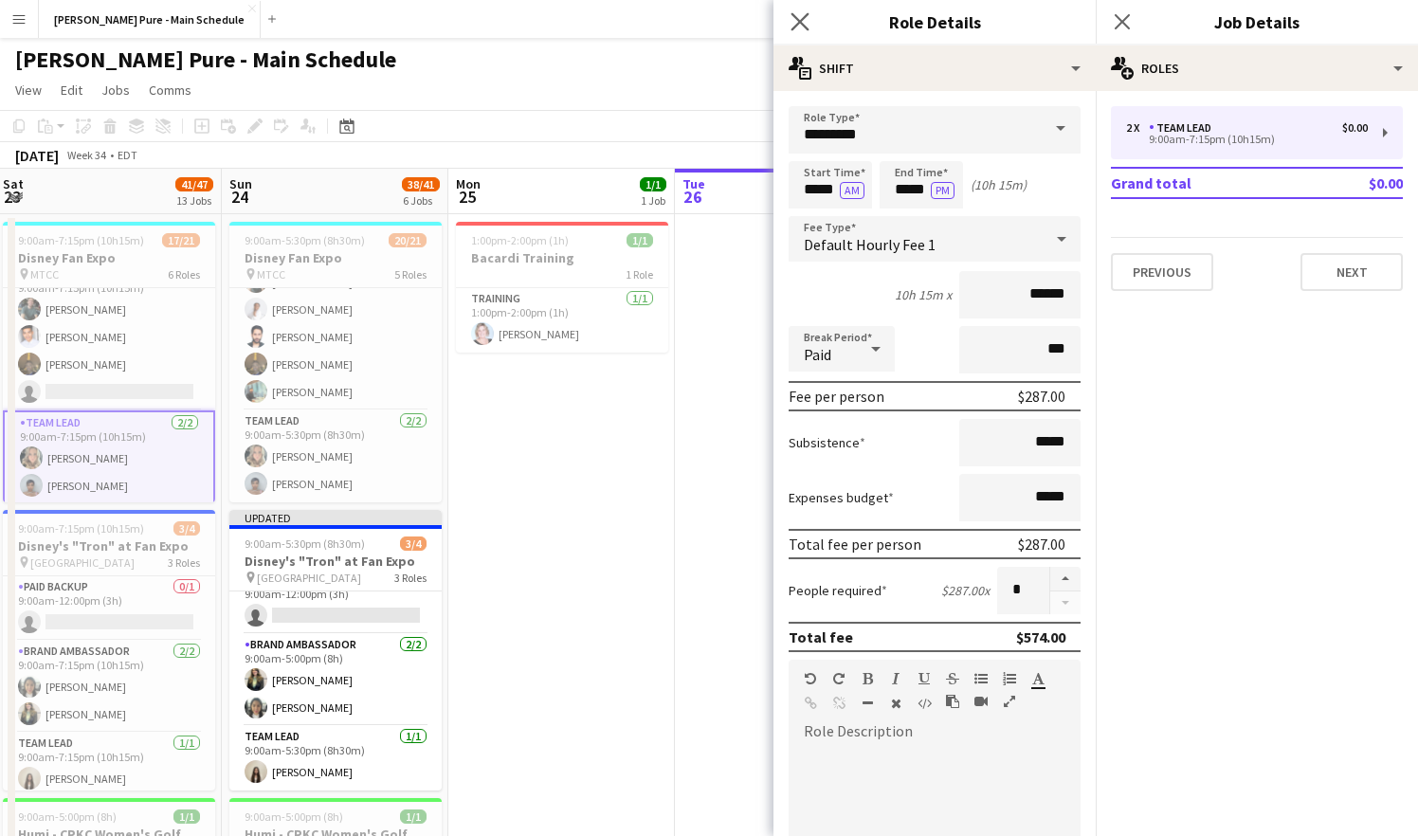
click at [795, 9] on app-icon "Close pop-in" at bounding box center [800, 22] width 27 height 27
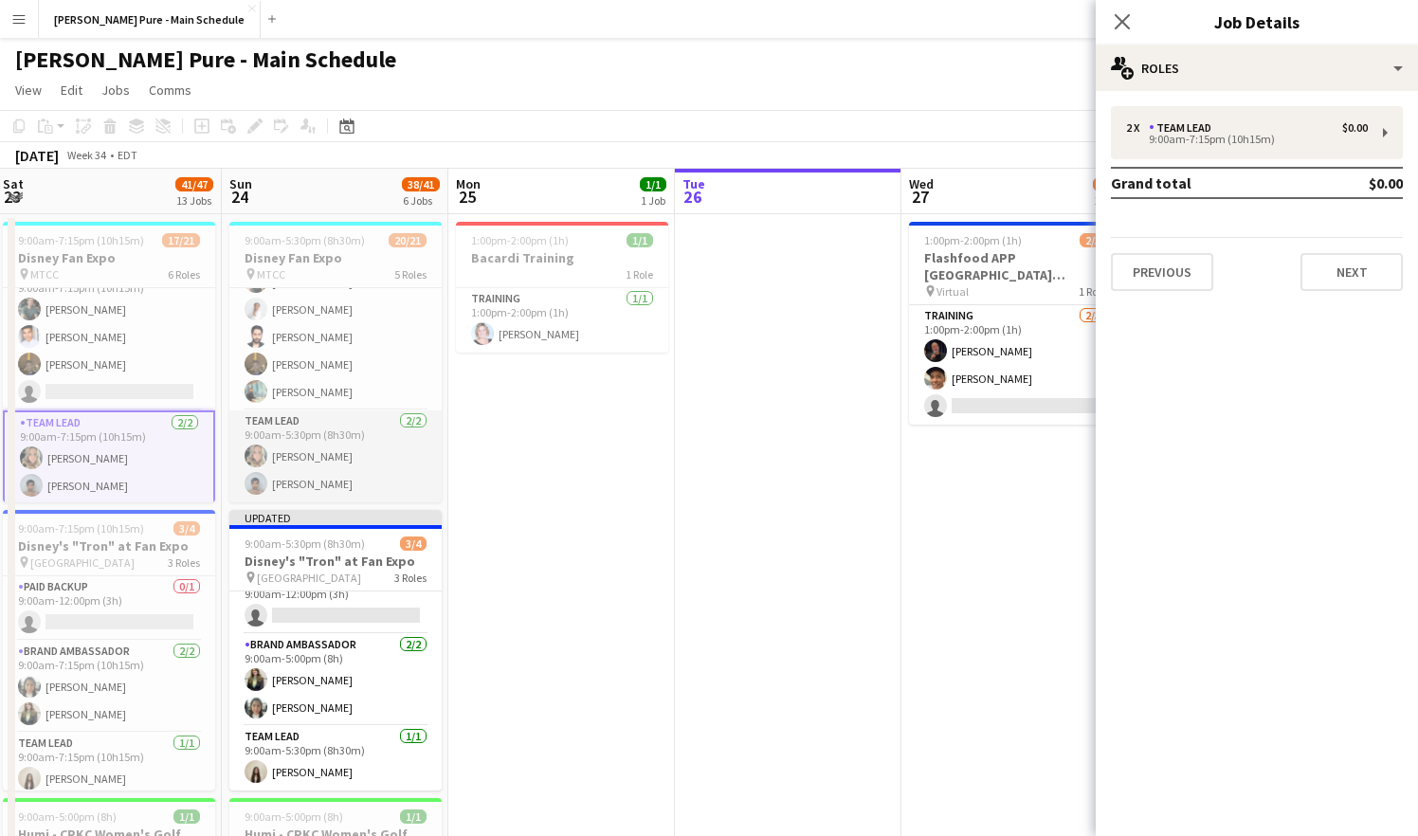
click at [312, 445] on app-card-role "Team Lead [DATE] 9:00am-5:30pm (8h30m) [PERSON_NAME] [PERSON_NAME]" at bounding box center [335, 457] width 212 height 92
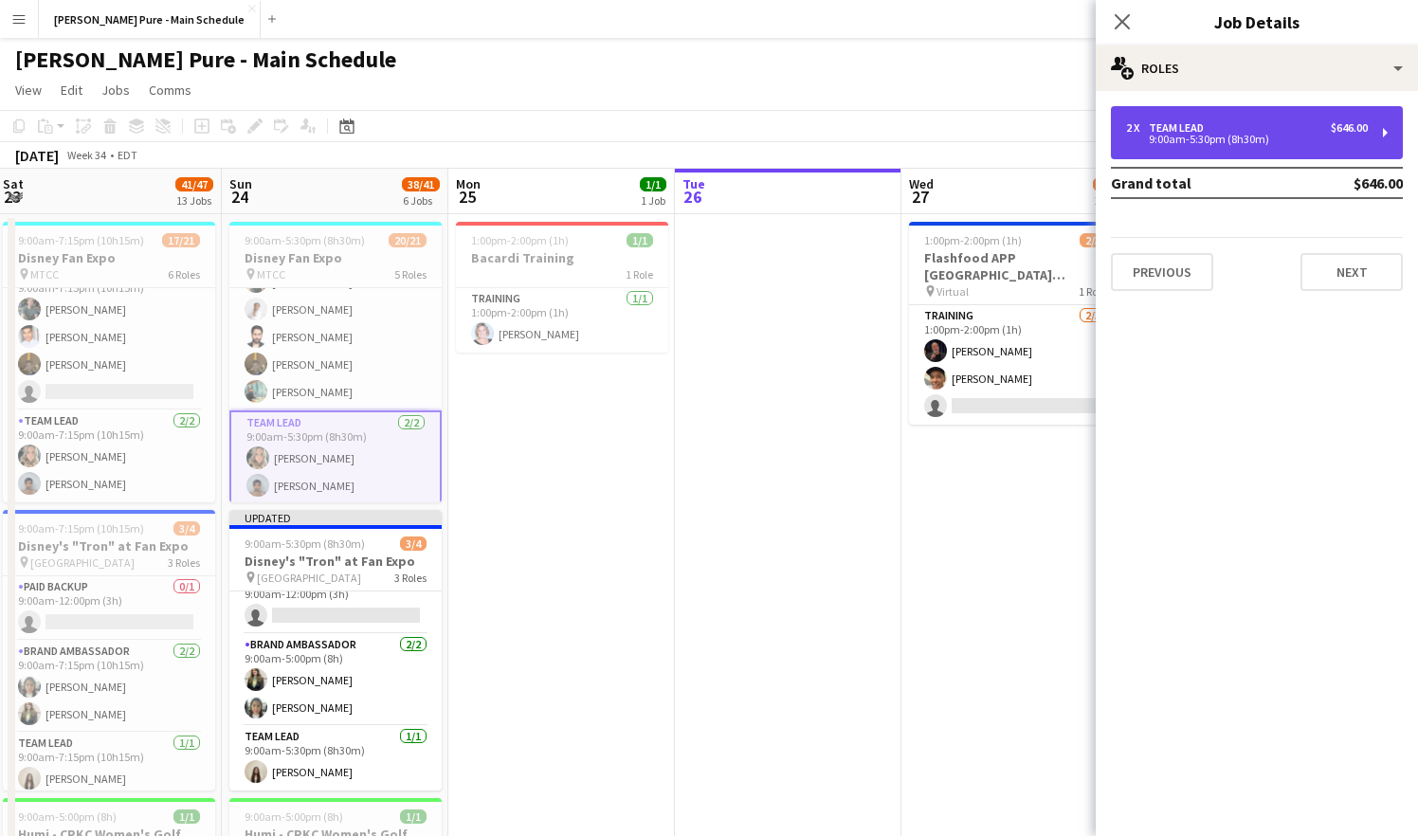
click at [1319, 136] on div "9:00am-5:30pm (8h30m)" at bounding box center [1247, 139] width 242 height 9
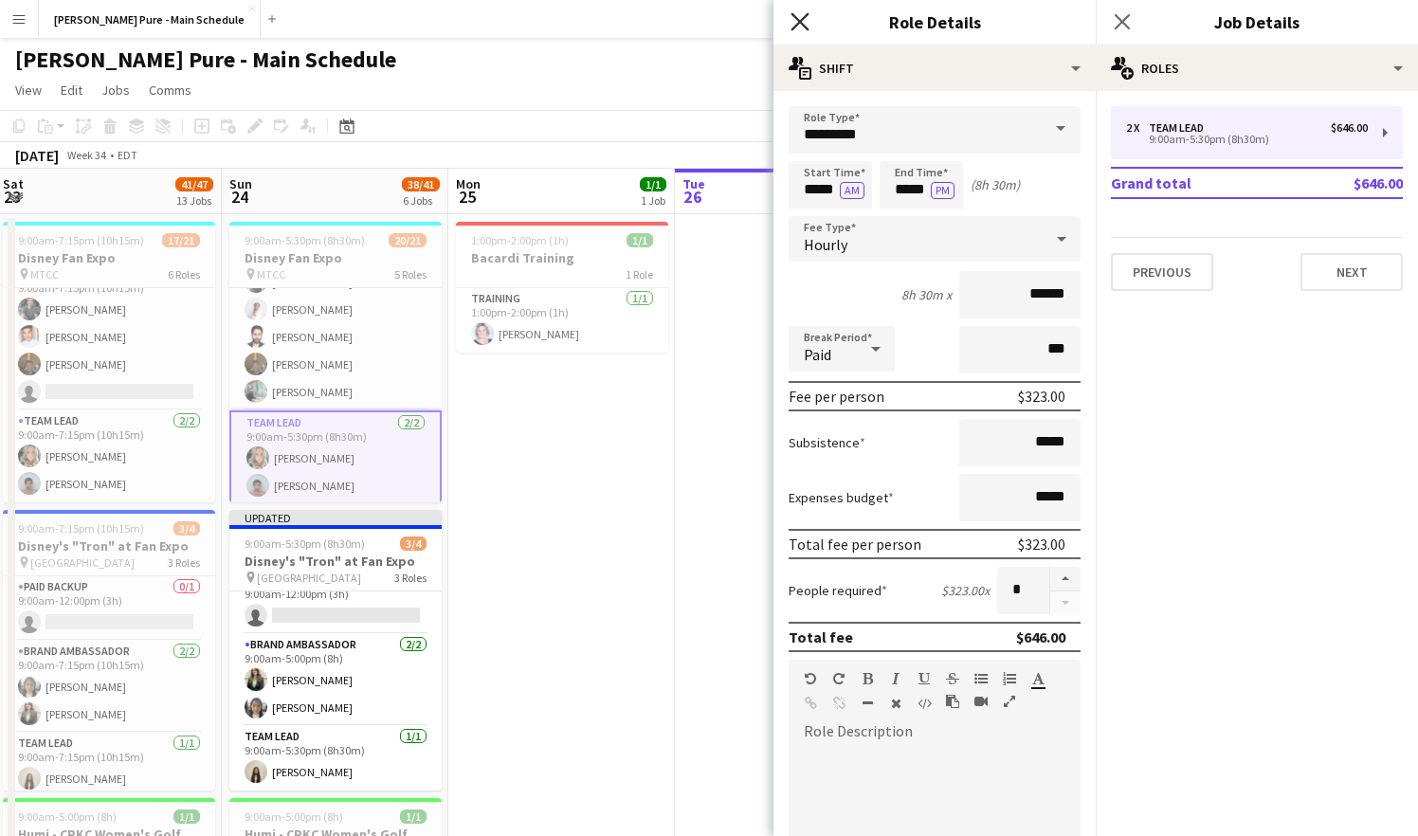
click at [808, 18] on icon "Close pop-in" at bounding box center [800, 21] width 18 height 18
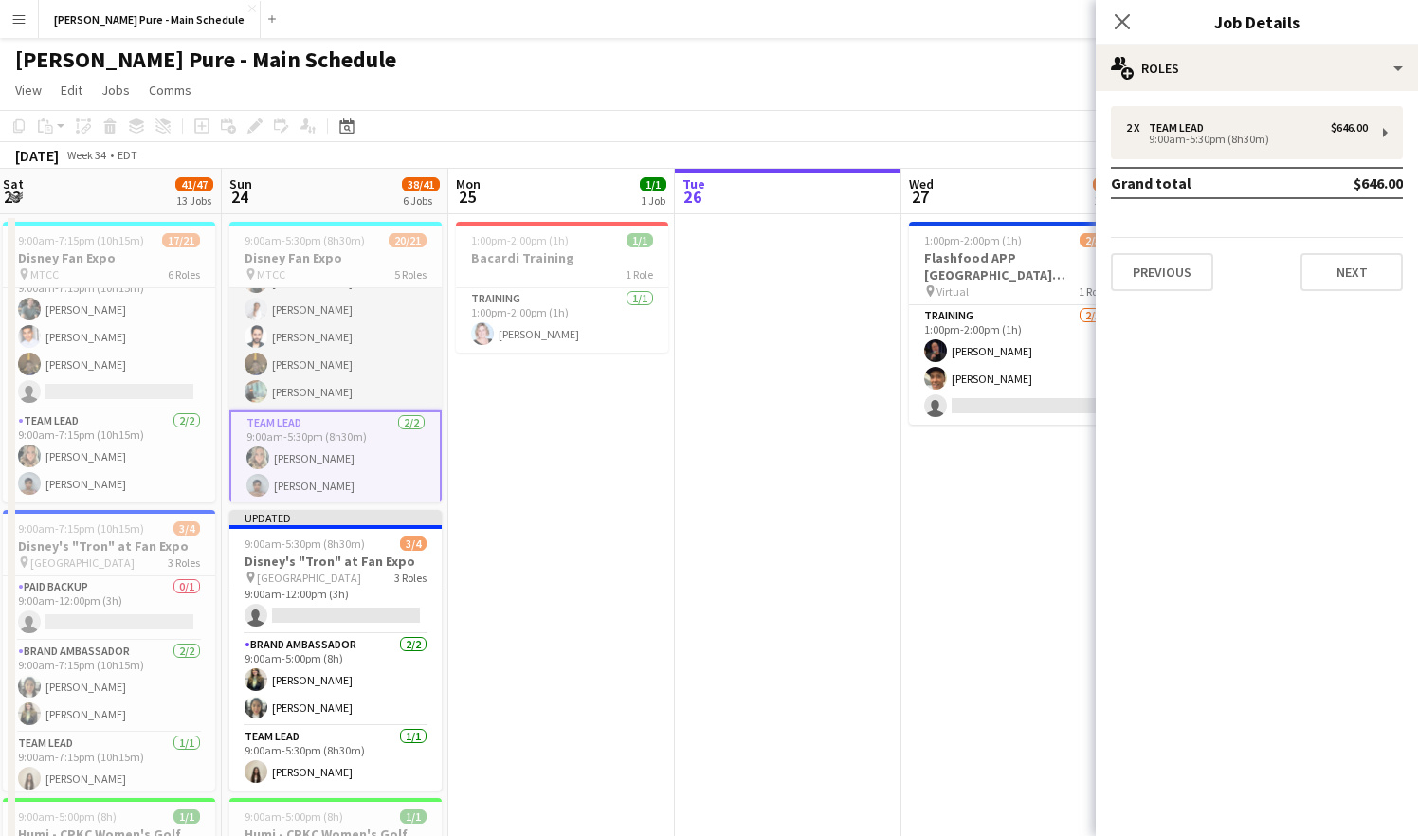
click at [322, 344] on app-card-role "Brand Ambassador [DATE] 9:00am-5:30pm (8h30m) [PERSON_NAME] [PERSON_NAME] [PERS…" at bounding box center [335, 323] width 212 height 174
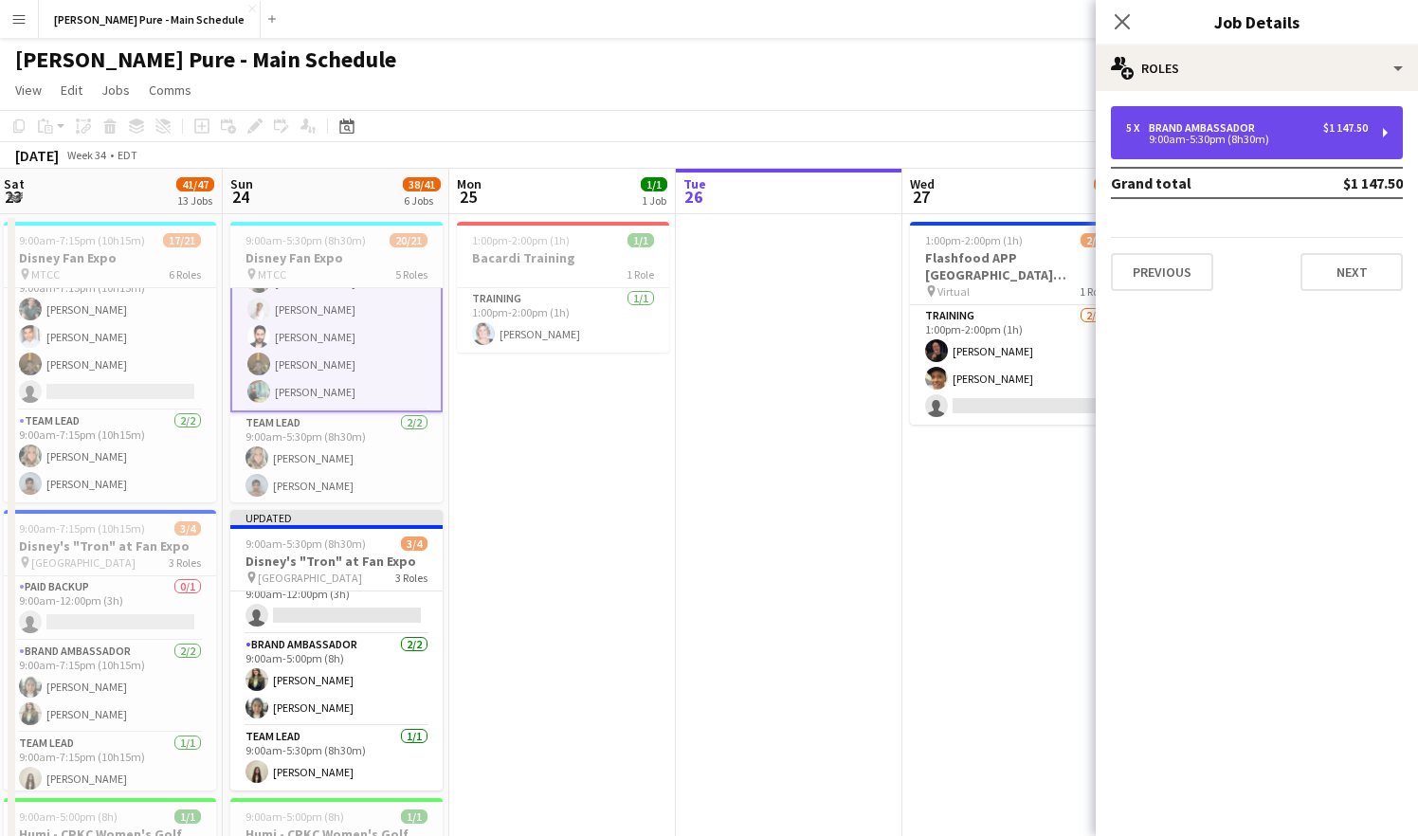
click at [1260, 130] on div "Brand Ambassador" at bounding box center [1206, 127] width 114 height 13
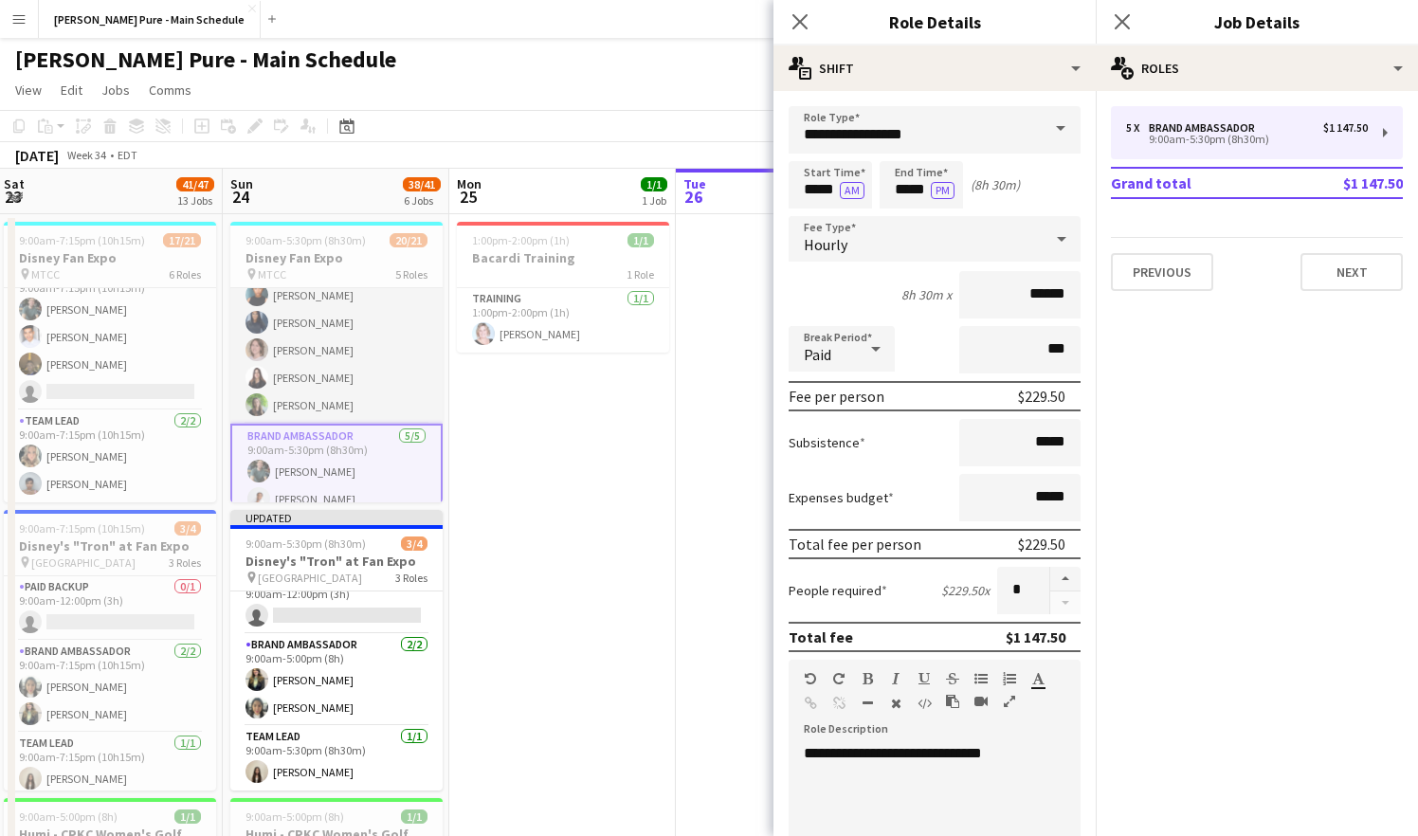
click at [345, 370] on app-card-role "Brand Ambassador [DATE] 9:00am-5:30pm (8h30m) ! [PERSON_NAME] [PERSON_NAME] [PE…" at bounding box center [336, 323] width 212 height 202
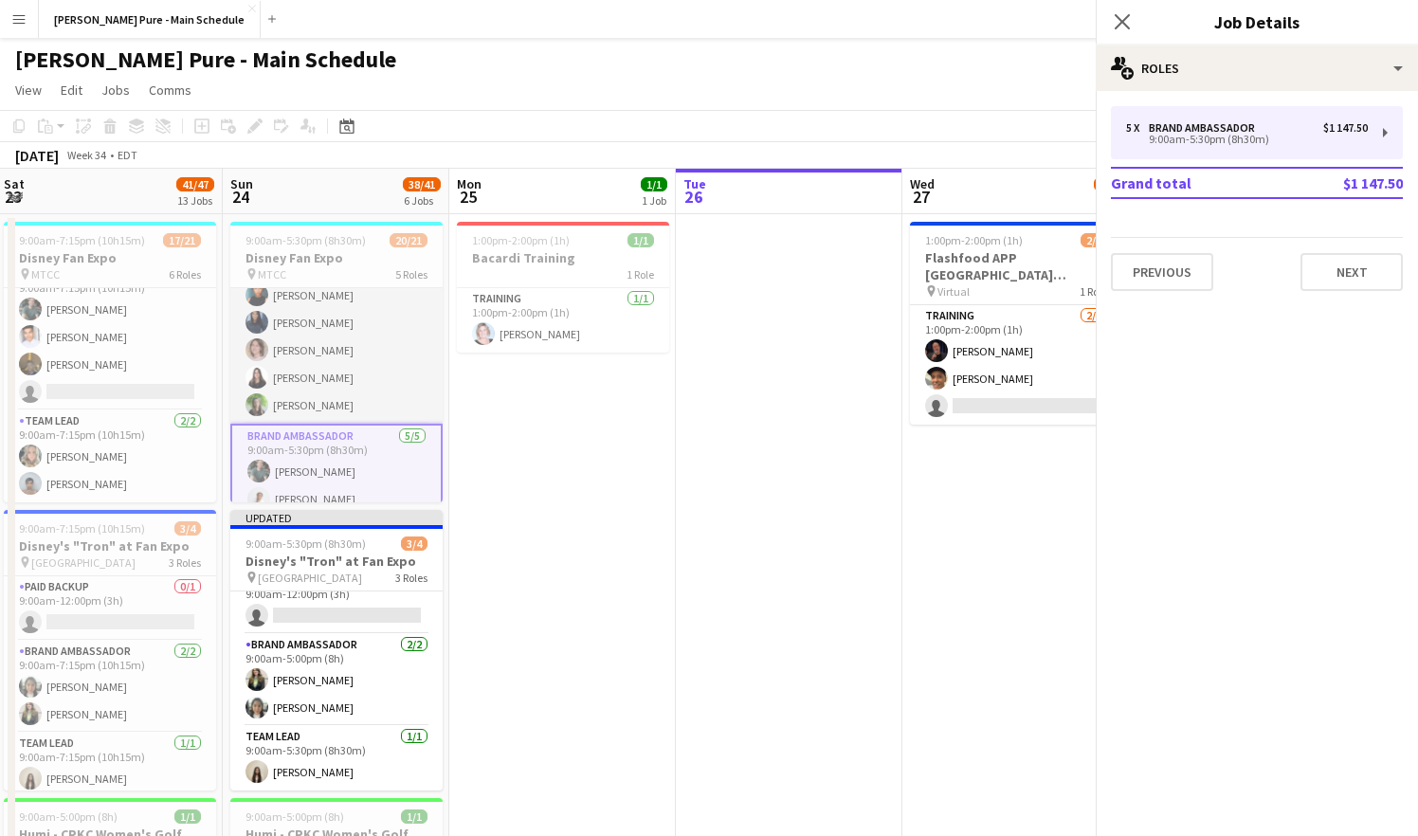
scroll to position [362, 0]
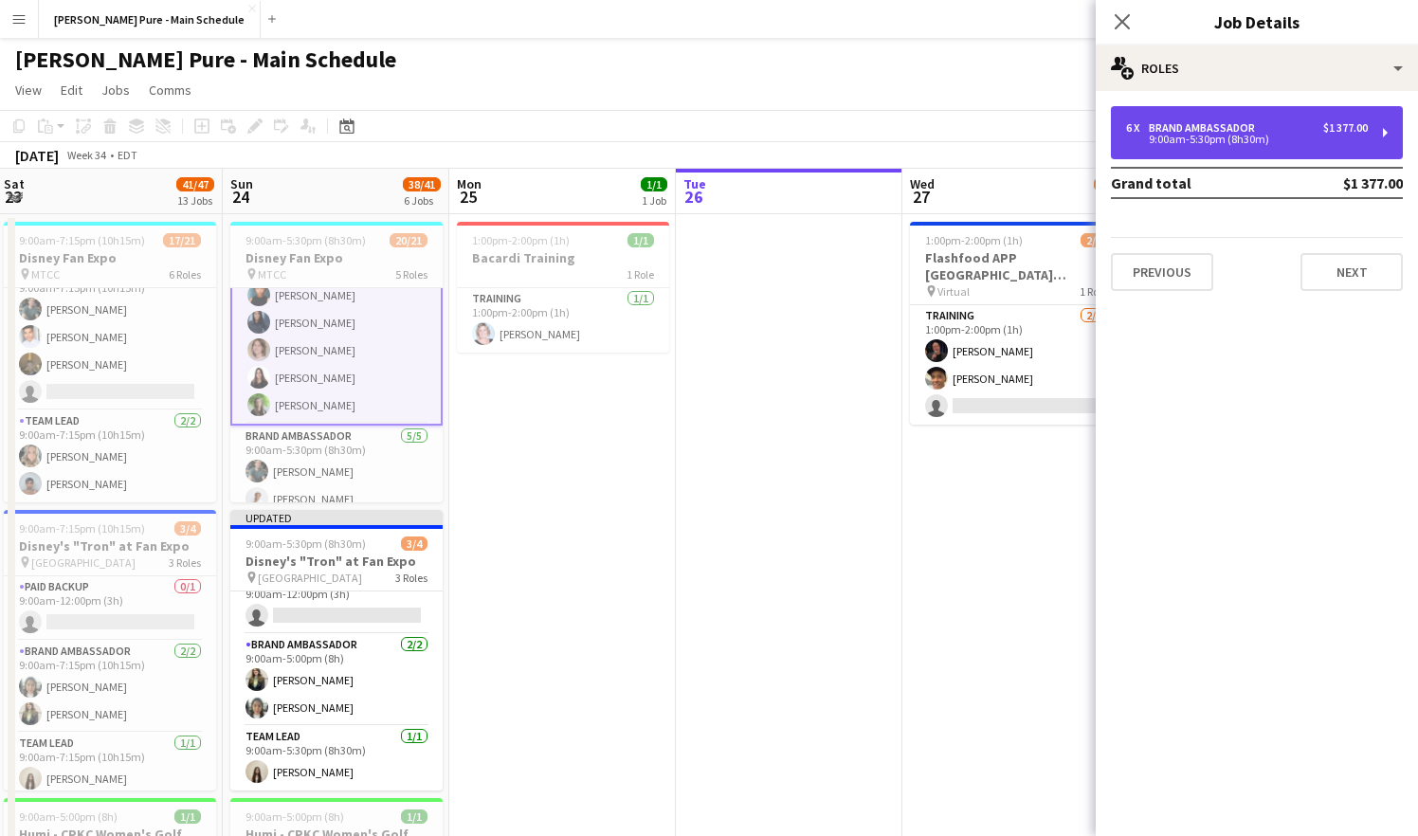
click at [1237, 135] on div "9:00am-5:30pm (8h30m)" at bounding box center [1247, 139] width 242 height 9
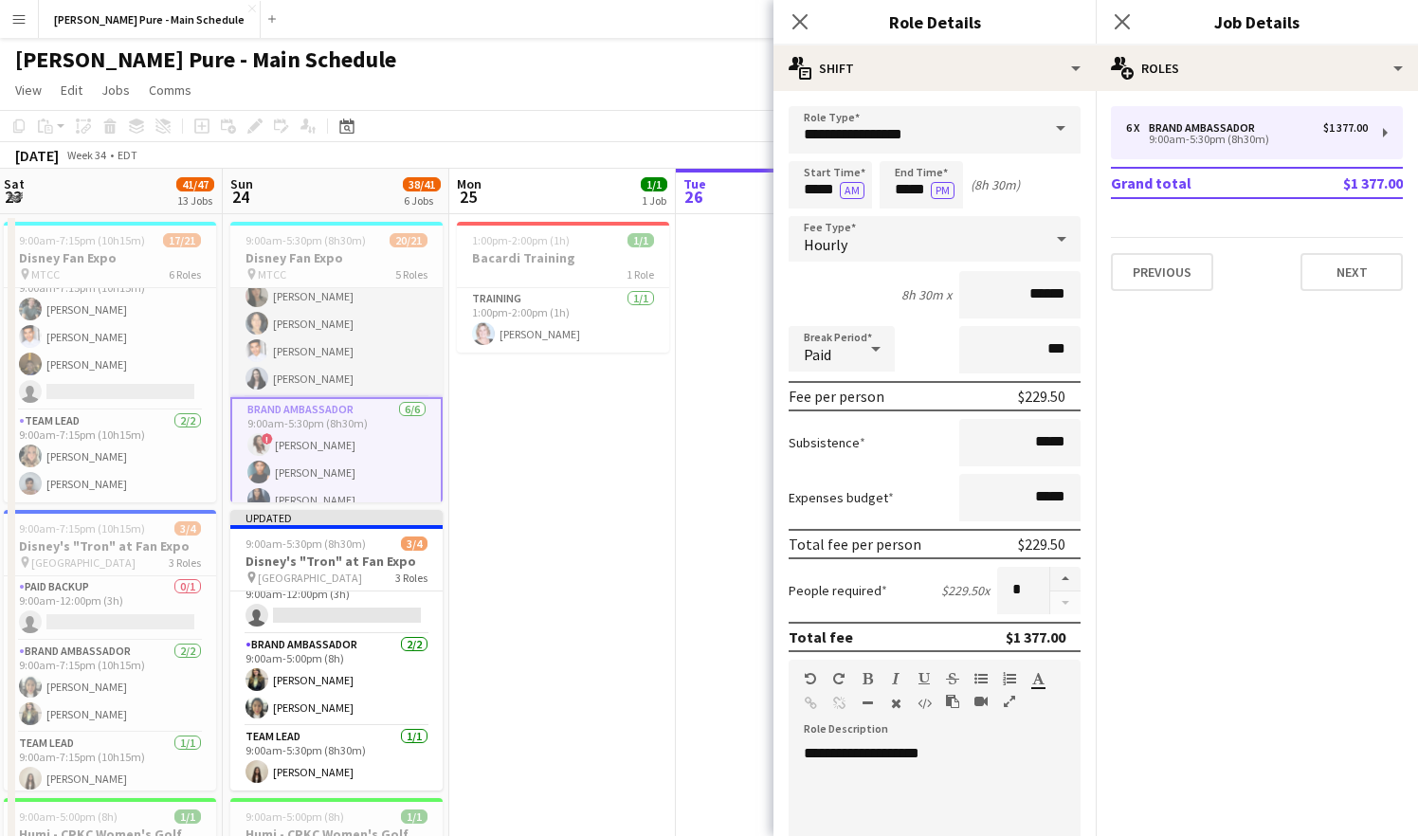
click at [379, 361] on app-card-role "Brand Ambassador [DATE] 9:00am-5:30pm (8h30m) [PERSON_NAME] [PERSON_NAME] [PERS…" at bounding box center [336, 296] width 212 height 202
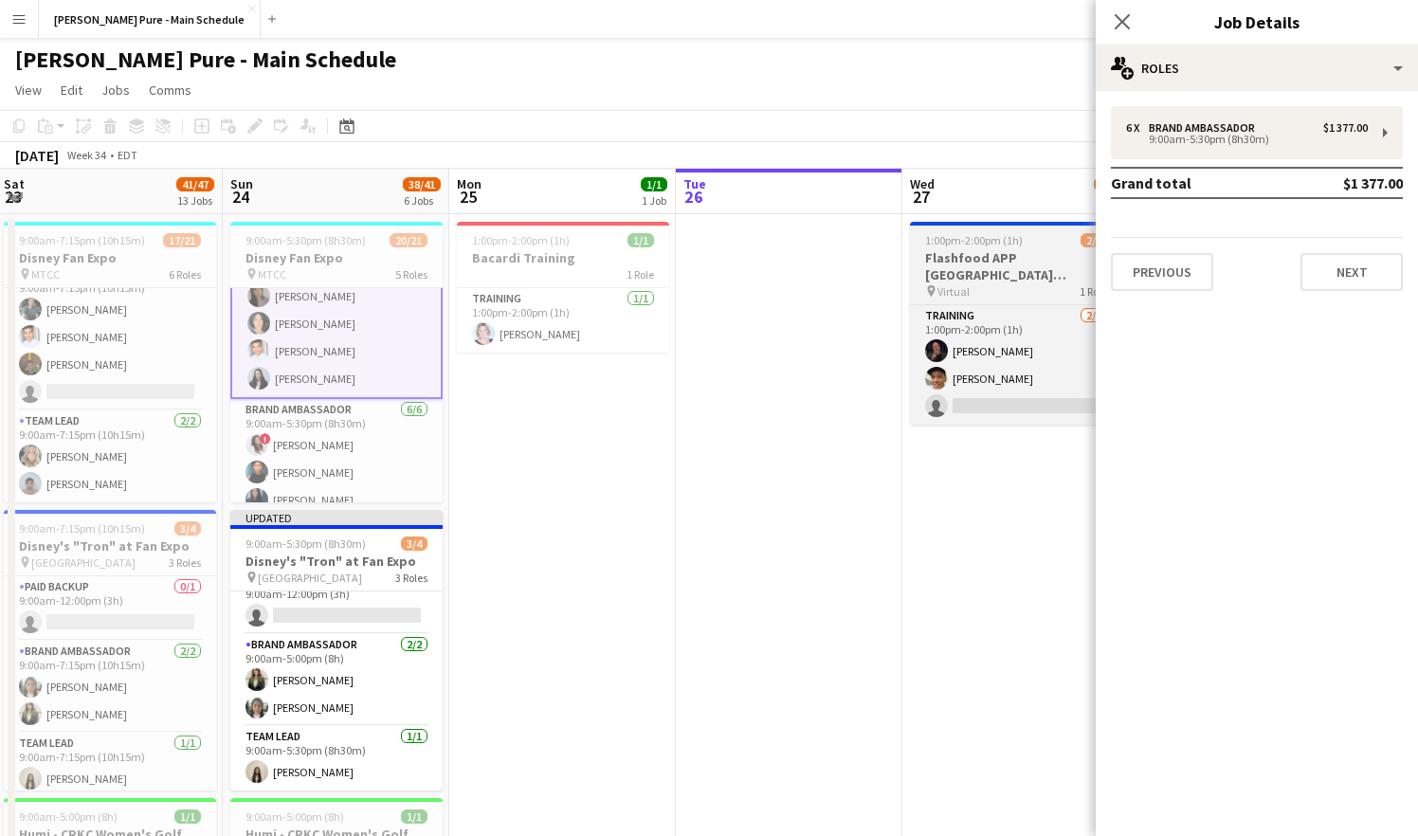
scroll to position [188, 0]
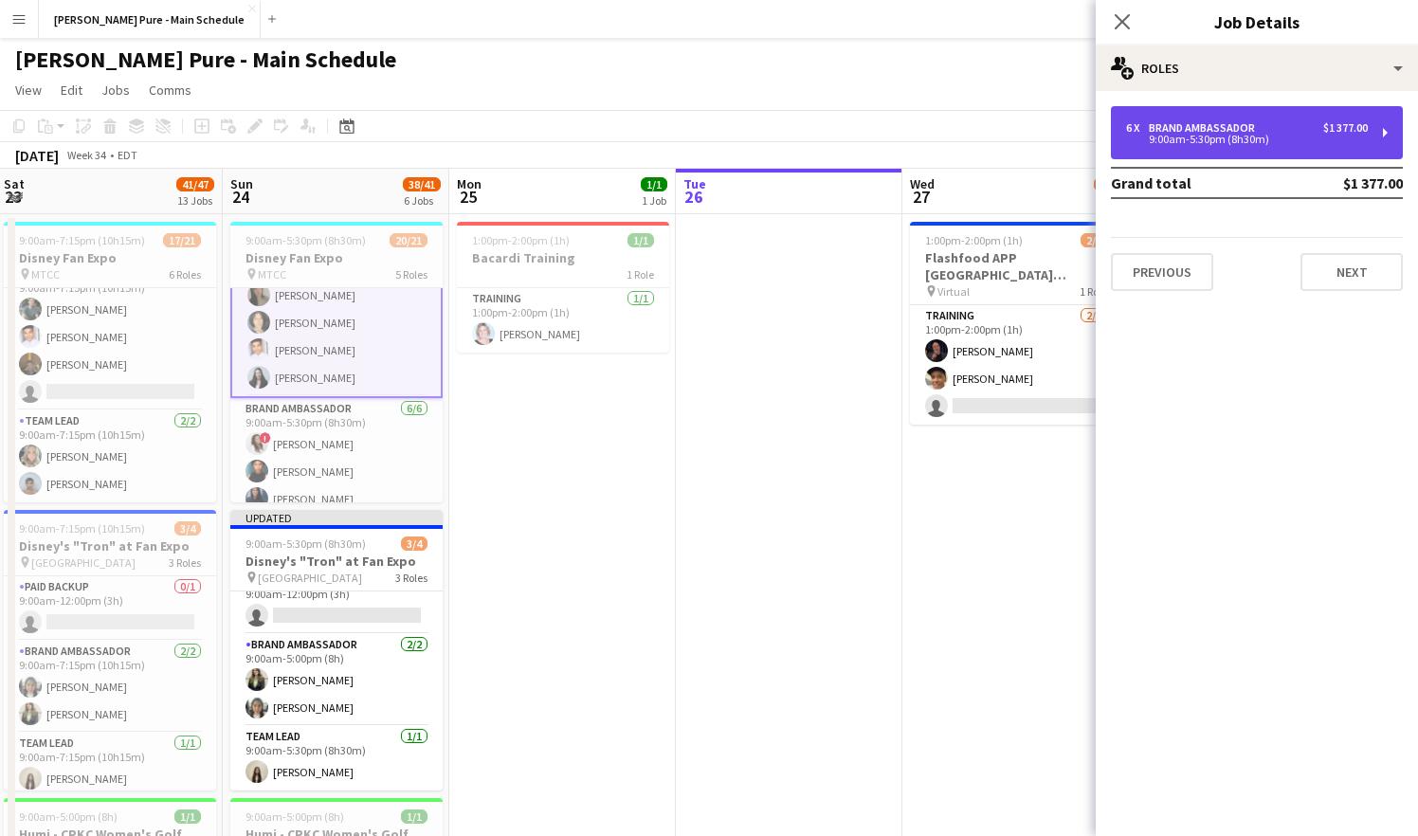
click at [1241, 141] on div "9:00am-5:30pm (8h30m)" at bounding box center [1247, 139] width 242 height 9
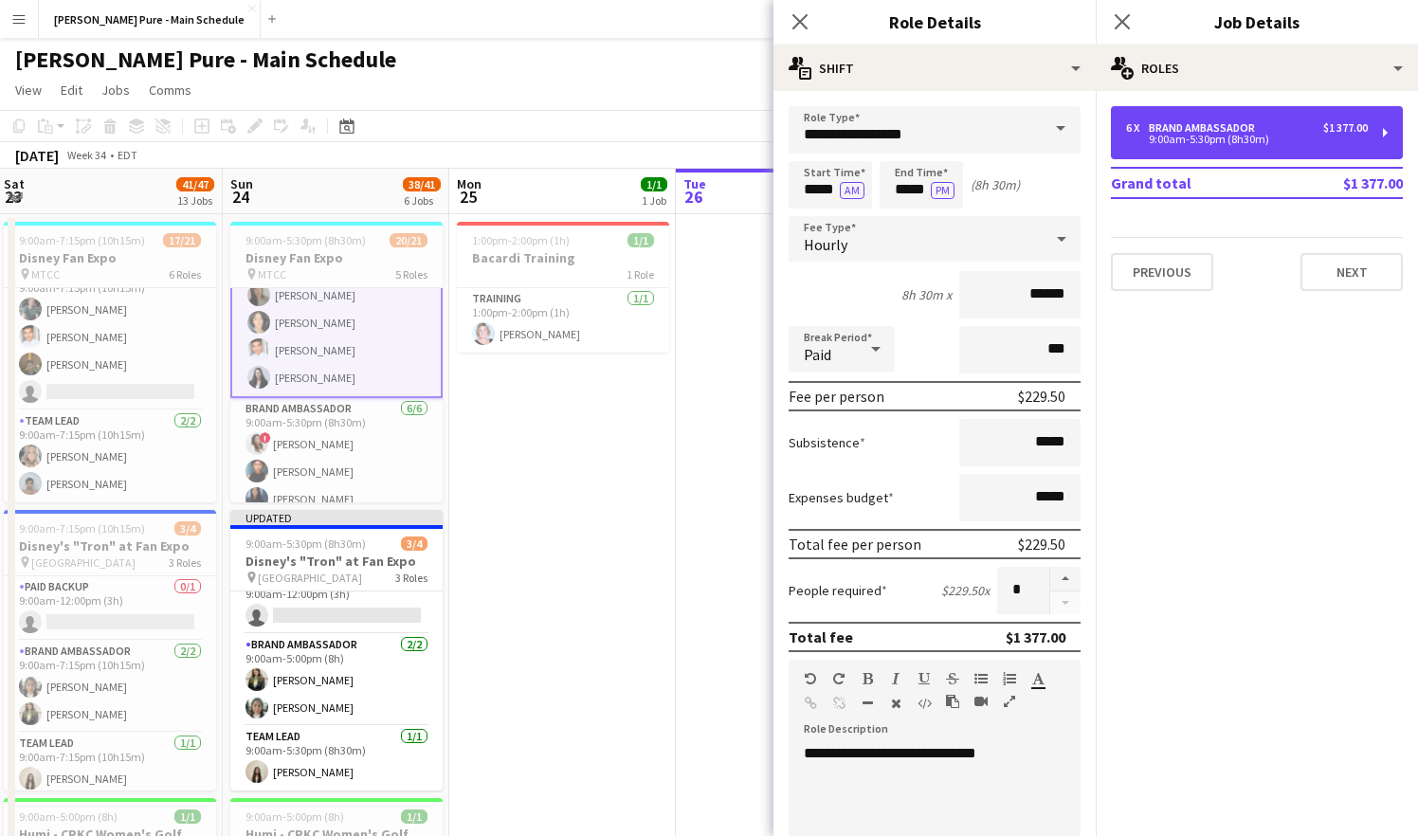
scroll to position [0, 0]
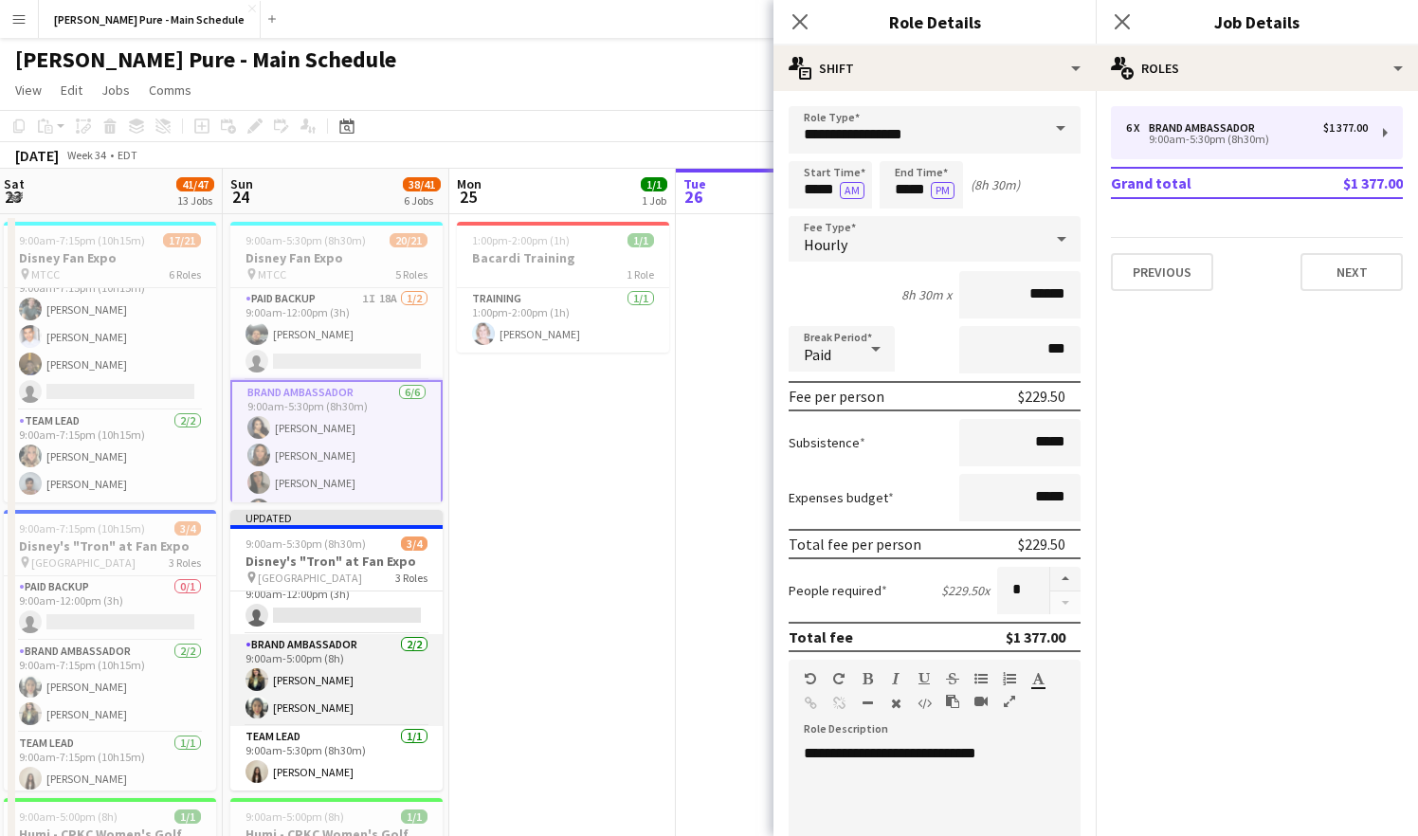
click at [348, 697] on app-card-role "Brand Ambassador [DATE] 9:00am-5:00pm (8h) [PERSON_NAME] [PERSON_NAME]" at bounding box center [336, 680] width 212 height 92
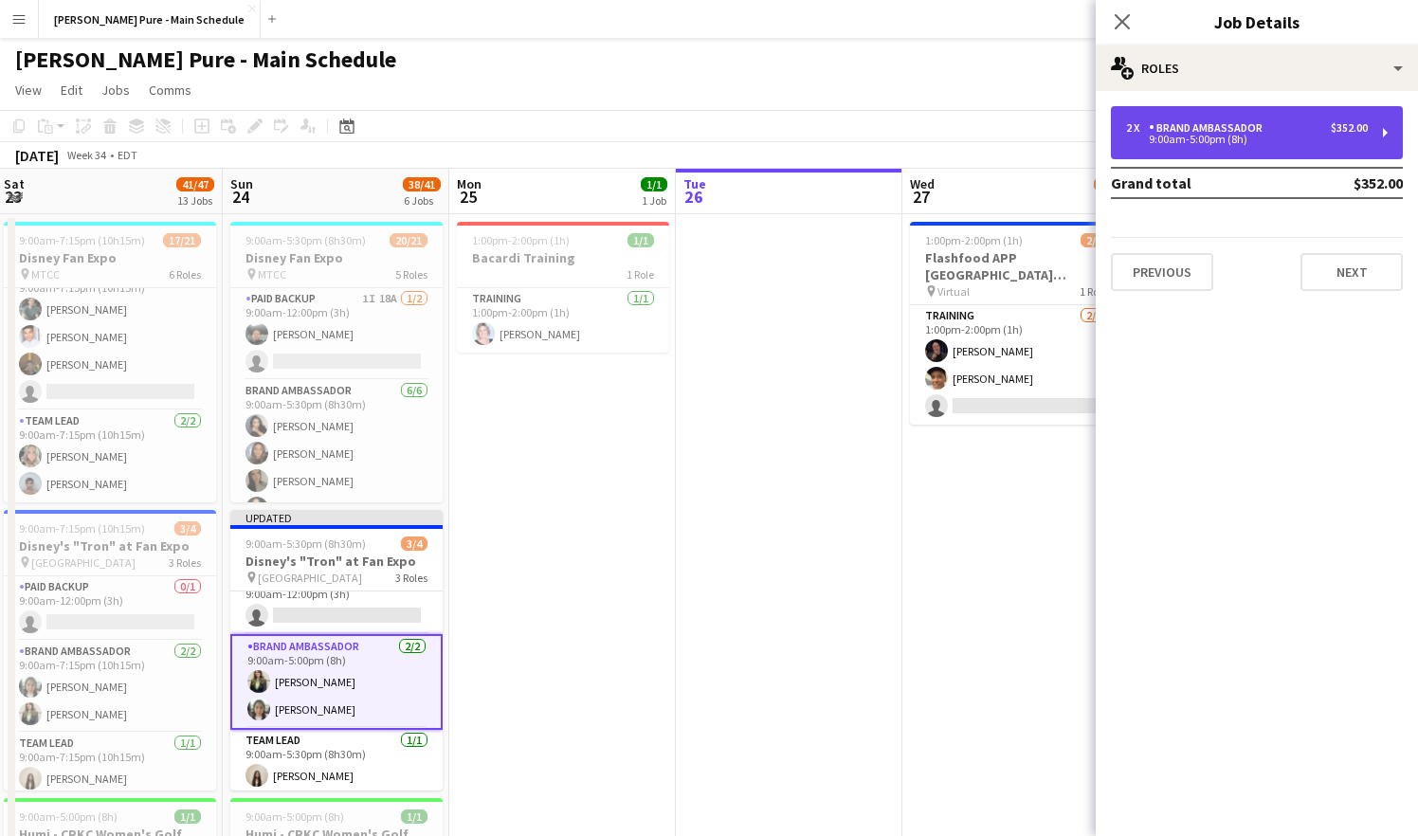
click at [1275, 138] on div "9:00am-5:00pm (8h)" at bounding box center [1247, 139] width 242 height 9
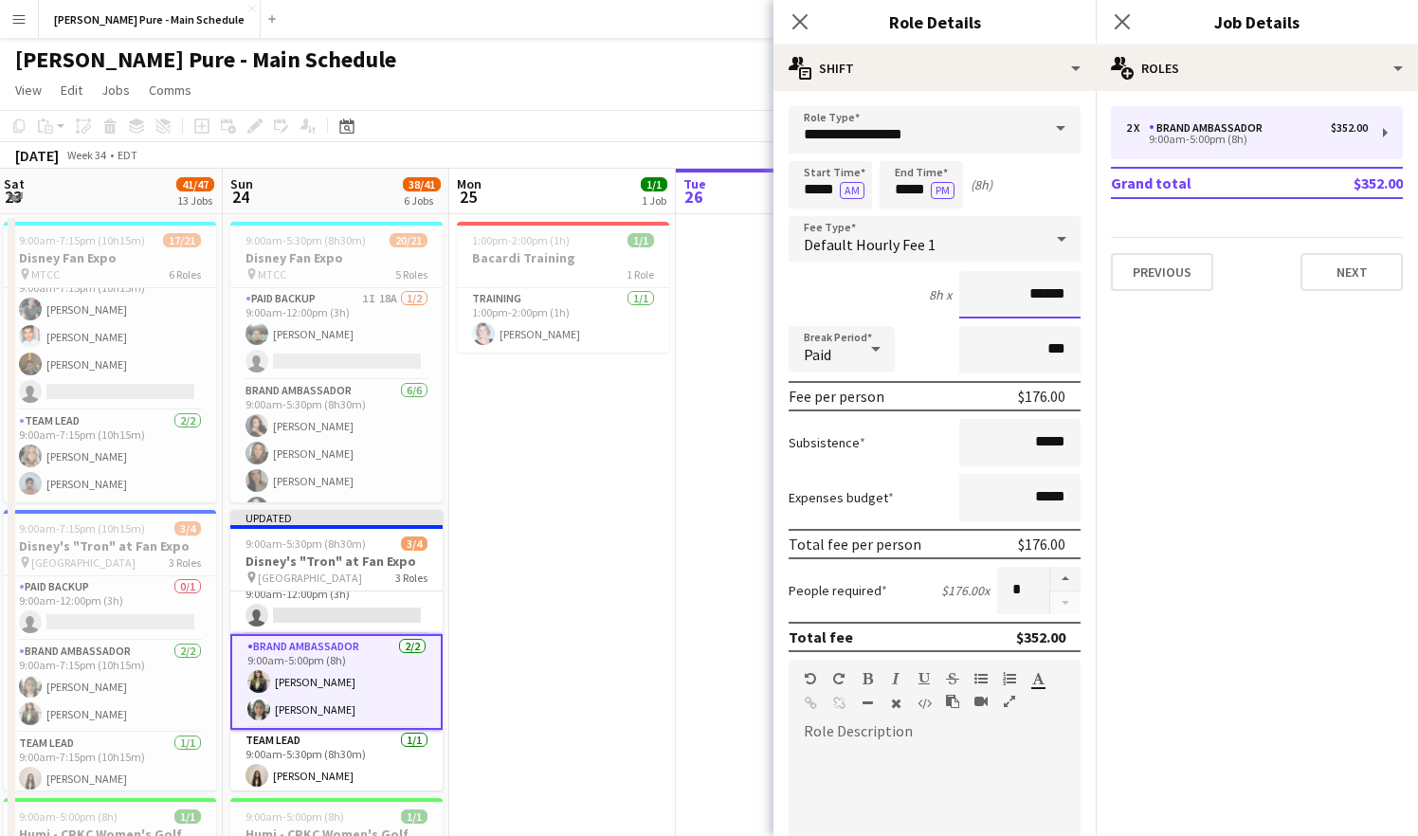
click at [1038, 295] on input "******" at bounding box center [1020, 294] width 121 height 47
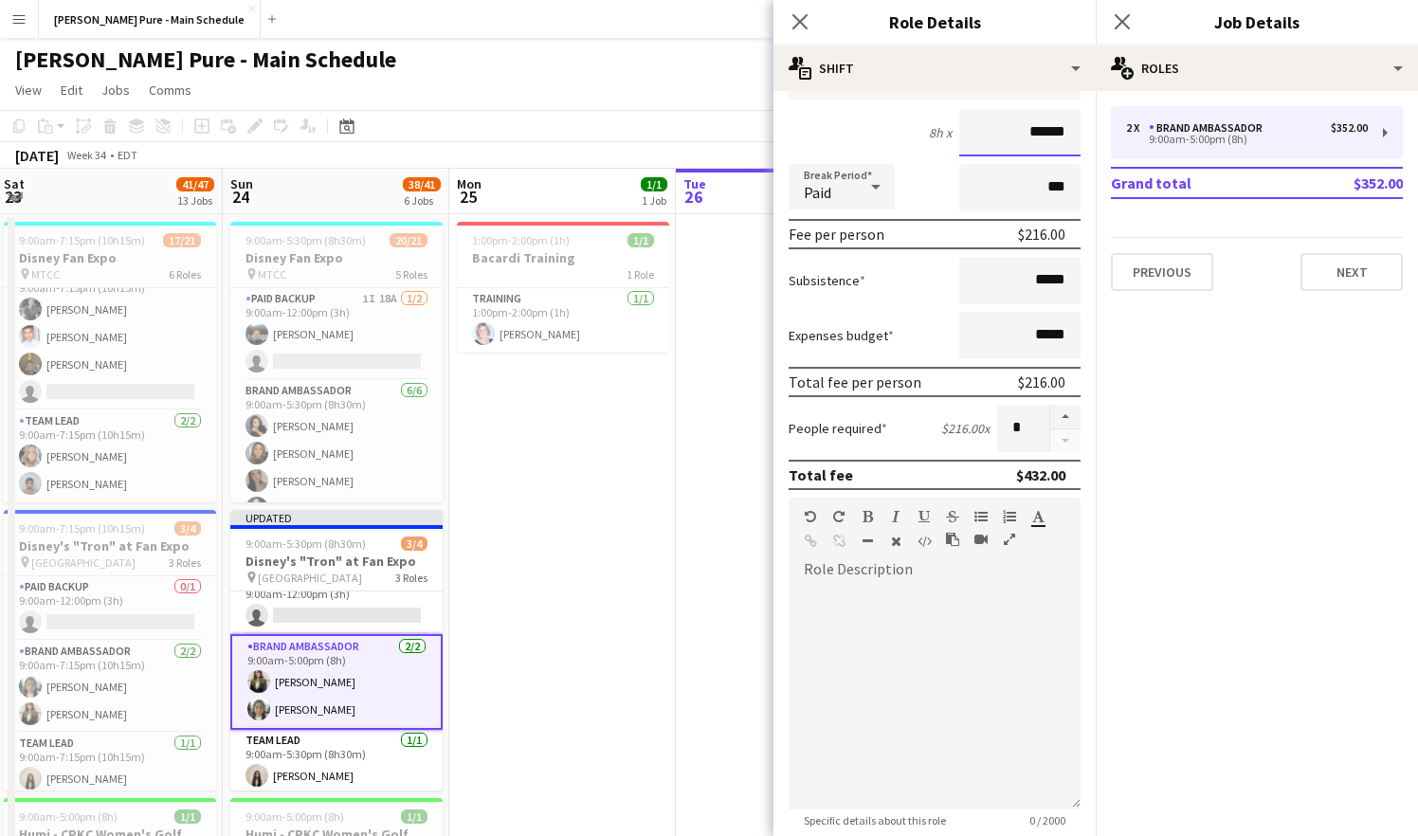
scroll to position [448, 0]
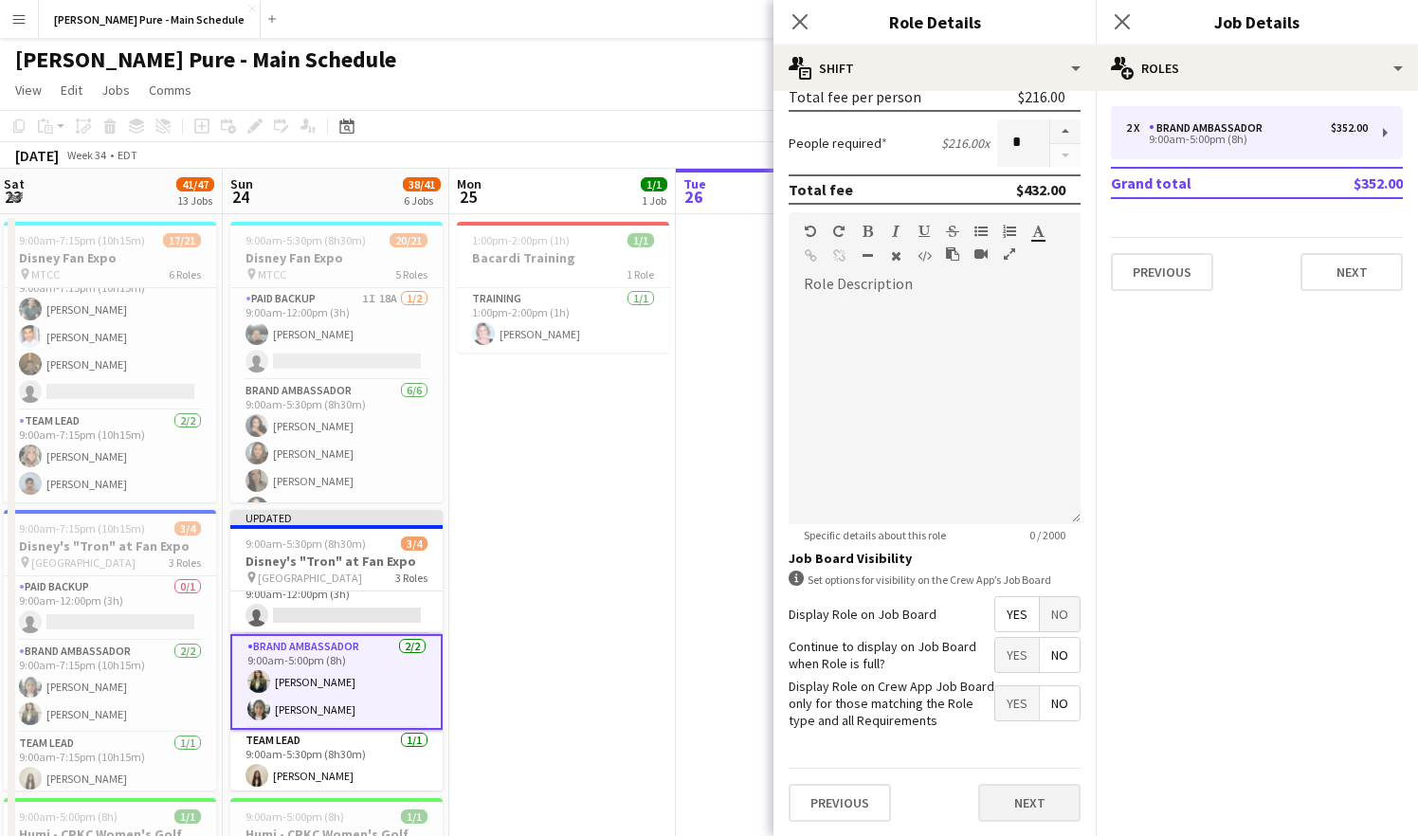
type input "******"
click at [1045, 797] on button "Next" at bounding box center [1029, 803] width 102 height 38
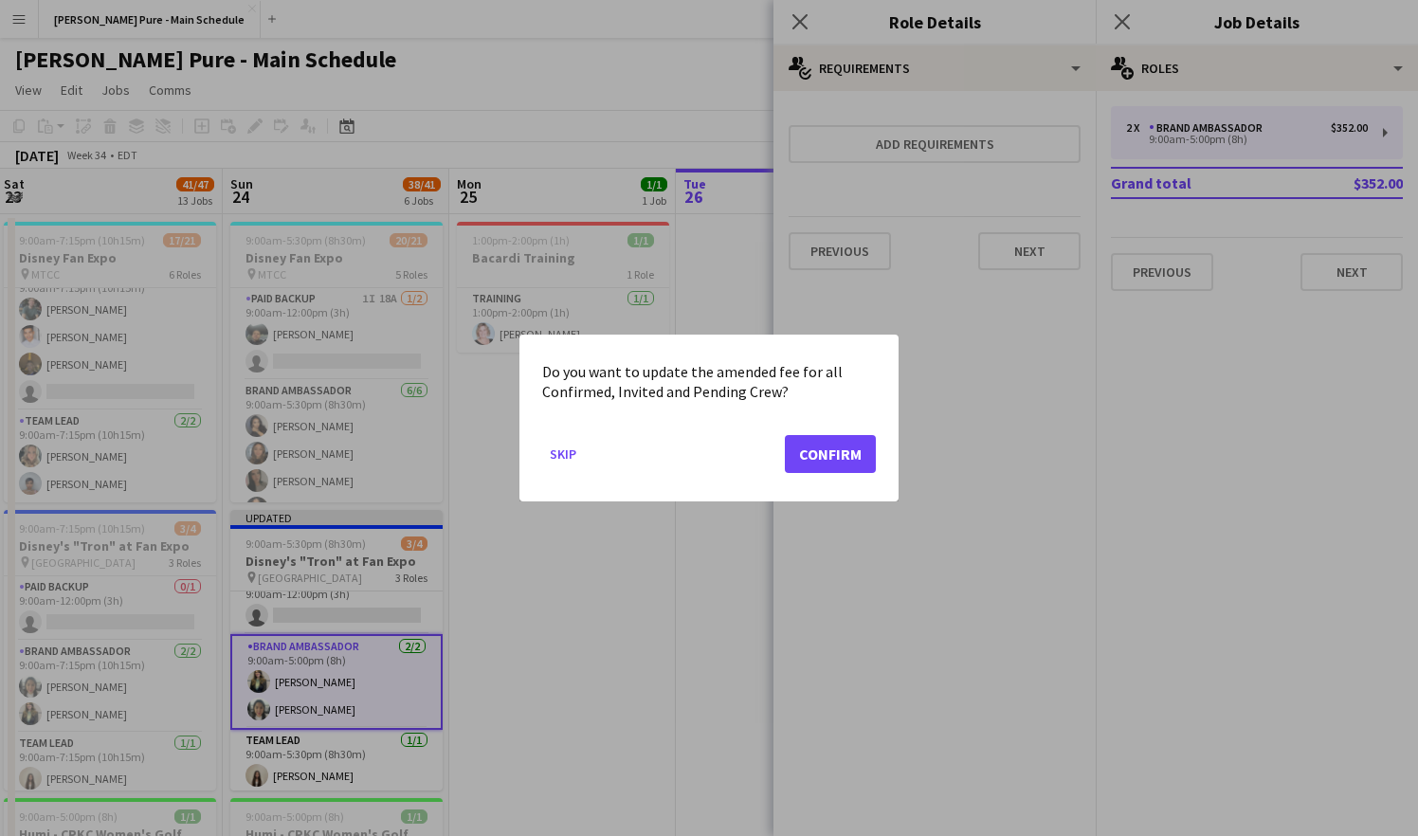
scroll to position [0, 0]
click at [569, 458] on button "Skip" at bounding box center [563, 454] width 42 height 30
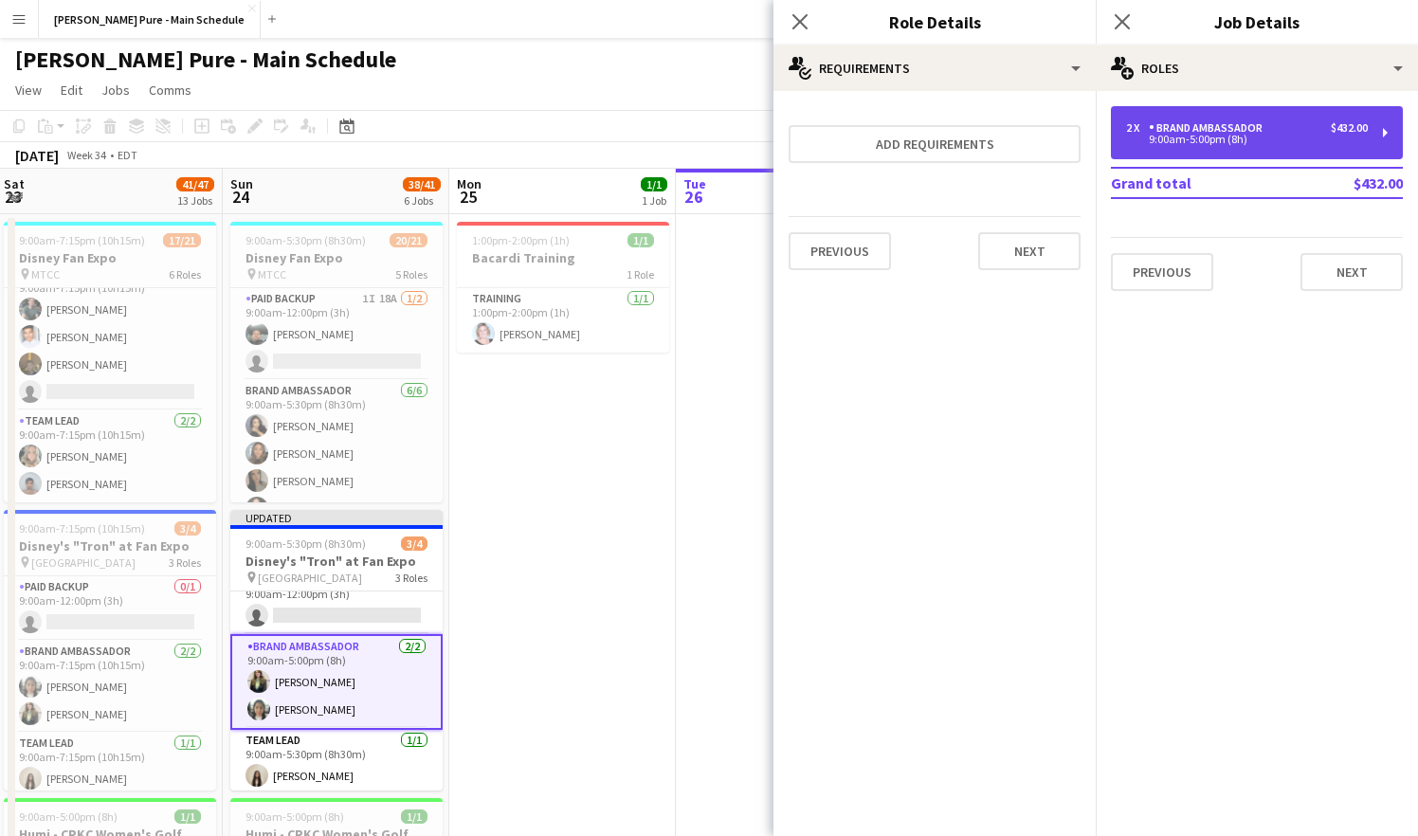
click at [1192, 137] on div "9:00am-5:00pm (8h)" at bounding box center [1247, 139] width 242 height 9
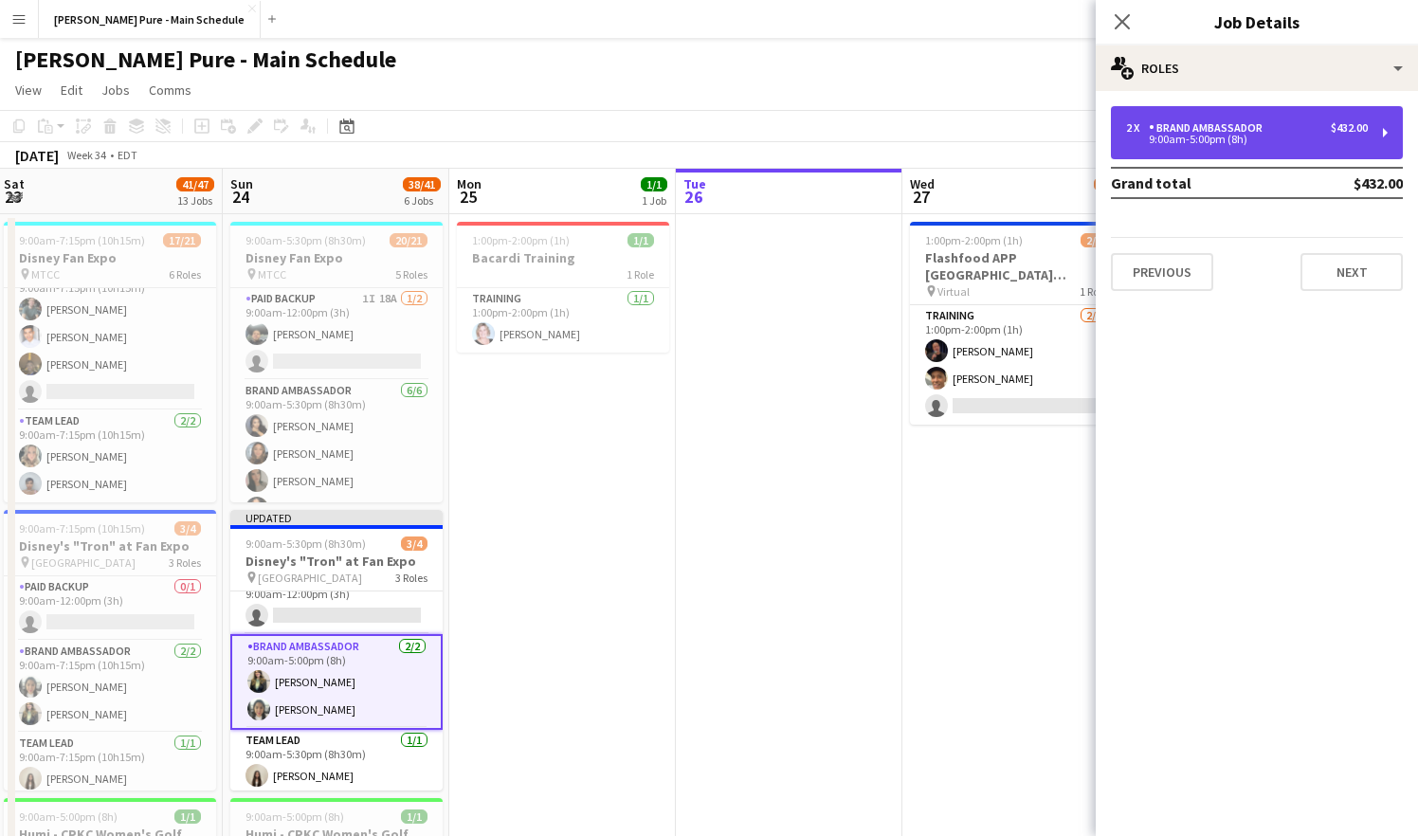
click at [1192, 137] on div "9:00am-5:00pm (8h)" at bounding box center [1247, 139] width 242 height 9
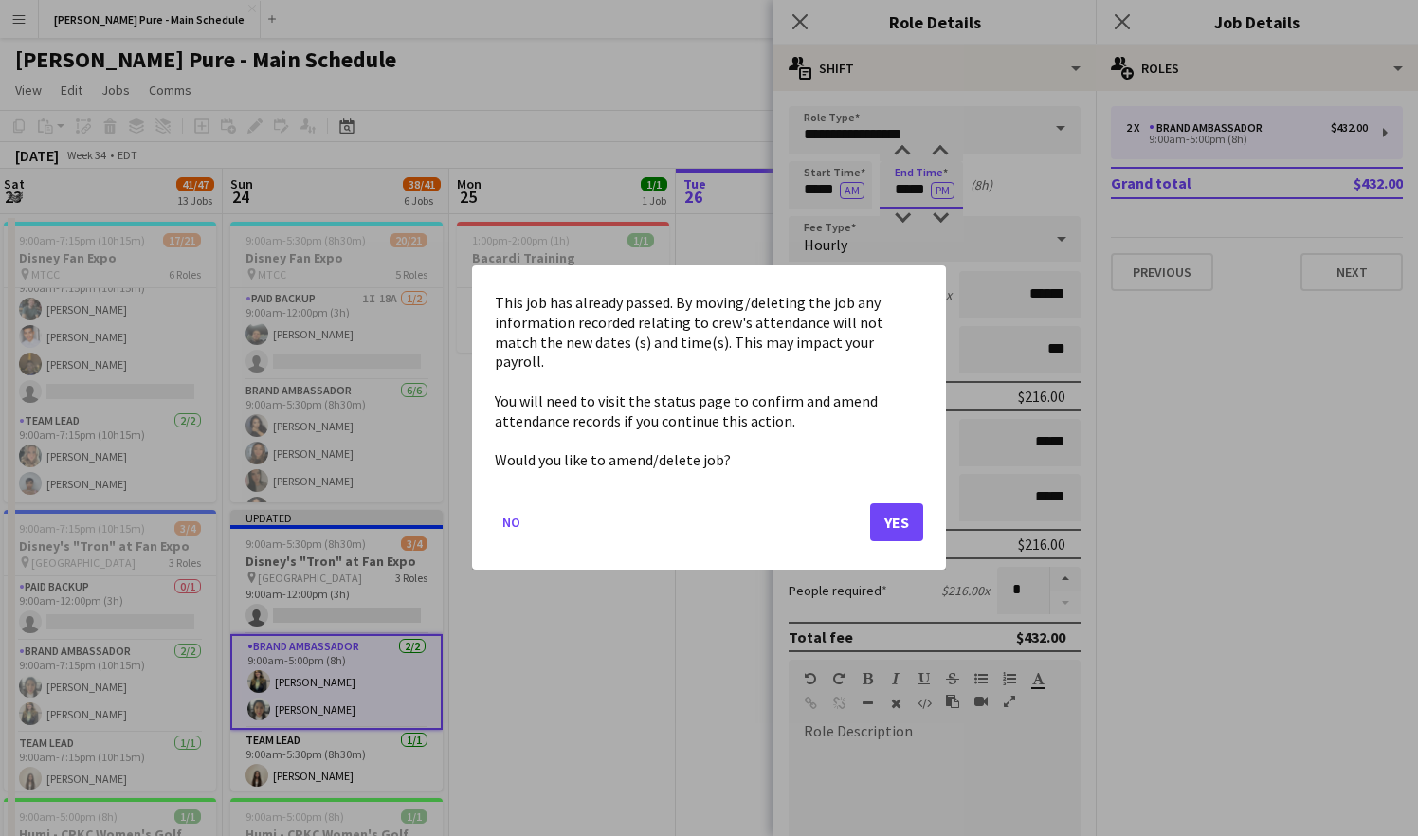
click at [897, 521] on button "Yes" at bounding box center [896, 523] width 53 height 38
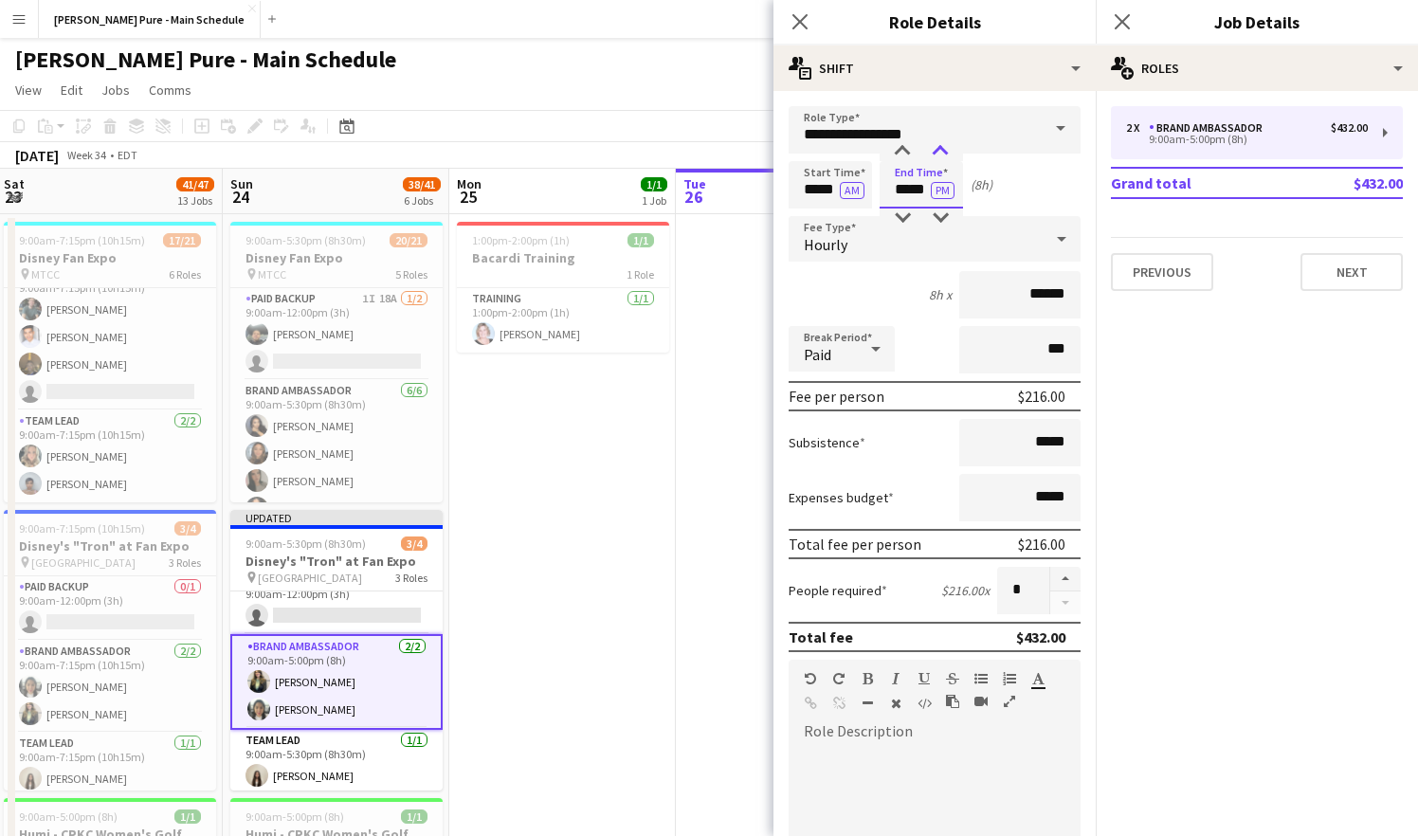
click at [943, 146] on div at bounding box center [941, 151] width 38 height 19
type input "*****"
click at [943, 146] on div at bounding box center [941, 151] width 38 height 19
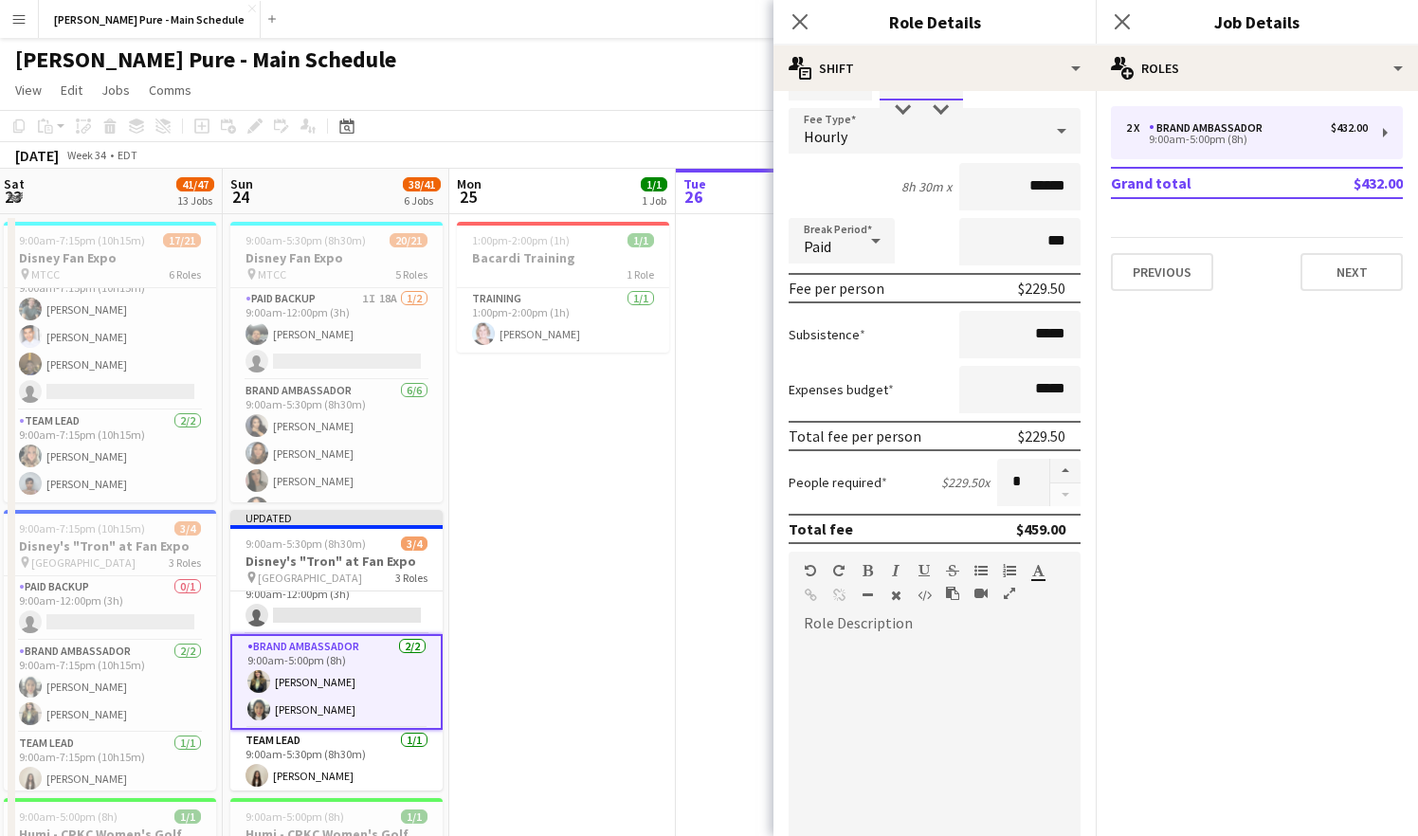
scroll to position [448, 0]
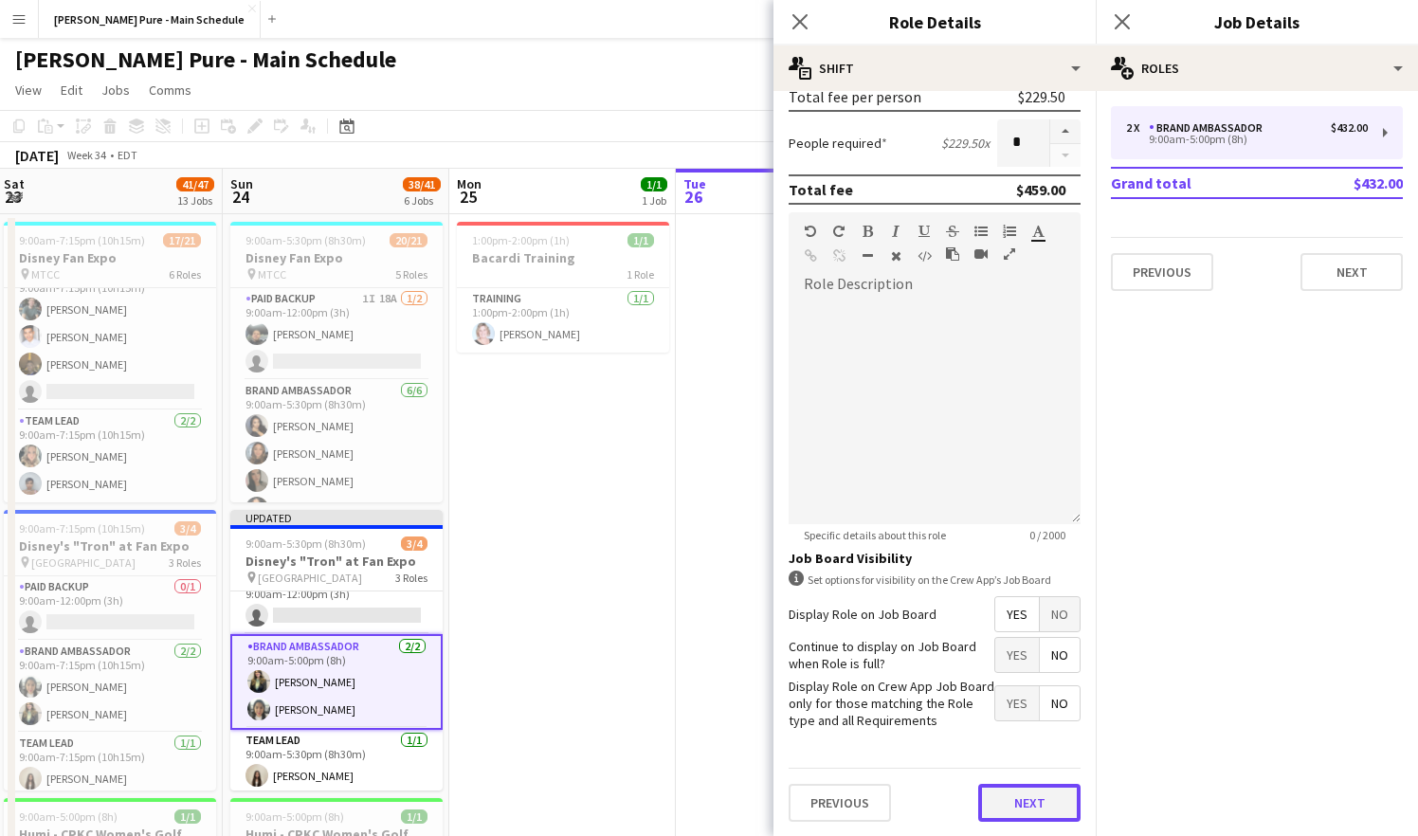
click at [1033, 796] on button "Next" at bounding box center [1029, 803] width 102 height 38
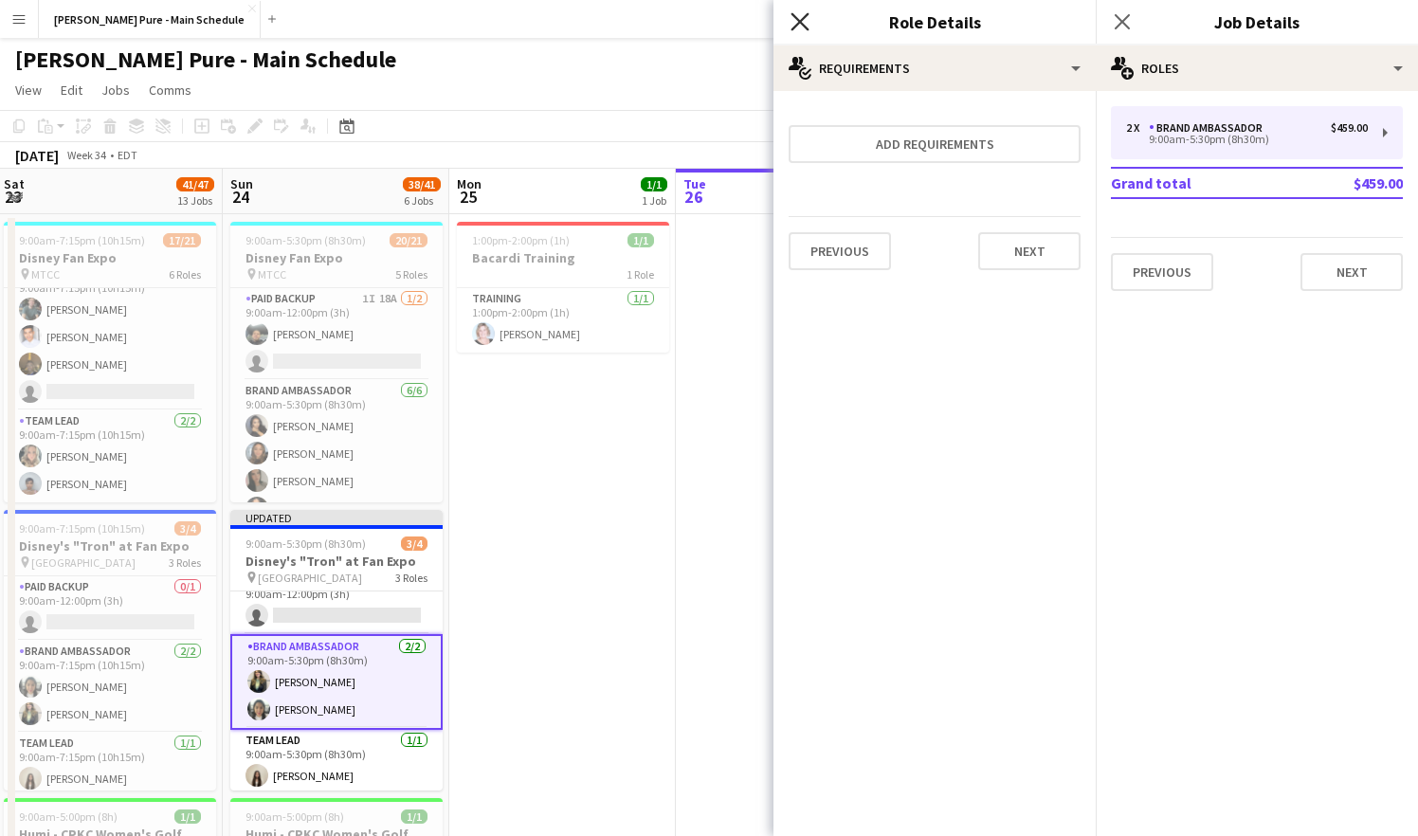
click at [807, 27] on icon at bounding box center [800, 21] width 18 height 18
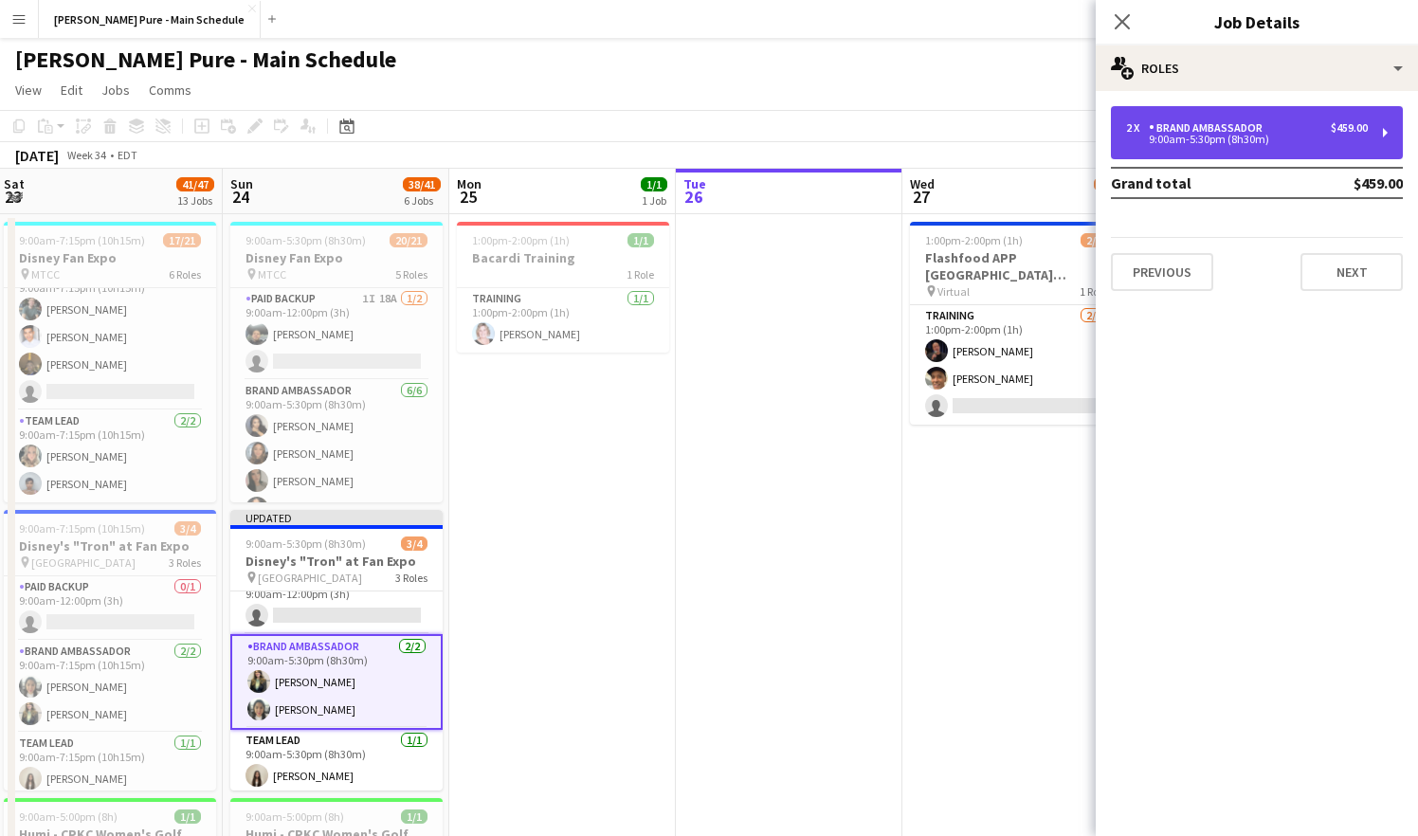
click at [1252, 149] on div "2 x Brand Ambassador $459.00 9:00am-5:30pm (8h30m)" at bounding box center [1257, 132] width 292 height 53
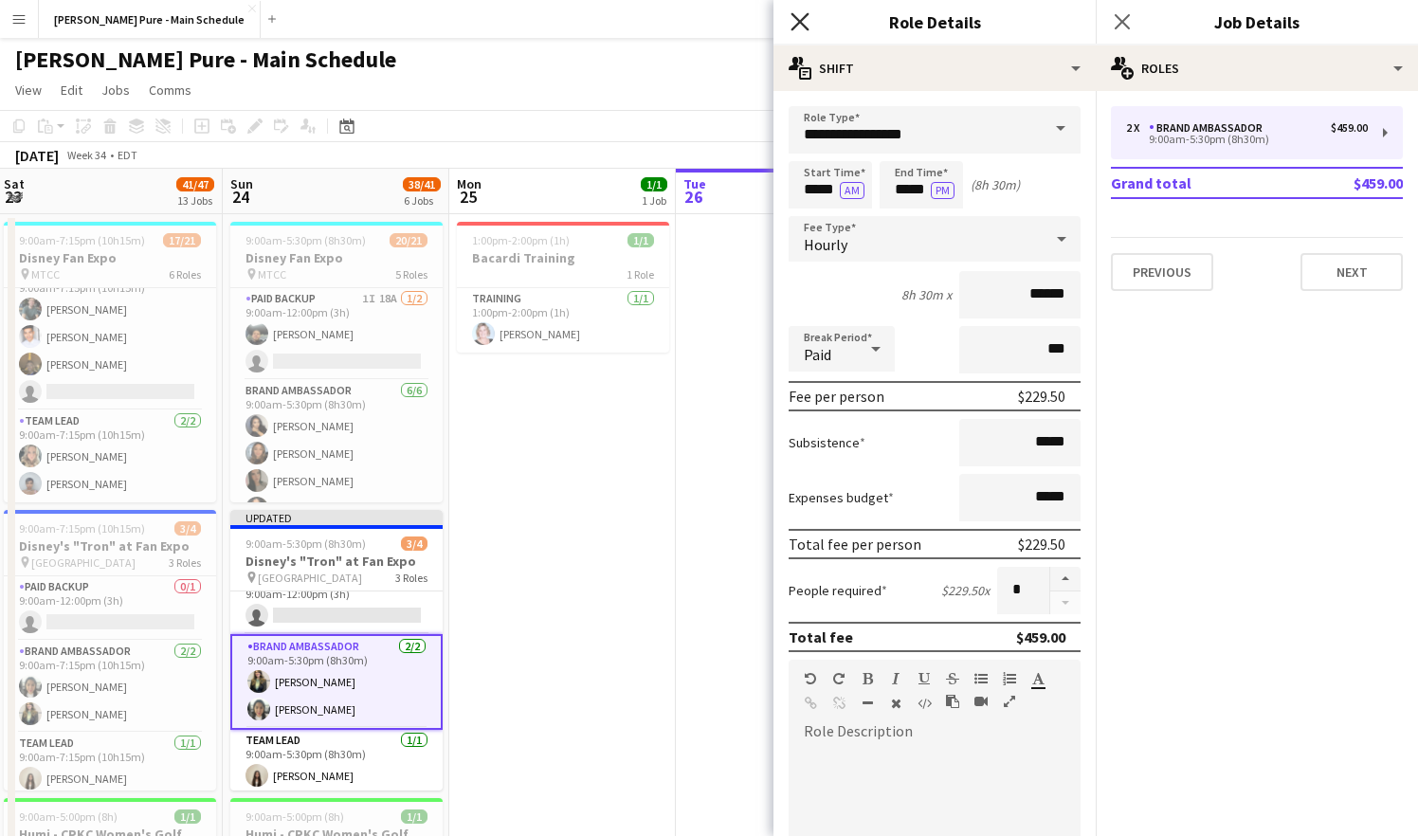
click at [794, 22] on icon "Close pop-in" at bounding box center [800, 21] width 18 height 18
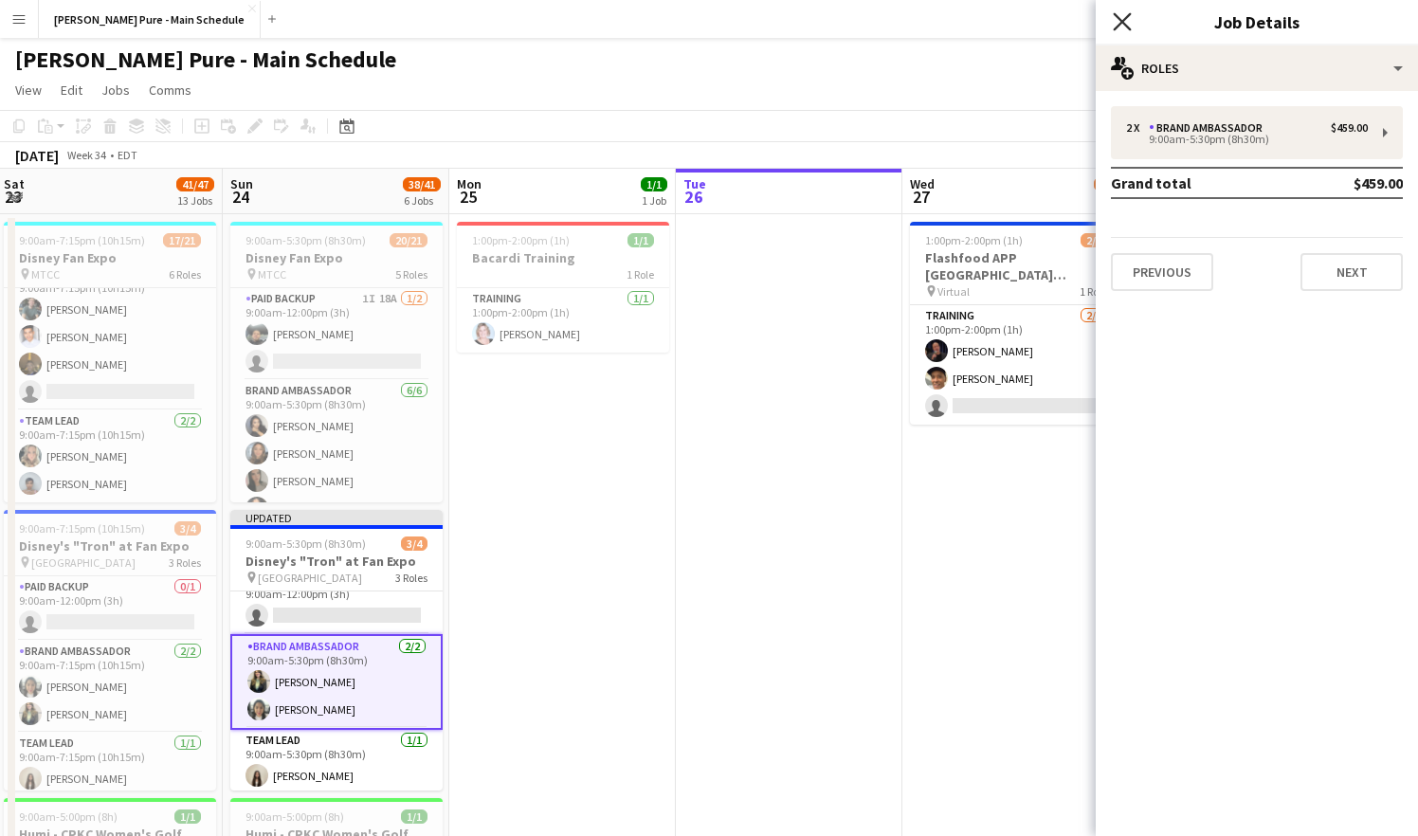
click at [1118, 18] on icon at bounding box center [1122, 21] width 18 height 18
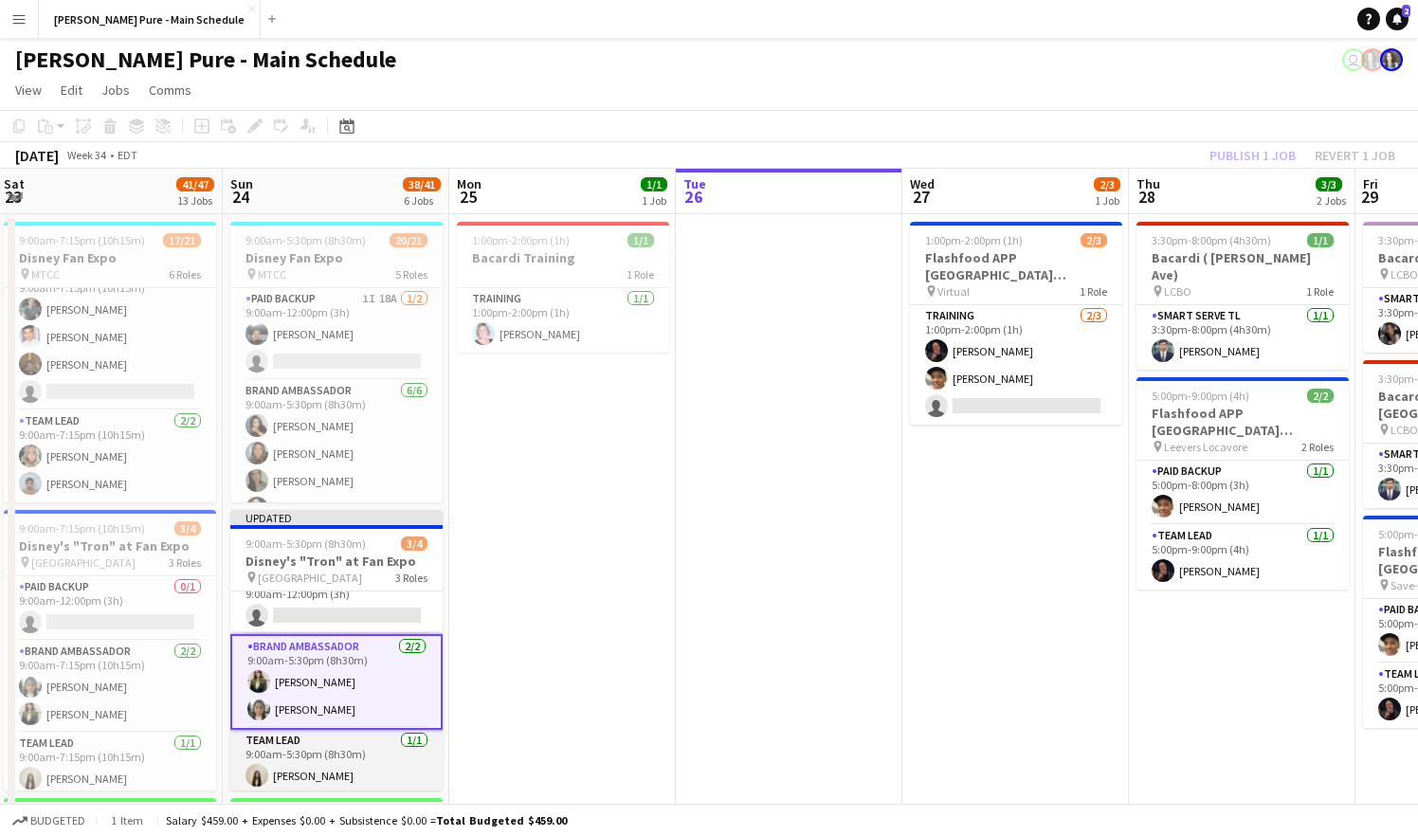
click at [322, 751] on app-card-role "Team Lead [DATE] 9:00am-5:30pm (8h30m) [PERSON_NAME]" at bounding box center [336, 762] width 212 height 64
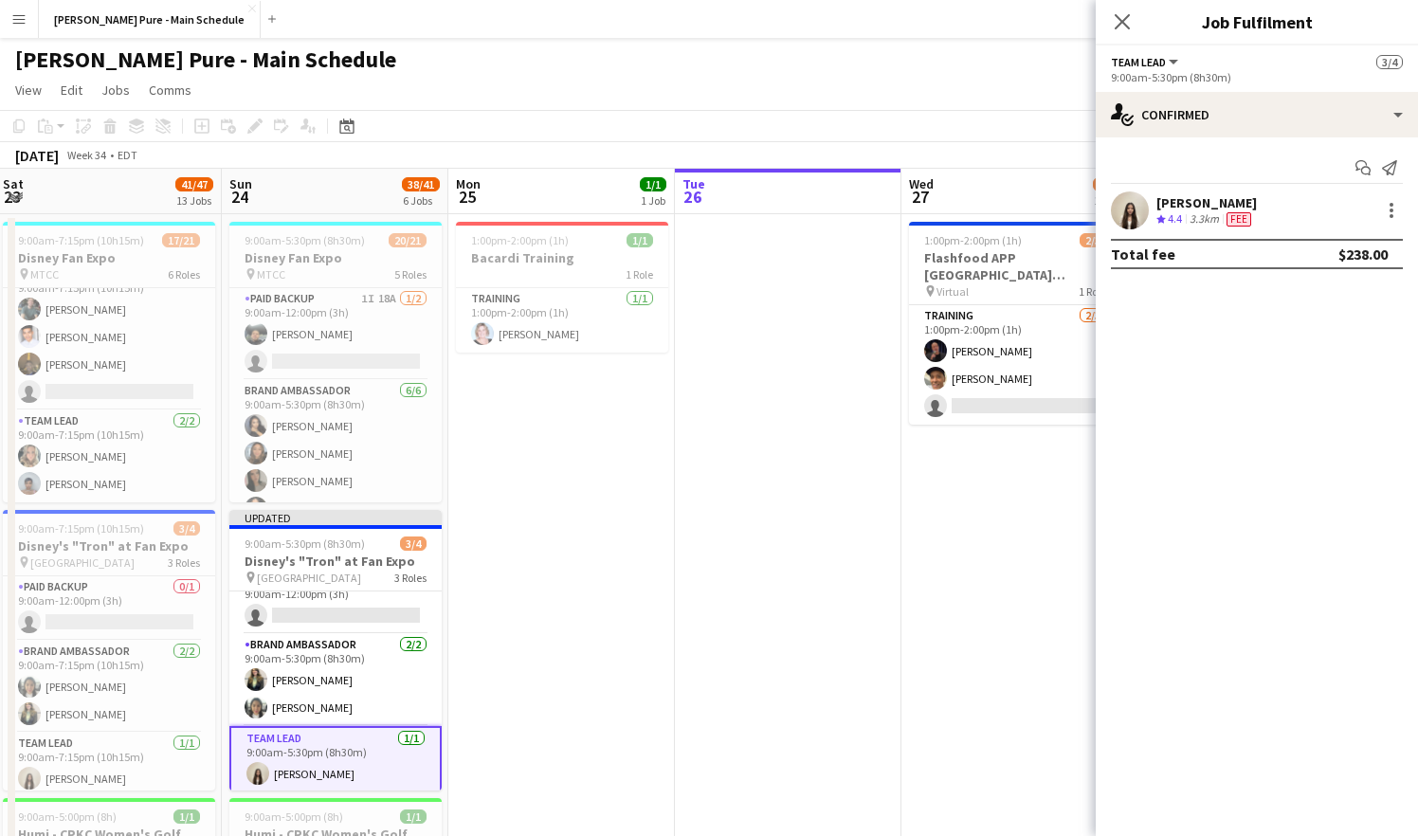
click at [1283, 208] on div "[PERSON_NAME] Crew rating 4.4 3.3km Fee" at bounding box center [1257, 211] width 322 height 38
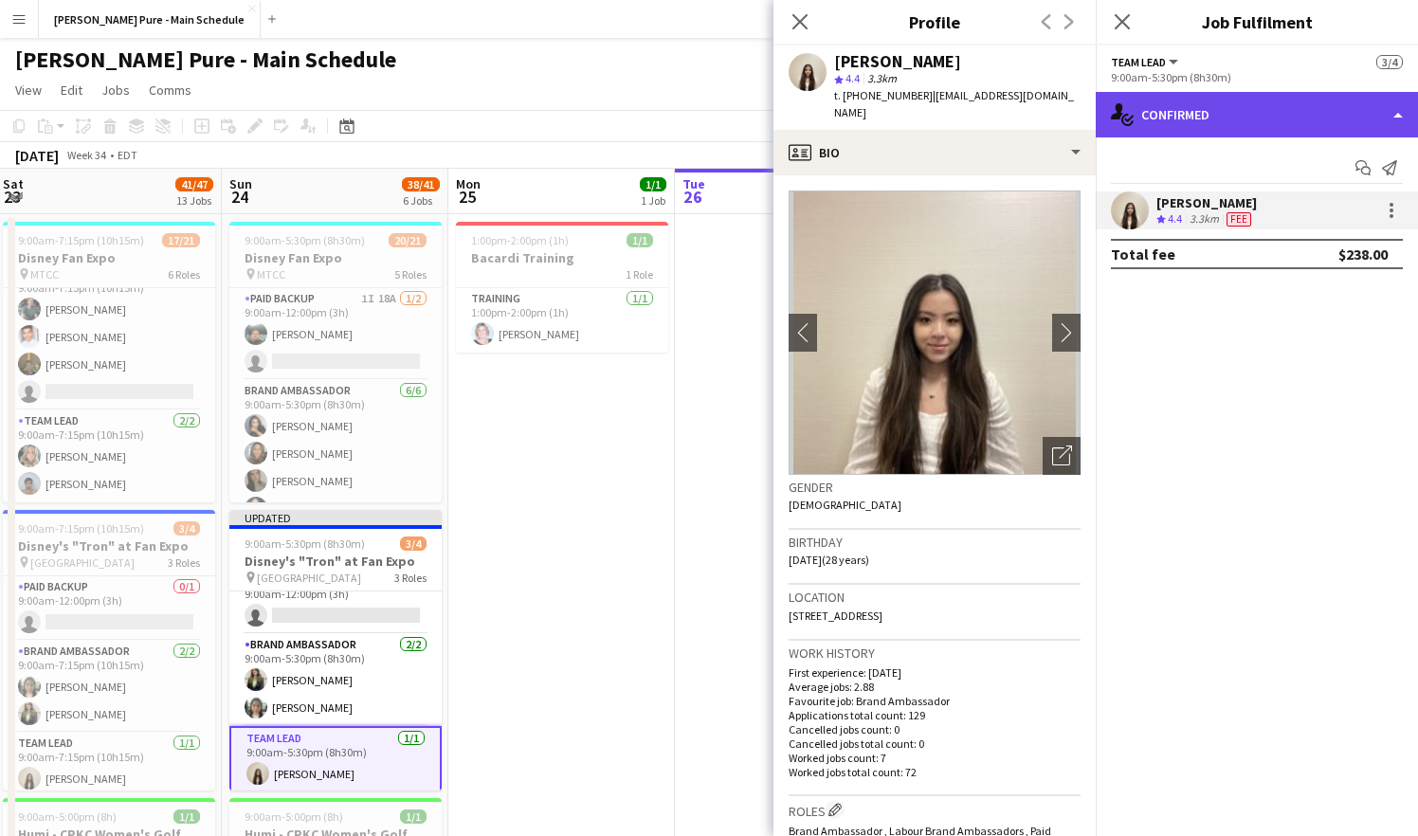
click at [1292, 104] on div "single-neutral-actions-check-2 Confirmed" at bounding box center [1257, 115] width 322 height 46
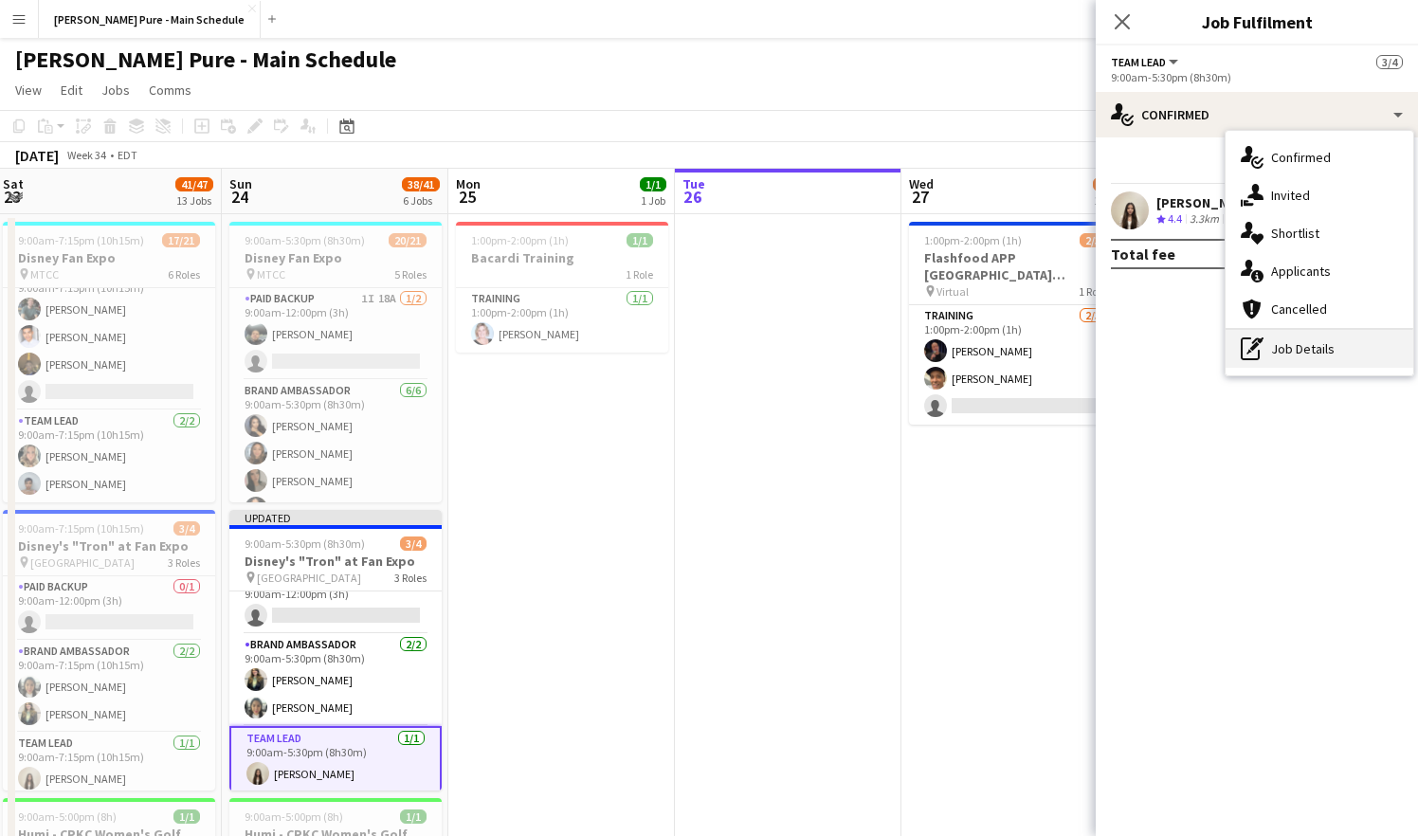
click at [1295, 347] on div "pen-write Job Details" at bounding box center [1320, 349] width 188 height 38
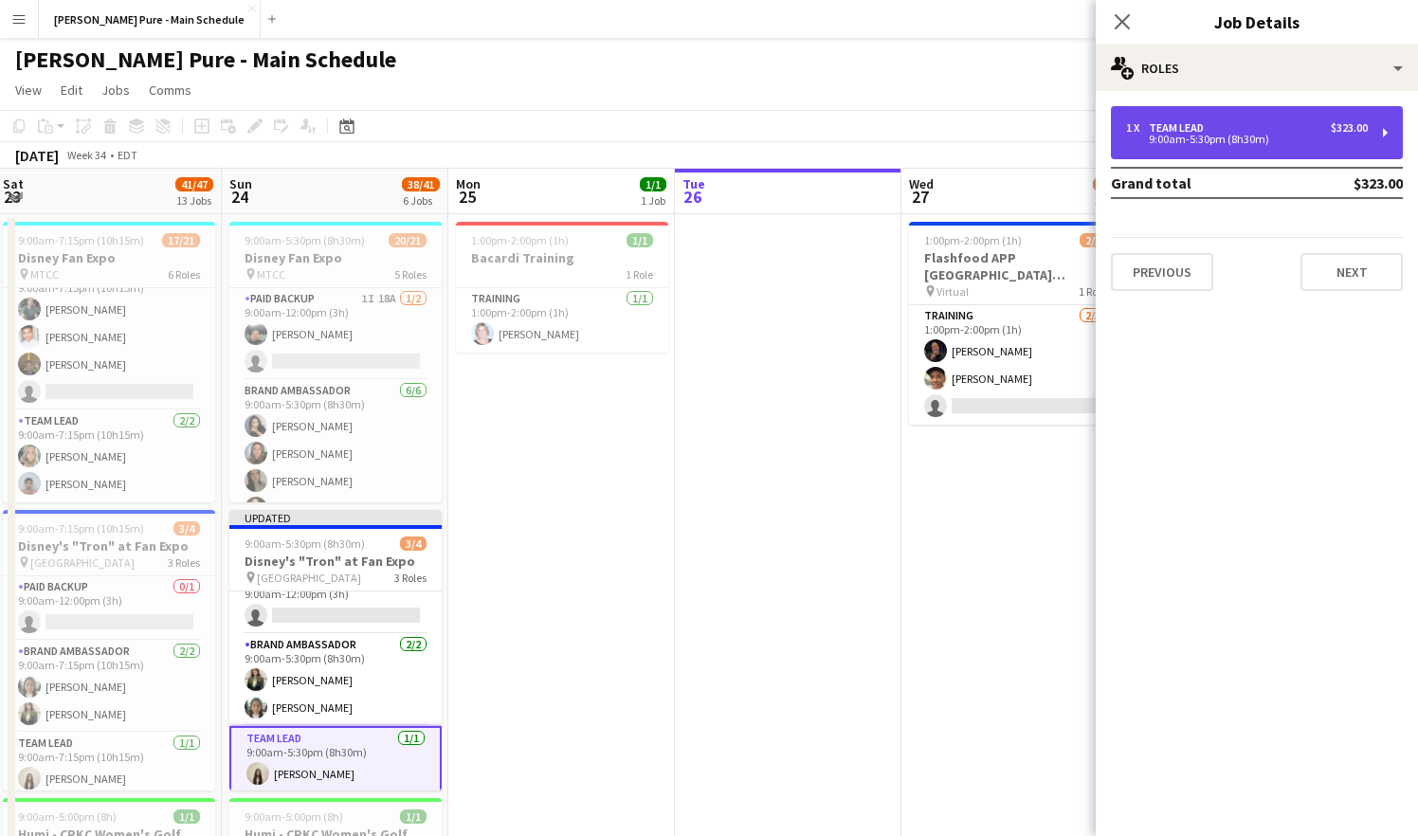
click at [1307, 117] on div "1 x Team Lead $323.00 9:00am-5:30pm (8h30m)" at bounding box center [1257, 132] width 292 height 53
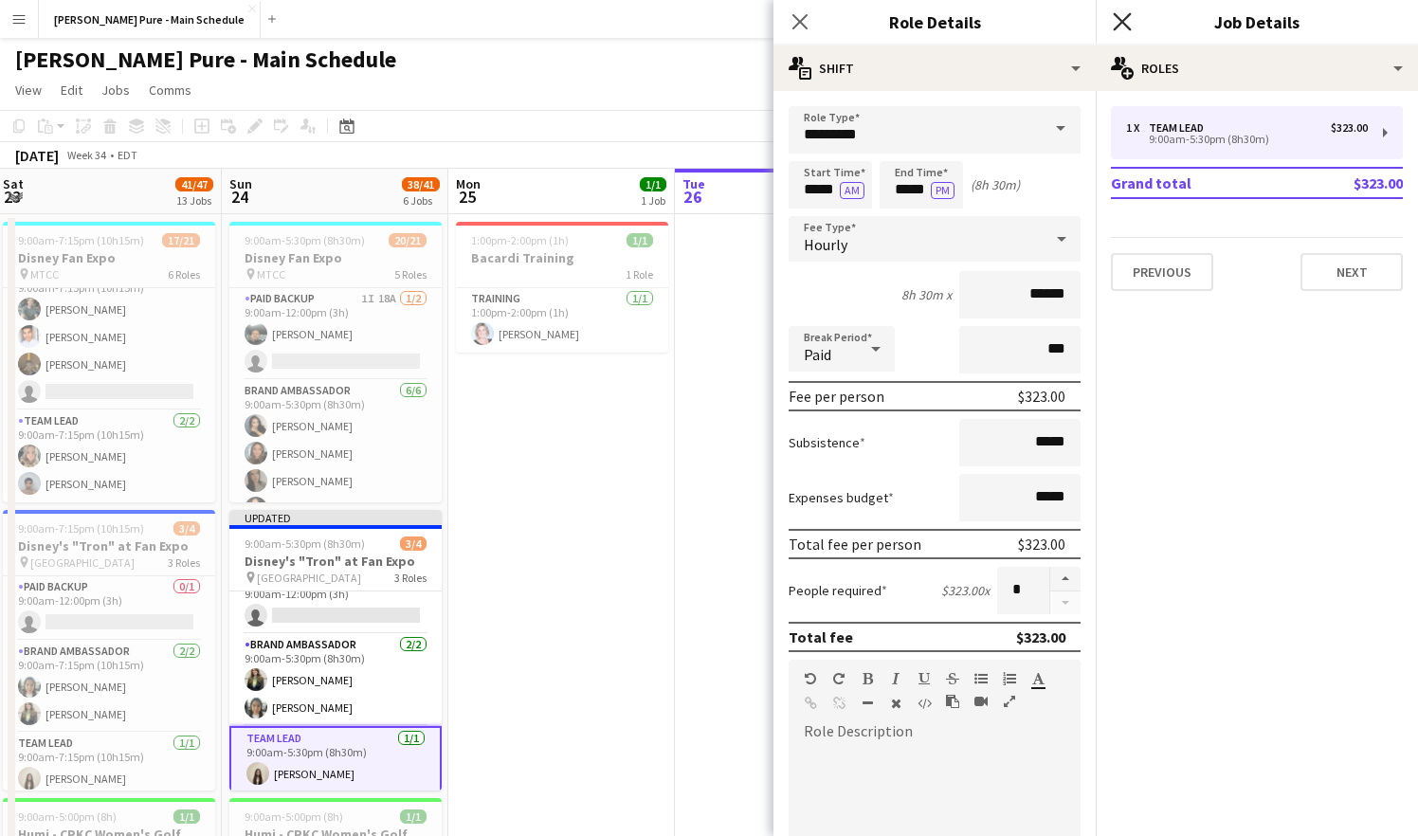
click at [1124, 13] on icon "Close pop-in" at bounding box center [1122, 21] width 18 height 18
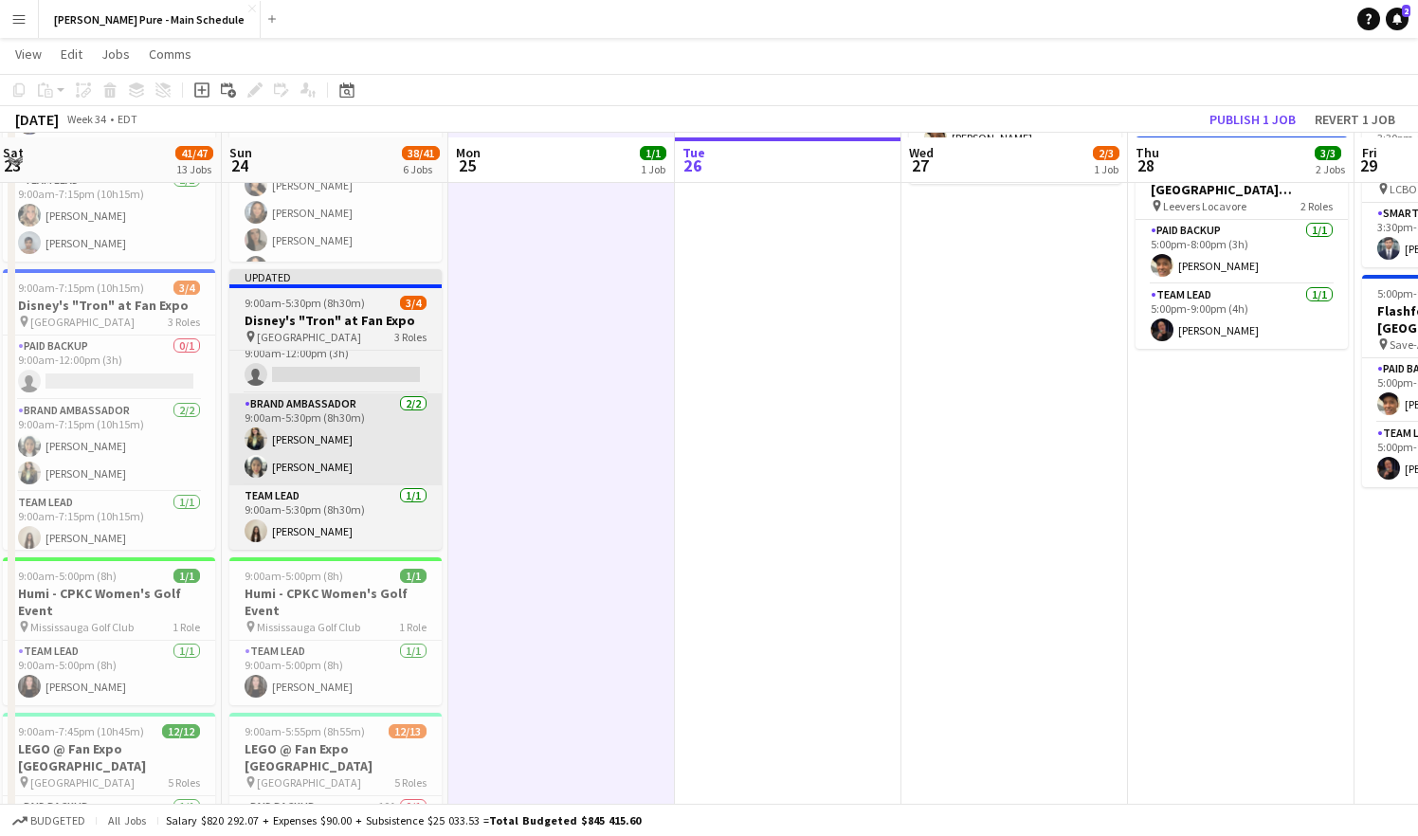
scroll to position [247, 0]
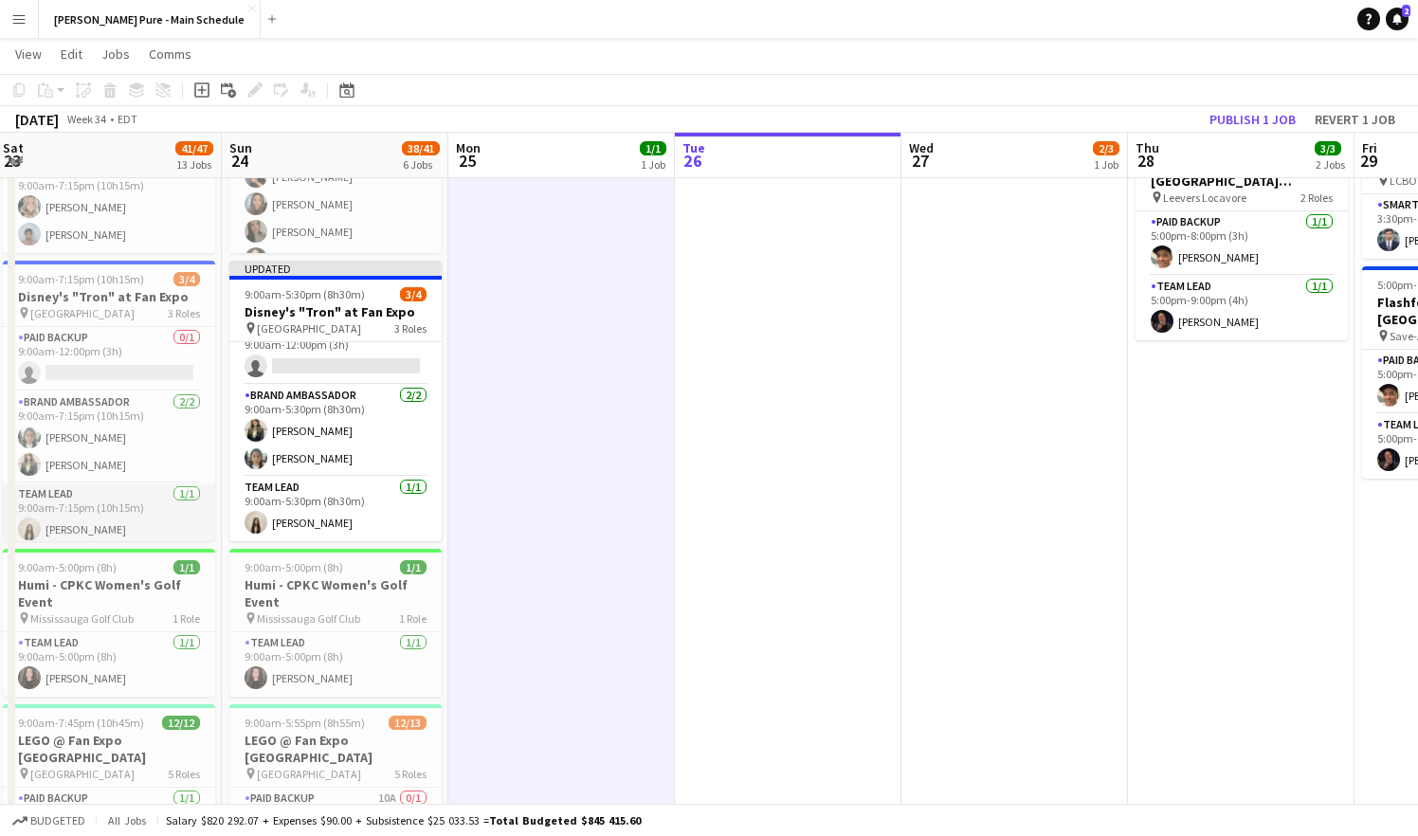
click at [179, 499] on app-card-role "Team Lead [DATE] 9:00am-7:15pm (10h15m) [PERSON_NAME]" at bounding box center [109, 516] width 212 height 64
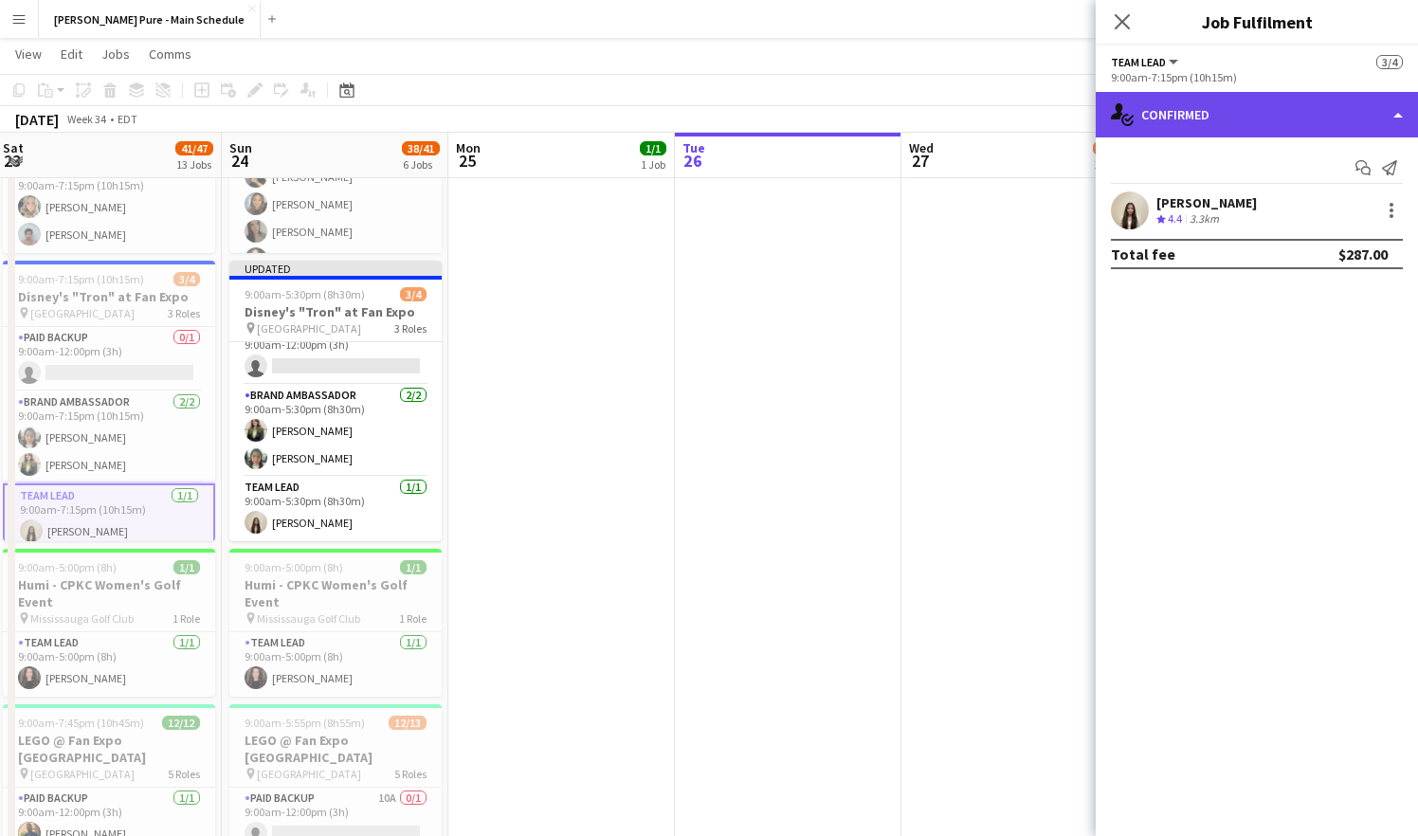
click at [1202, 109] on div "single-neutral-actions-check-2 Confirmed" at bounding box center [1257, 115] width 322 height 46
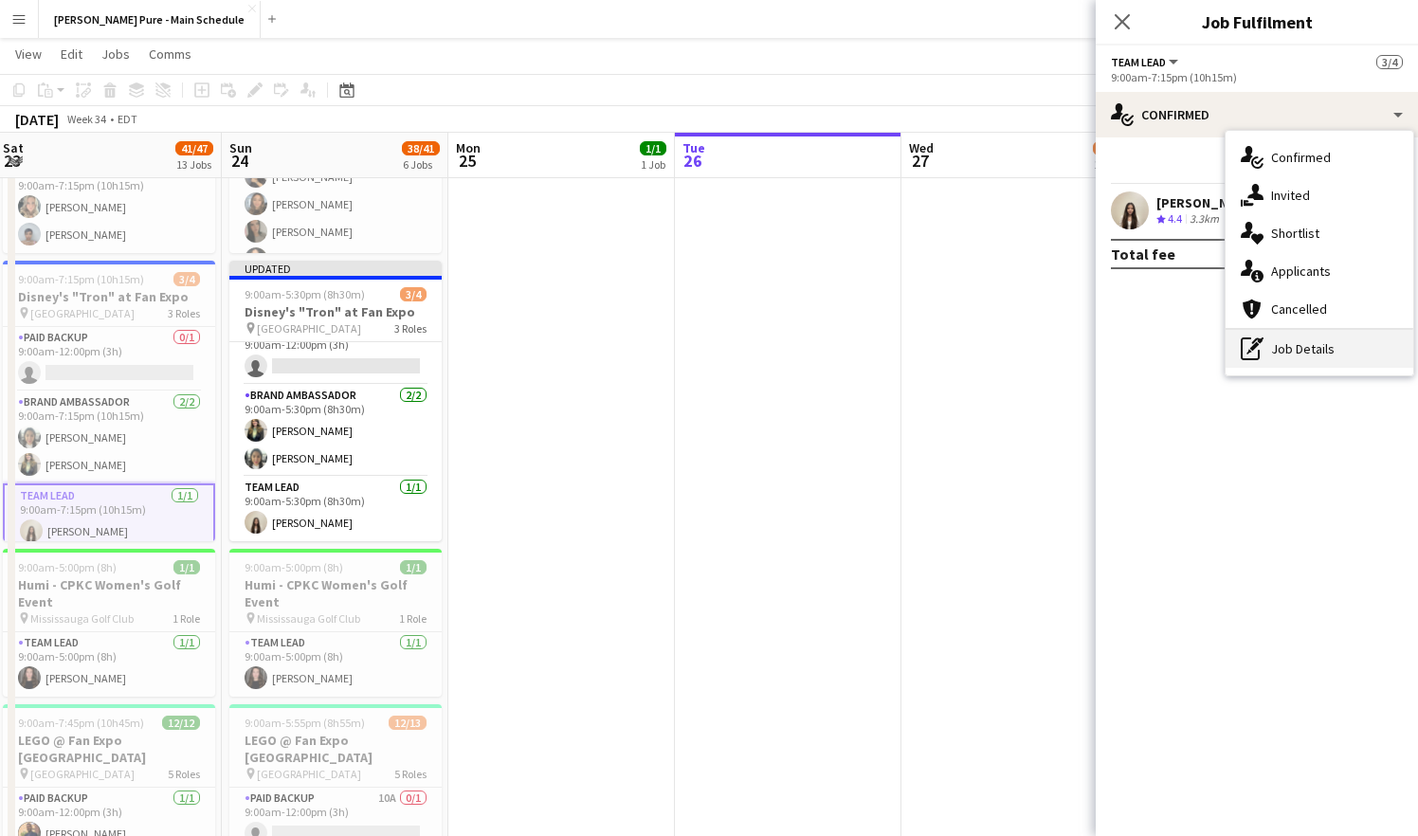
click at [1268, 349] on div "pen-write Job Details" at bounding box center [1320, 349] width 188 height 38
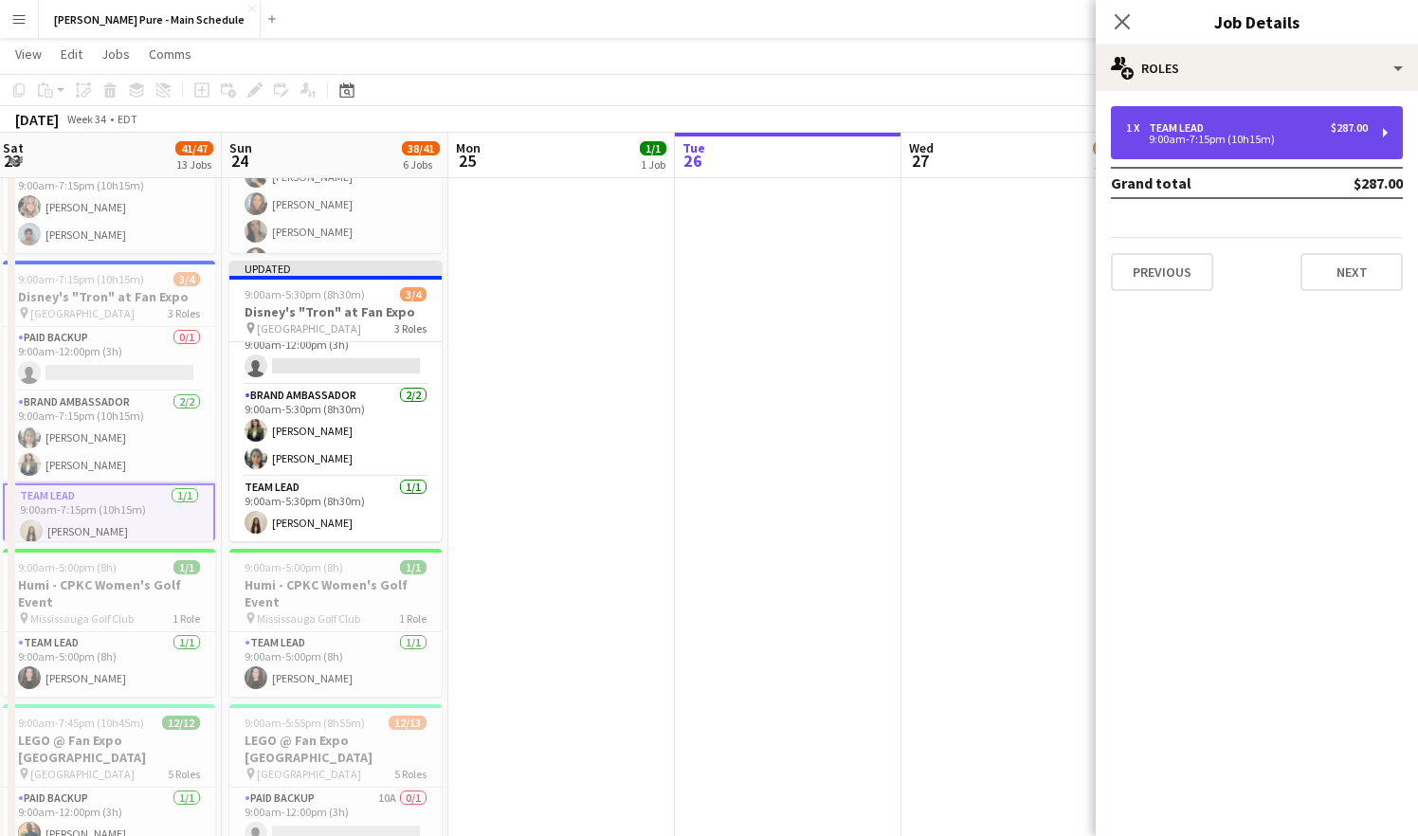
click at [1254, 138] on div "9:00am-7:15pm (10h15m)" at bounding box center [1247, 139] width 242 height 9
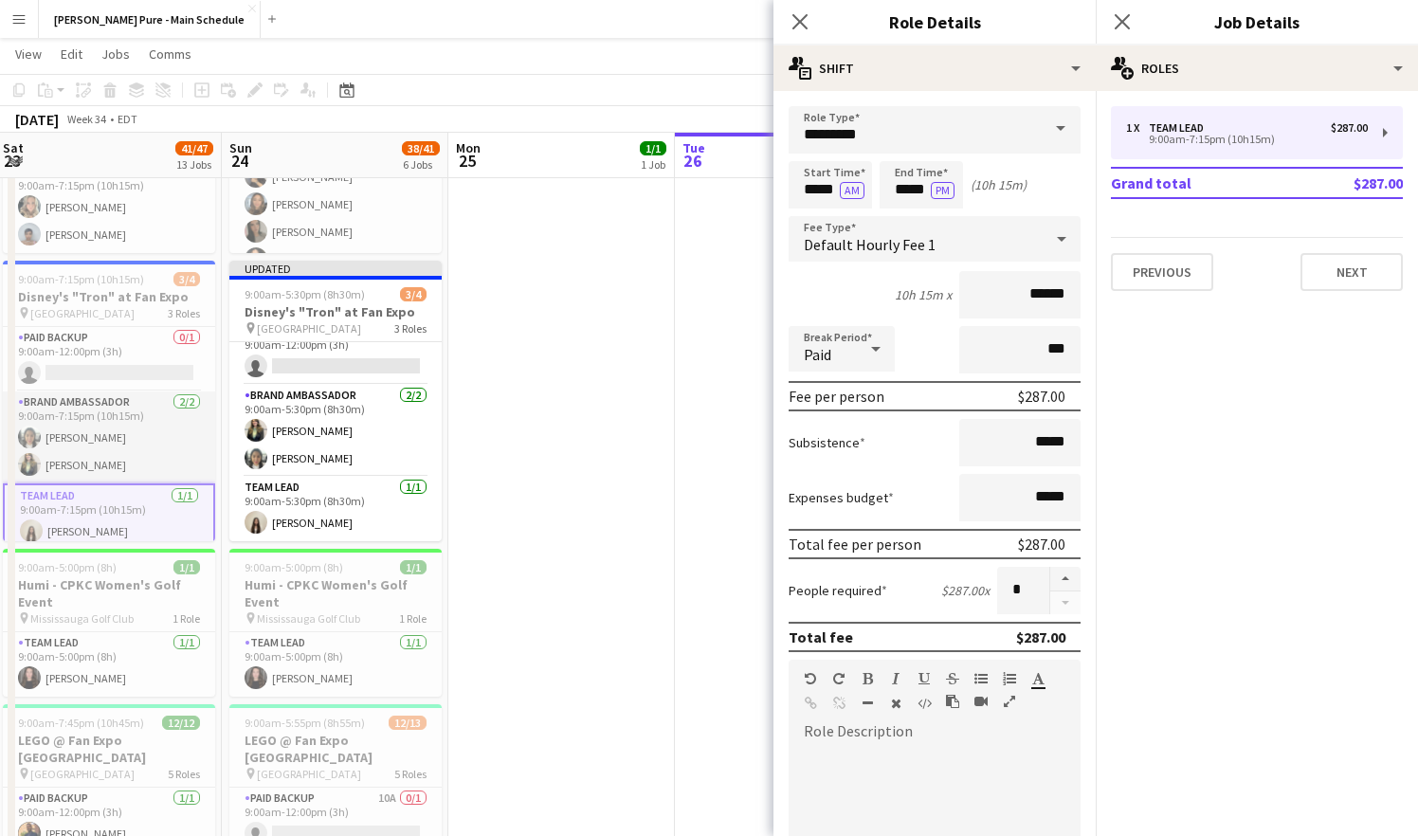
click at [144, 453] on app-card-role "Brand Ambassador [DATE] 9:00am-7:15pm (10h15m) [PERSON_NAME] [PERSON_NAME]" at bounding box center [109, 438] width 212 height 92
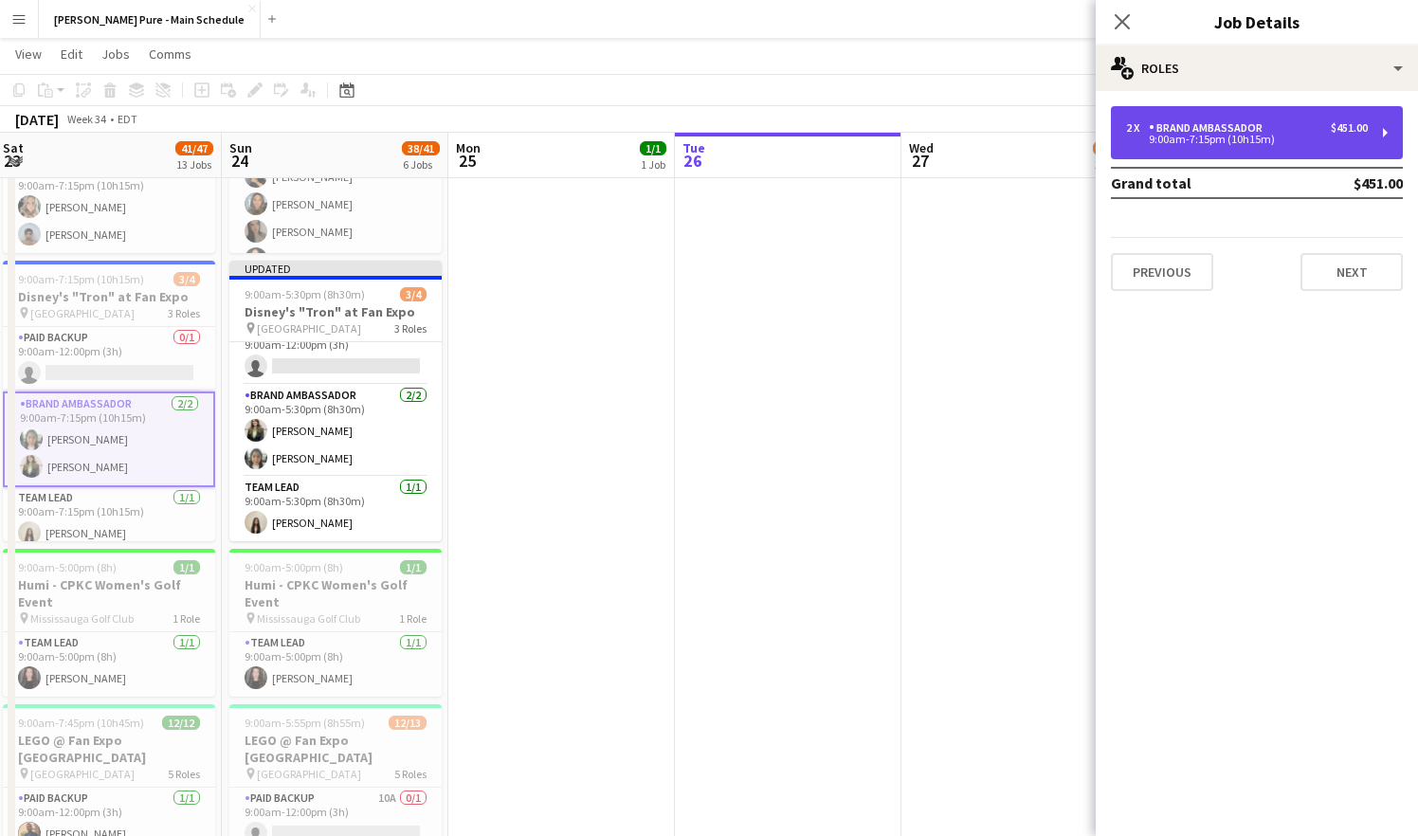
click at [1166, 137] on div "9:00am-7:15pm (10h15m)" at bounding box center [1247, 139] width 242 height 9
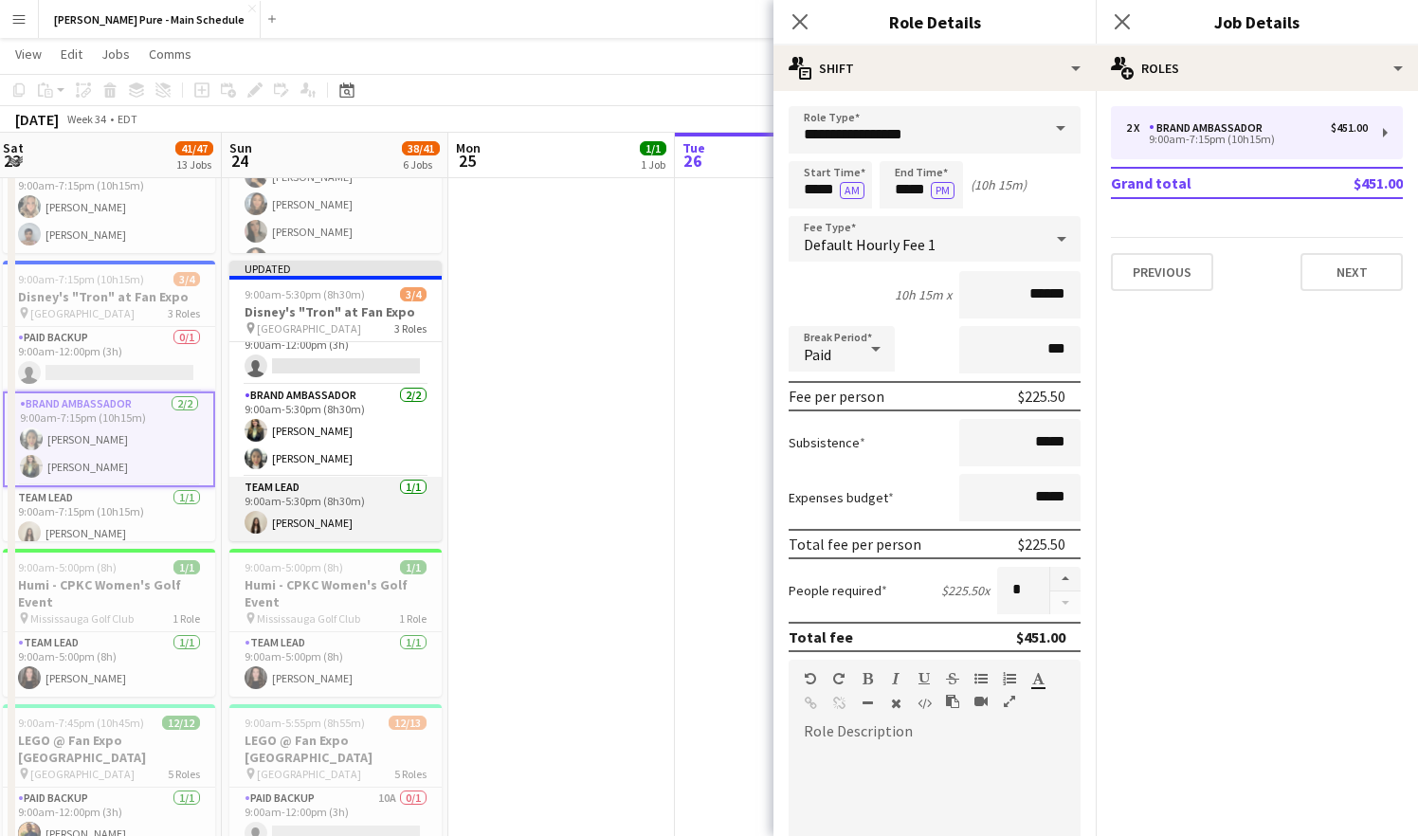
click at [413, 493] on app-card-role "Team Lead [DATE] 9:00am-5:30pm (8h30m) [PERSON_NAME]" at bounding box center [335, 509] width 212 height 64
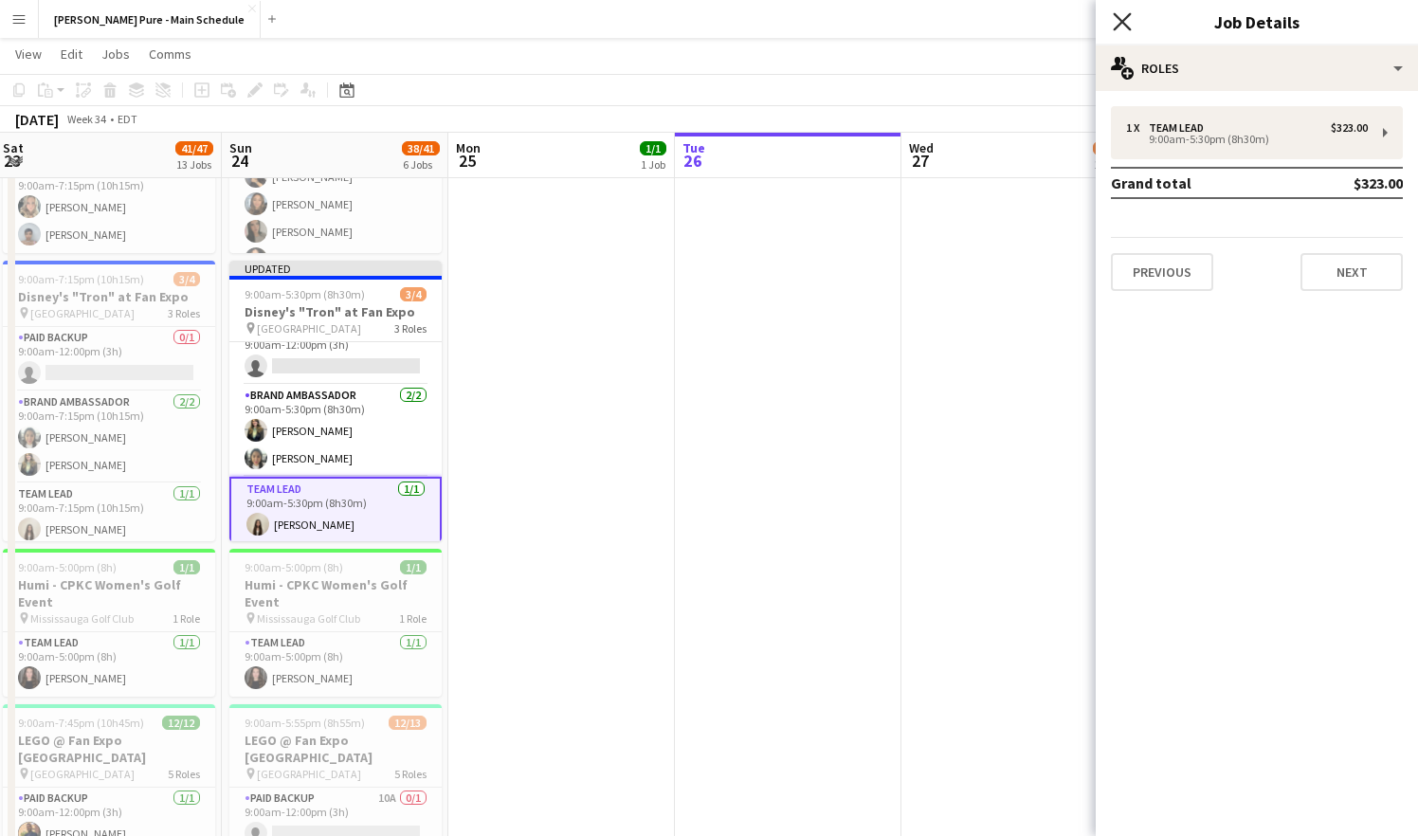
click at [1118, 22] on icon "Close pop-in" at bounding box center [1122, 21] width 18 height 18
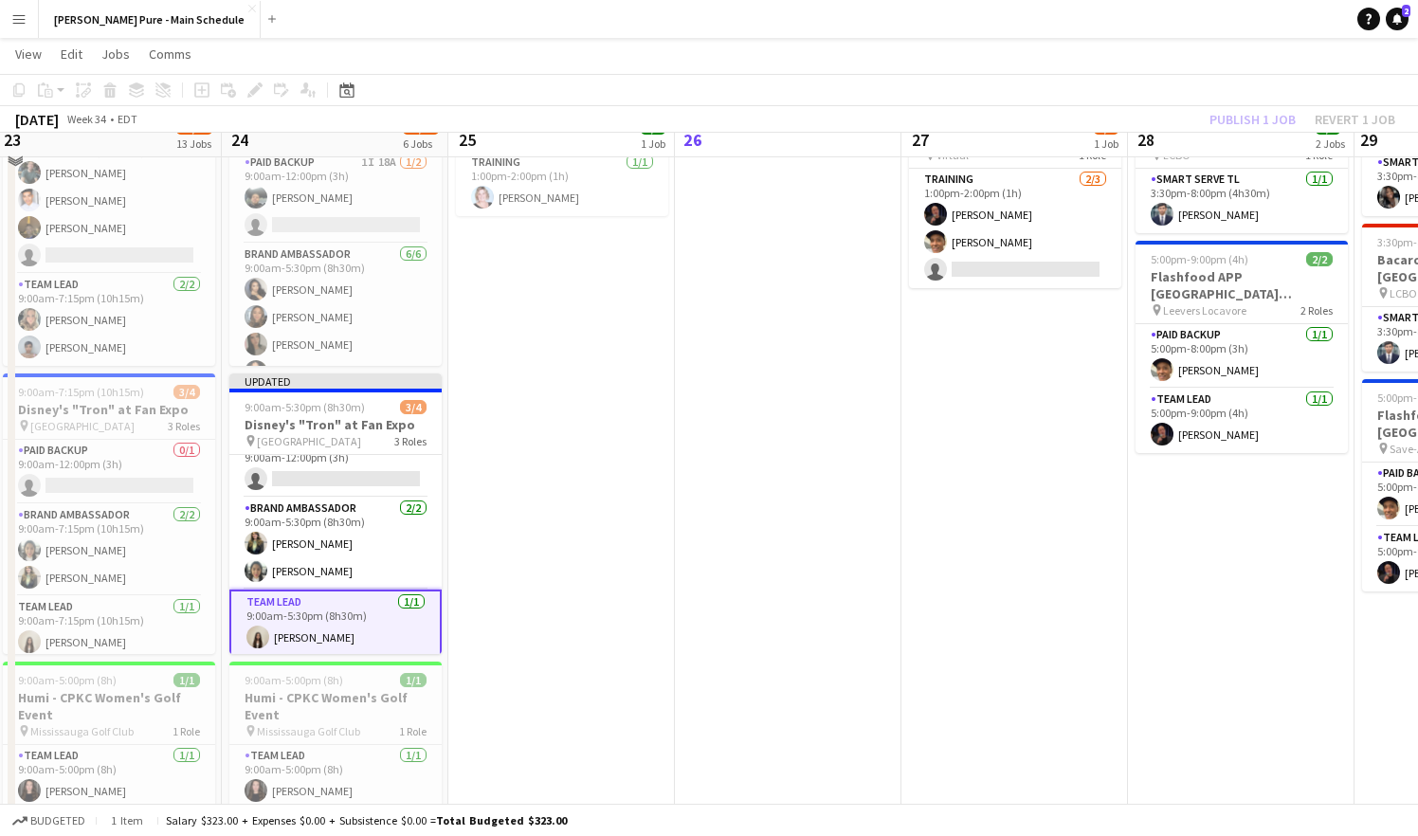
scroll to position [41, 0]
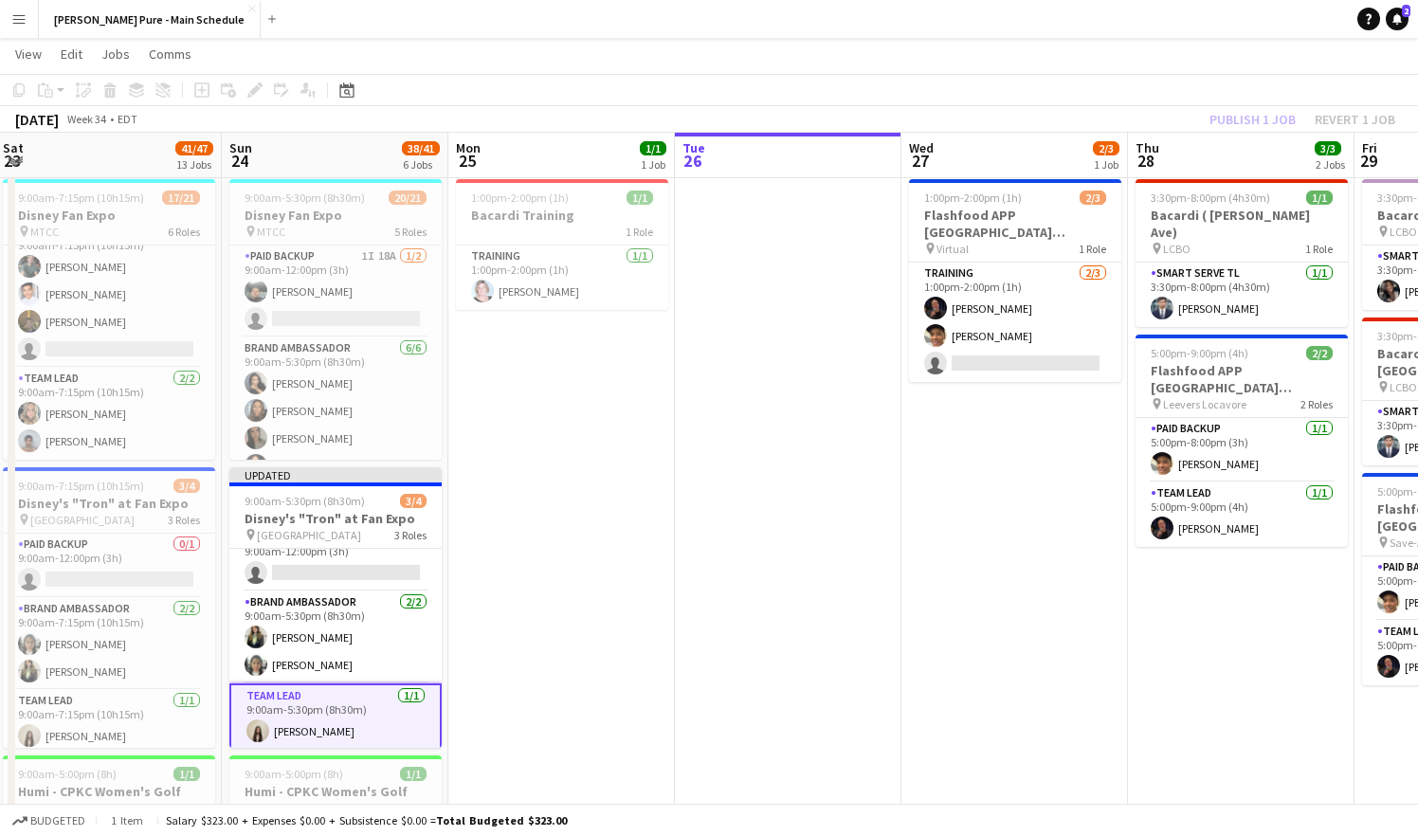
click at [985, 37] on app-navbar "Menu Boards Boards Boards All jobs Status Workforce Workforce My Workforce Recr…" at bounding box center [709, 19] width 1418 height 38
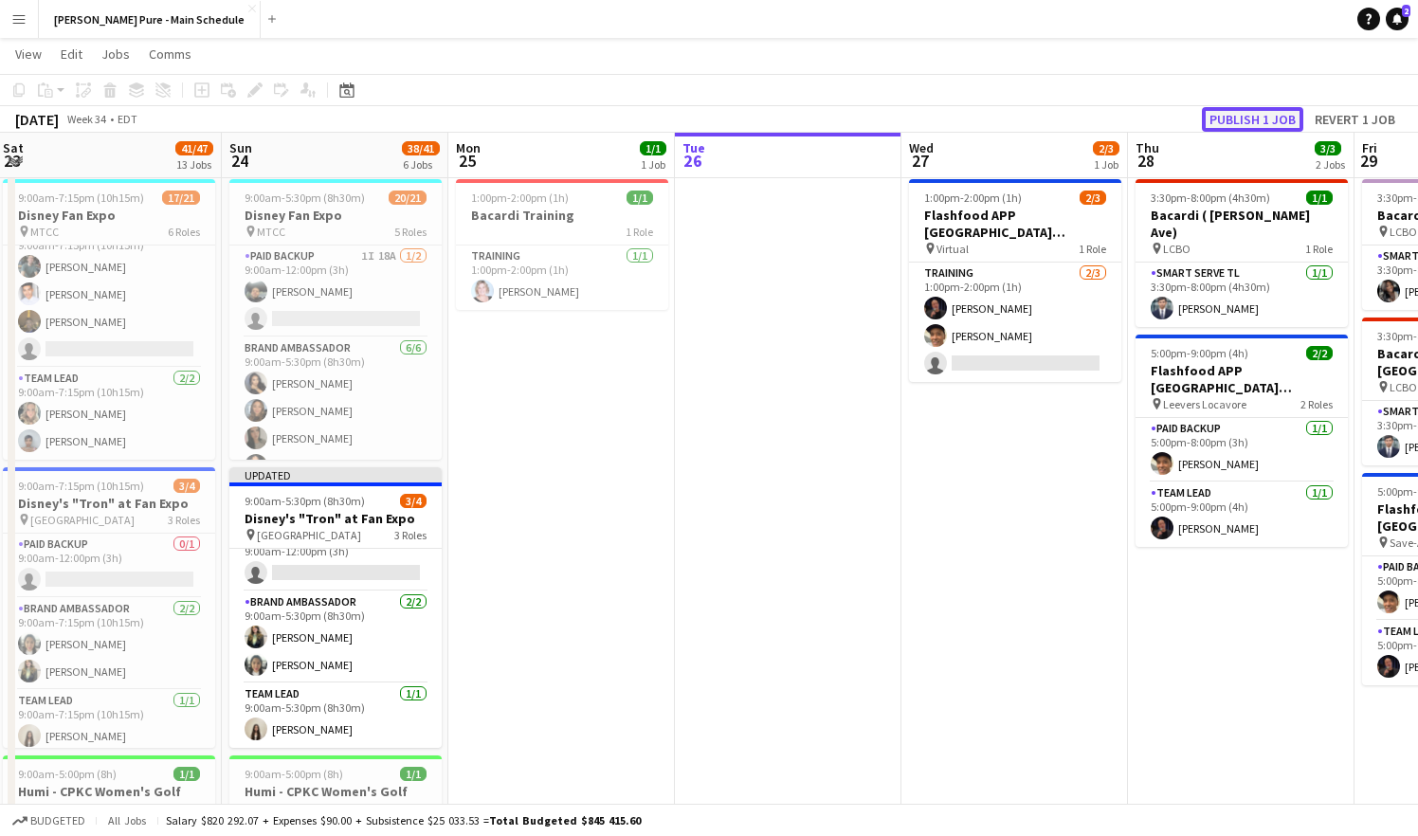
click at [1231, 120] on button "Publish 1 job" at bounding box center [1252, 119] width 101 height 25
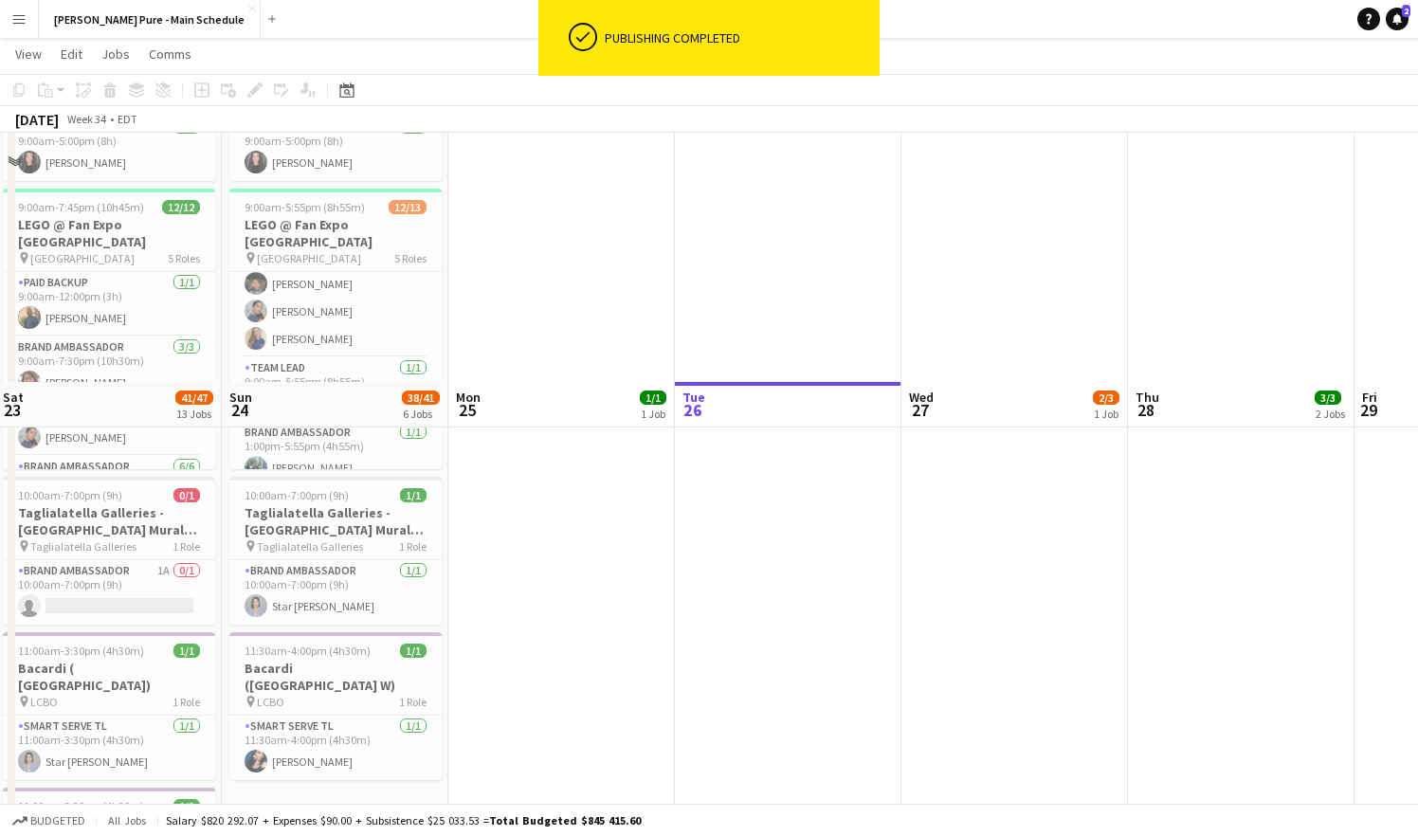
scroll to position [0, 0]
